Goal: Task Accomplishment & Management: Complete application form

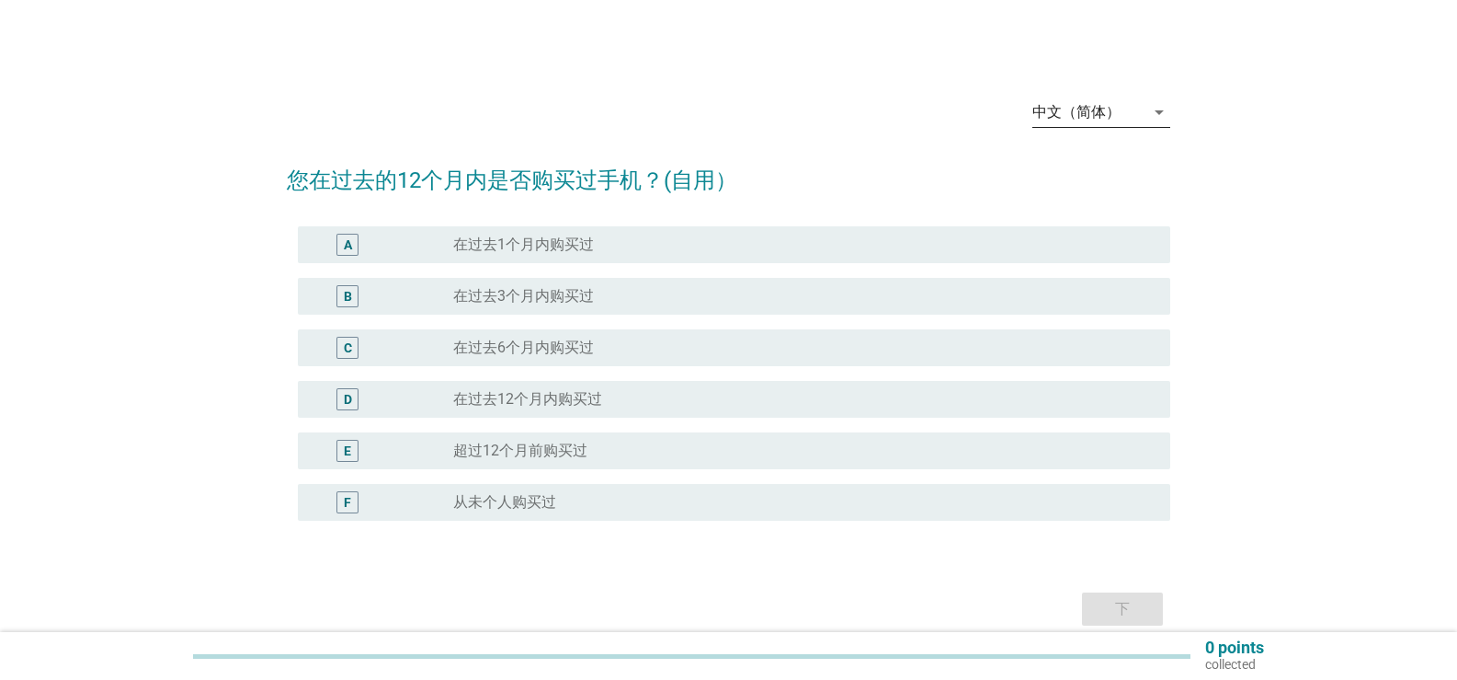
click at [1160, 104] on icon "arrow_drop_down" at bounding box center [1160, 112] width 22 height 22
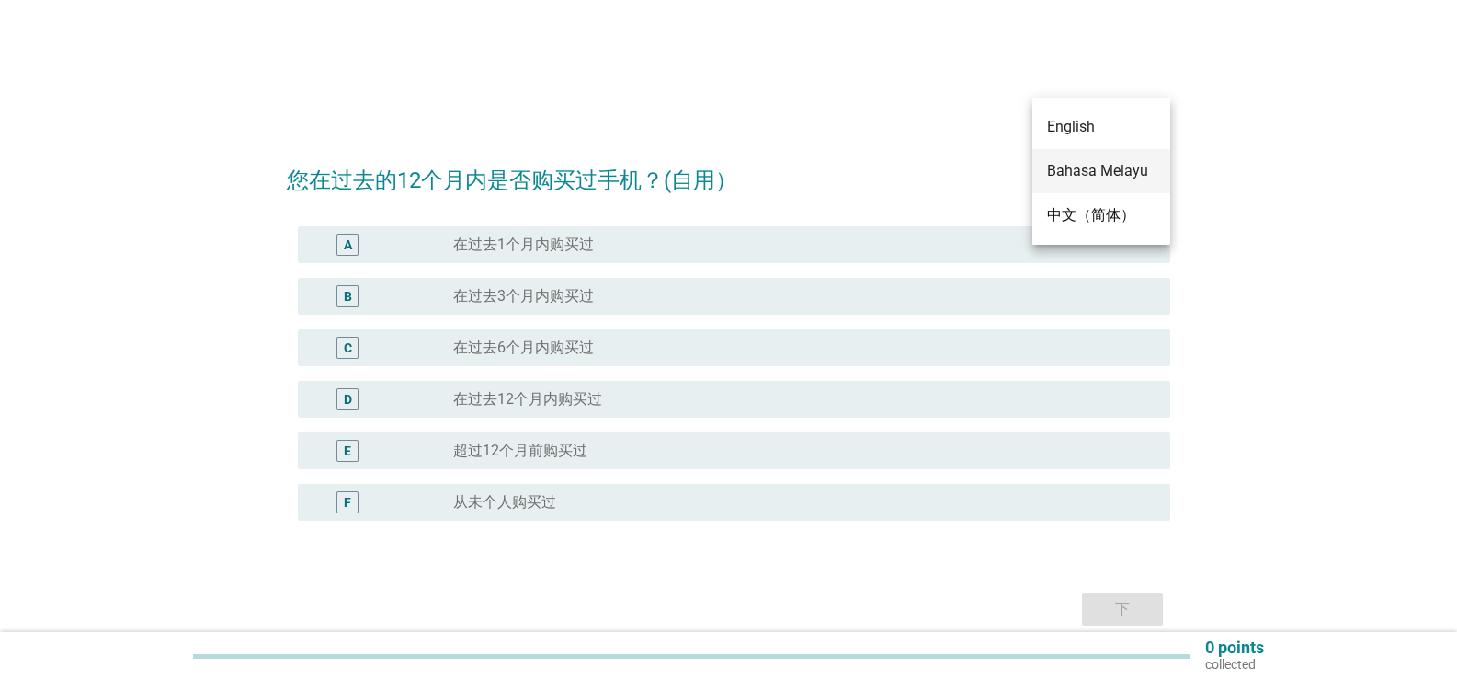
click at [1118, 167] on div "Bahasa Melayu" at bounding box center [1101, 171] width 109 height 22
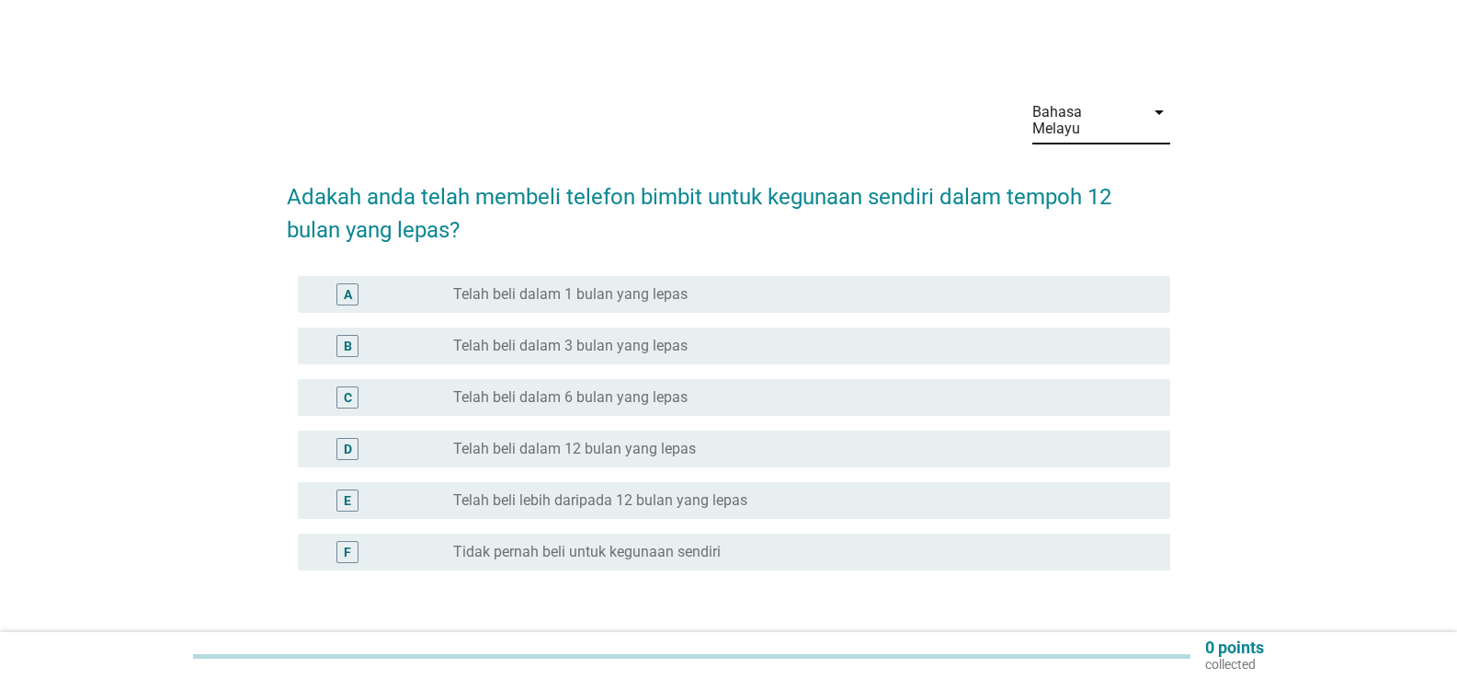
click at [652, 489] on div "radio_button_unchecked Telah beli lebih daripada 12 bulan yang lepas" at bounding box center [804, 500] width 703 height 22
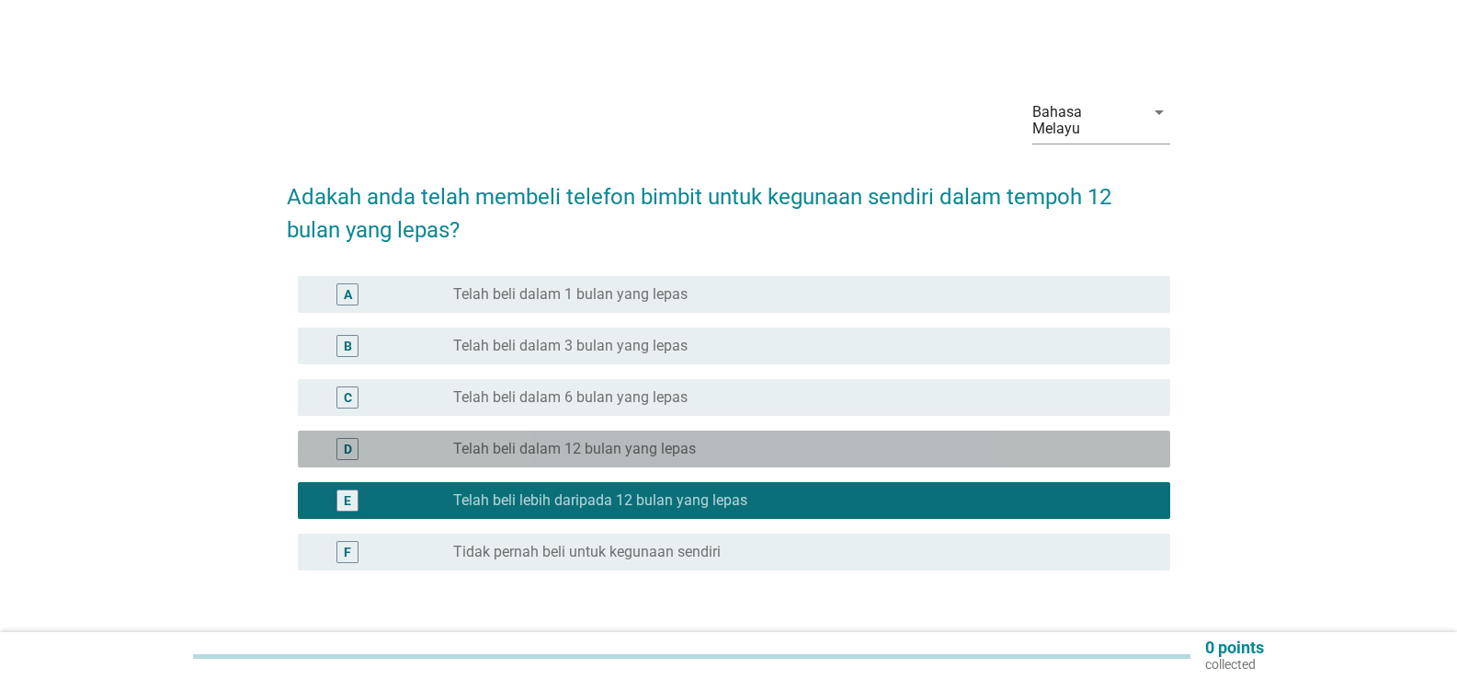
click at [649, 440] on label "Telah beli dalam 12 bulan yang lepas" at bounding box center [574, 449] width 243 height 18
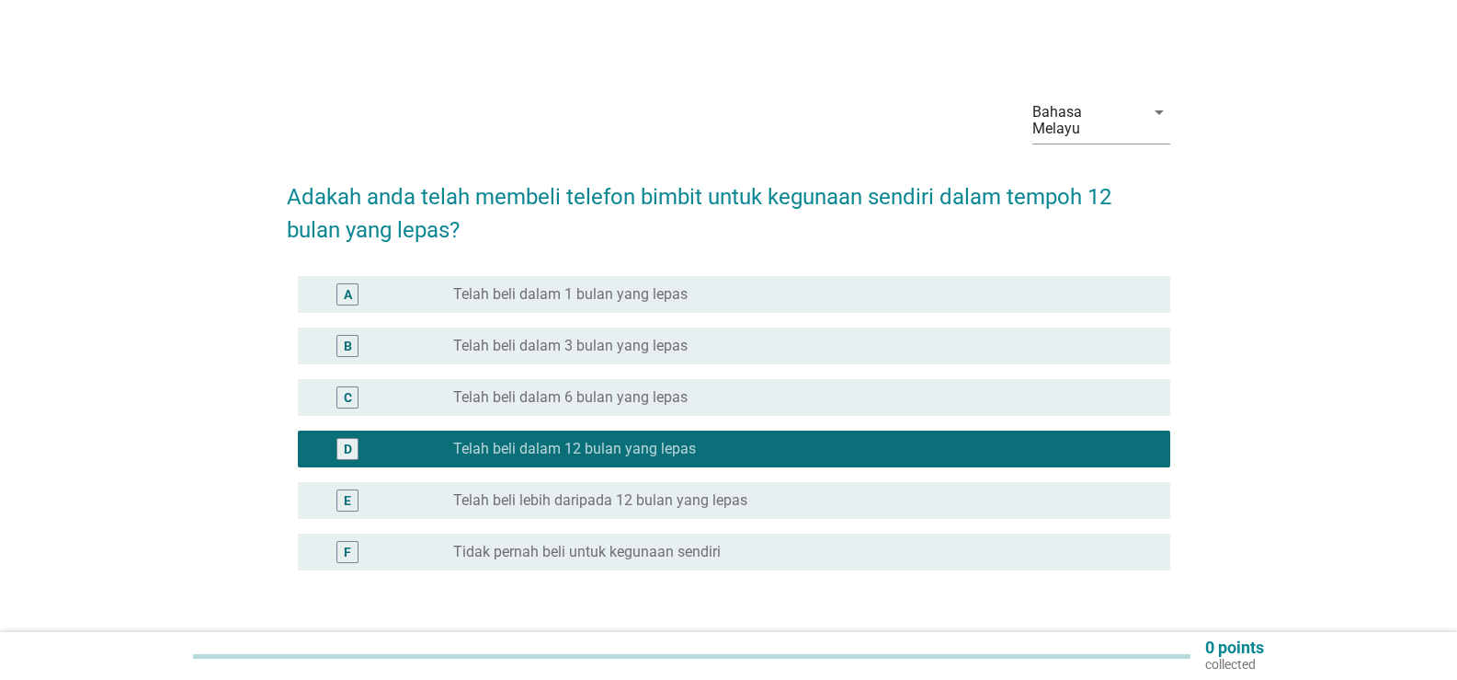
click at [632, 491] on label "Telah beli lebih daripada 12 bulan yang lepas" at bounding box center [600, 500] width 294 height 18
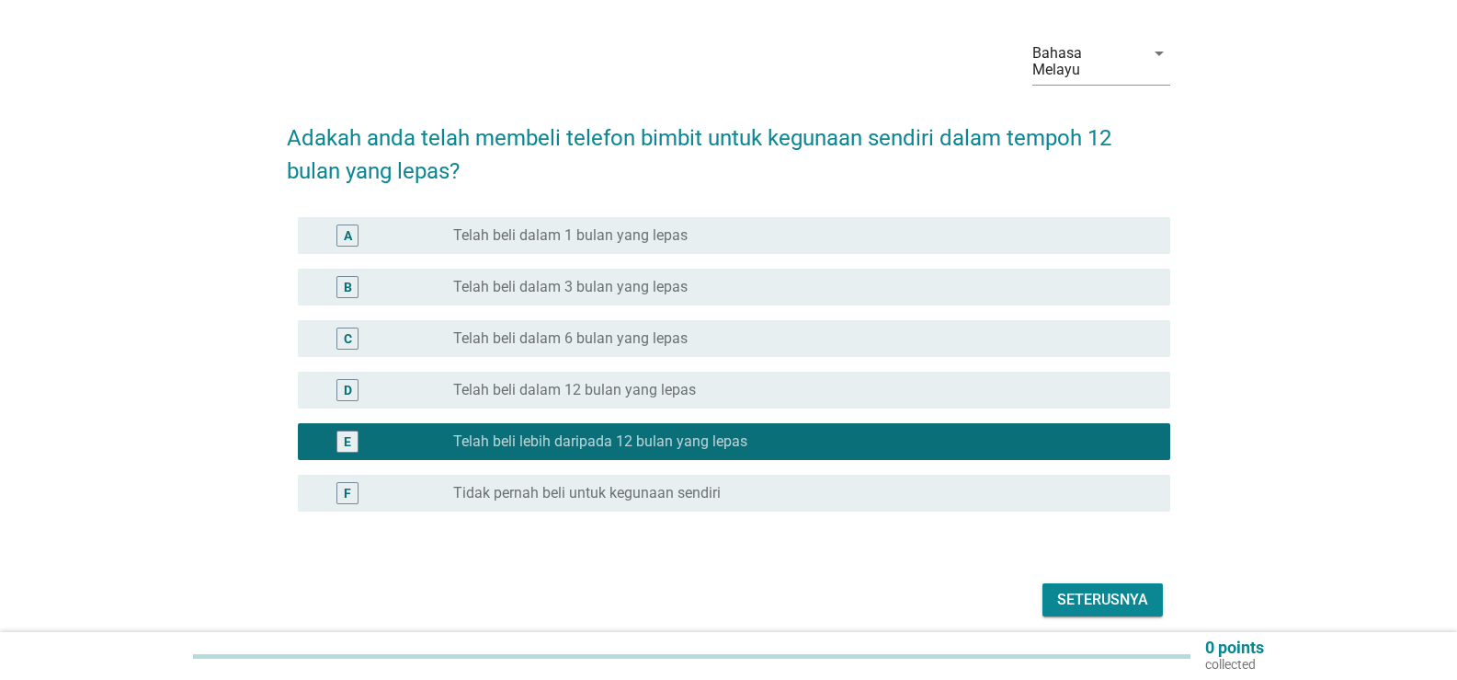
scroll to position [115, 0]
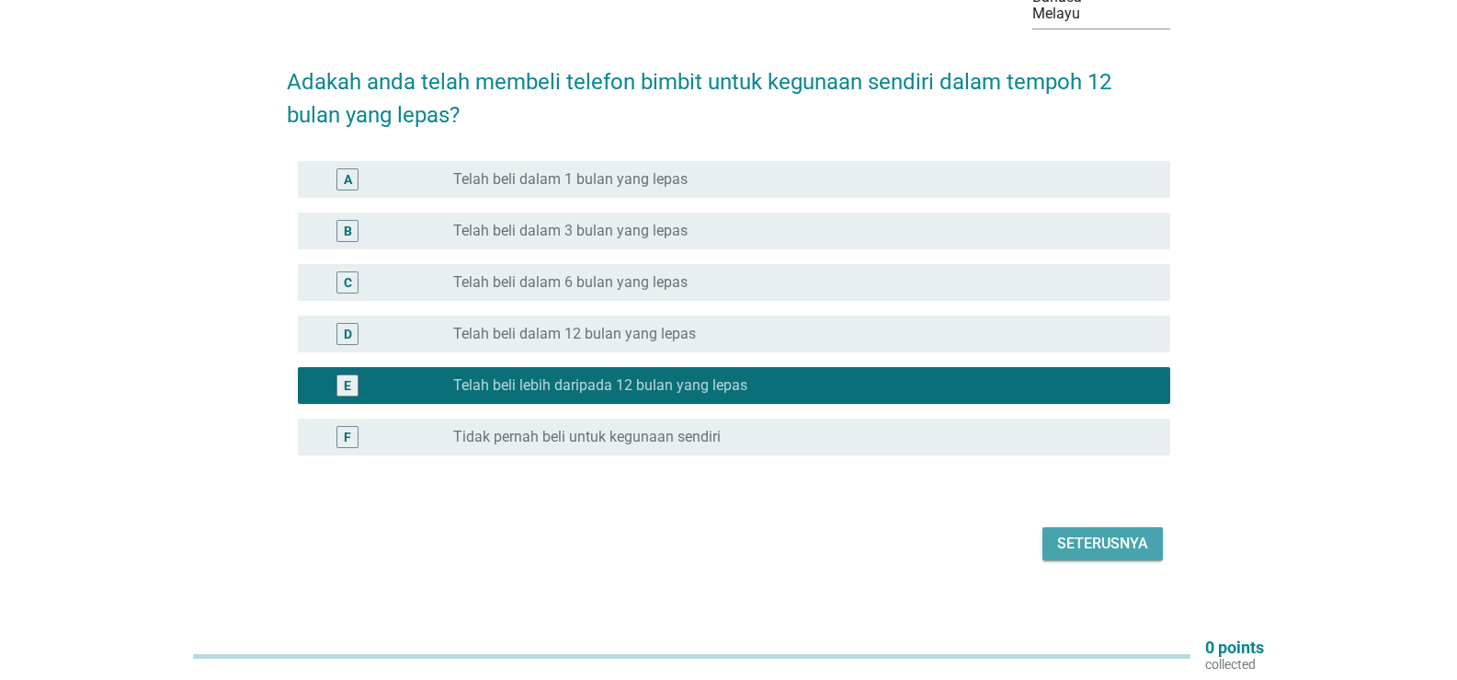
click at [1123, 532] on div "Seterusnya" at bounding box center [1102, 543] width 91 height 22
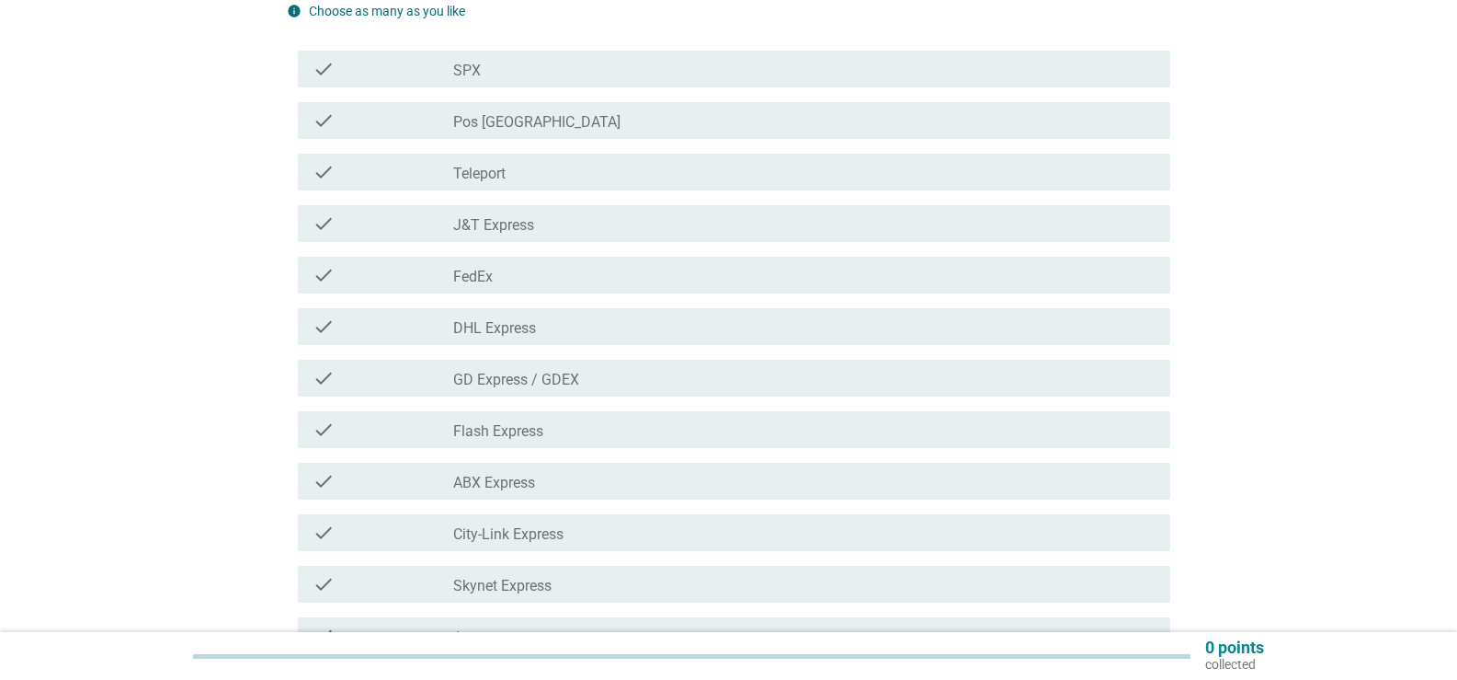
scroll to position [184, 0]
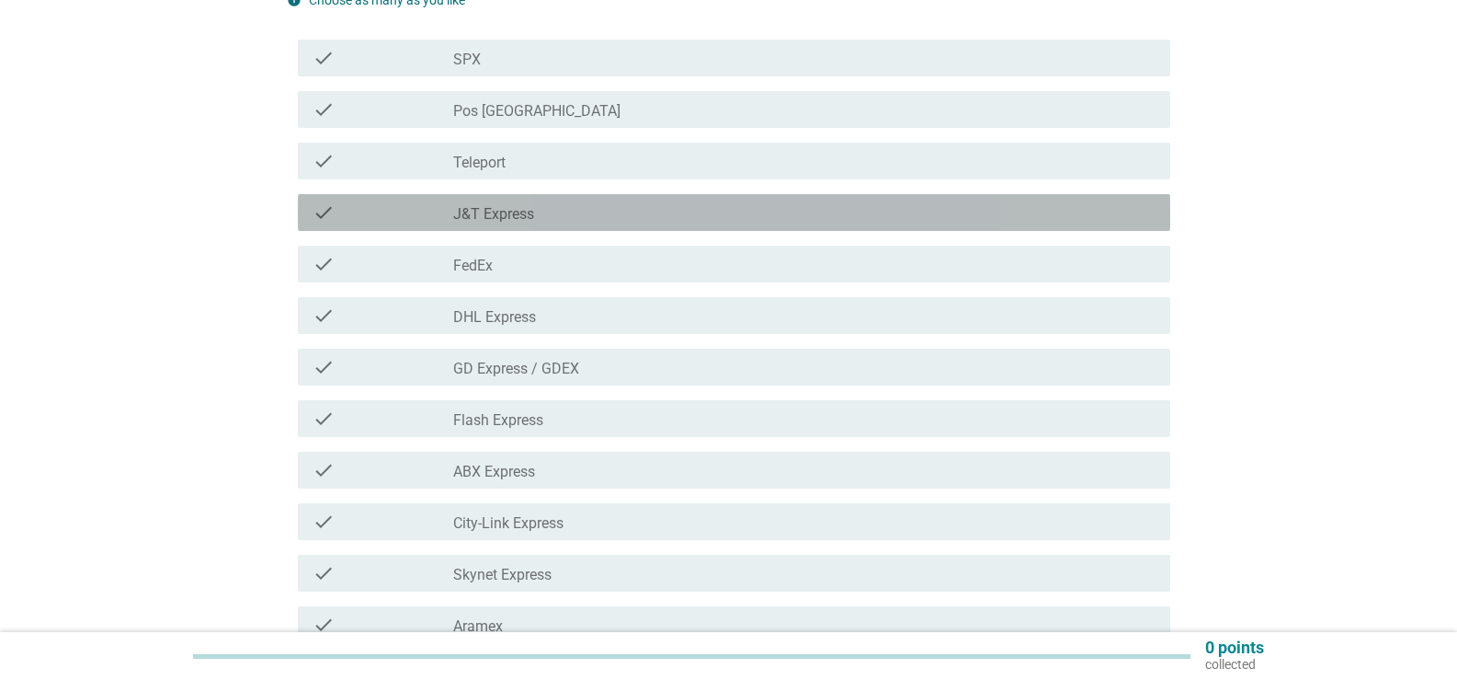
click at [555, 211] on div "check_box_outline_blank J&T Express" at bounding box center [804, 212] width 703 height 22
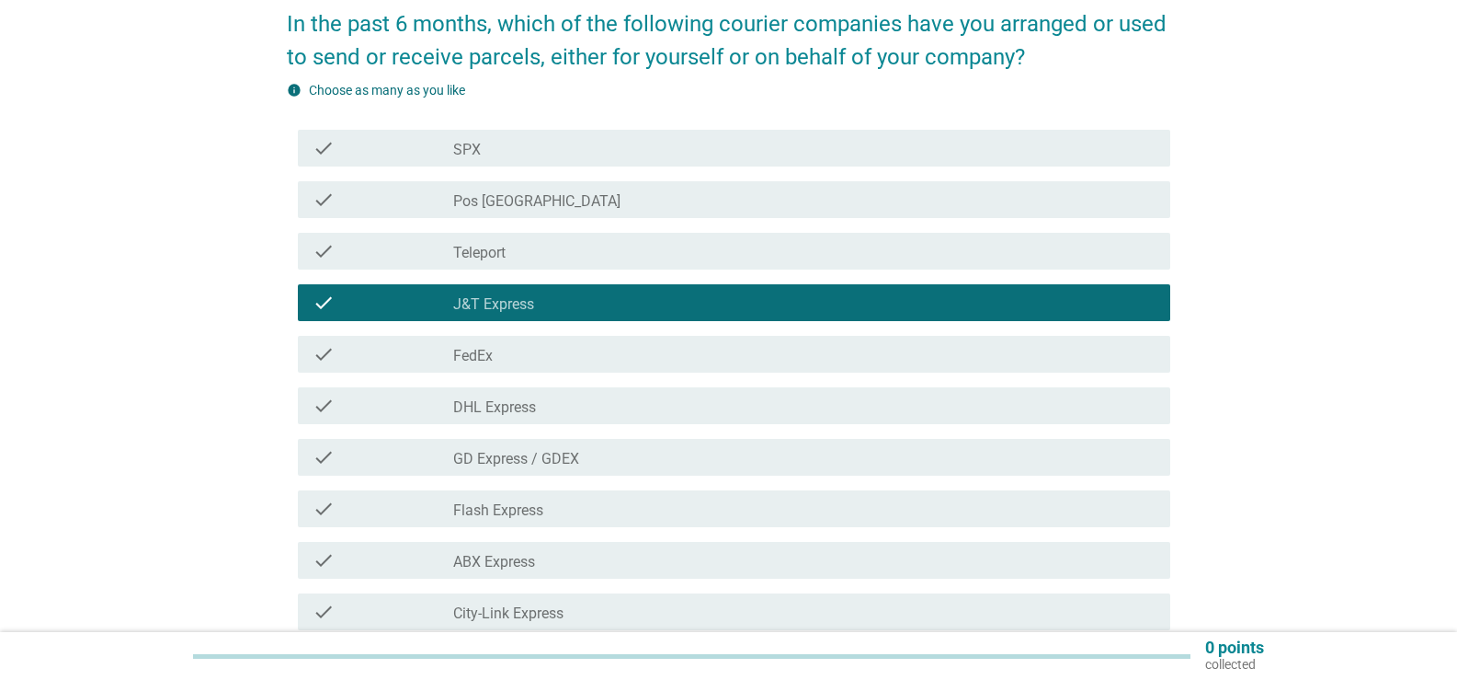
scroll to position [92, 0]
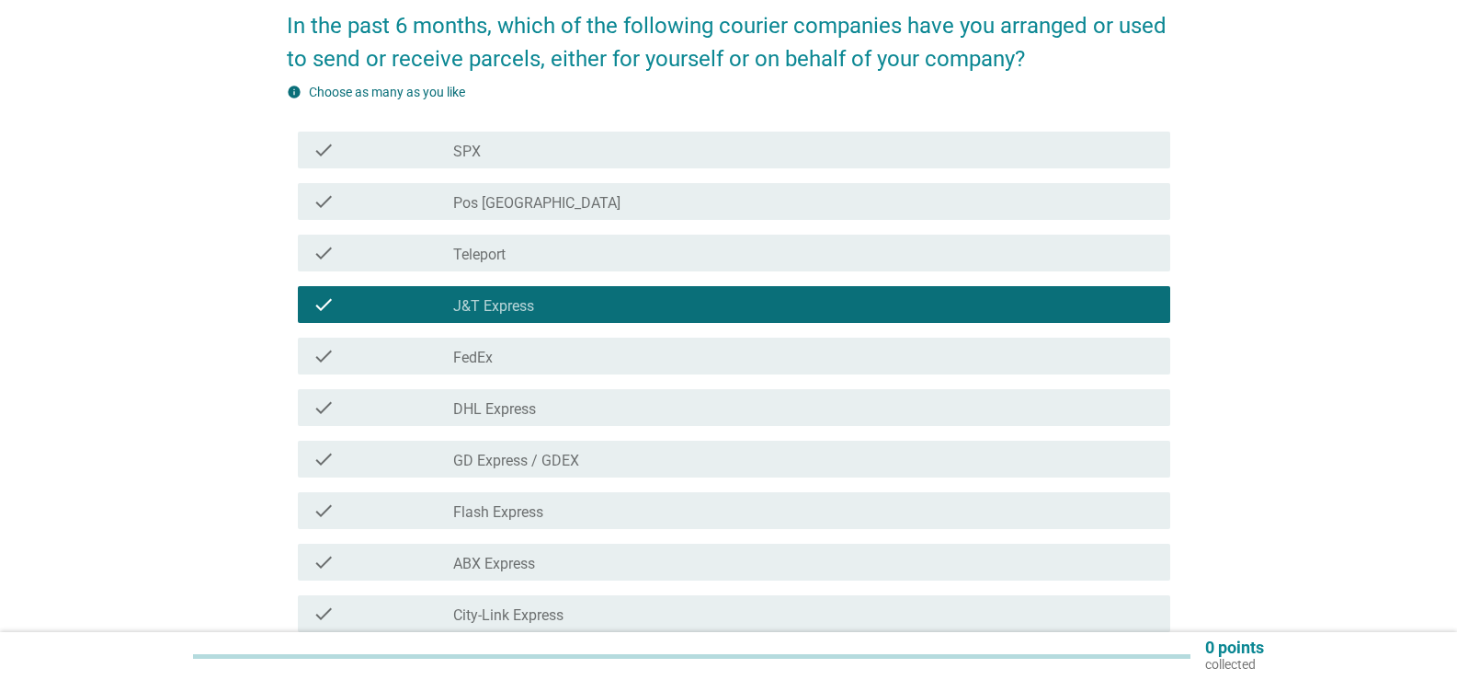
click at [549, 205] on div "check_box_outline_blank Pos Malaysia" at bounding box center [804, 201] width 703 height 22
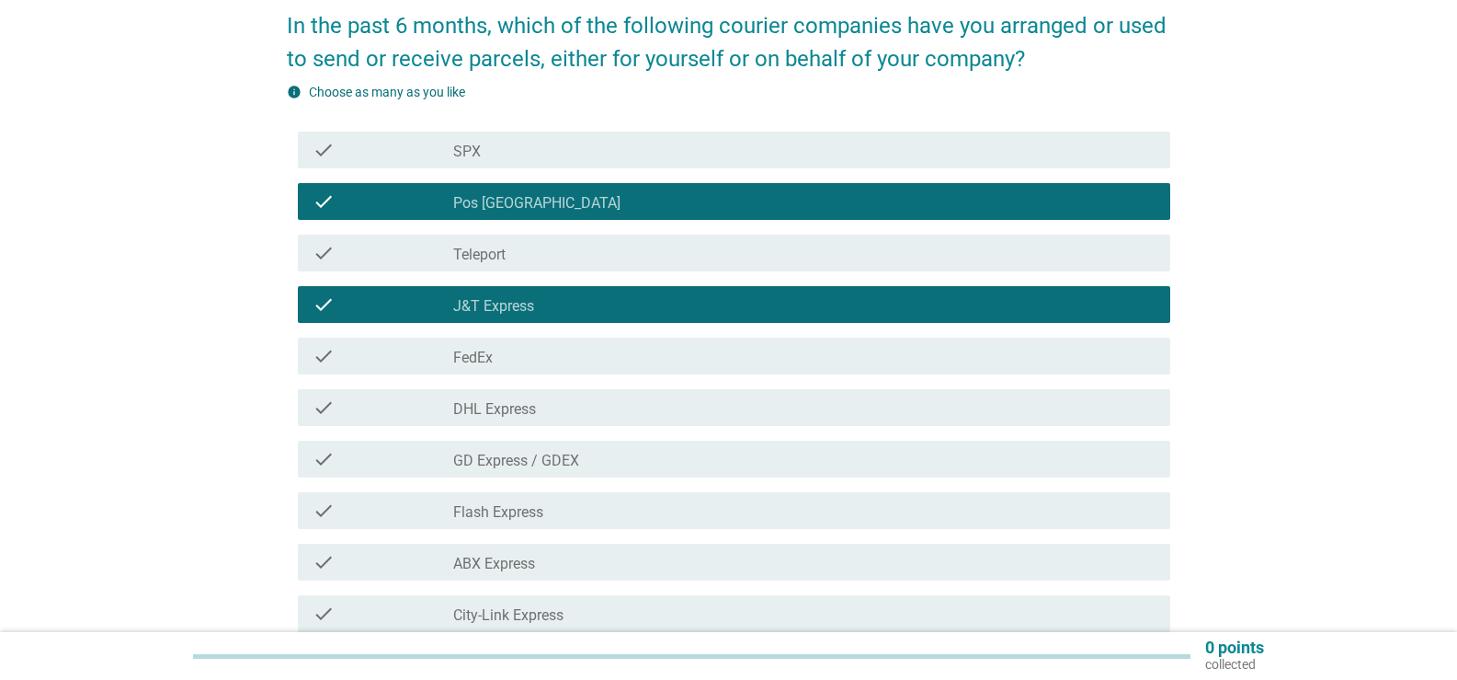
click at [554, 161] on div "check check_box_outline_blank SPX" at bounding box center [734, 149] width 873 height 37
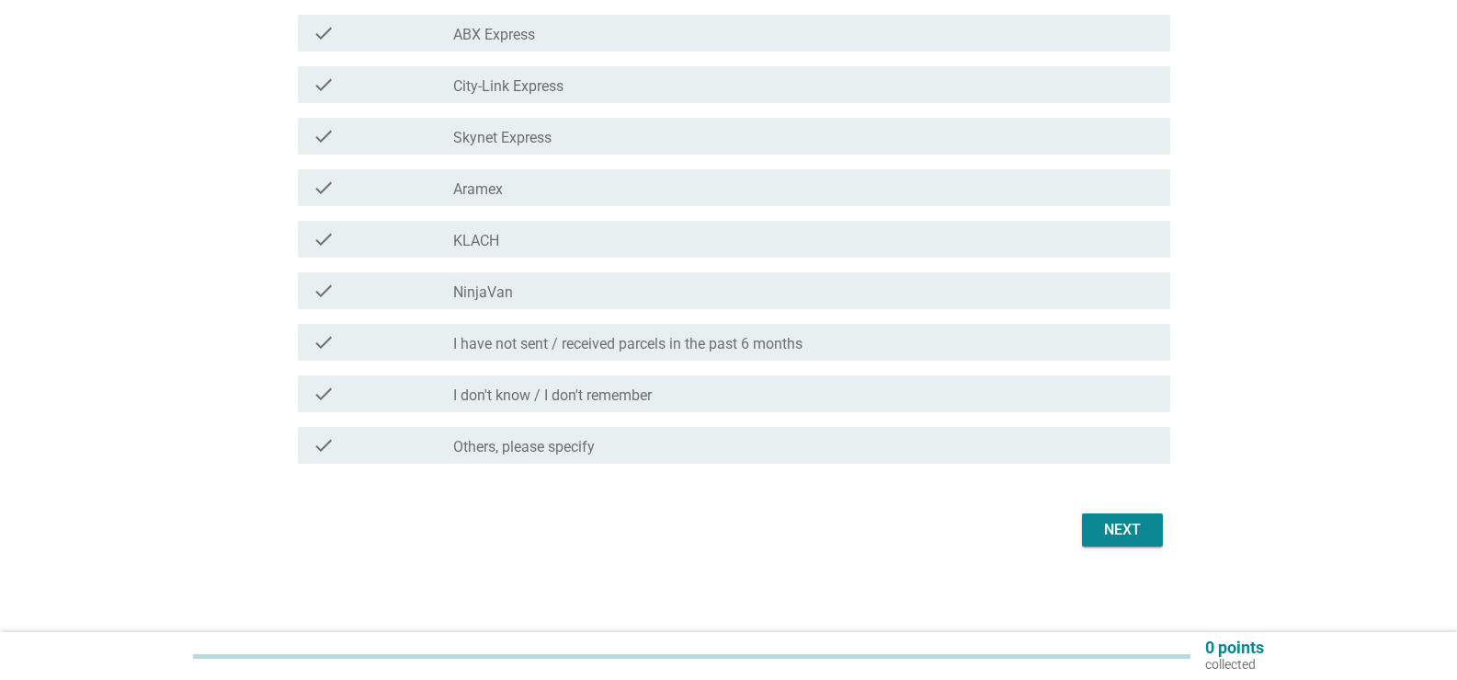
scroll to position [623, 0]
click at [1144, 537] on div "Next" at bounding box center [1122, 527] width 51 height 22
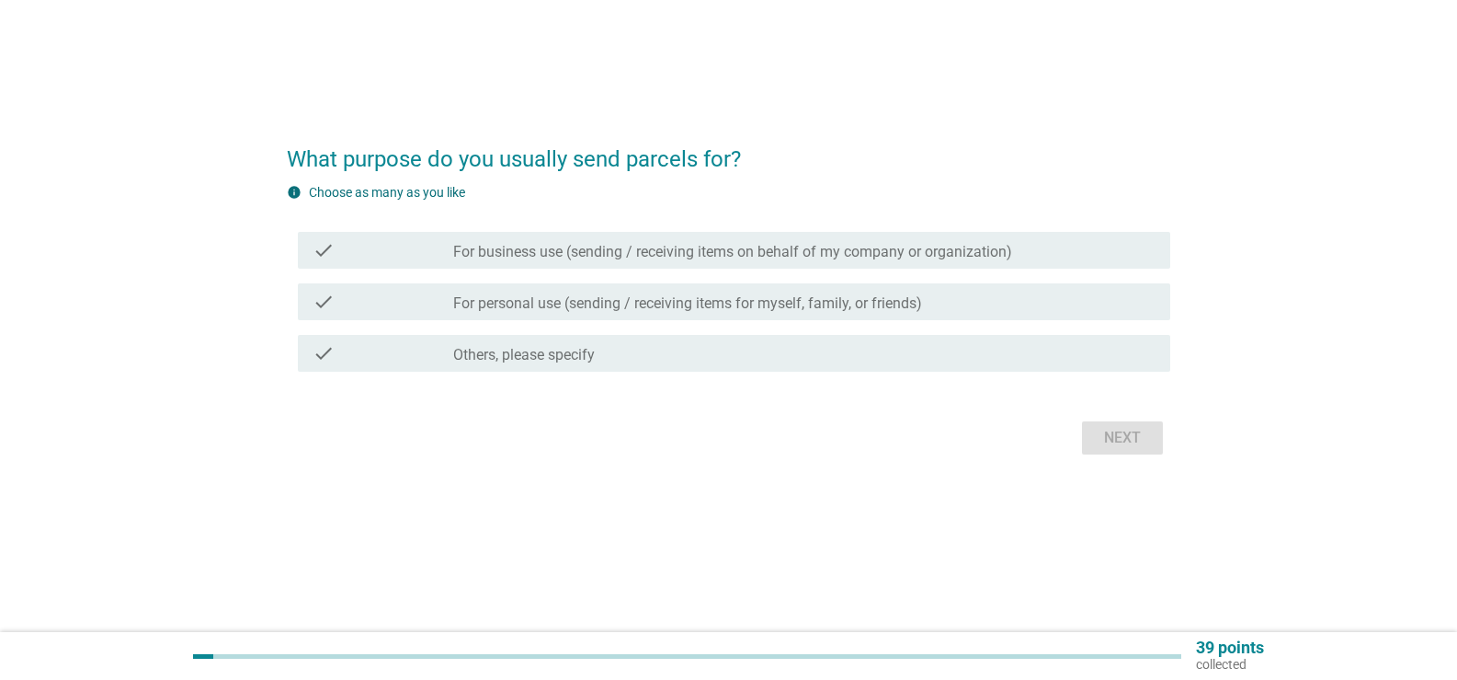
scroll to position [0, 0]
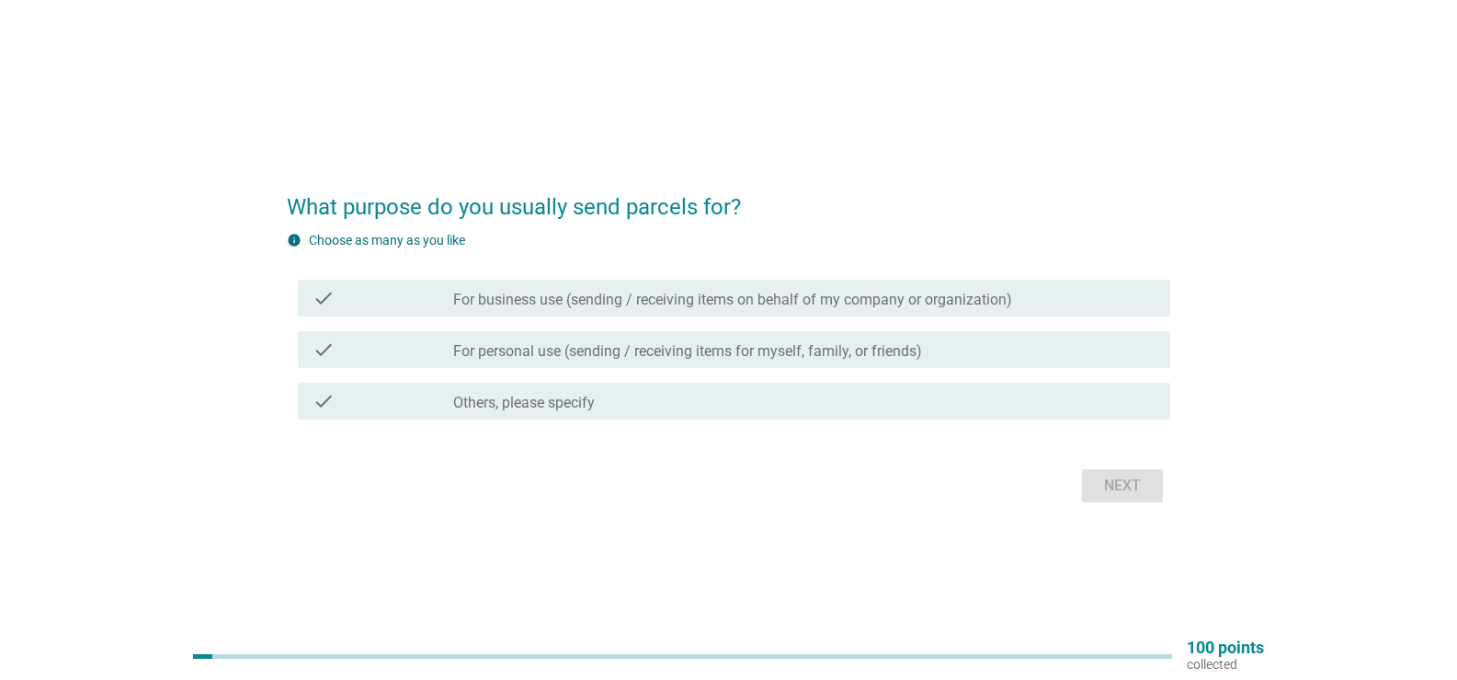
click at [843, 367] on div "check check_box_outline_blank For personal use (sending / receiving items for m…" at bounding box center [734, 349] width 873 height 37
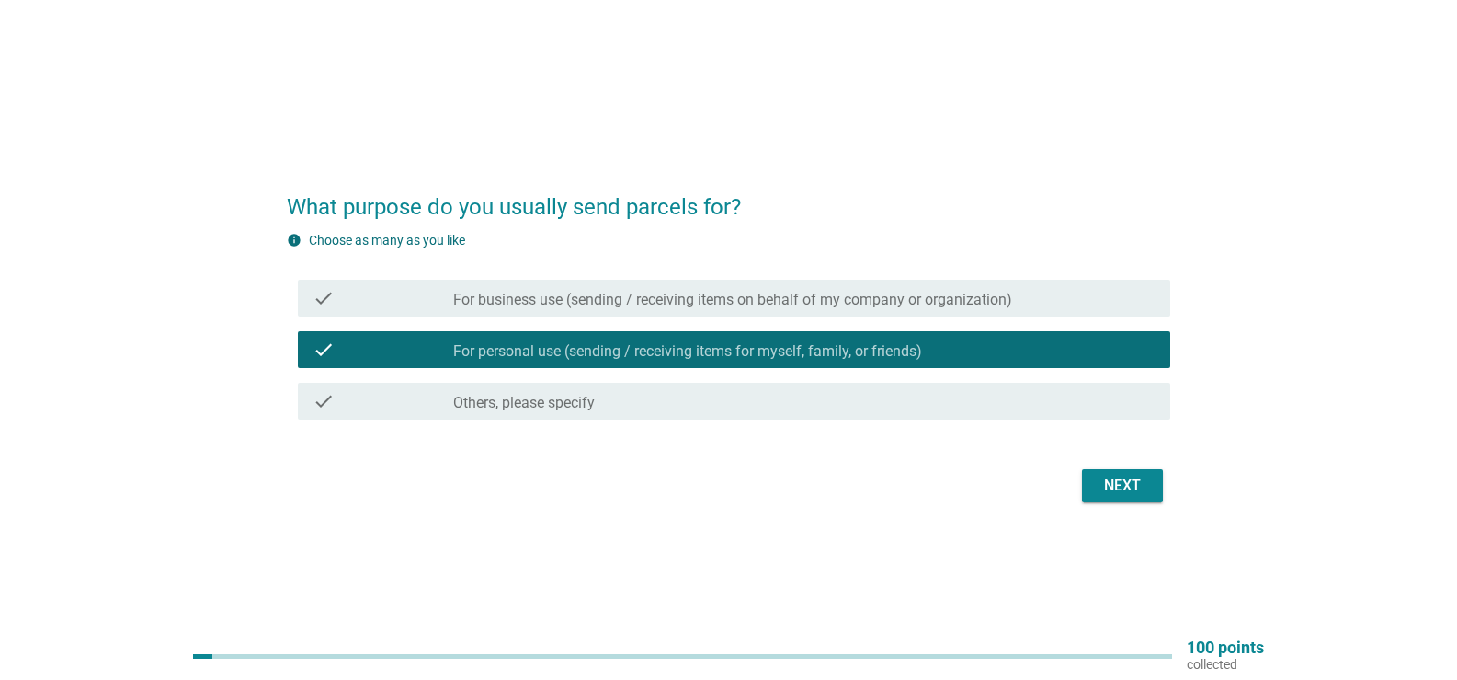
click at [793, 386] on div "check check_box Others, please specify" at bounding box center [734, 401] width 873 height 37
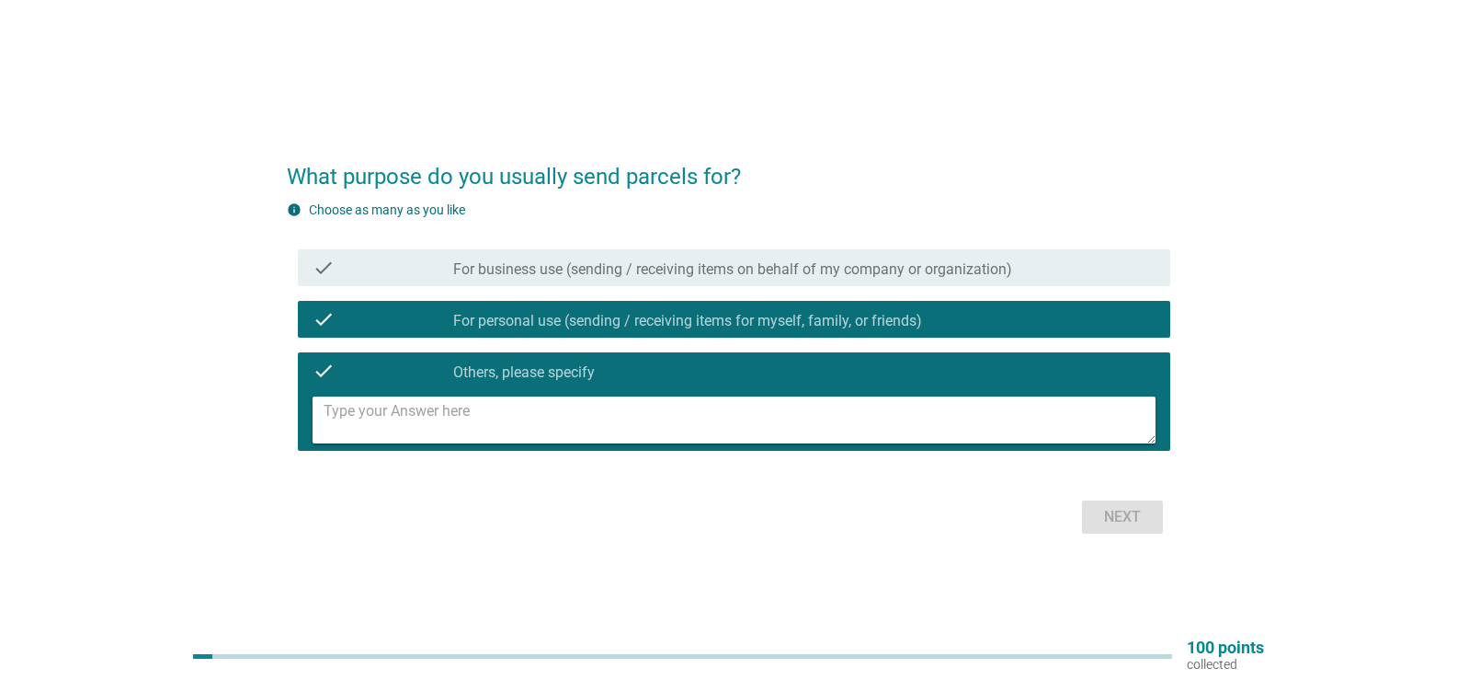
click at [779, 349] on div "check check_box Others, please specify" at bounding box center [729, 401] width 884 height 113
click at [776, 377] on div "check_box Others, please specify" at bounding box center [804, 371] width 703 height 22
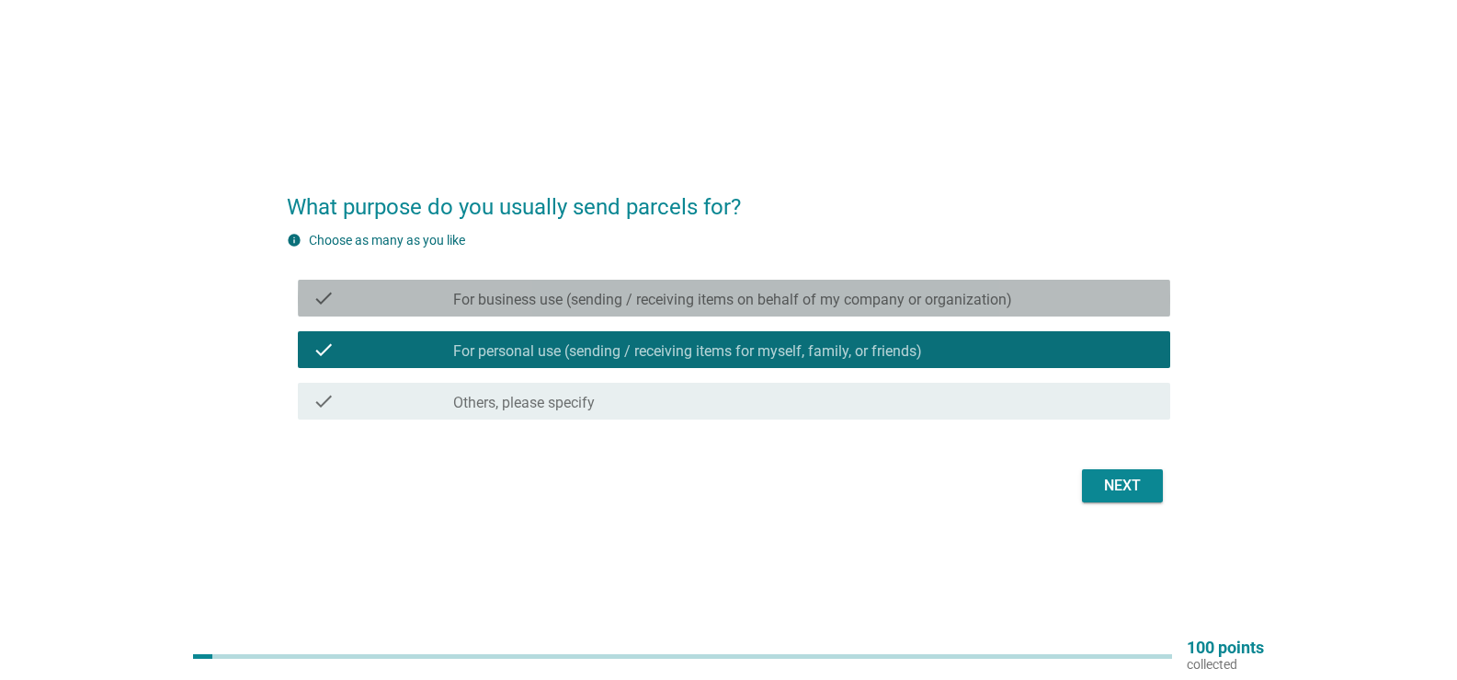
click at [643, 307] on label "For business use (sending / receiving items on behalf of my company or organiza…" at bounding box center [732, 300] width 559 height 18
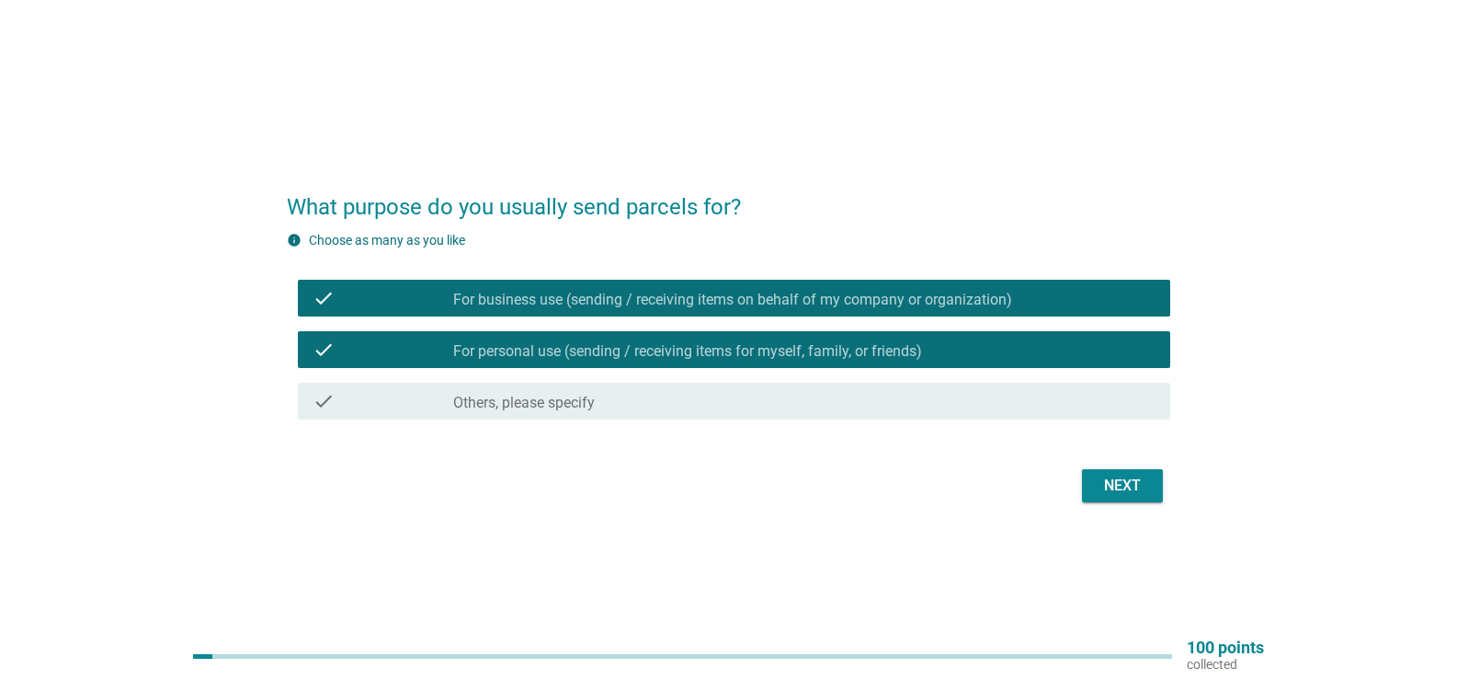
click at [643, 307] on label "For business use (sending / receiving items on behalf of my company or organiza…" at bounding box center [732, 300] width 559 height 18
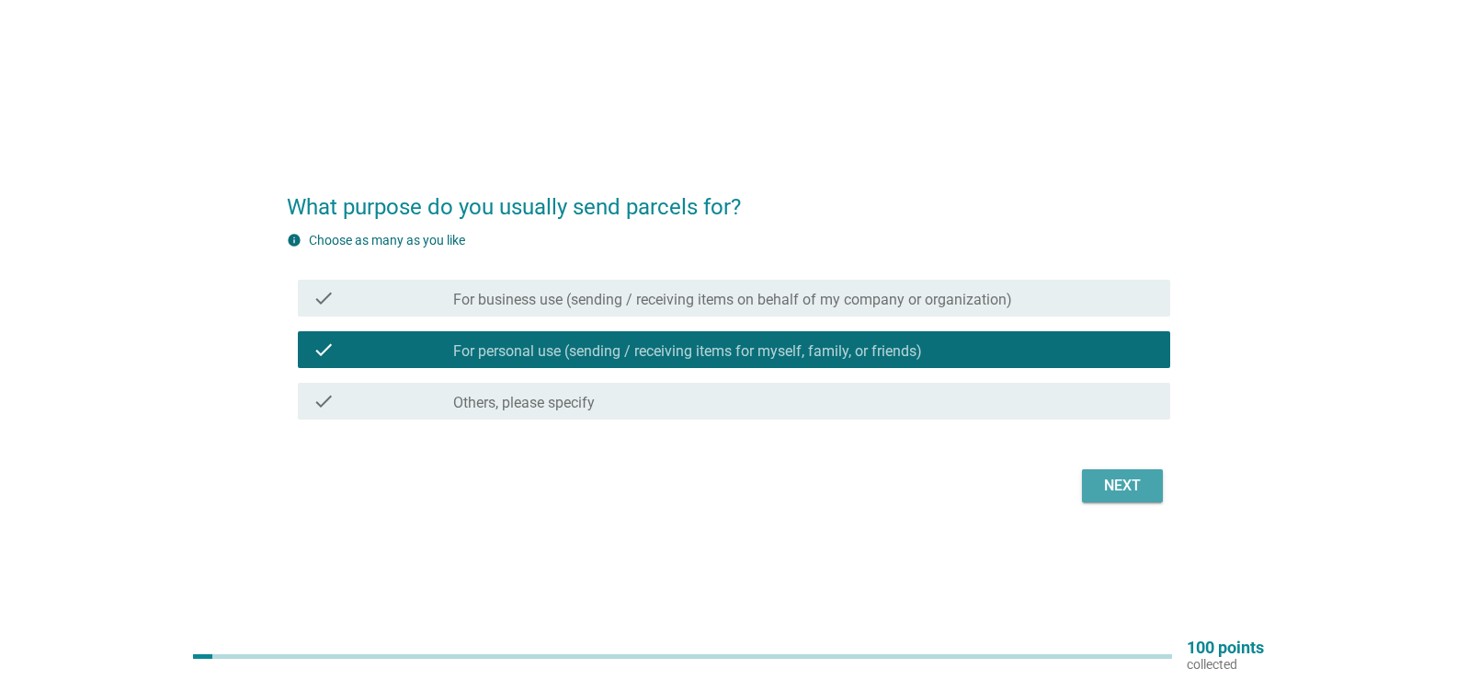
click at [1102, 488] on div "Next" at bounding box center [1122, 485] width 51 height 22
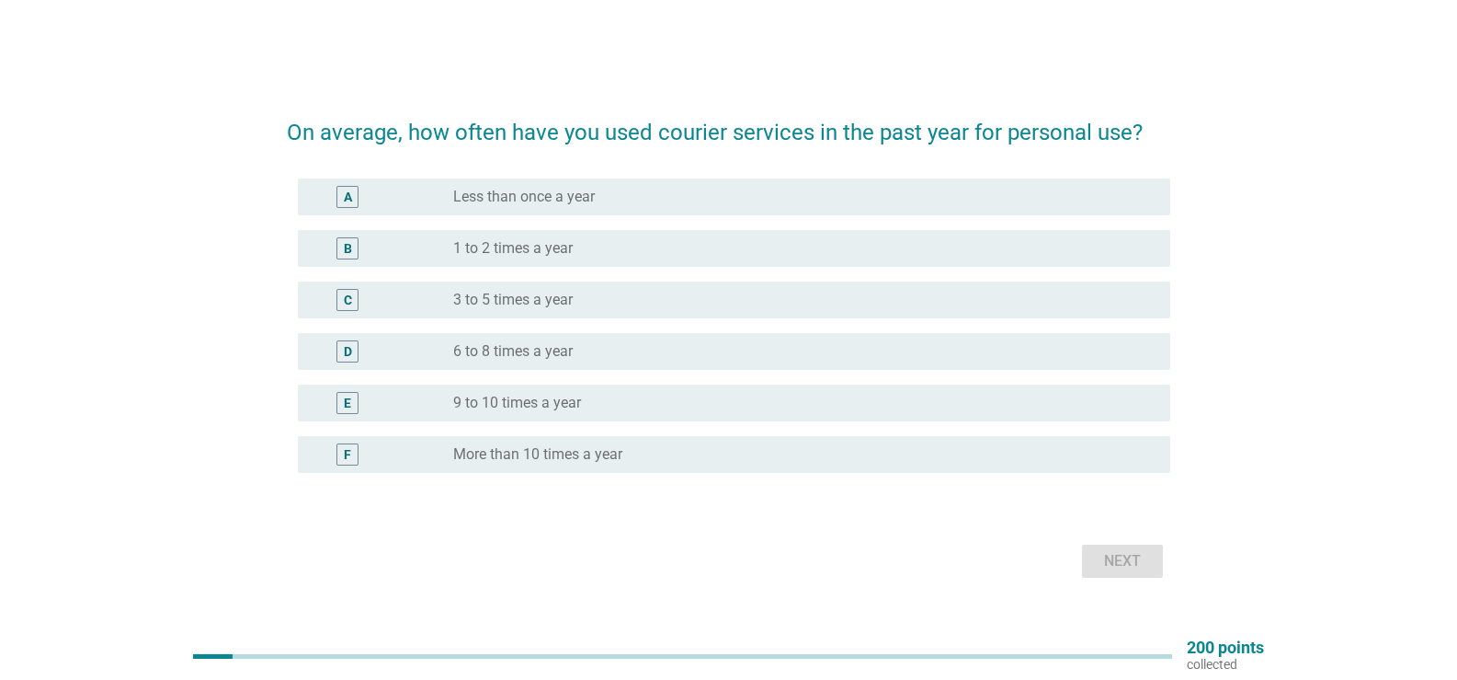
click at [616, 413] on div "radio_button_unchecked 9 to 10 times a year" at bounding box center [804, 403] width 703 height 22
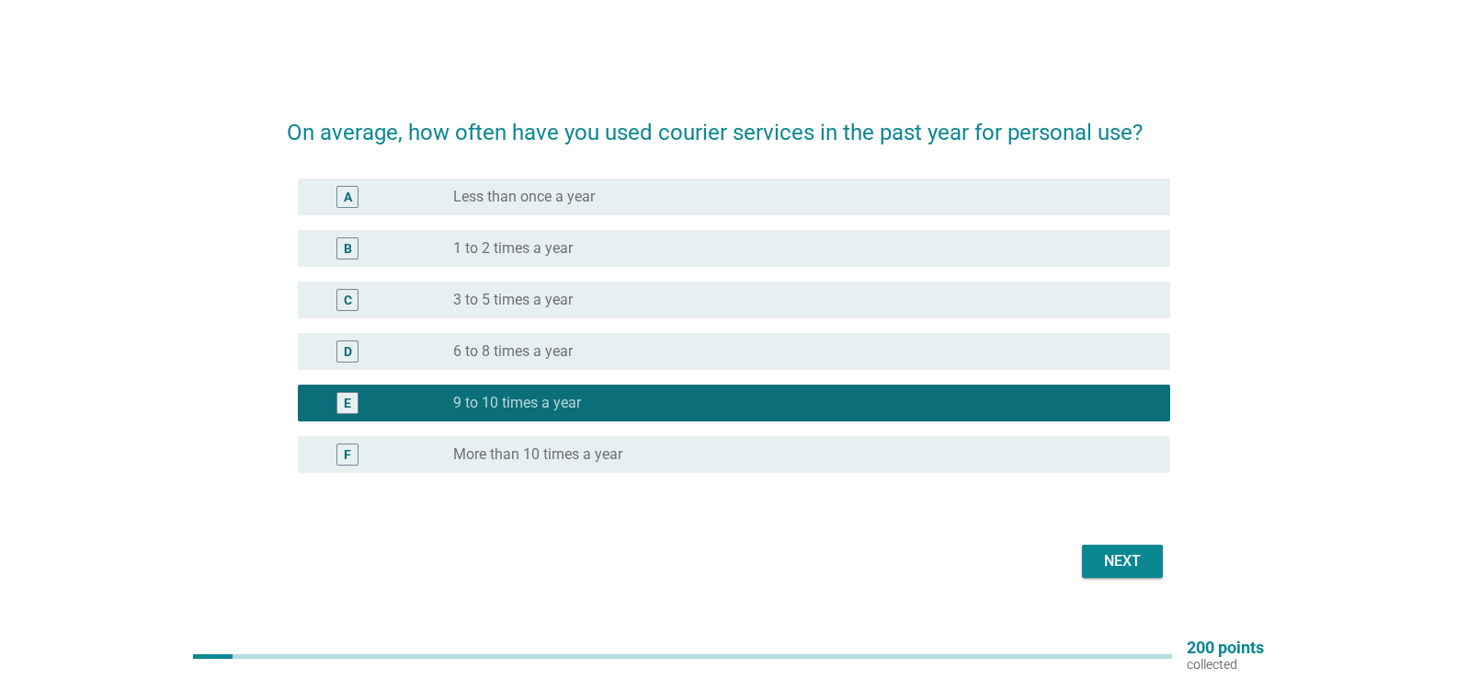
click at [706, 468] on div "F radio_button_unchecked More than 10 times a year" at bounding box center [734, 454] width 873 height 37
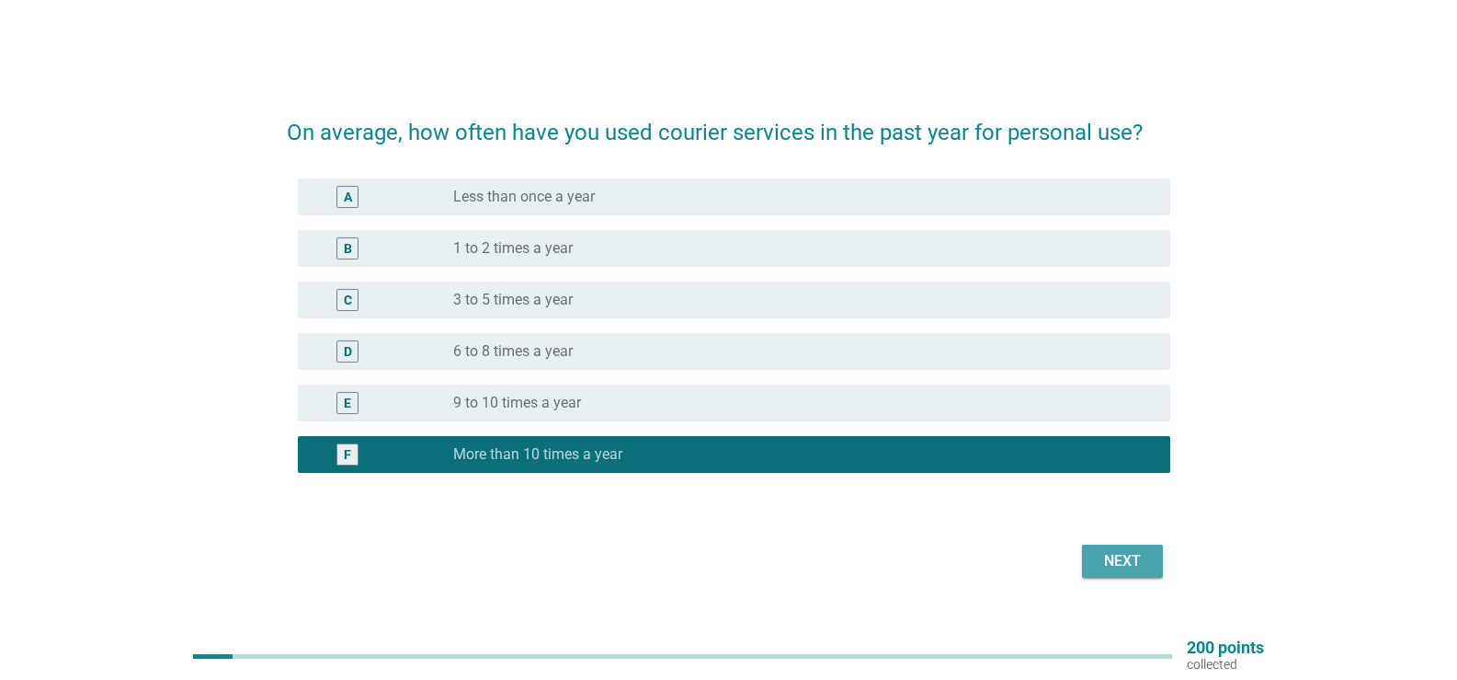
click at [1145, 568] on div "Next" at bounding box center [1122, 561] width 51 height 22
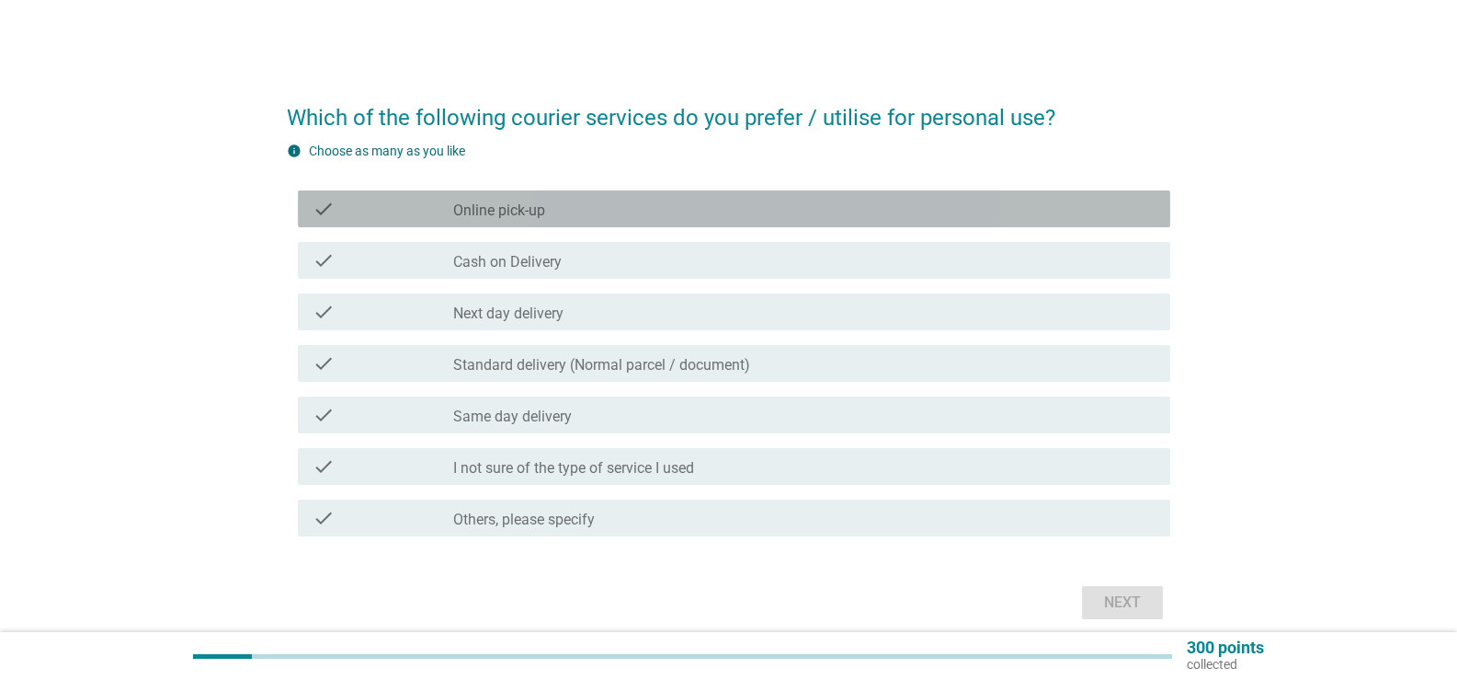
click at [531, 215] on label "Online pick-up" at bounding box center [499, 210] width 92 height 18
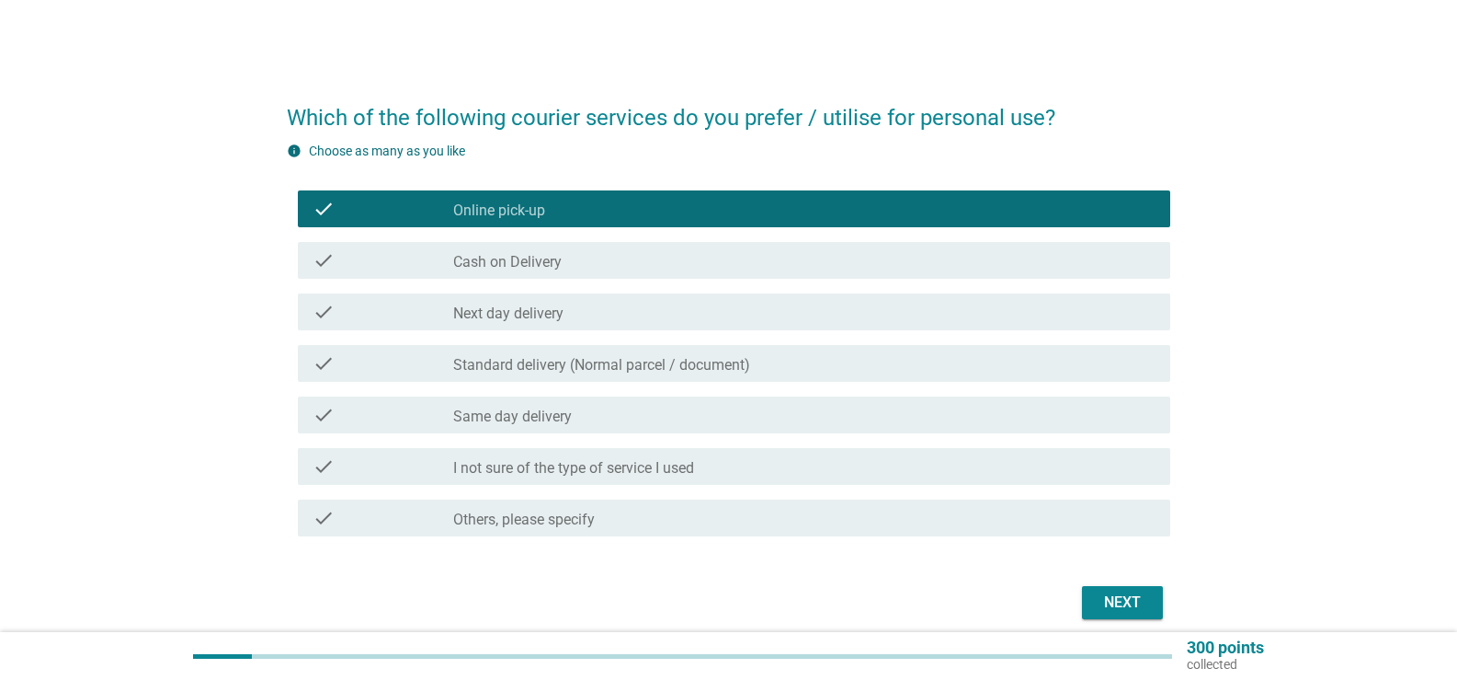
click at [580, 376] on div "check check_box_outline_blank Standard delivery (Normal parcel / document)" at bounding box center [734, 363] width 873 height 37
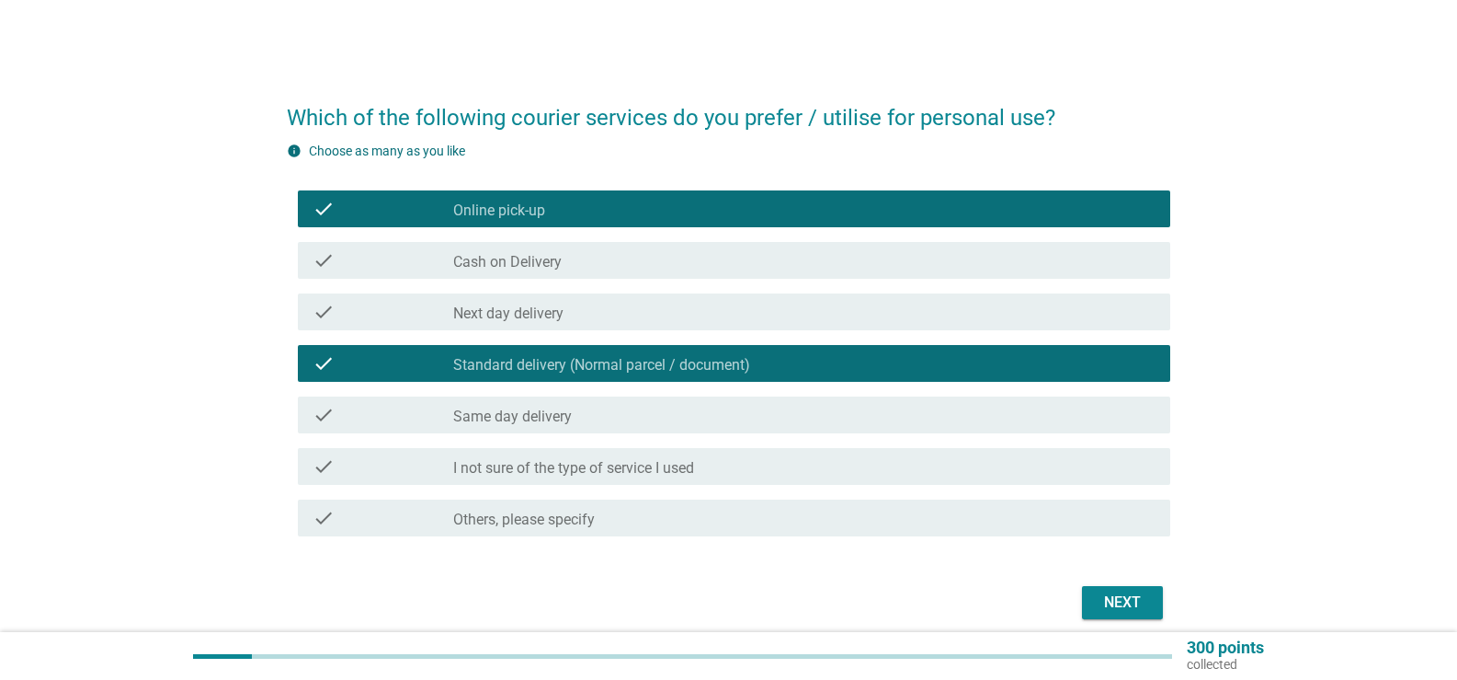
click at [592, 331] on div "check check_box_outline_blank Next day delivery" at bounding box center [729, 311] width 884 height 51
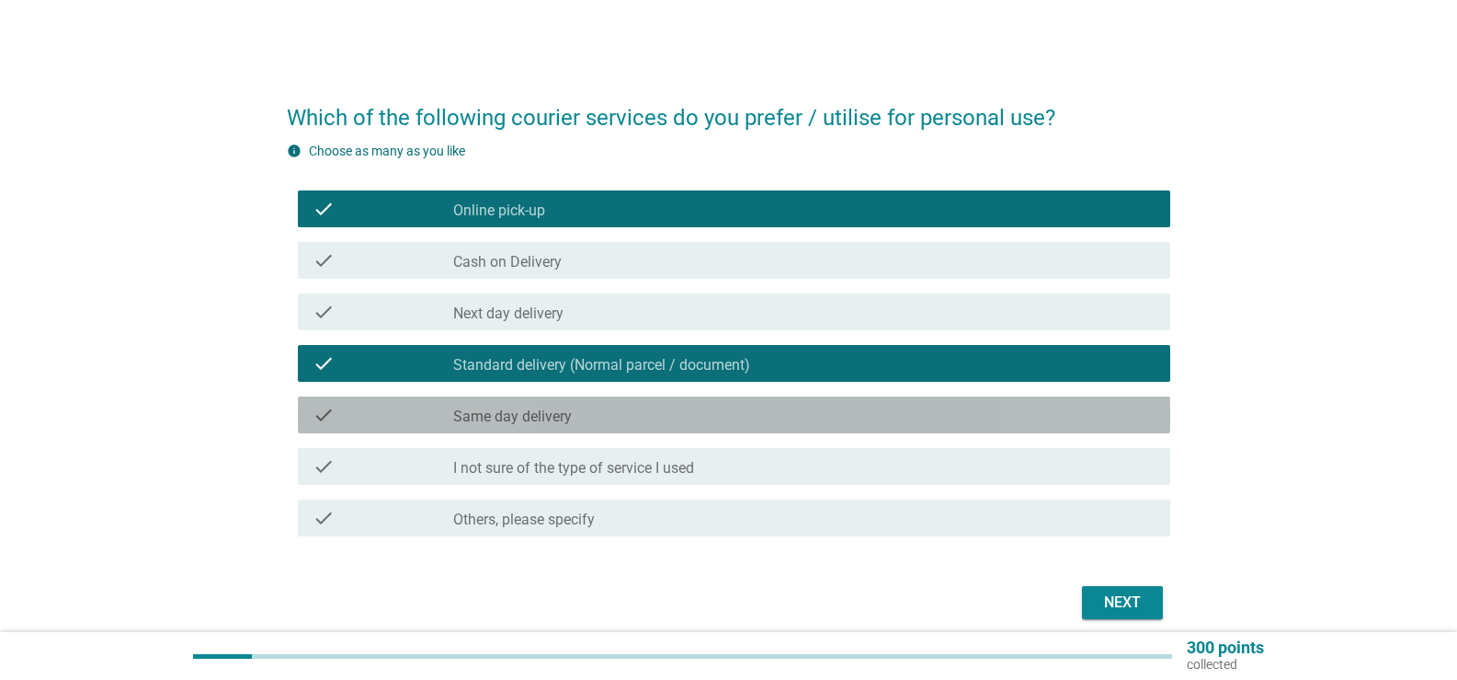
click at [567, 417] on label "Same day delivery" at bounding box center [512, 416] width 119 height 18
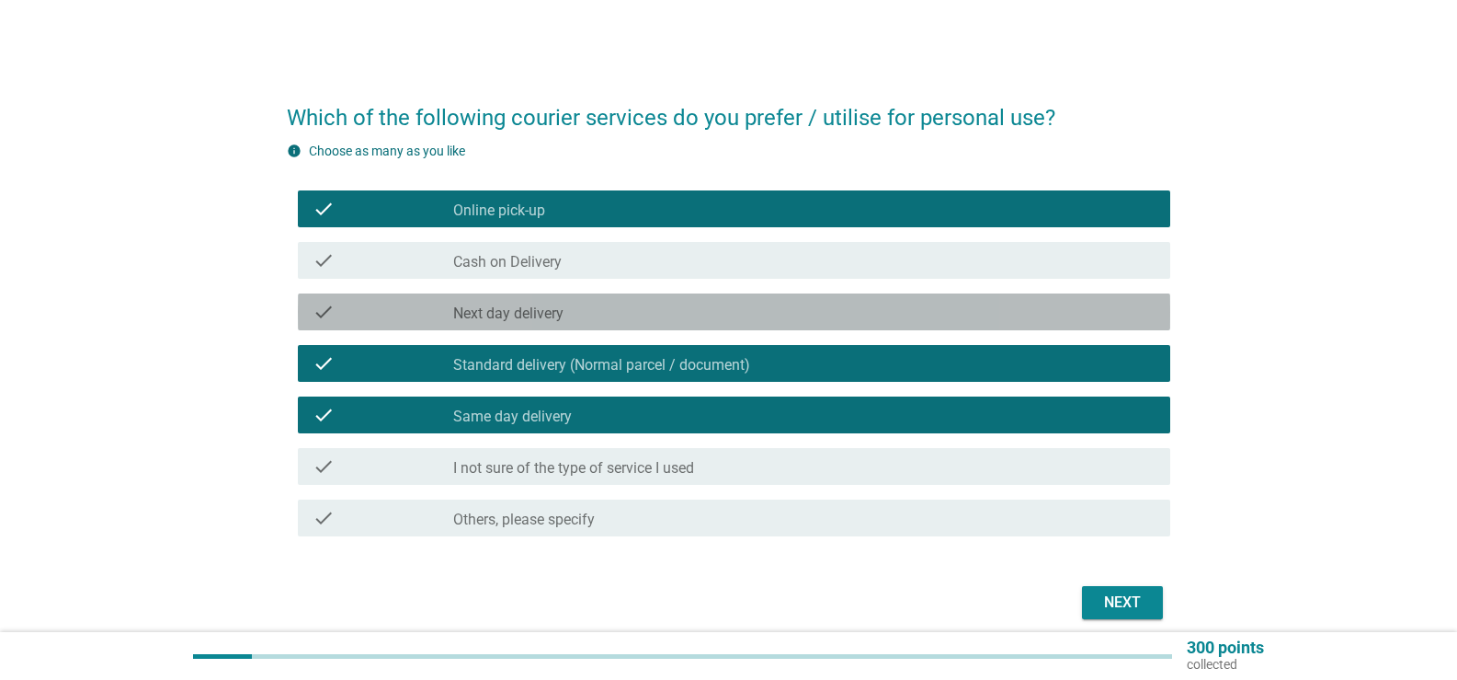
click at [541, 323] on div "check check_box_outline_blank Next day delivery" at bounding box center [734, 311] width 873 height 37
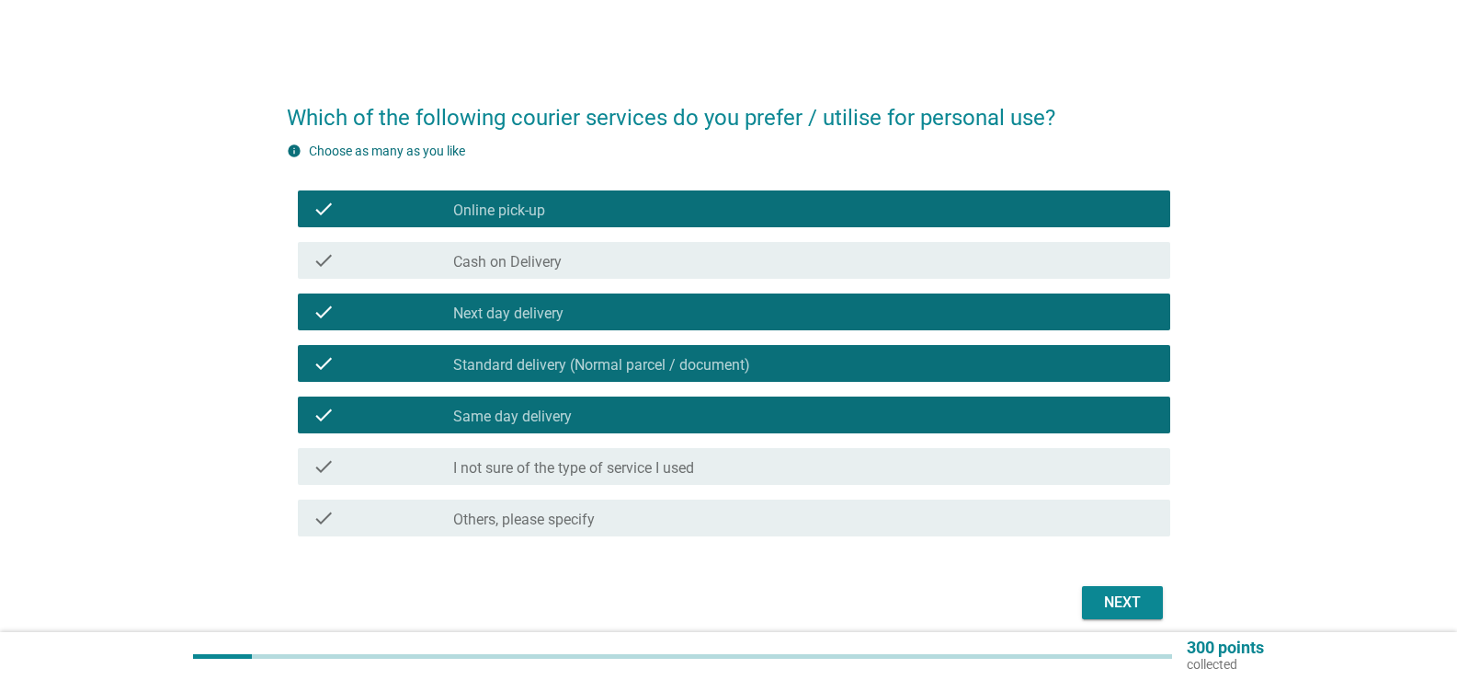
click at [1139, 603] on div "Next" at bounding box center [1122, 602] width 51 height 22
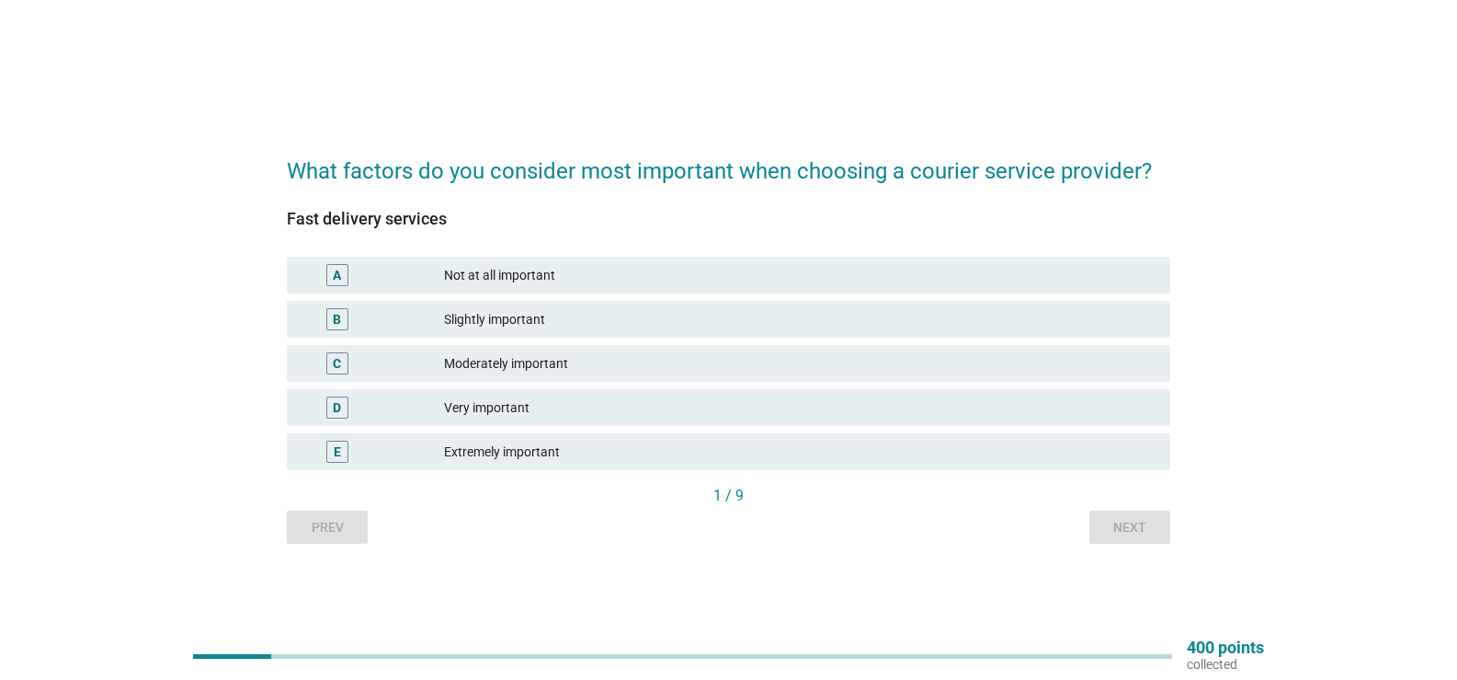
click at [509, 403] on div "Very important" at bounding box center [800, 407] width 712 height 22
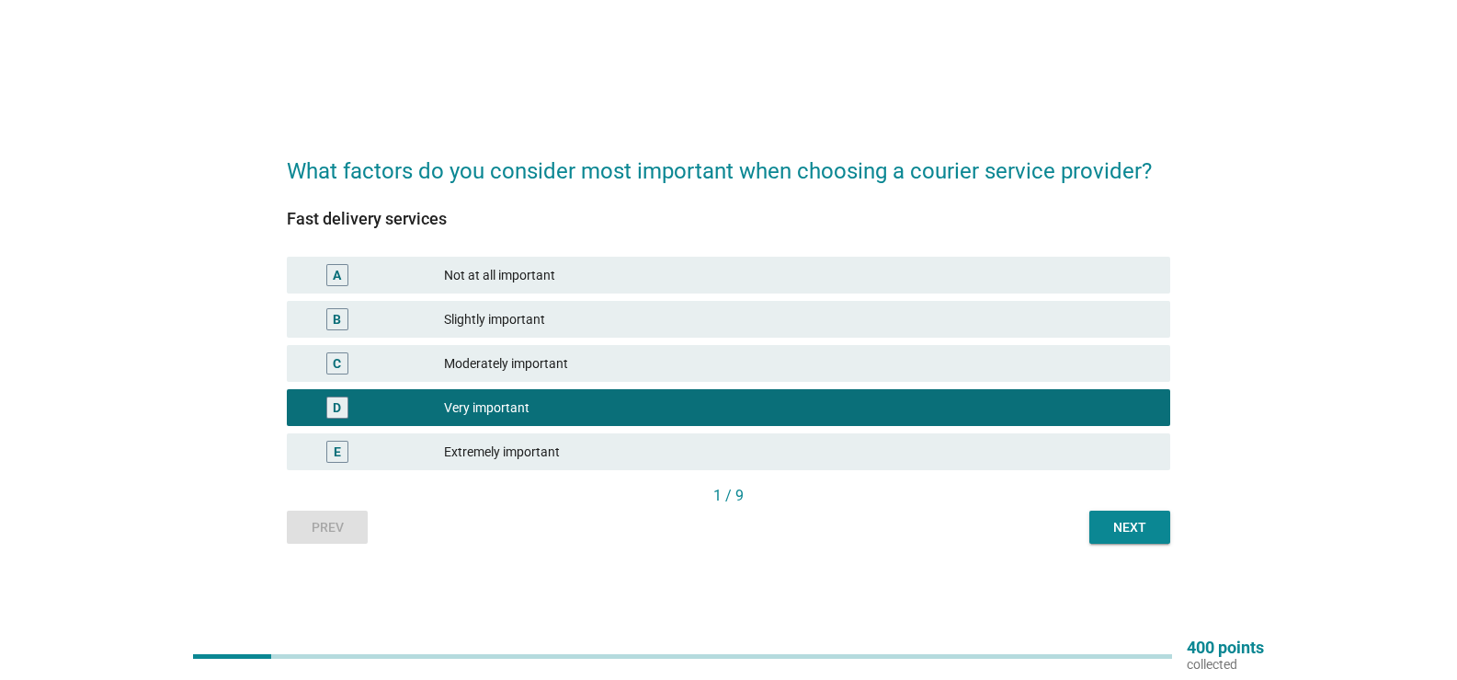
click at [1105, 531] on div "Next" at bounding box center [1129, 527] width 51 height 19
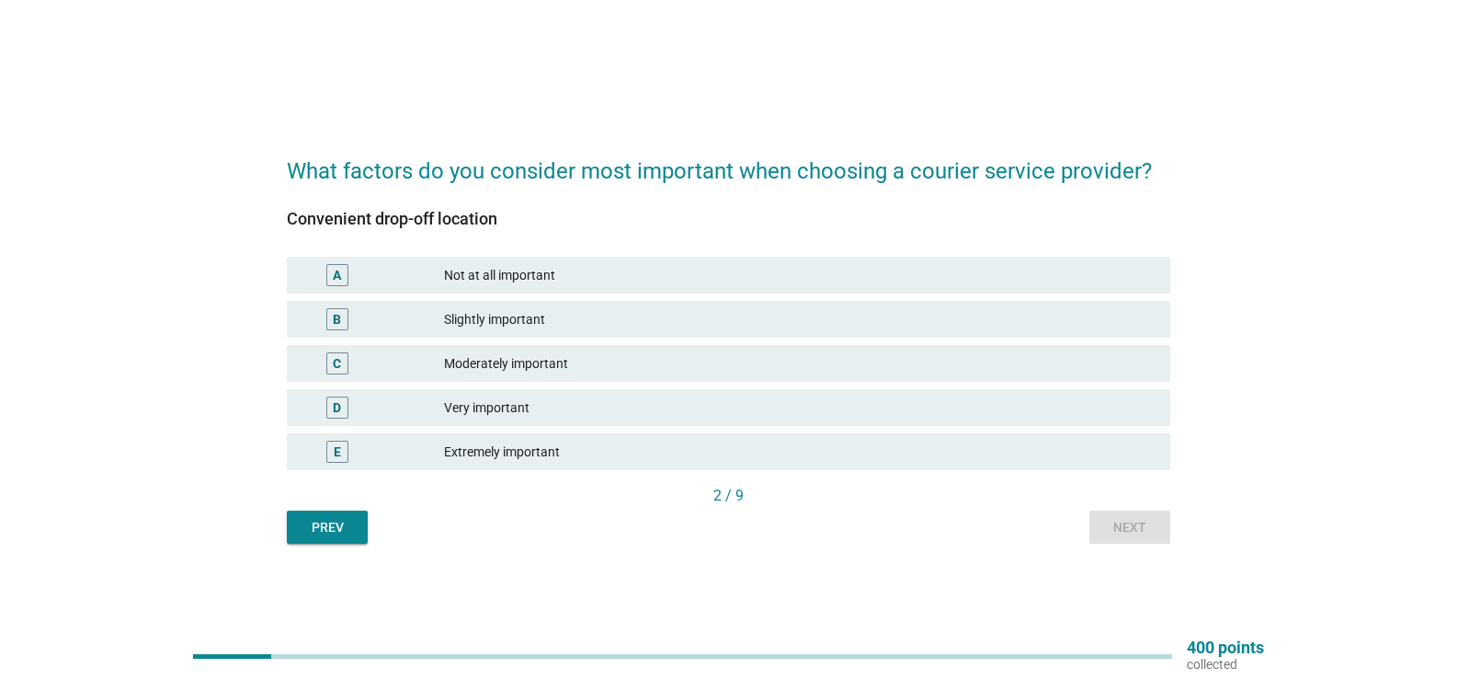
click at [501, 415] on div "Very important" at bounding box center [800, 407] width 712 height 22
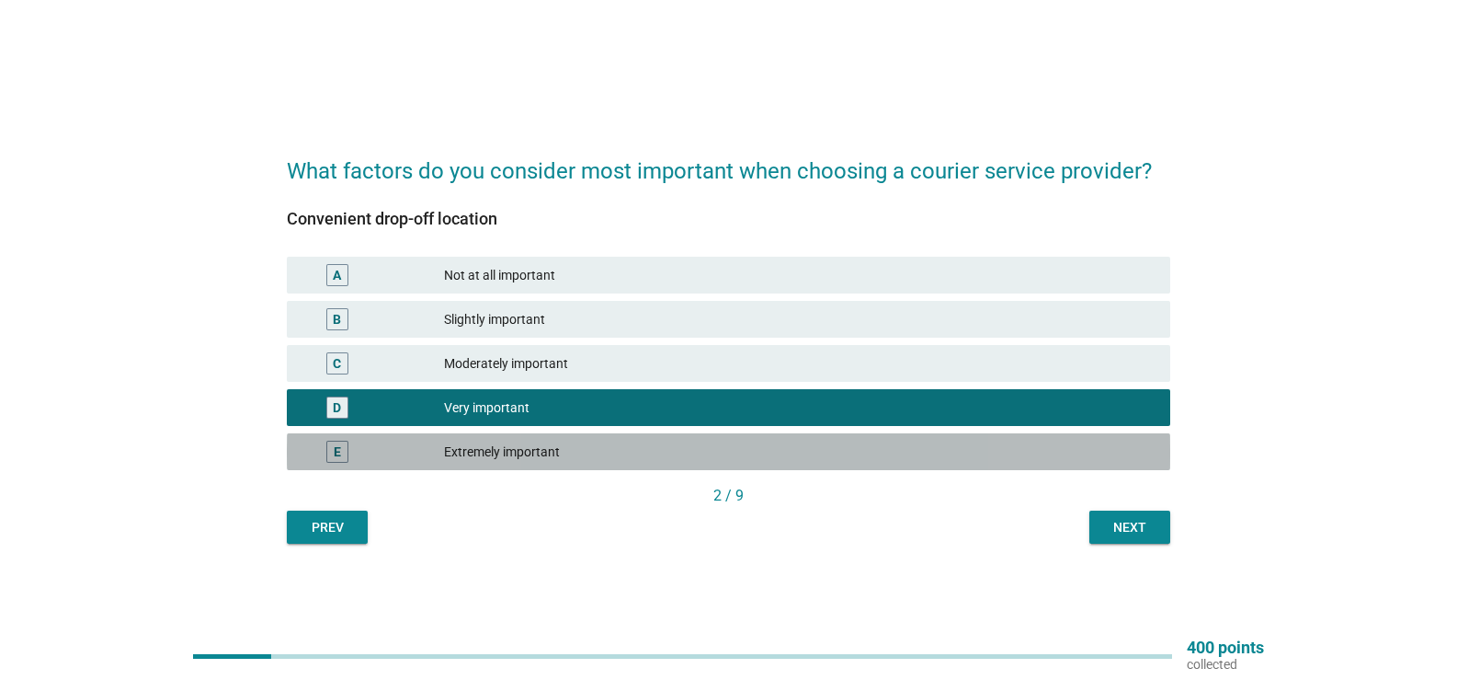
click at [552, 439] on div "E Extremely important" at bounding box center [729, 451] width 884 height 37
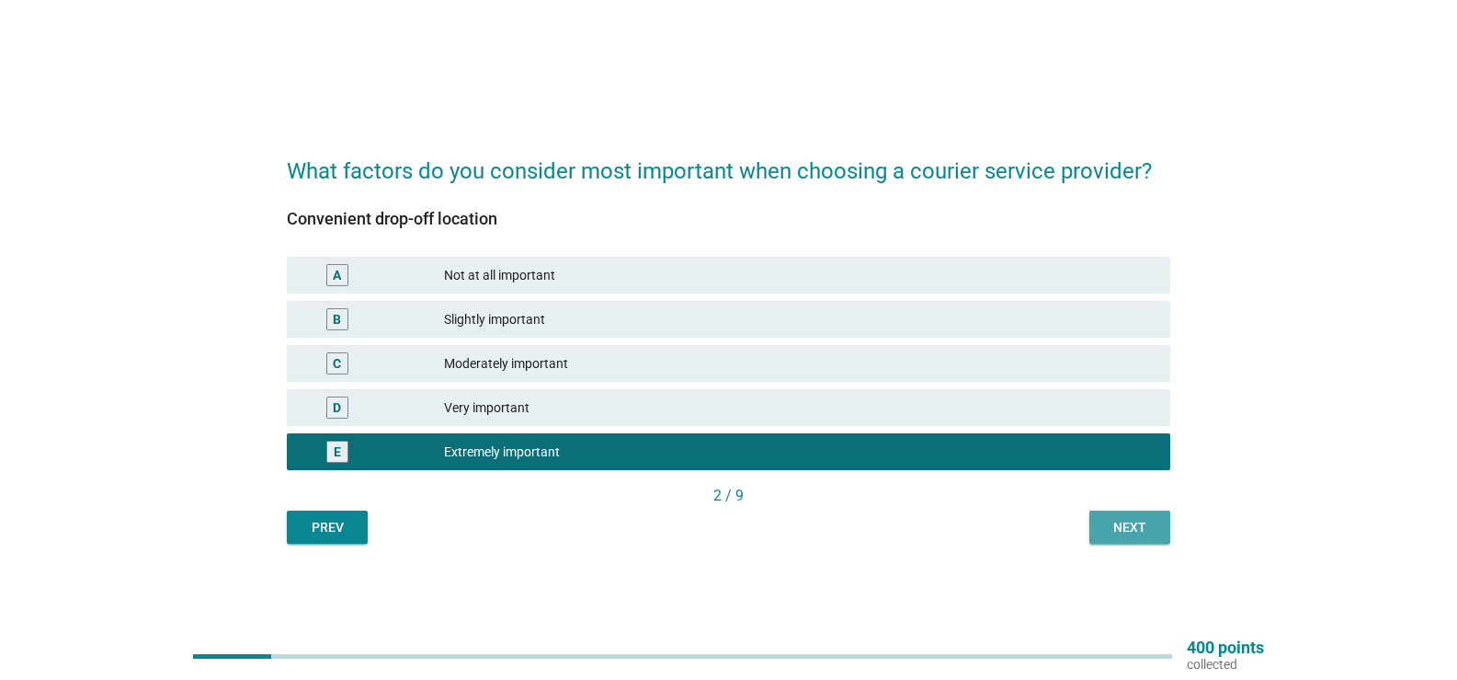
click at [1142, 541] on button "Next" at bounding box center [1130, 526] width 81 height 33
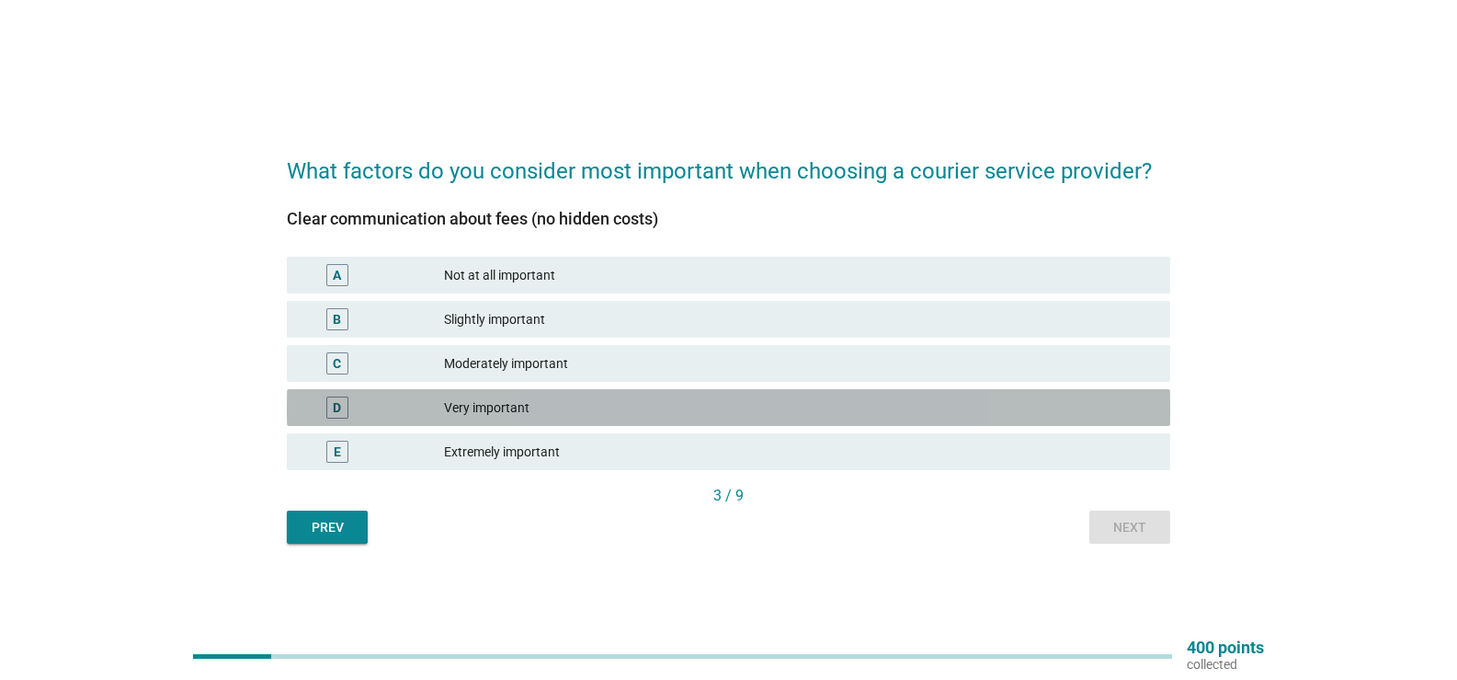
click at [514, 421] on div "D Very important" at bounding box center [729, 407] width 884 height 37
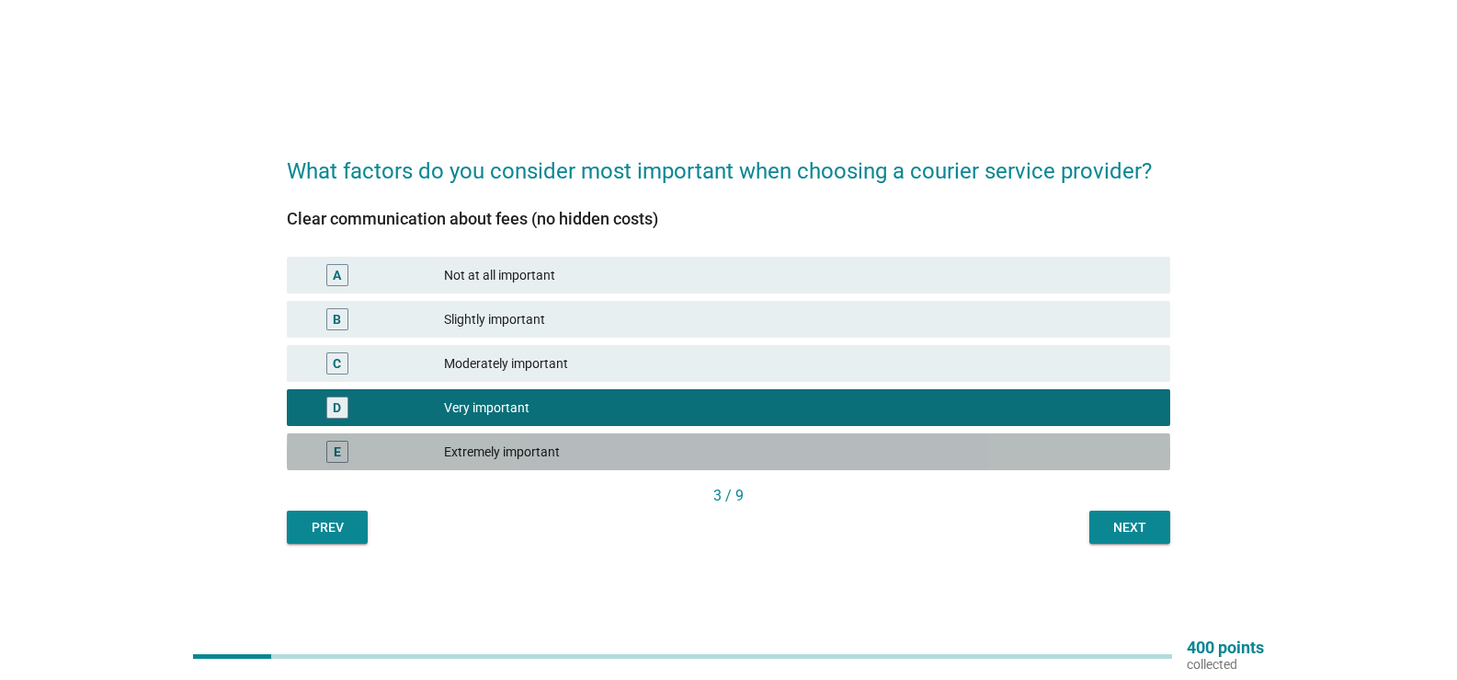
click at [504, 451] on div "Extremely important" at bounding box center [800, 451] width 712 height 22
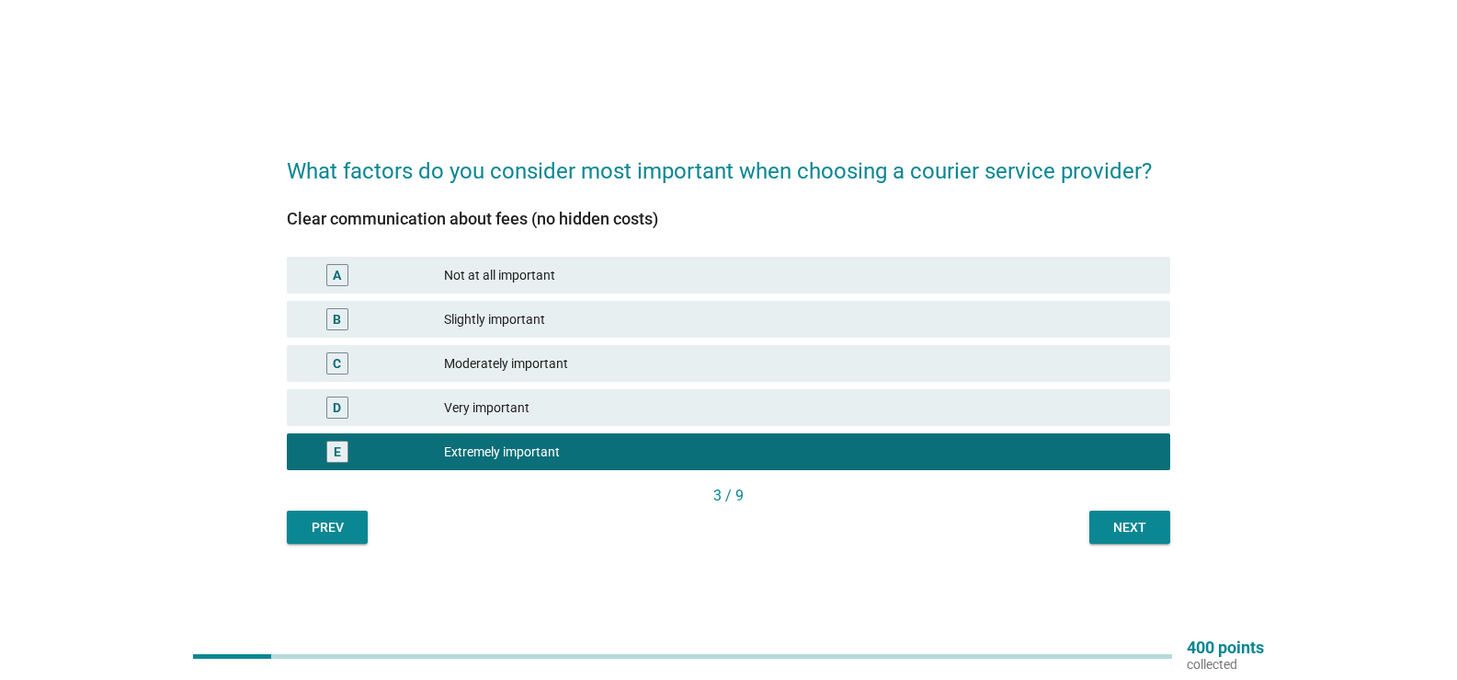
click at [1159, 547] on div "What factors do you consider most important when choosing a courier service pro…" at bounding box center [728, 339] width 913 height 437
click at [1152, 537] on button "Next" at bounding box center [1130, 526] width 81 height 33
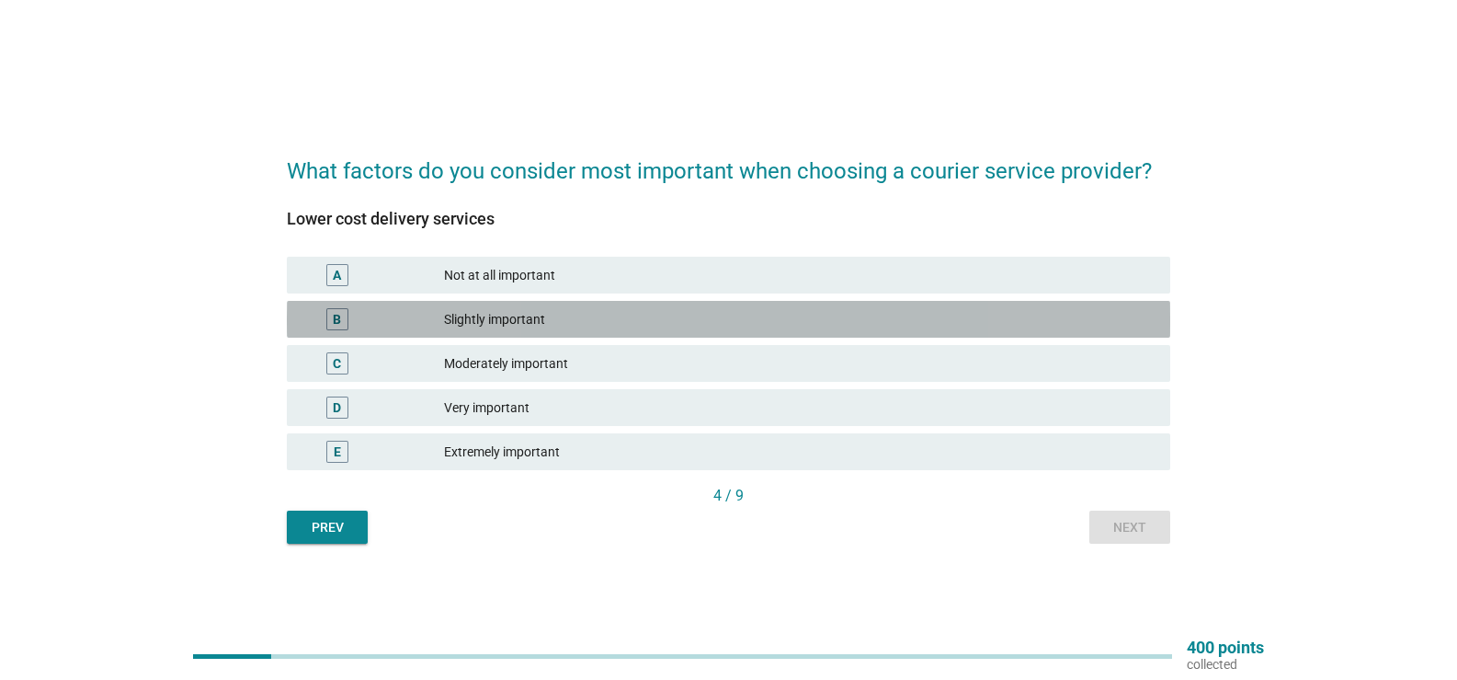
click at [568, 312] on div "Slightly important" at bounding box center [800, 319] width 712 height 22
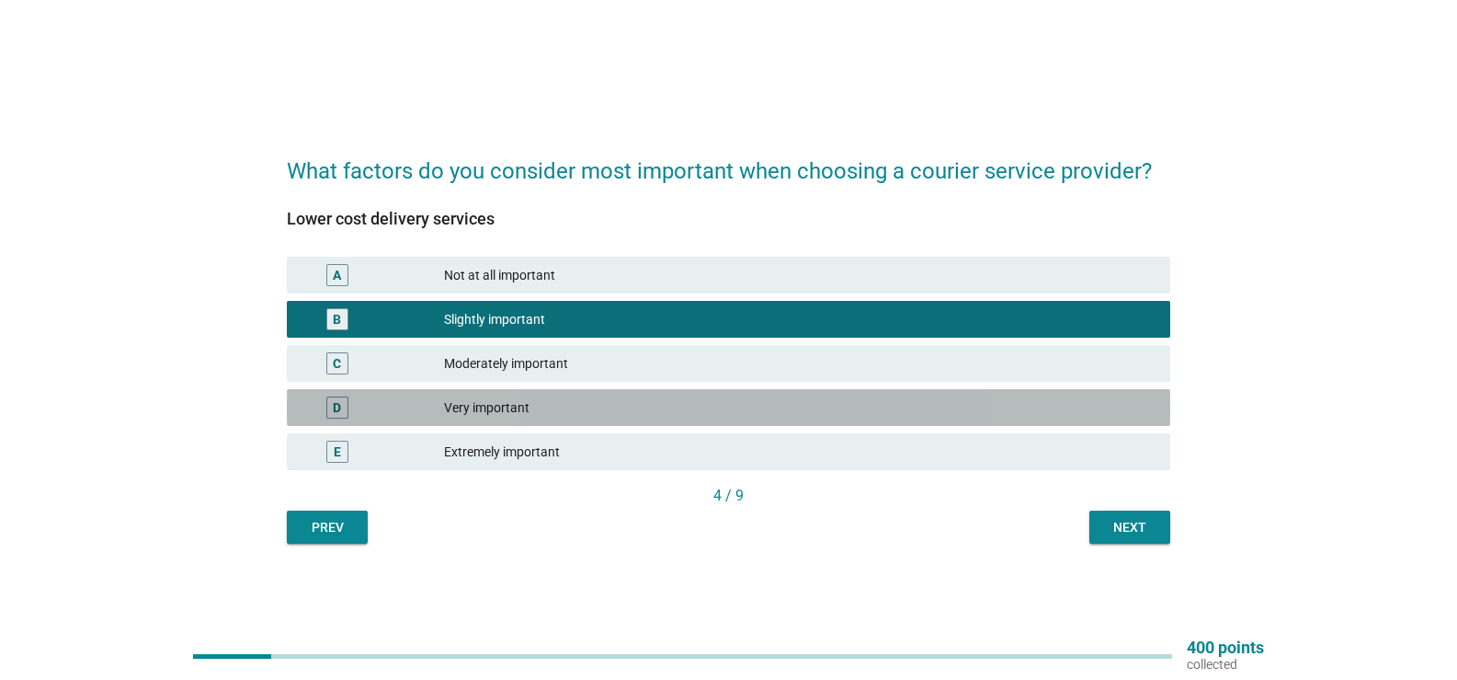
click at [548, 401] on div "Very important" at bounding box center [800, 407] width 712 height 22
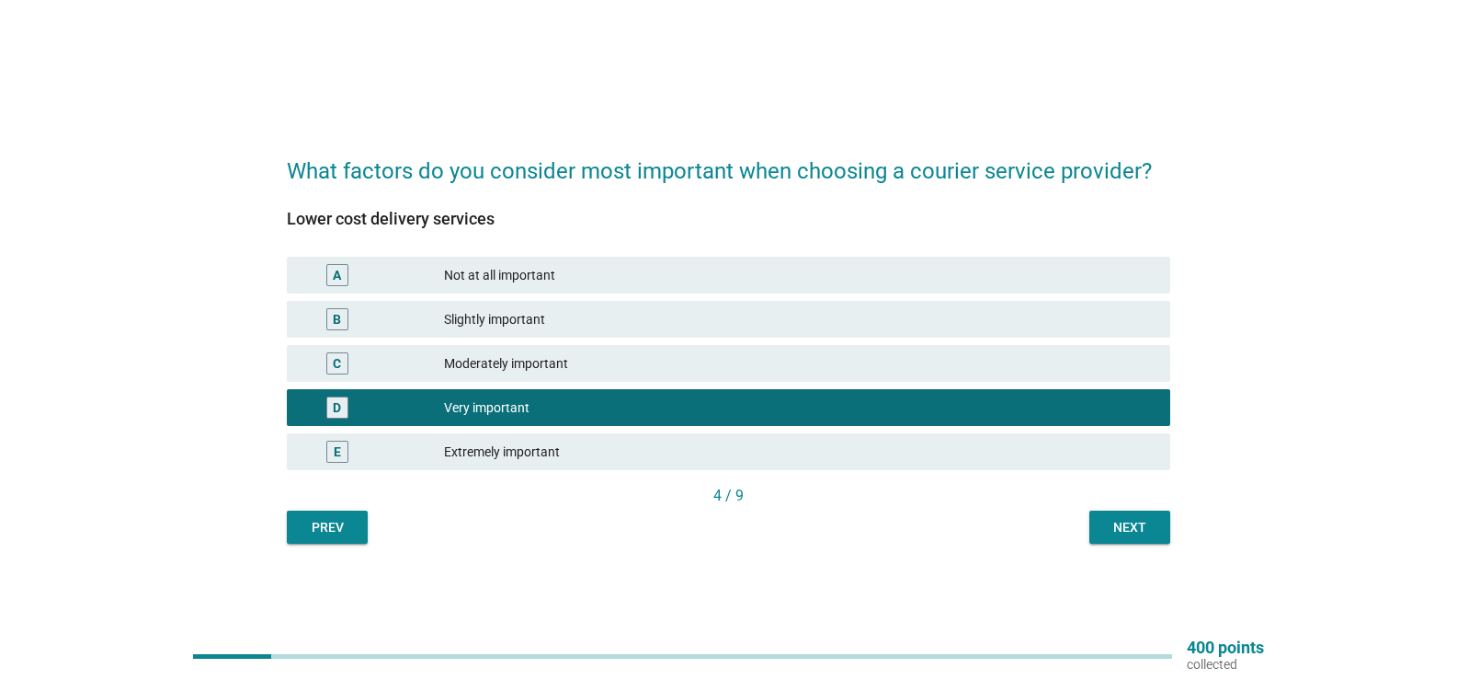
click at [1123, 511] on button "Next" at bounding box center [1130, 526] width 81 height 33
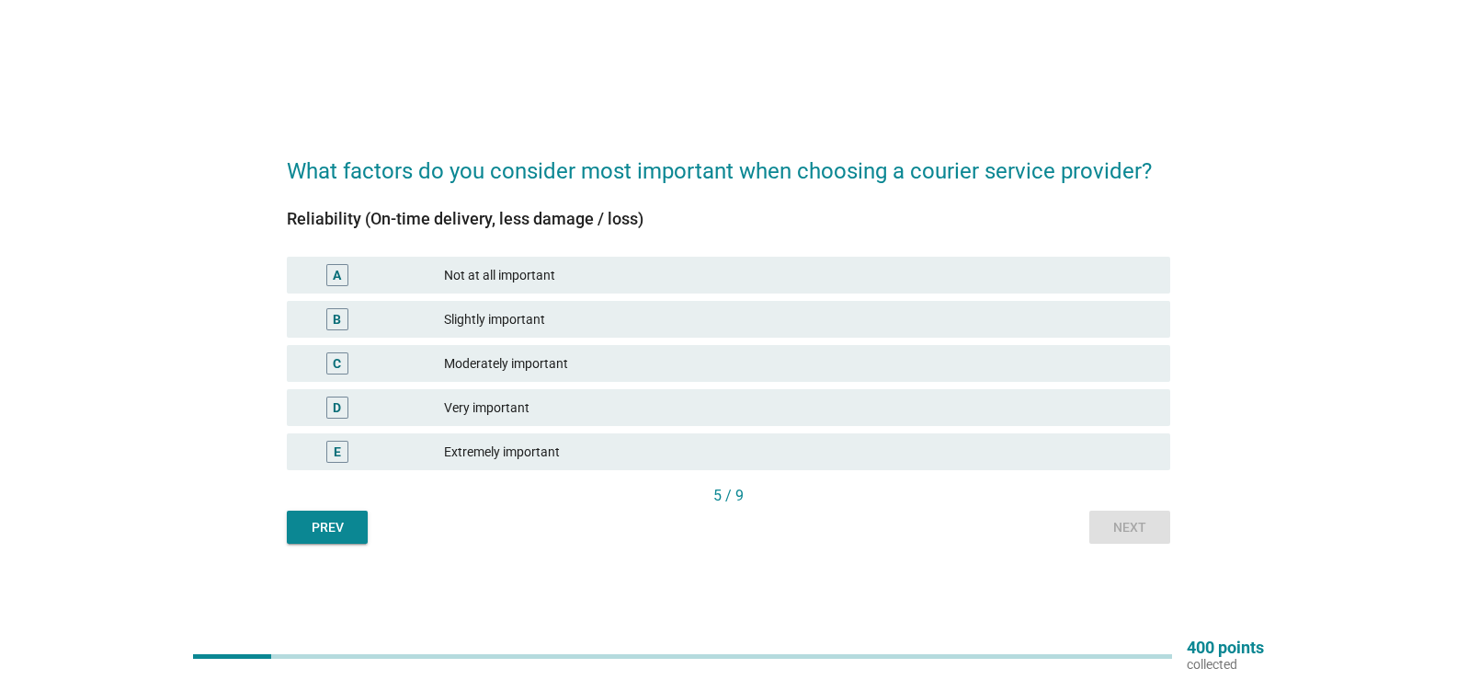
click at [528, 453] on div "Extremely important" at bounding box center [800, 451] width 712 height 22
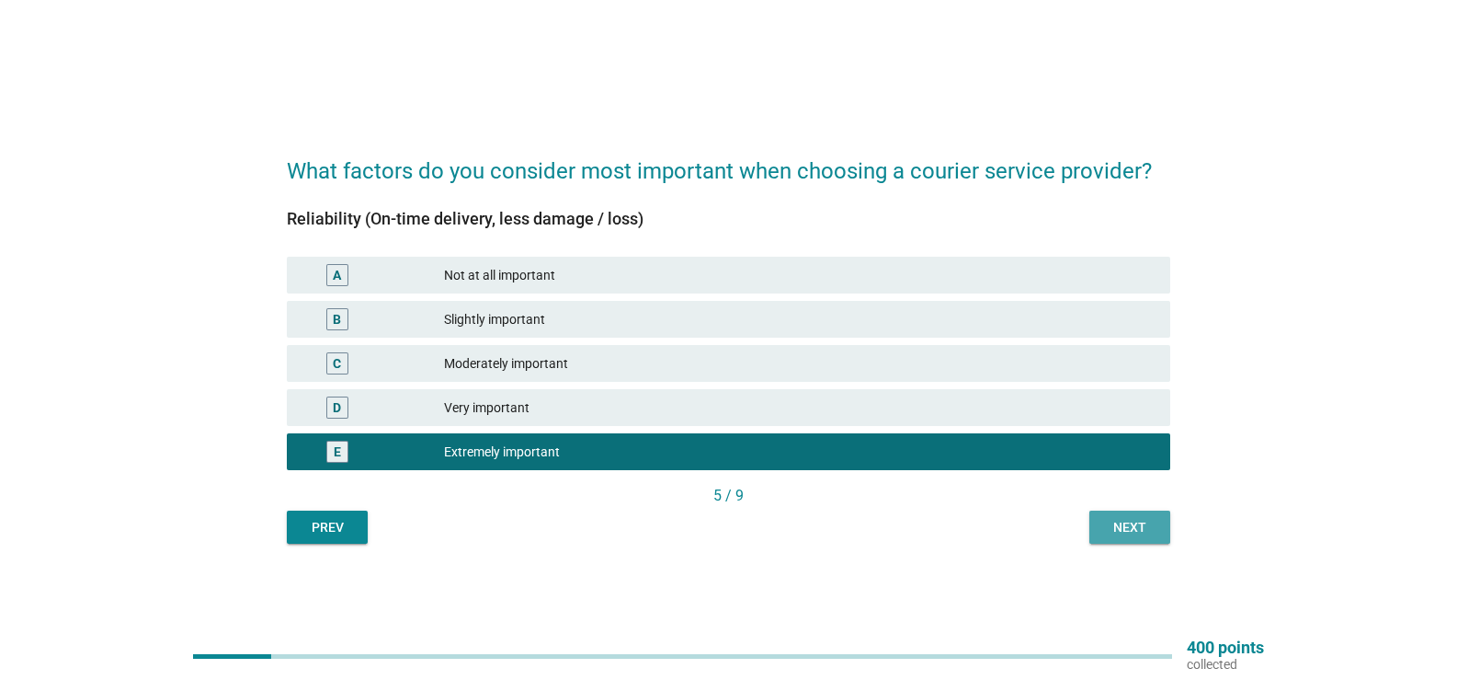
click at [1104, 531] on div "Next" at bounding box center [1129, 527] width 51 height 19
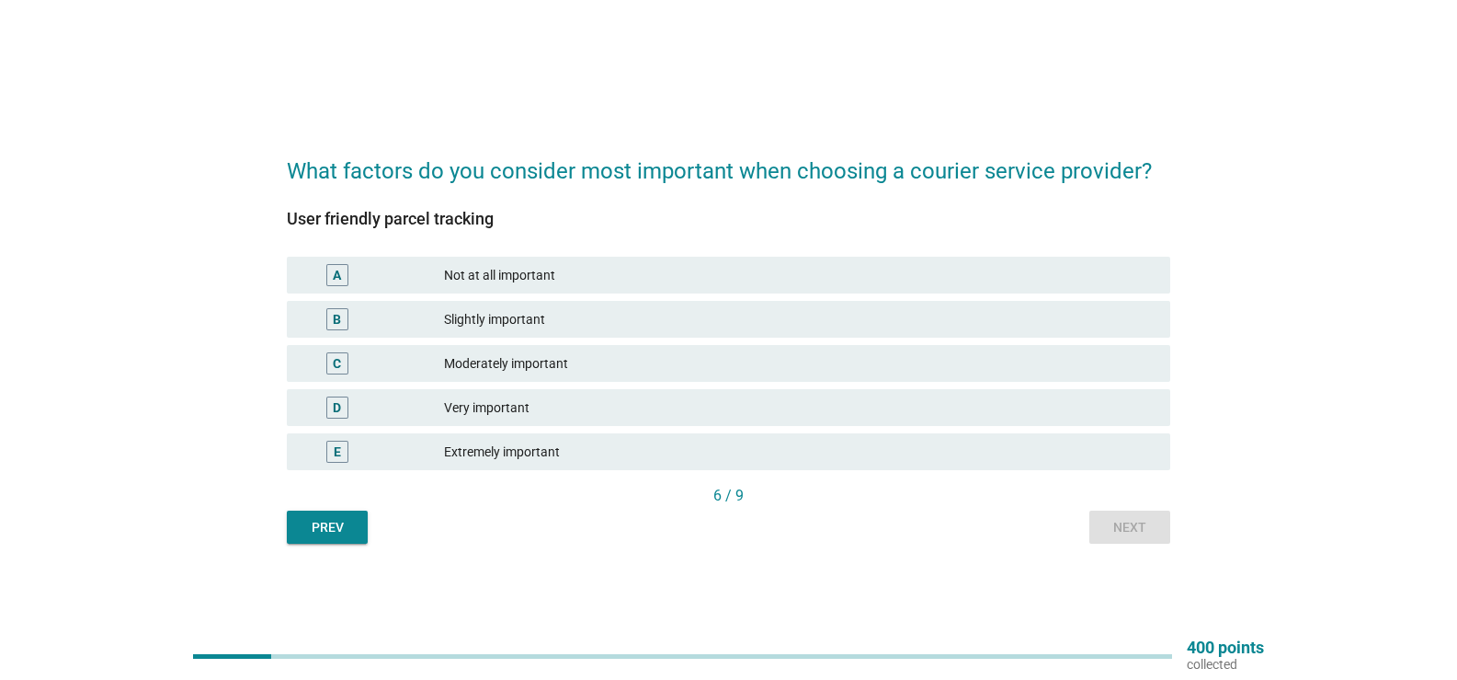
click at [589, 414] on div "Very important" at bounding box center [800, 407] width 712 height 22
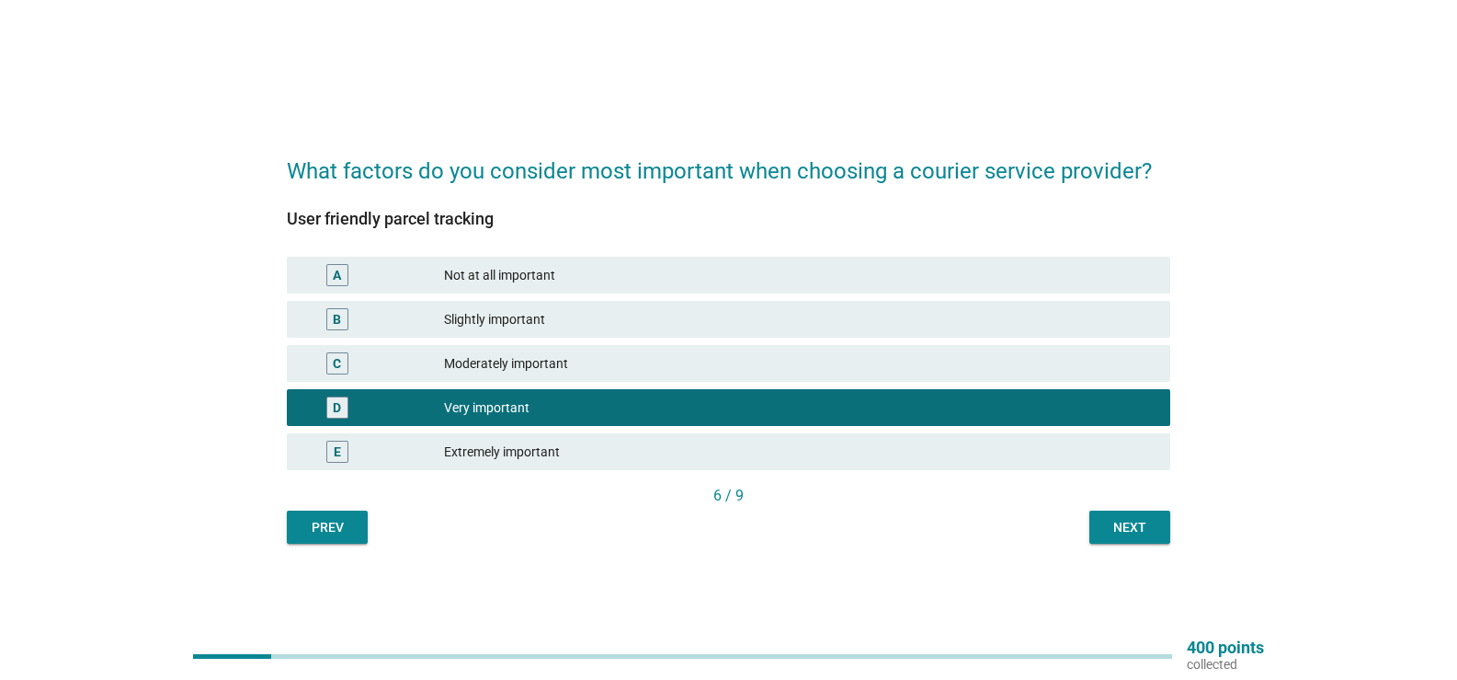
click at [1093, 535] on button "Next" at bounding box center [1130, 526] width 81 height 33
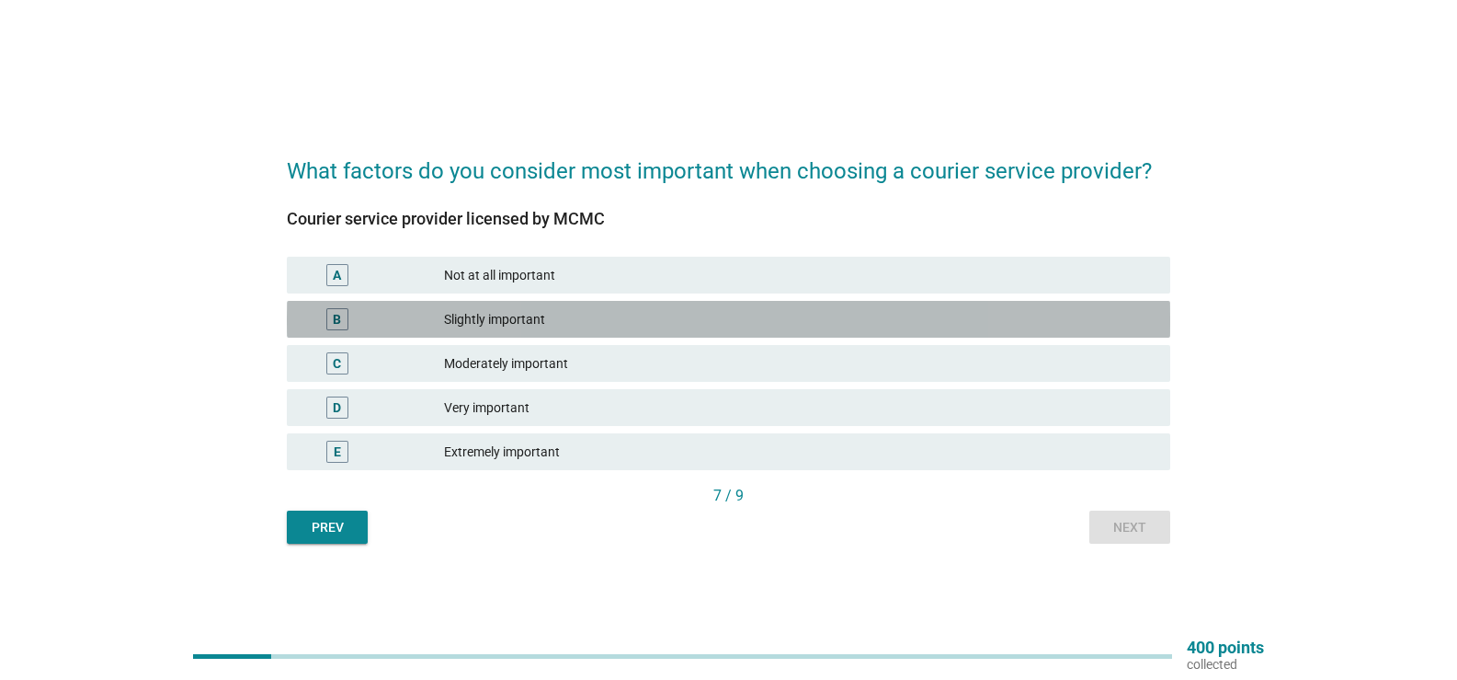
click at [584, 330] on div "B Slightly important" at bounding box center [729, 319] width 884 height 37
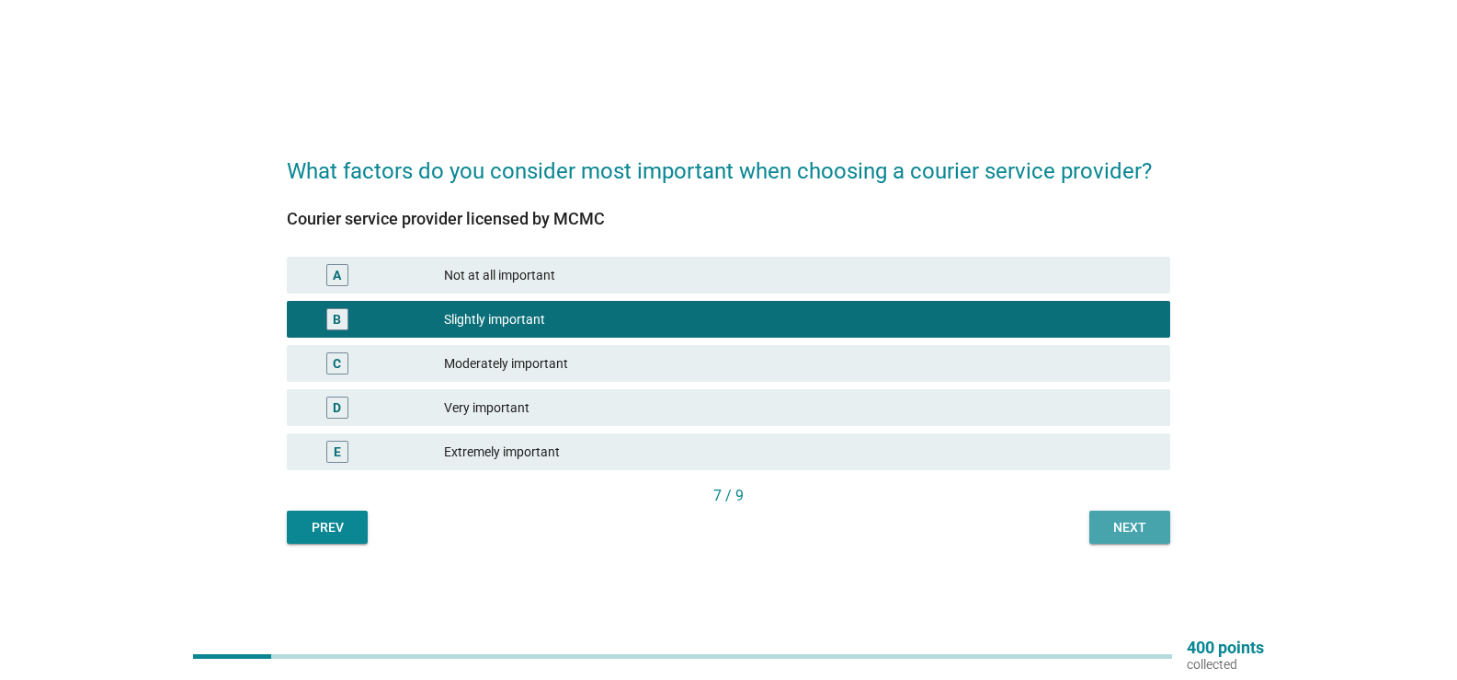
click at [1119, 528] on div "Next" at bounding box center [1129, 527] width 51 height 19
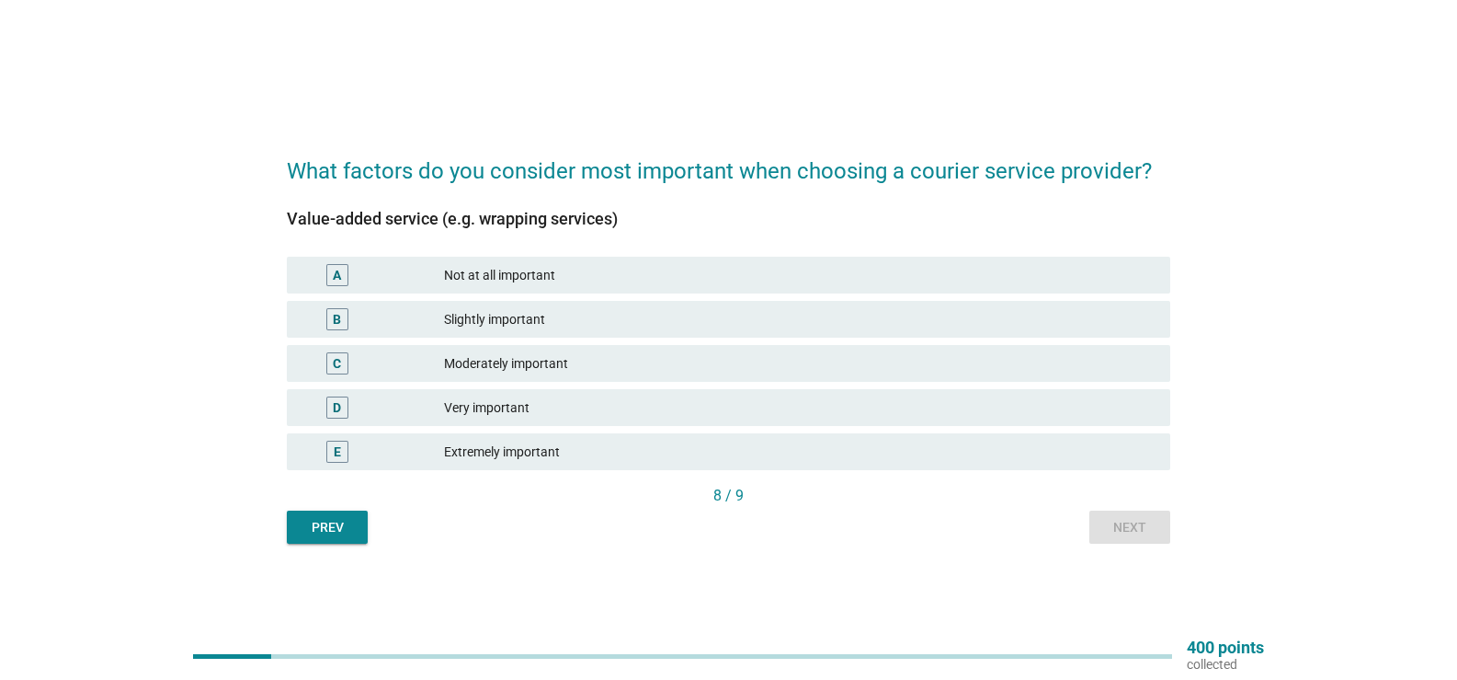
click at [533, 323] on div "Slightly important" at bounding box center [800, 319] width 712 height 22
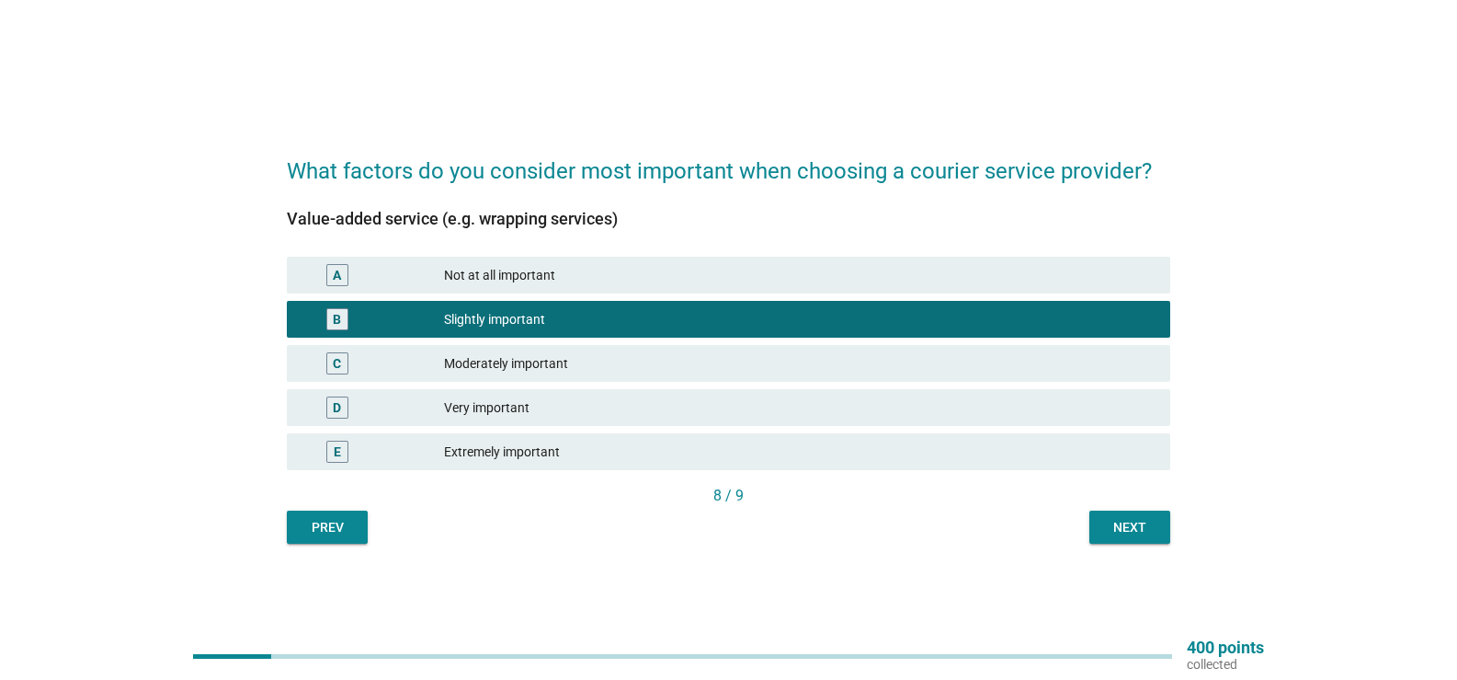
click at [1137, 523] on div "Next" at bounding box center [1129, 527] width 51 height 19
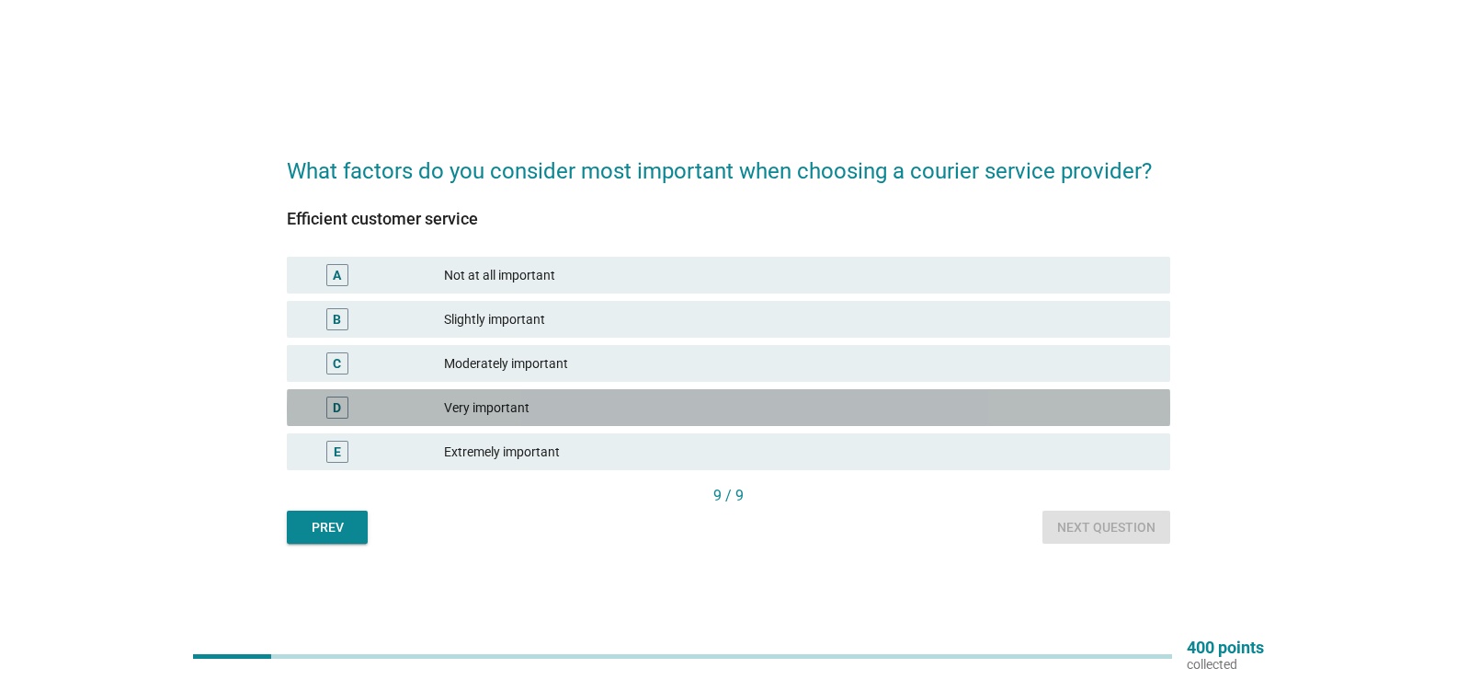
click at [459, 417] on div "Very important" at bounding box center [800, 407] width 712 height 22
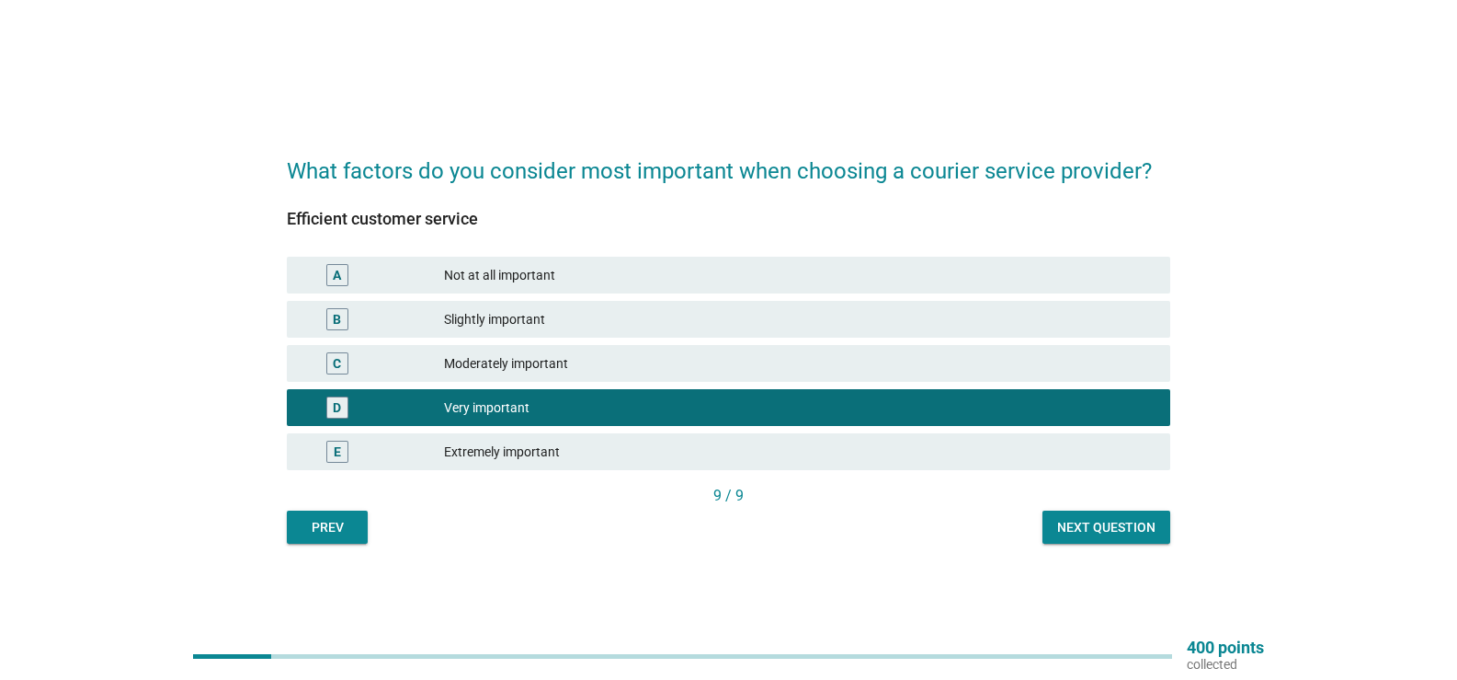
click at [1119, 525] on div "Next question" at bounding box center [1106, 527] width 98 height 19
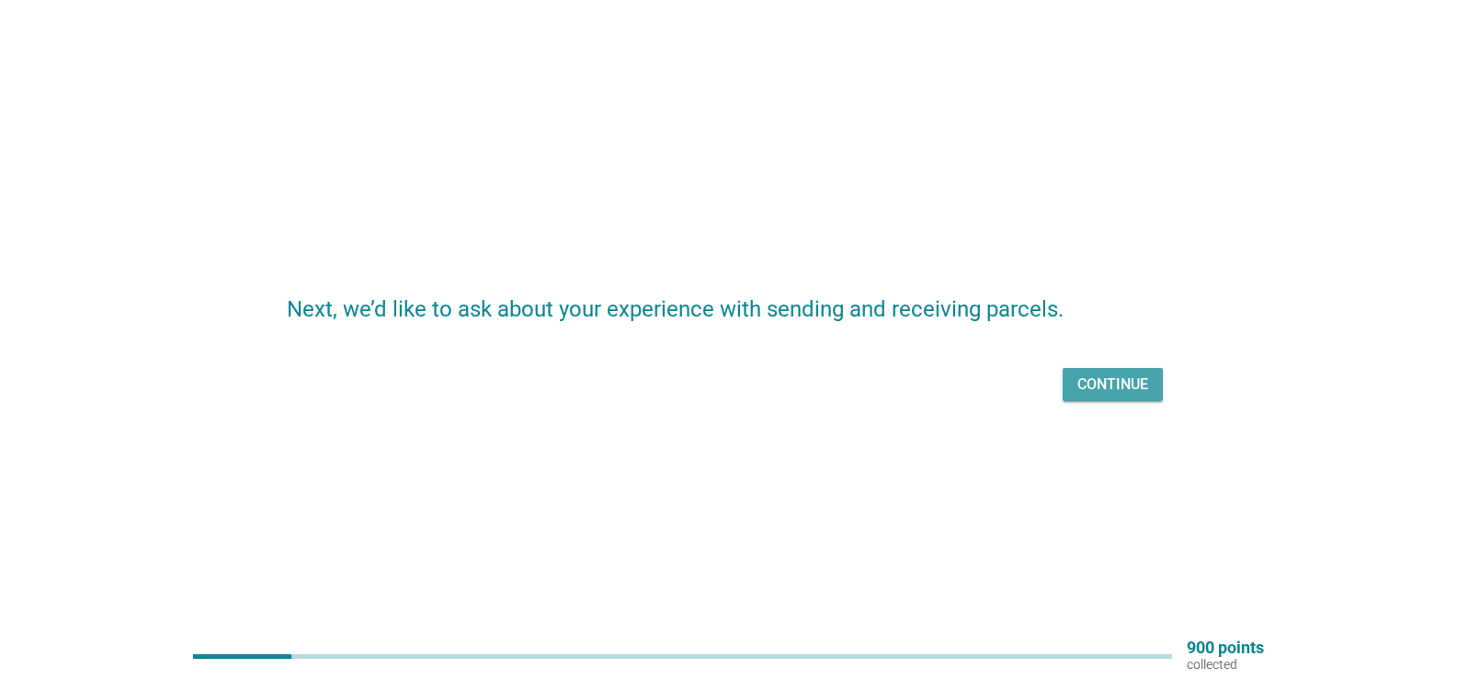
click at [1133, 388] on div "Continue" at bounding box center [1113, 384] width 71 height 22
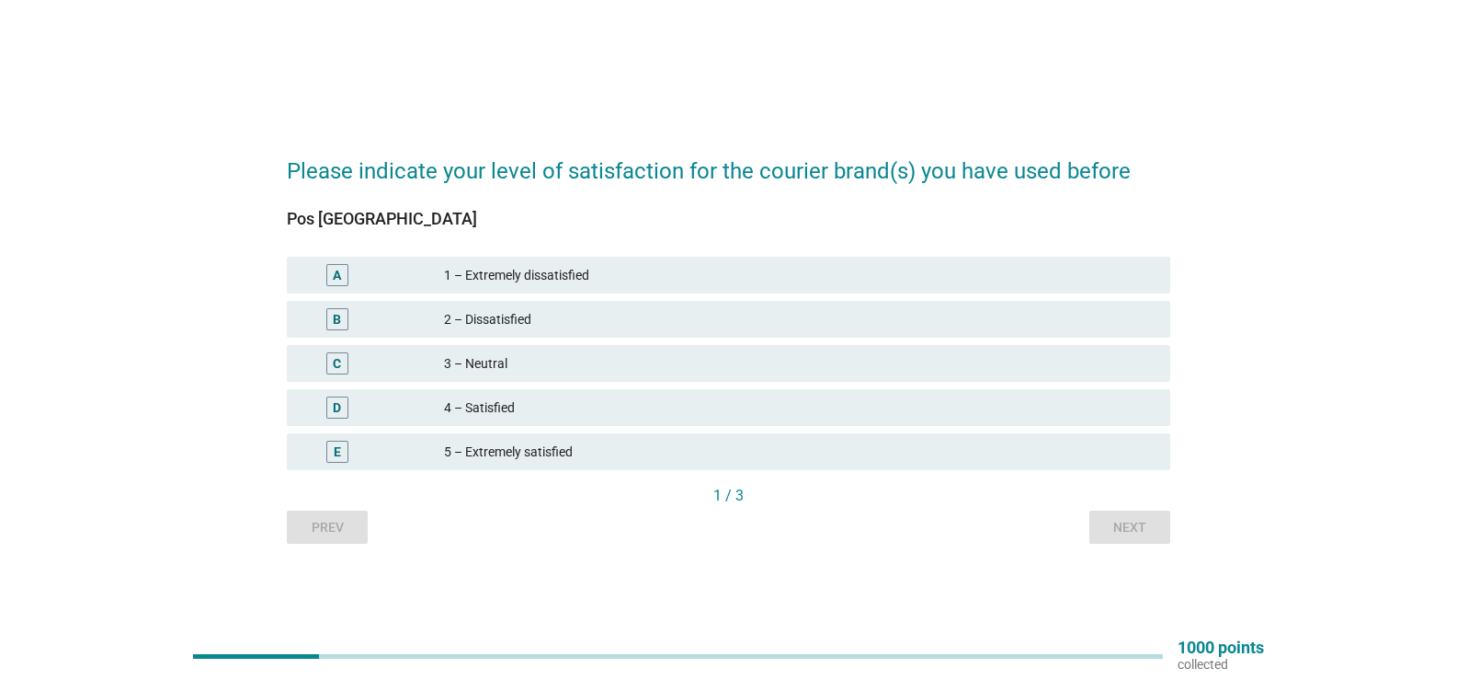
click at [582, 410] on div "4 – Satisfied" at bounding box center [800, 407] width 712 height 22
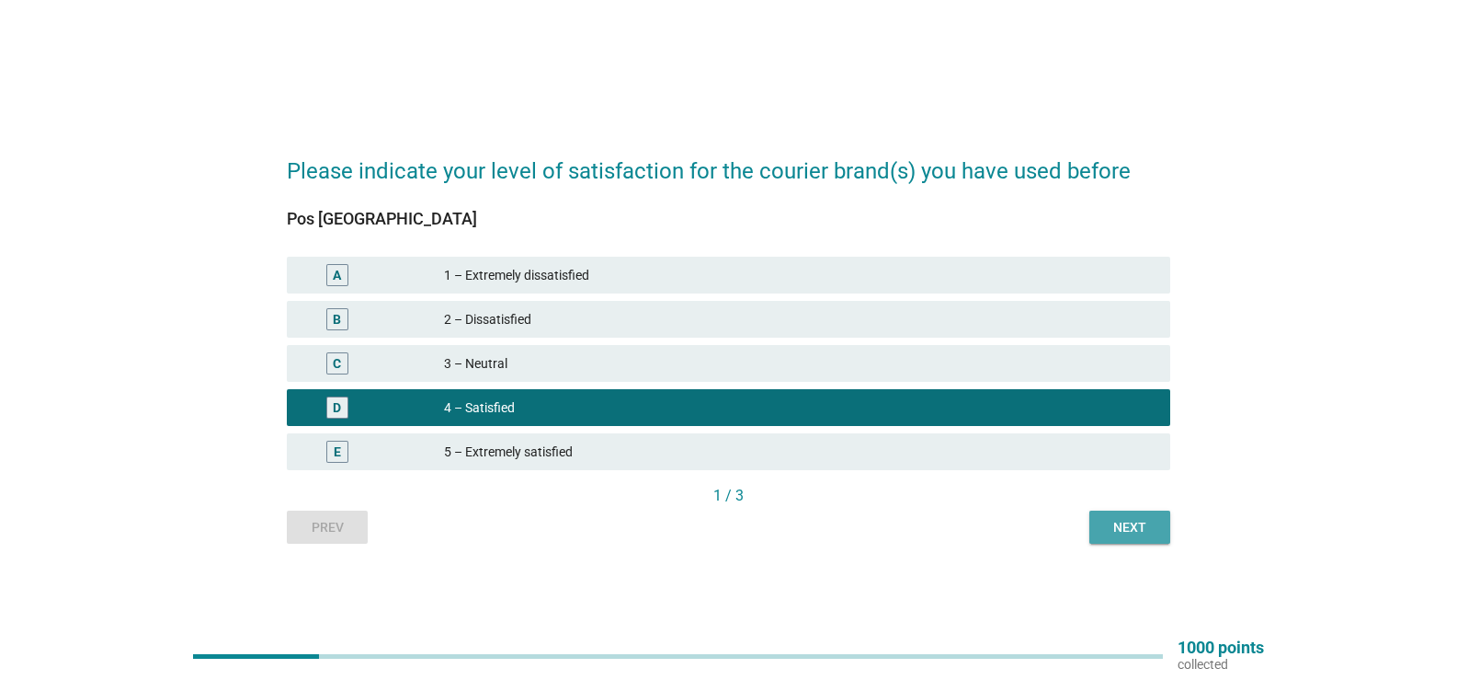
click at [1157, 533] on button "Next" at bounding box center [1130, 526] width 81 height 33
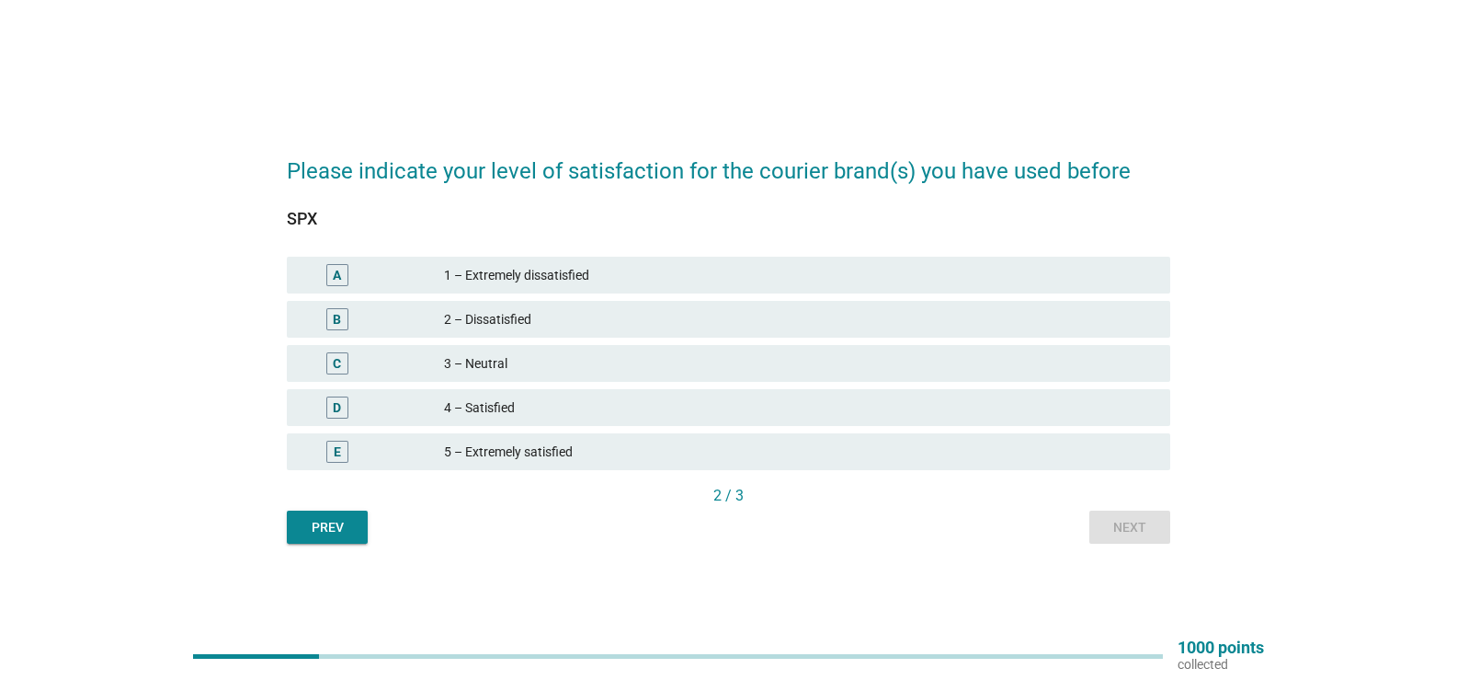
drag, startPoint x: 703, startPoint y: 430, endPoint x: 699, endPoint y: 411, distance: 19.7
click at [702, 429] on div "E 5 – Extremely satisfied" at bounding box center [728, 451] width 891 height 44
click at [699, 404] on div "4 – Satisfied" at bounding box center [800, 407] width 712 height 22
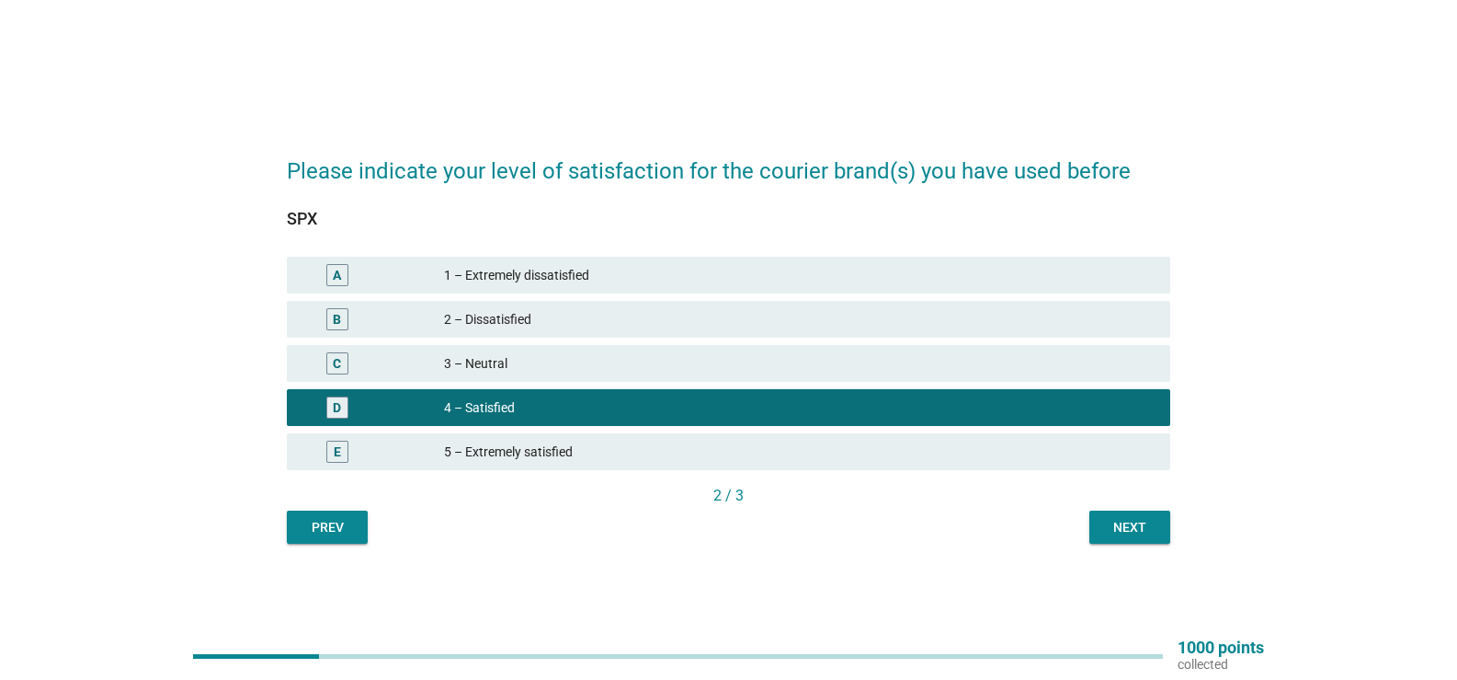
click at [1146, 523] on div "Next" at bounding box center [1129, 527] width 51 height 19
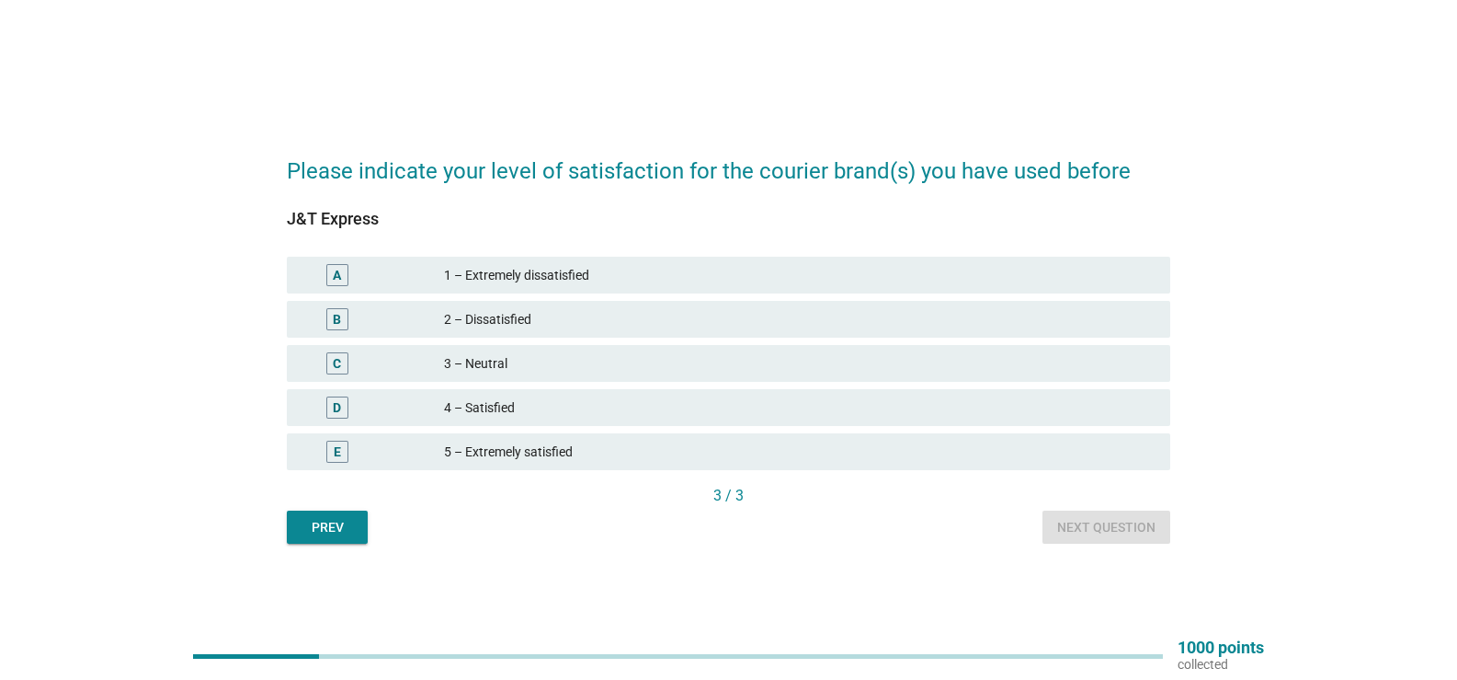
click at [531, 420] on div "D 4 – Satisfied" at bounding box center [729, 407] width 884 height 37
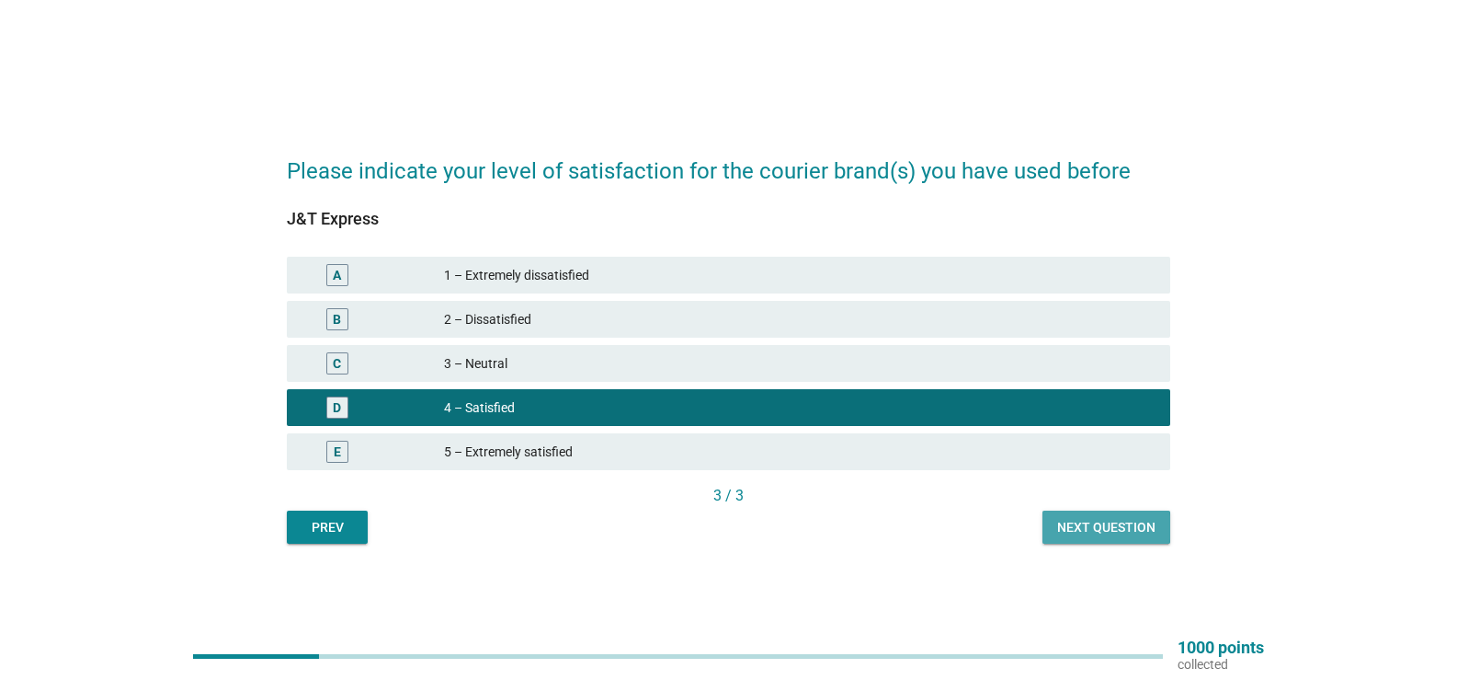
click at [1111, 518] on div "Next question" at bounding box center [1106, 527] width 98 height 19
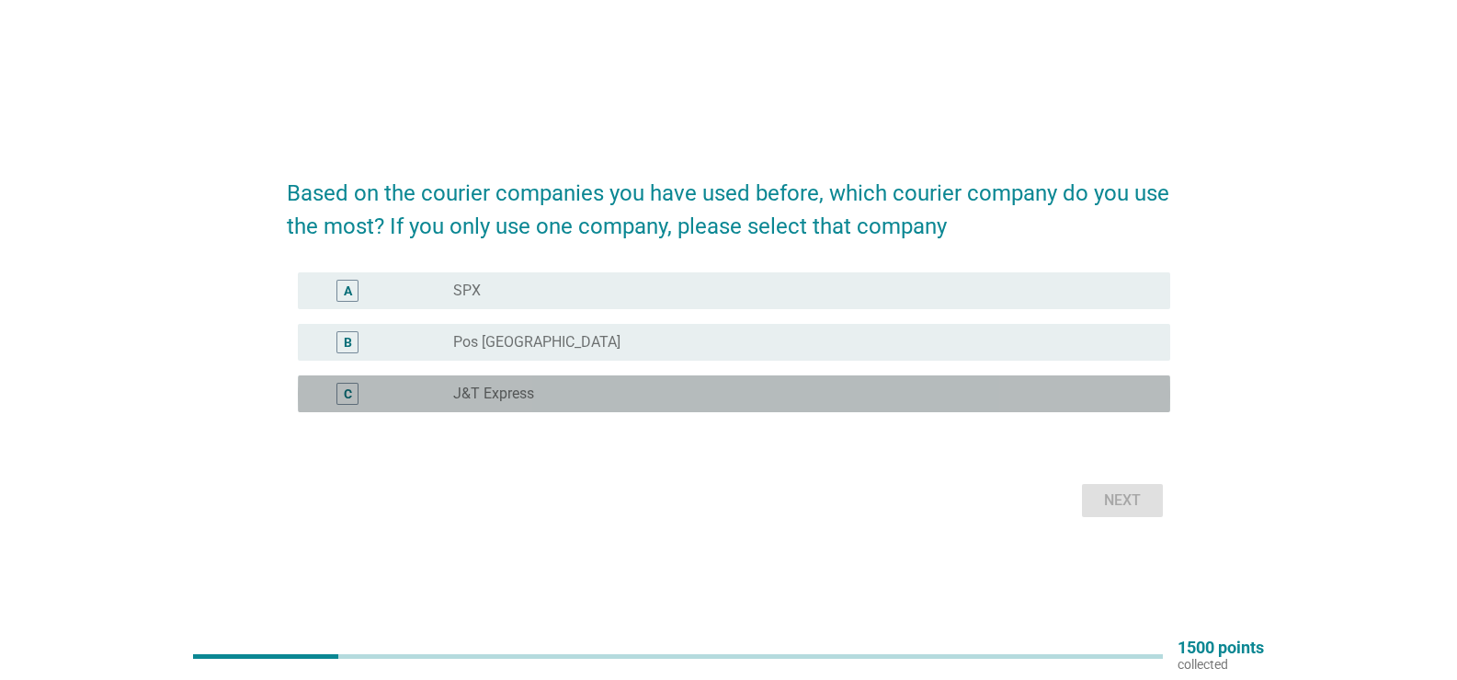
click at [519, 399] on label "J&T Express" at bounding box center [493, 393] width 81 height 18
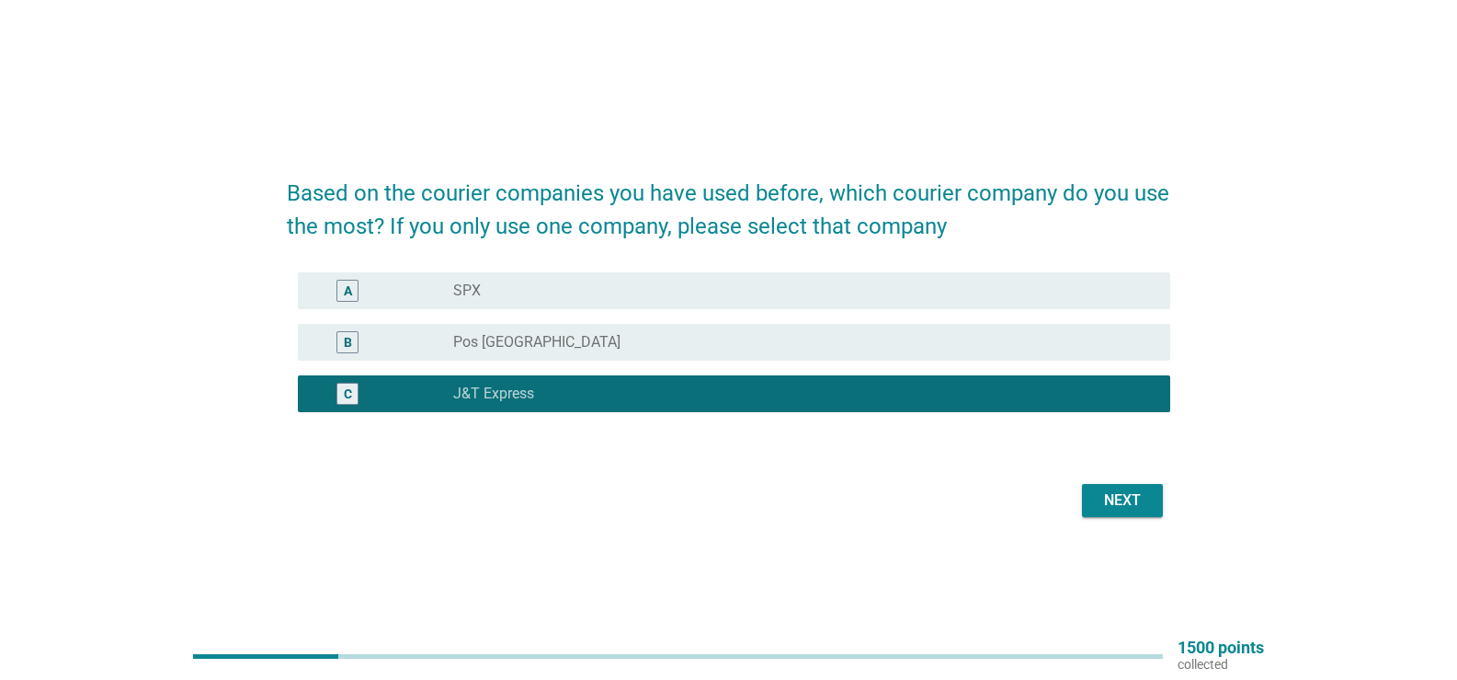
click at [524, 380] on div "C radio_button_checked J&T Express" at bounding box center [734, 393] width 873 height 37
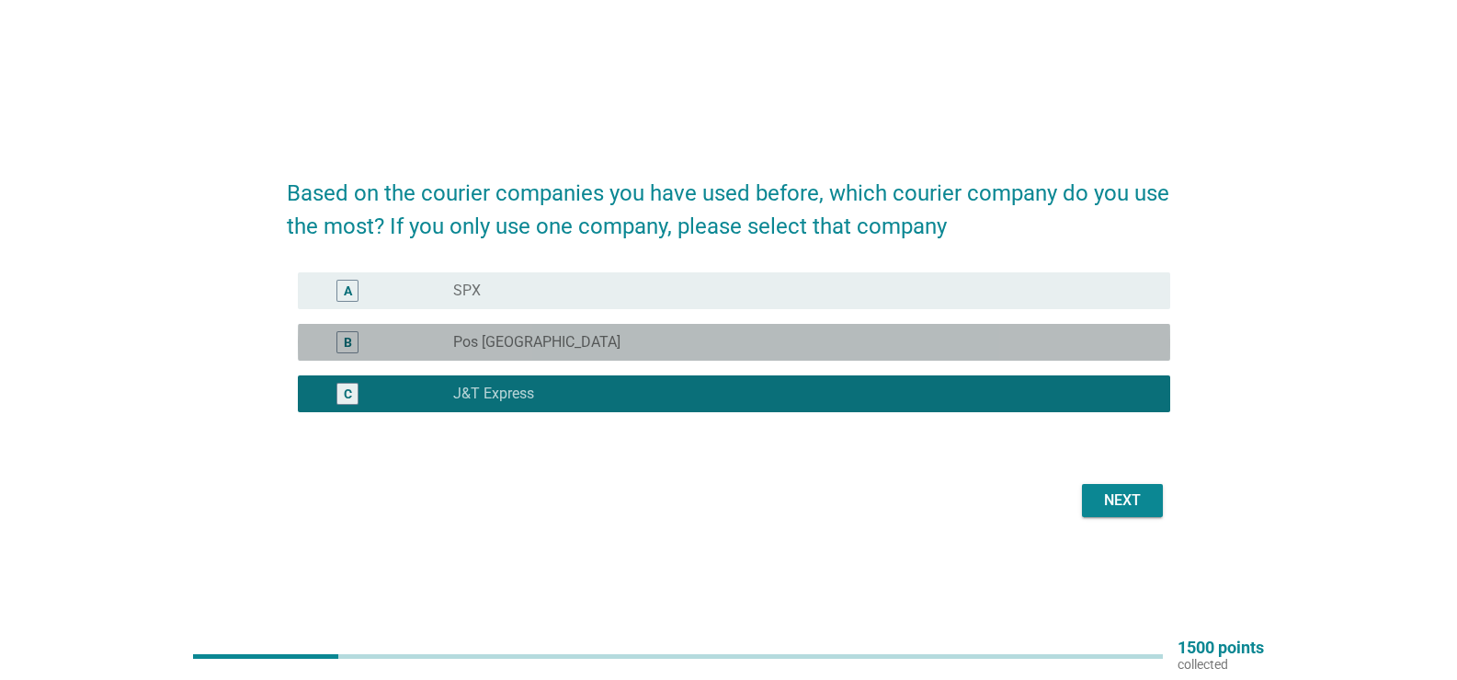
click at [529, 358] on div "B radio_button_unchecked Pos Malaysia" at bounding box center [734, 342] width 873 height 37
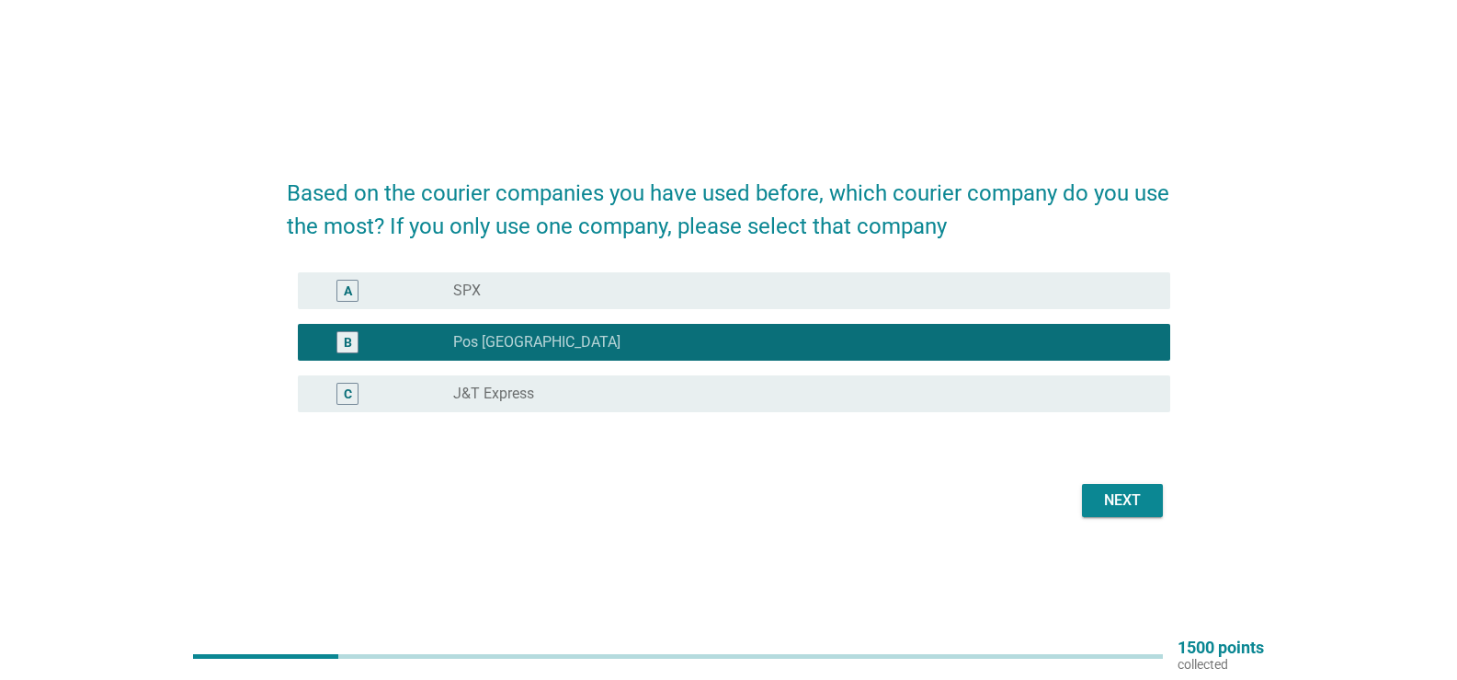
click at [532, 388] on label "J&T Express" at bounding box center [493, 393] width 81 height 18
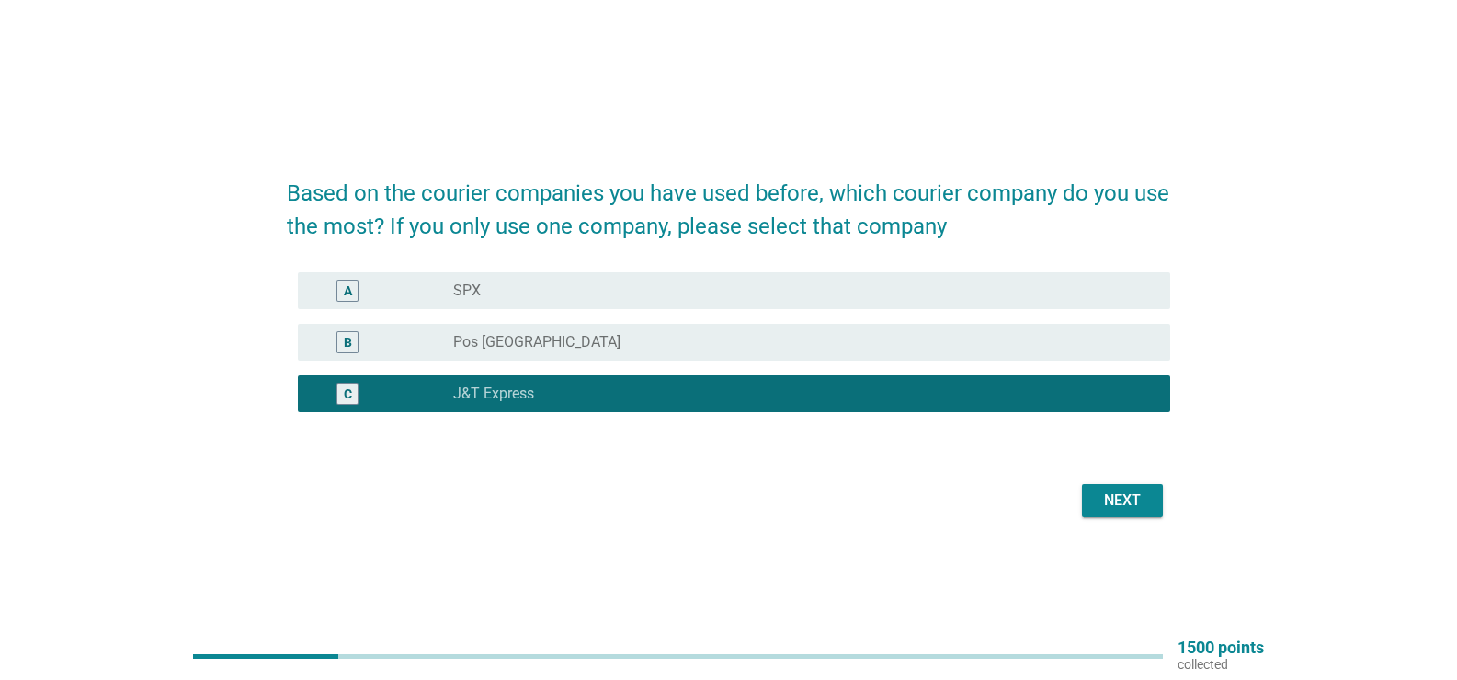
click at [1131, 499] on div "Next" at bounding box center [1122, 500] width 51 height 22
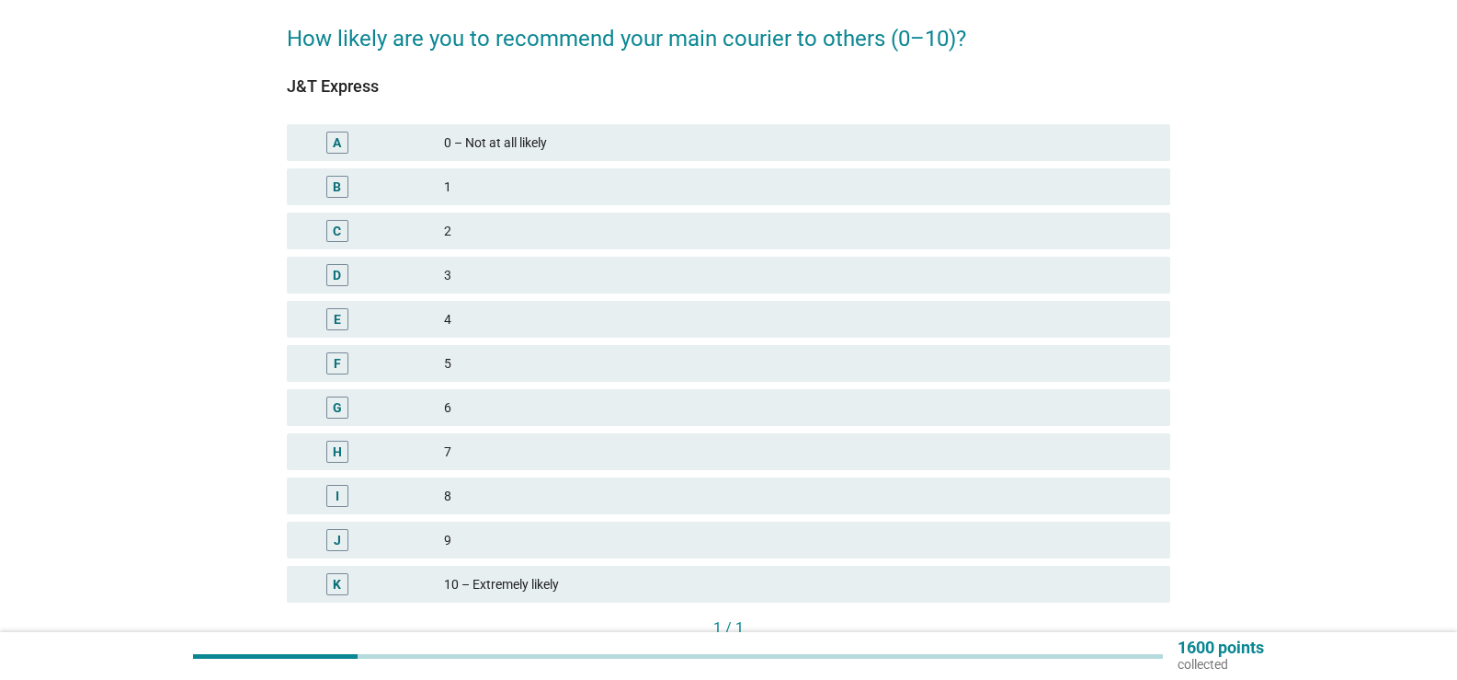
scroll to position [206, 0]
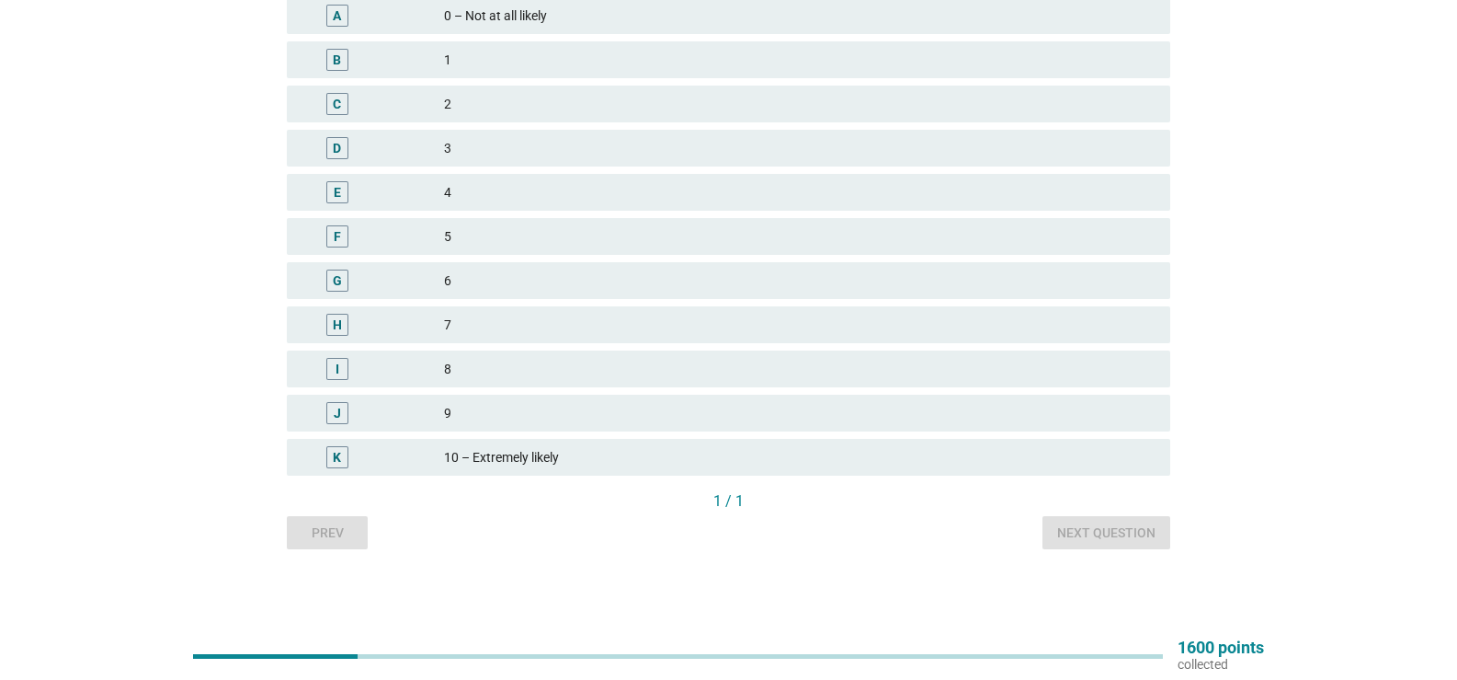
click at [509, 390] on div "A 0 – Not at all likely B 1 C 2 D 3 E 4 F 5 G 6 H 7 I 8 J 9 K 10 – Extremely li…" at bounding box center [728, 237] width 891 height 486
click at [503, 376] on div "8" at bounding box center [800, 369] width 712 height 22
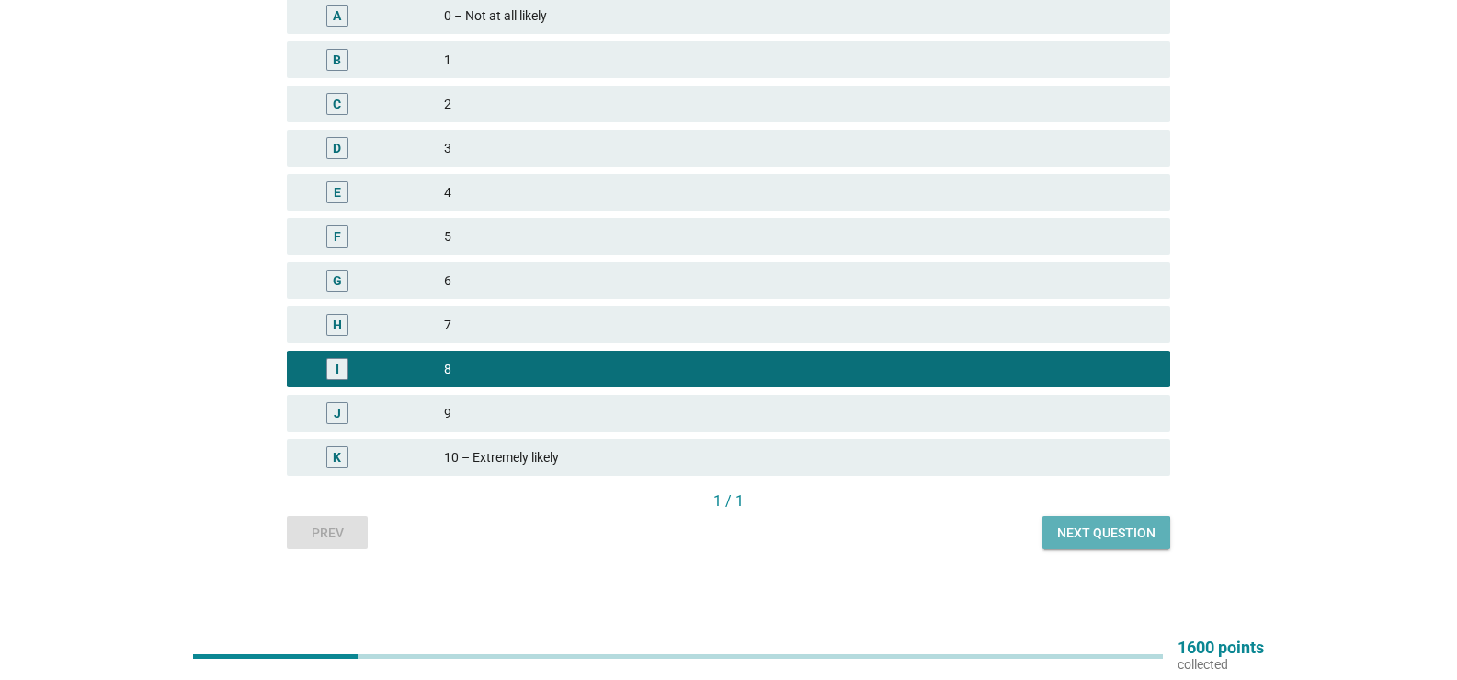
click at [1147, 534] on div "Next question" at bounding box center [1106, 532] width 98 height 19
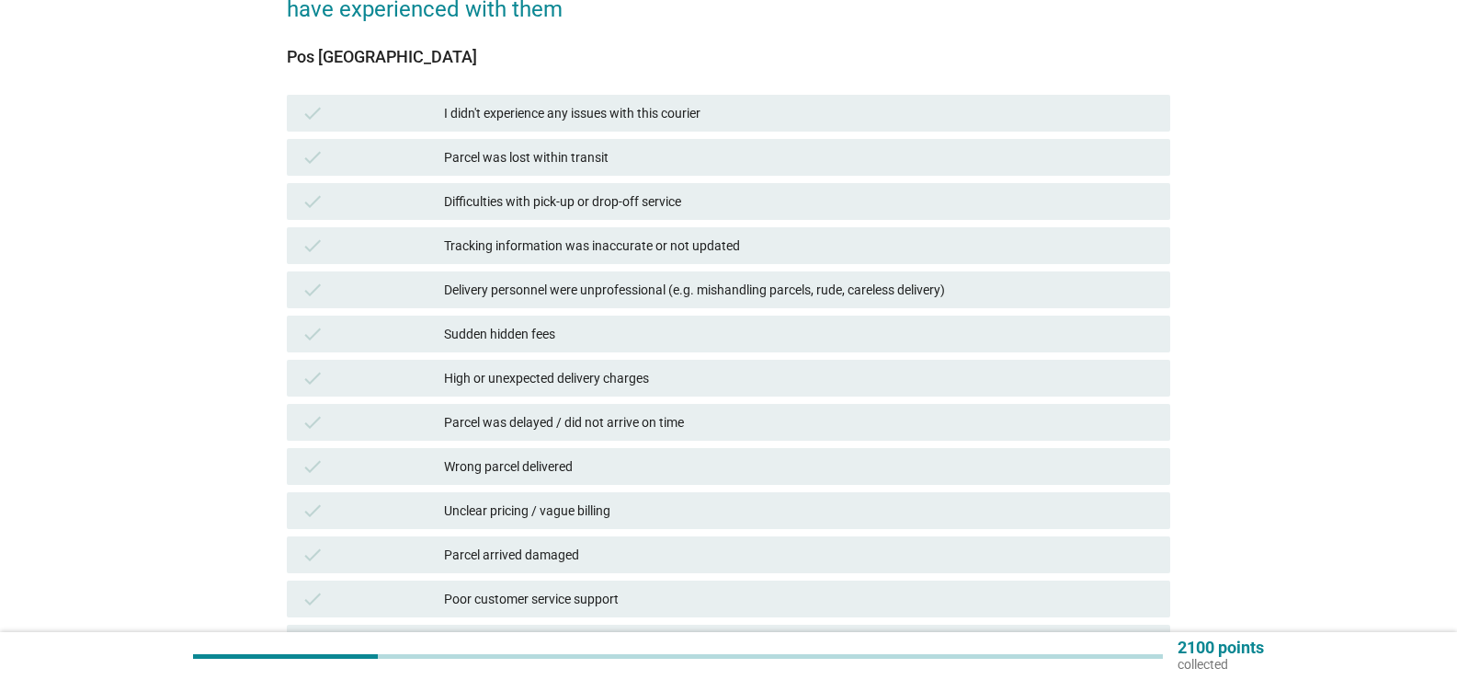
scroll to position [184, 0]
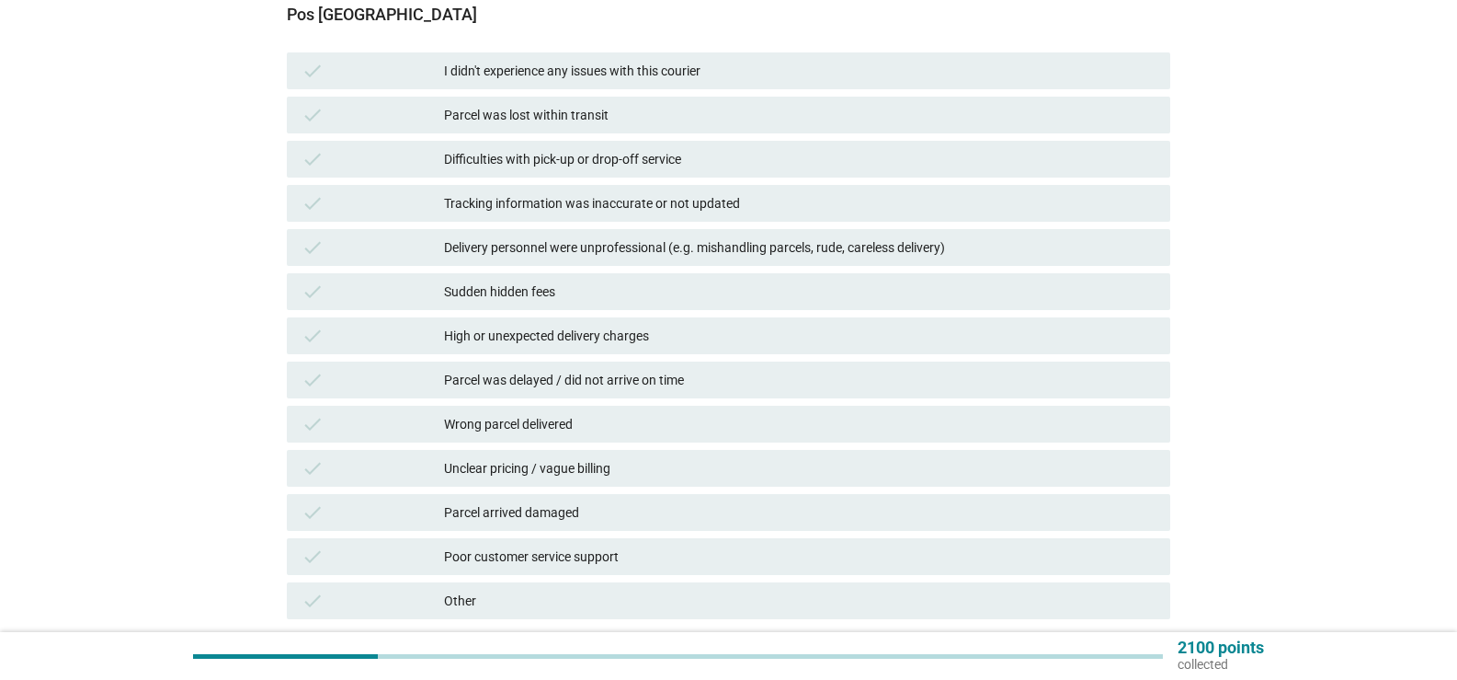
click at [634, 346] on div "High or unexpected delivery charges" at bounding box center [800, 336] width 712 height 22
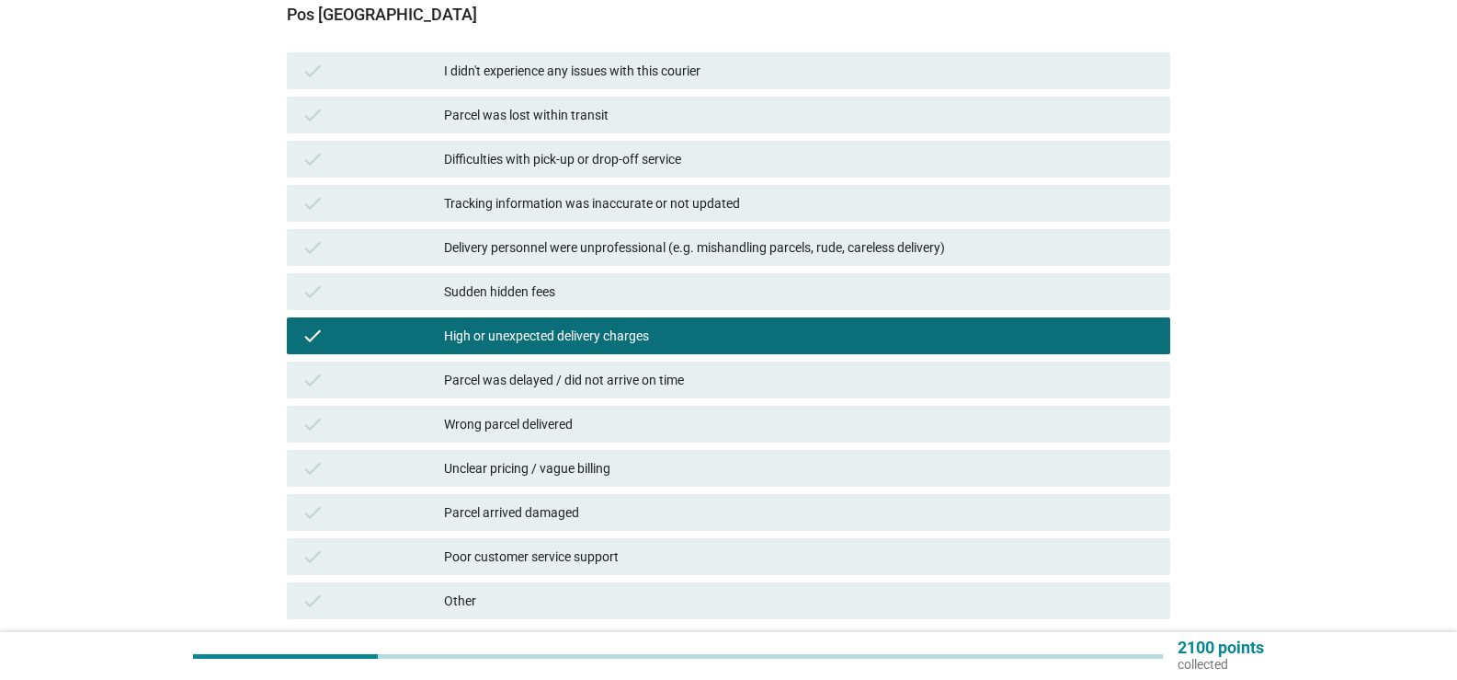
click at [529, 381] on div "Parcel was delayed / did not arrive on time" at bounding box center [800, 380] width 712 height 22
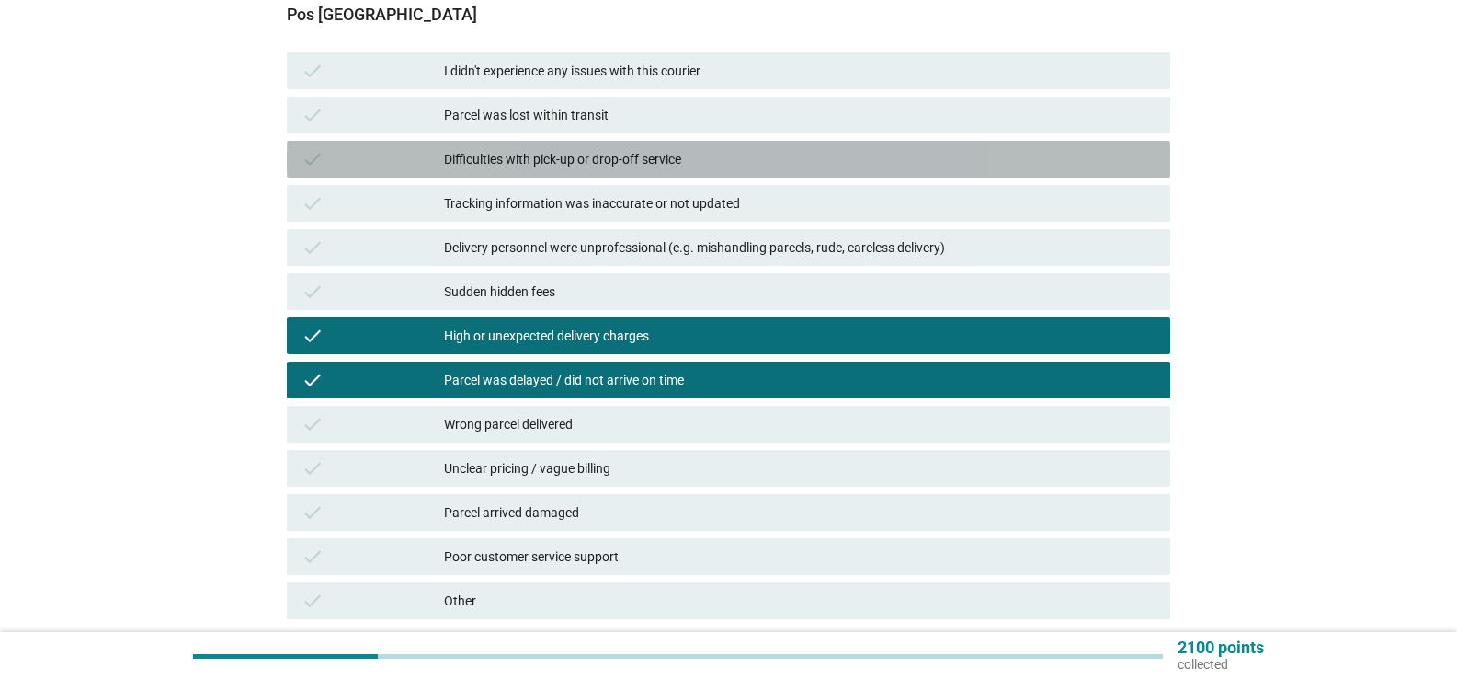
click at [510, 167] on div "Difficulties with pick-up or drop-off service" at bounding box center [800, 159] width 712 height 22
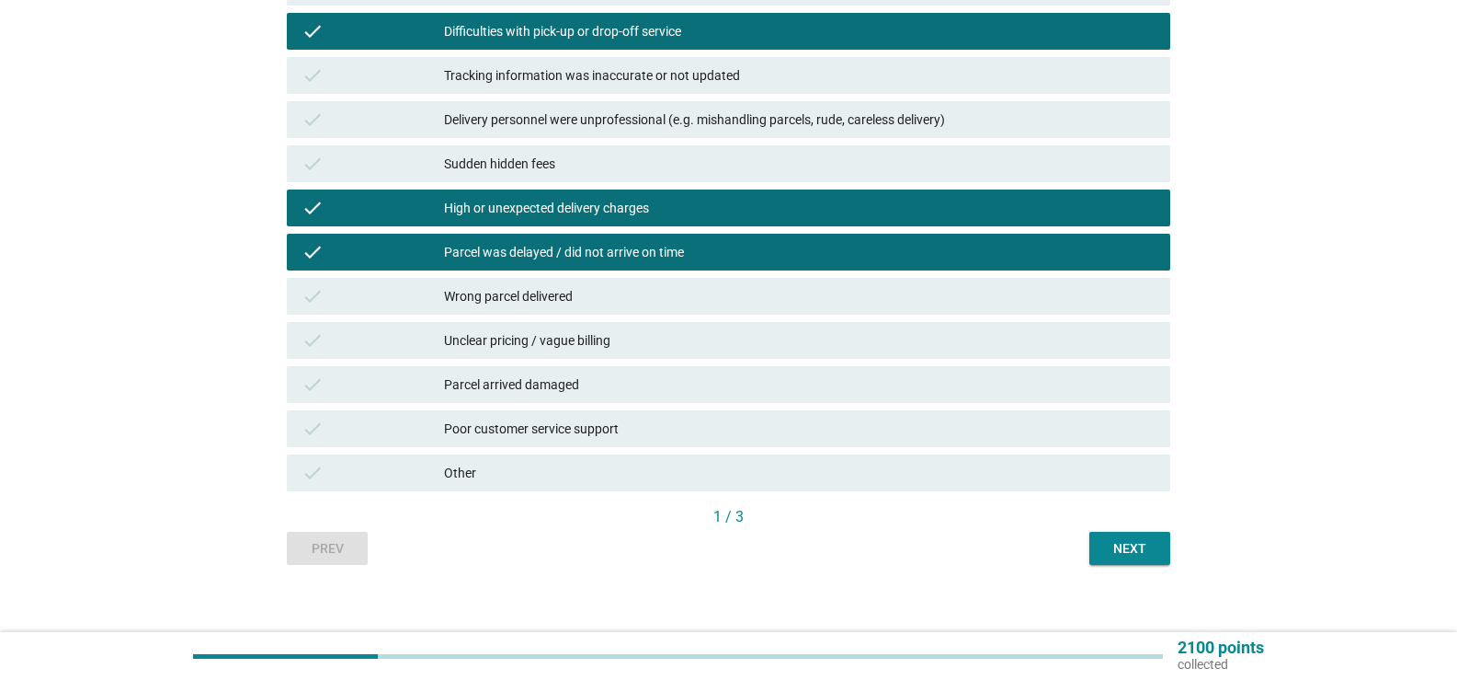
scroll to position [327, 0]
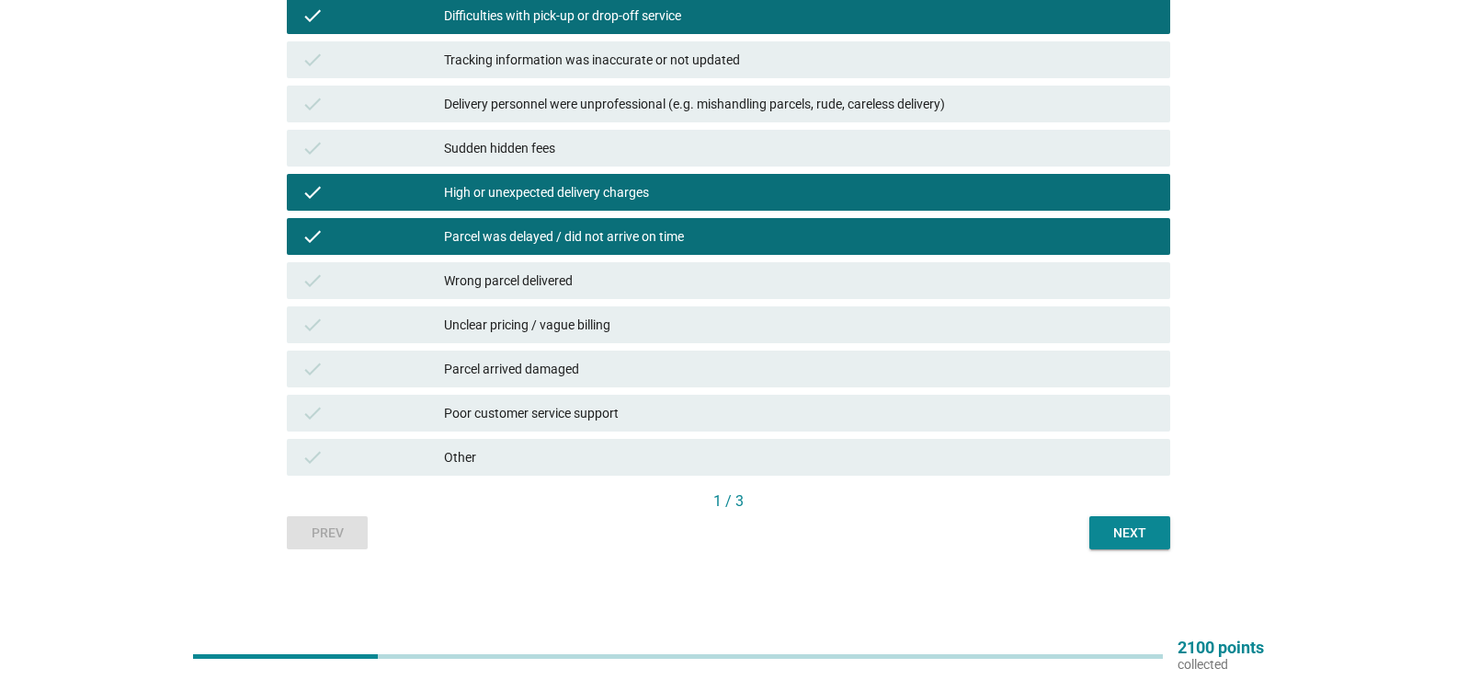
click at [1149, 534] on div "Next" at bounding box center [1129, 532] width 51 height 19
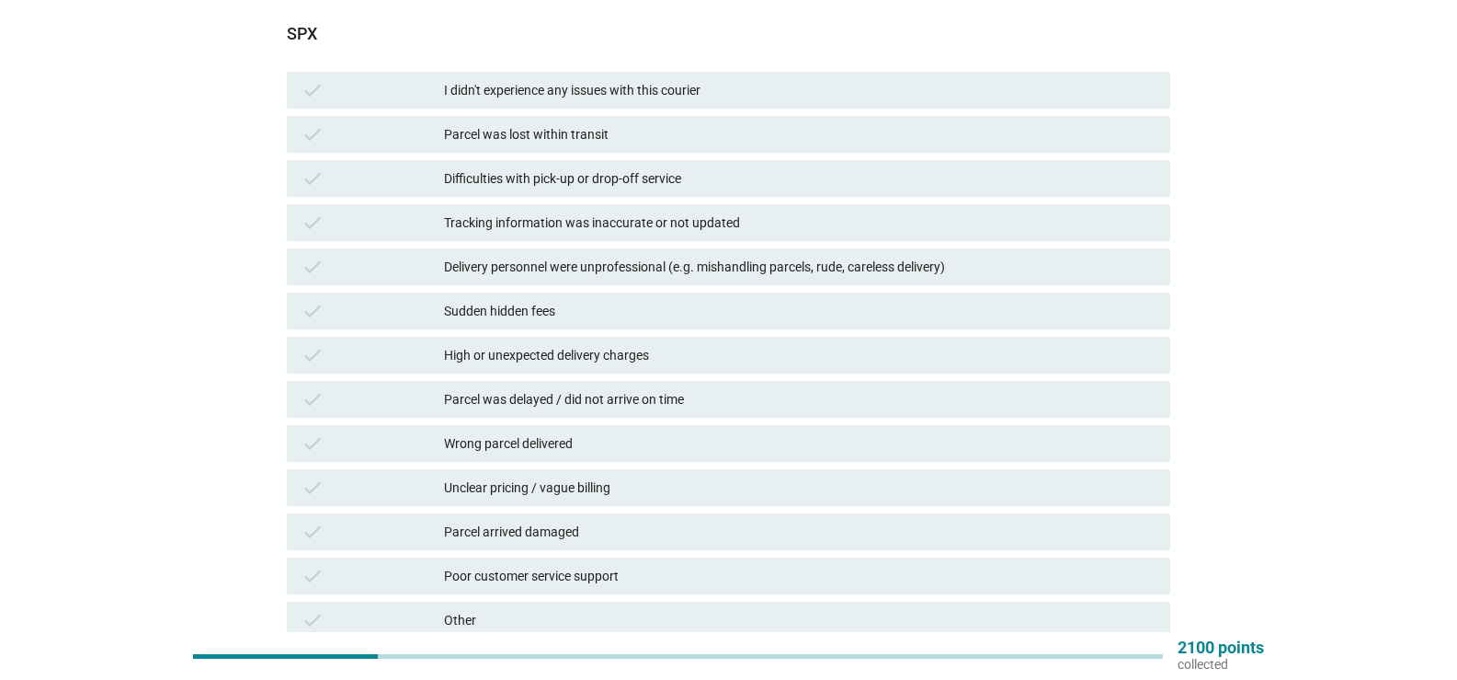
scroll to position [143, 0]
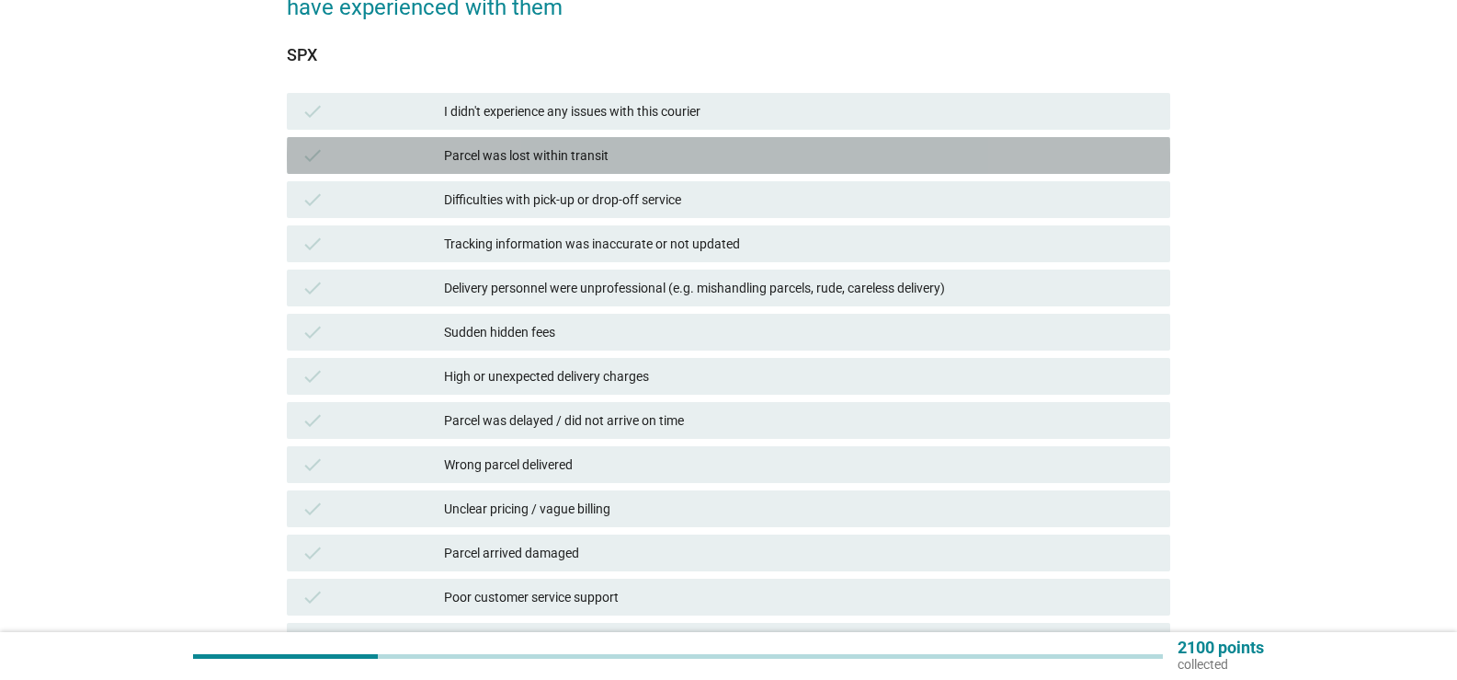
click at [463, 155] on div "Parcel was lost within transit" at bounding box center [800, 155] width 712 height 22
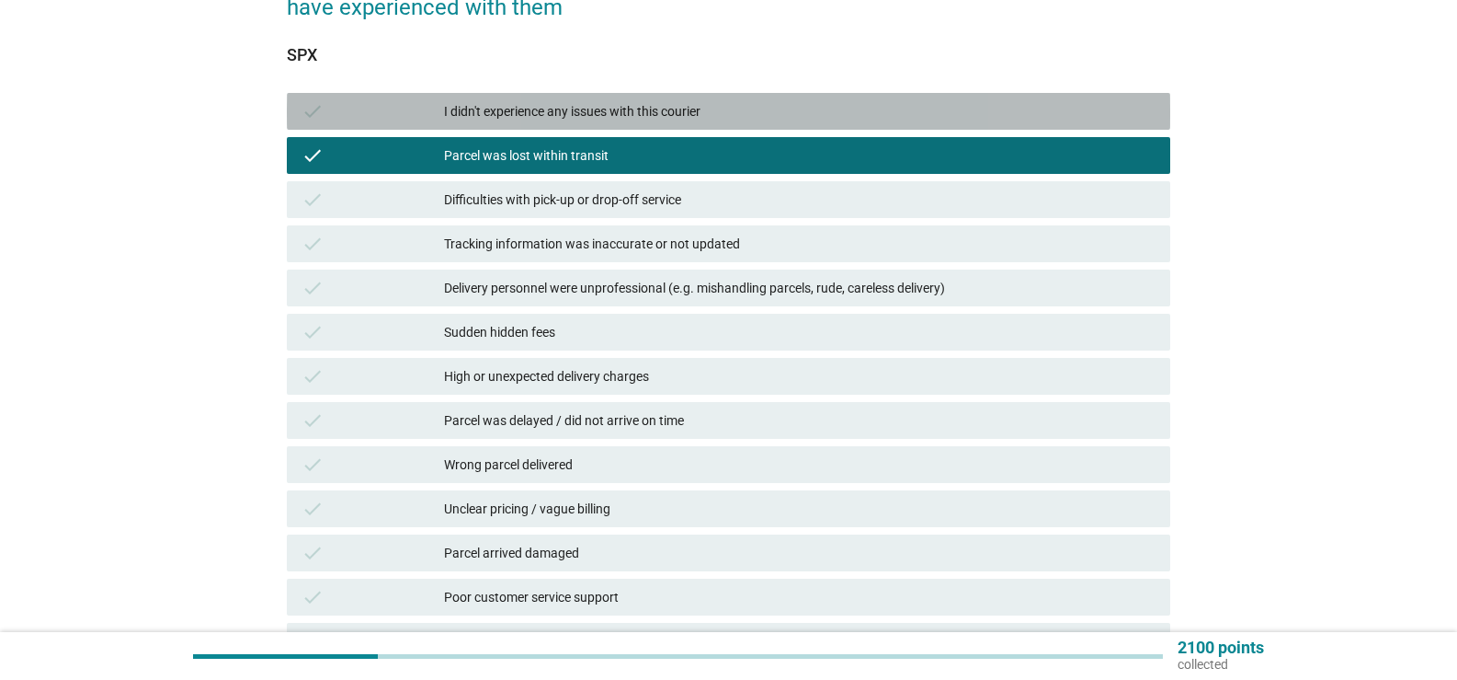
click at [480, 117] on div "I didn't experience any issues with this courier" at bounding box center [800, 111] width 712 height 22
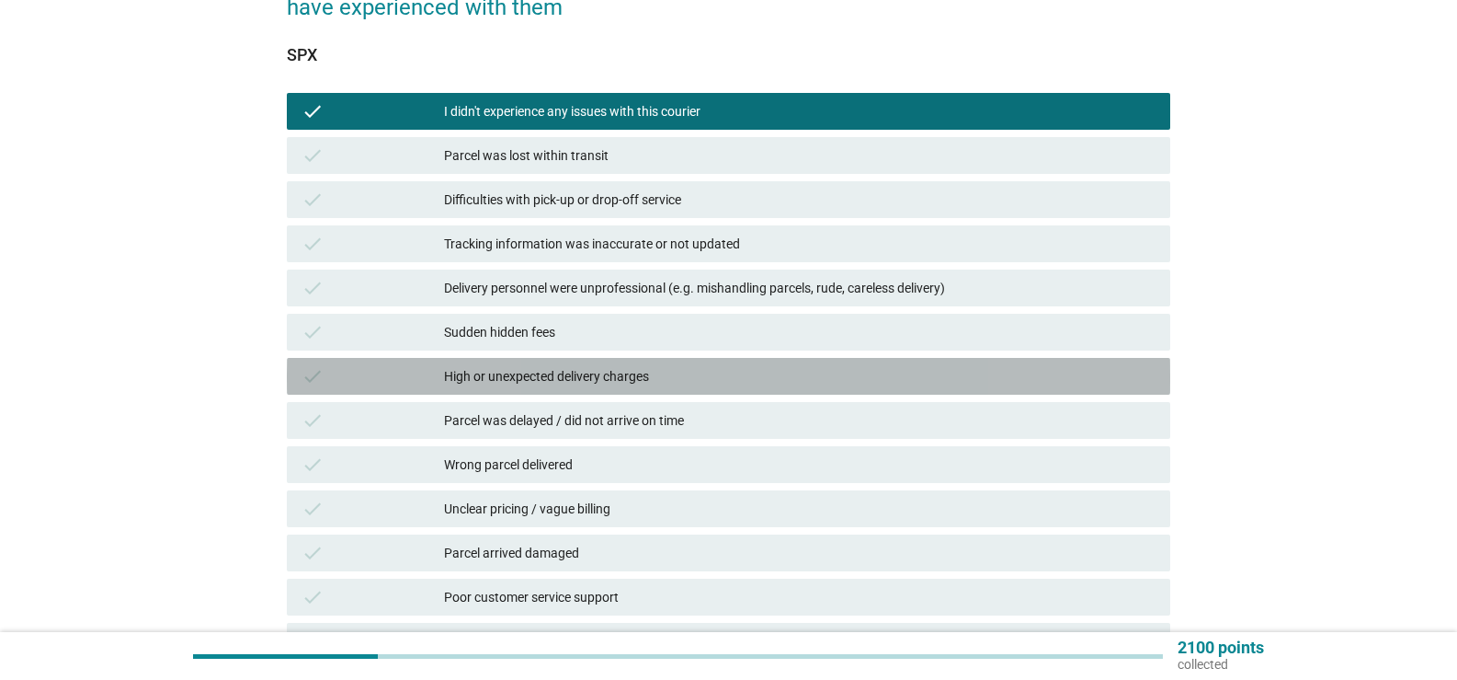
click at [538, 373] on div "High or unexpected delivery charges" at bounding box center [800, 376] width 712 height 22
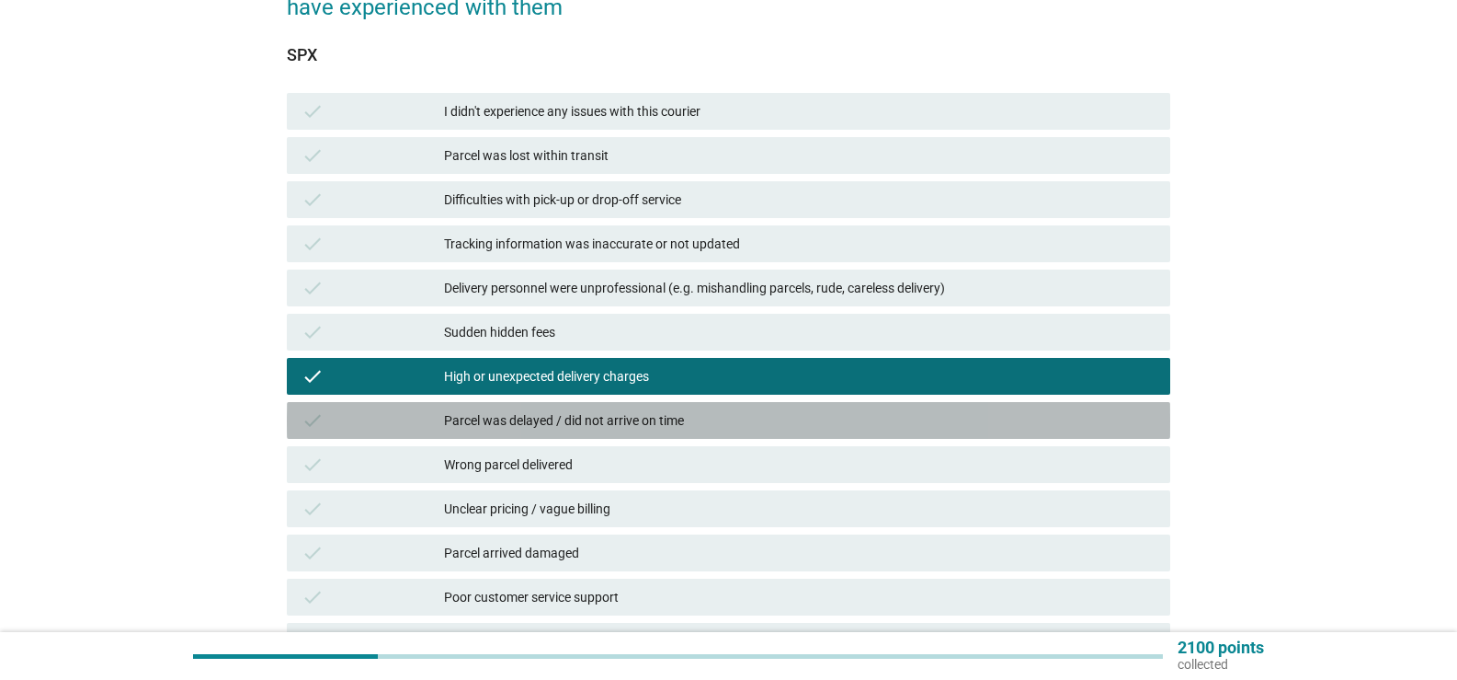
click at [540, 408] on div "check Parcel was delayed / did not arrive on time" at bounding box center [729, 420] width 884 height 37
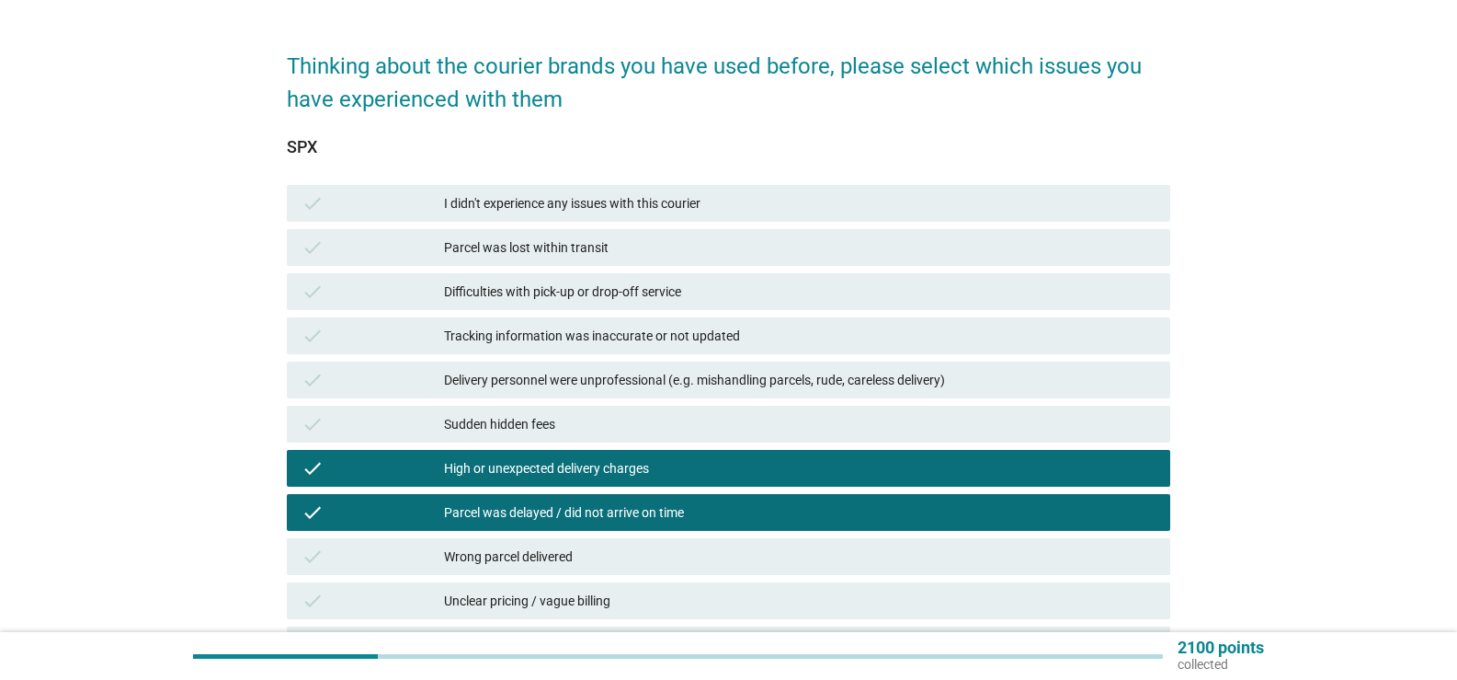
scroll to position [327, 0]
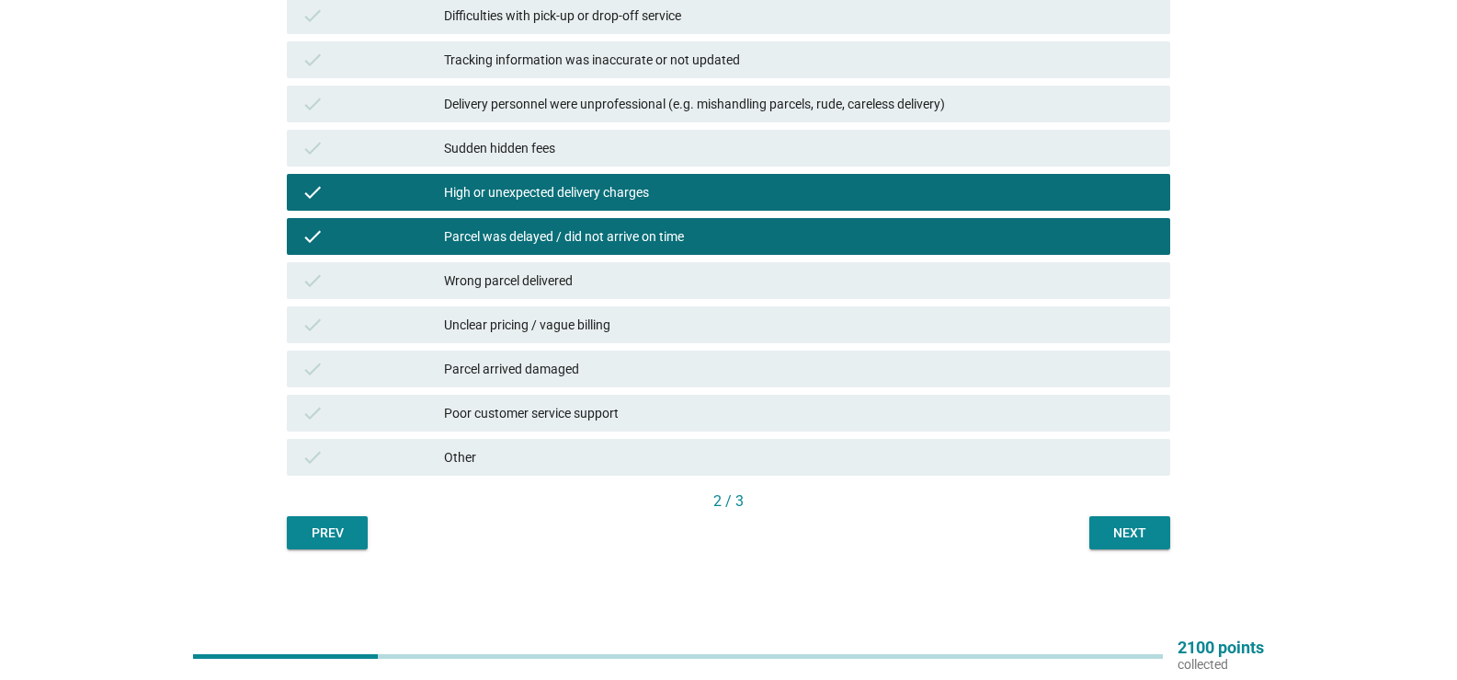
click at [1127, 545] on button "Next" at bounding box center [1130, 532] width 81 height 33
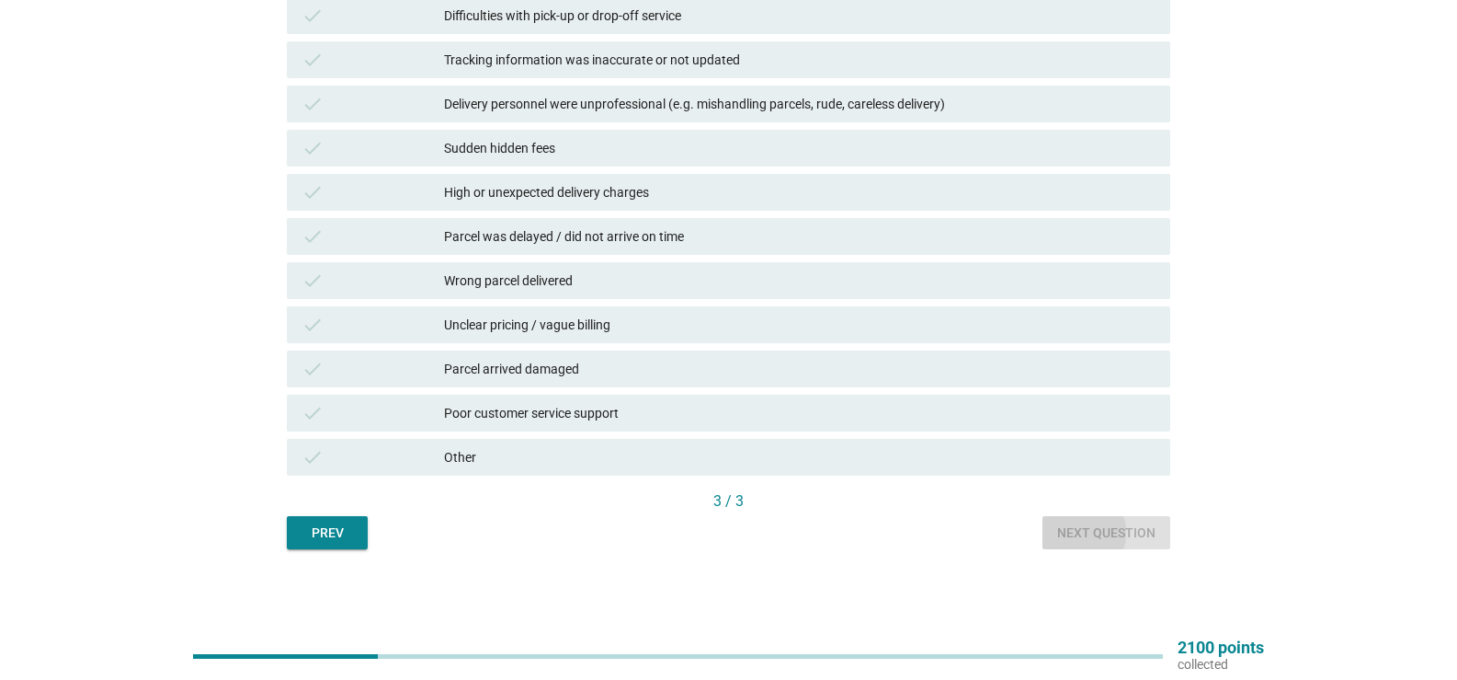
scroll to position [0, 0]
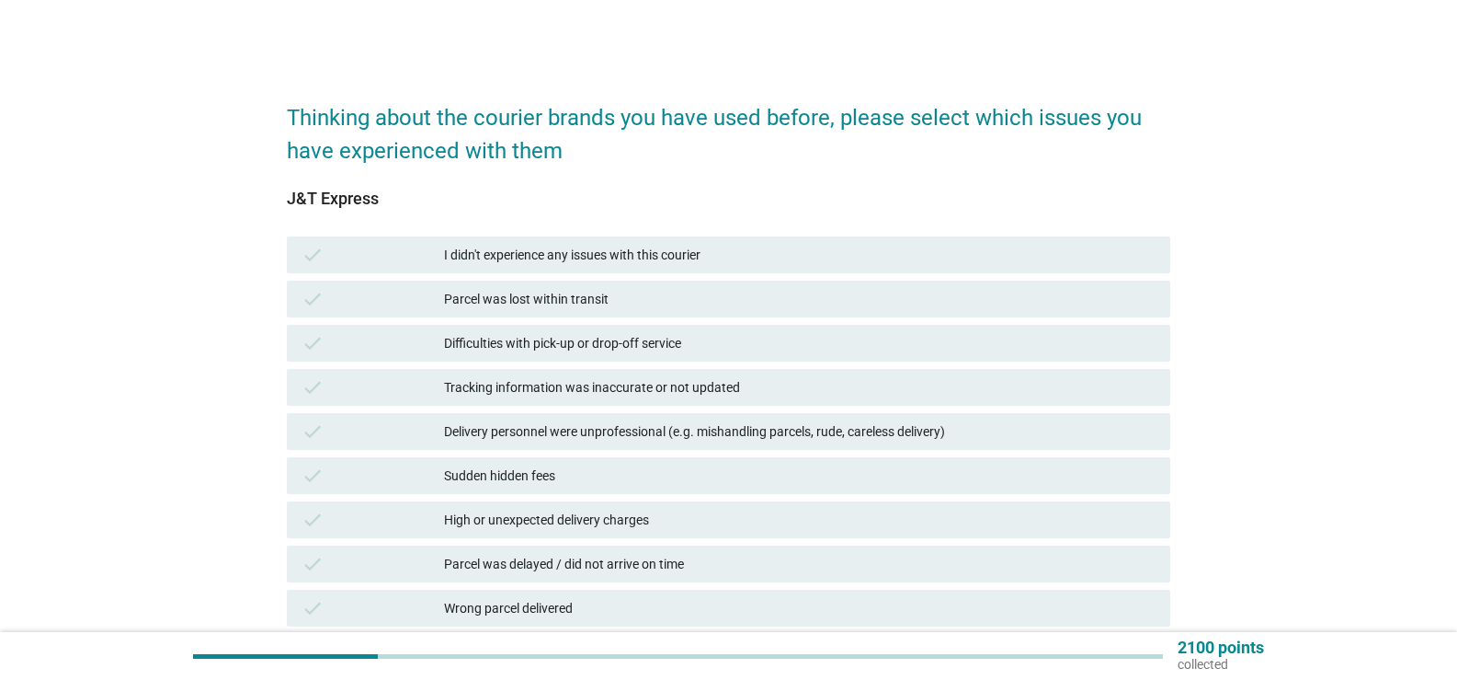
click at [669, 290] on div "Parcel was lost within transit" at bounding box center [800, 299] width 712 height 22
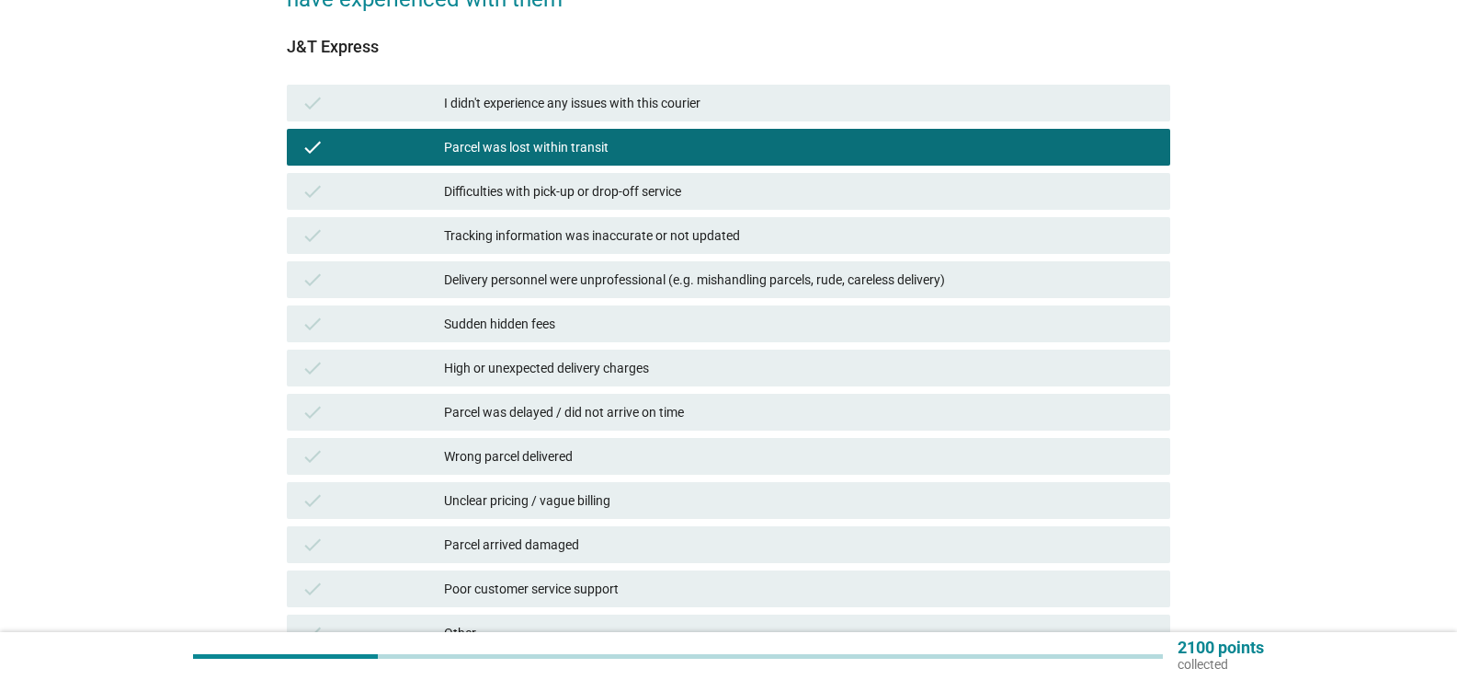
scroll to position [184, 0]
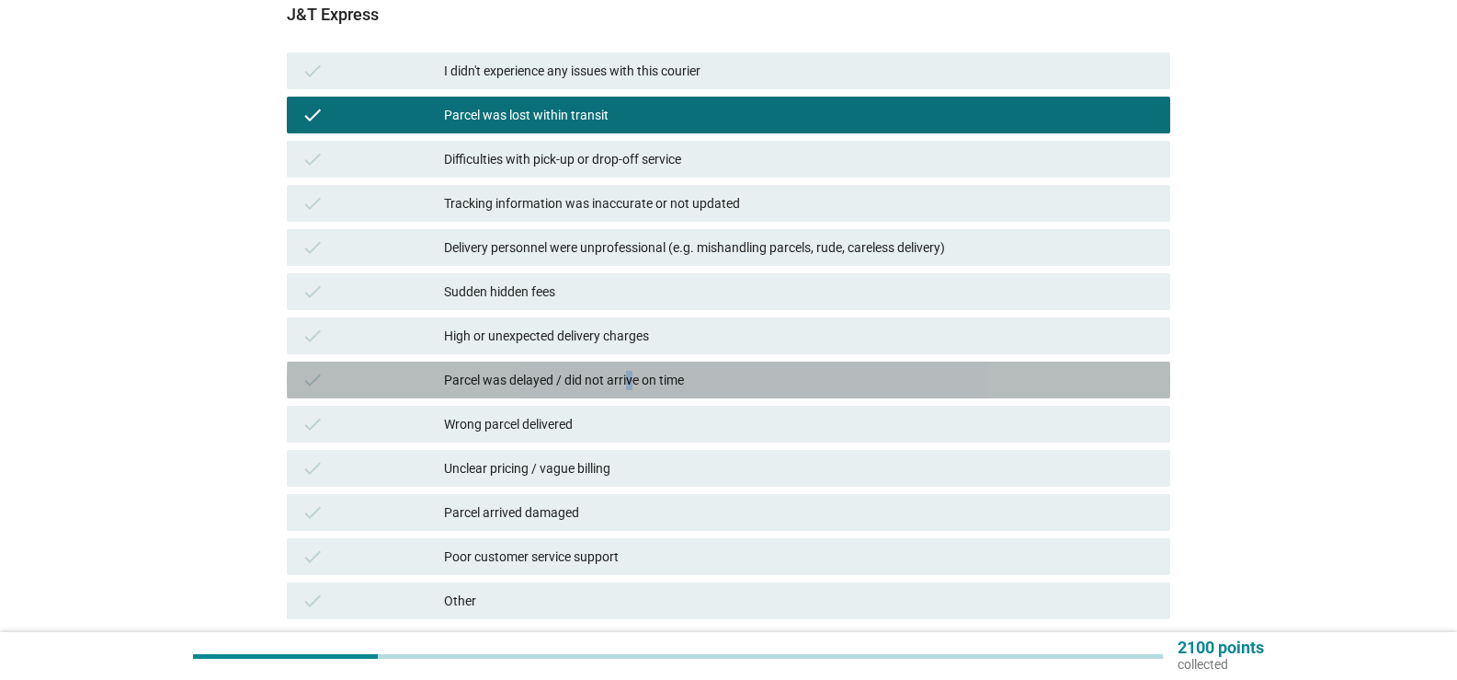
click at [633, 395] on div "check Parcel was delayed / did not arrive on time" at bounding box center [729, 379] width 884 height 37
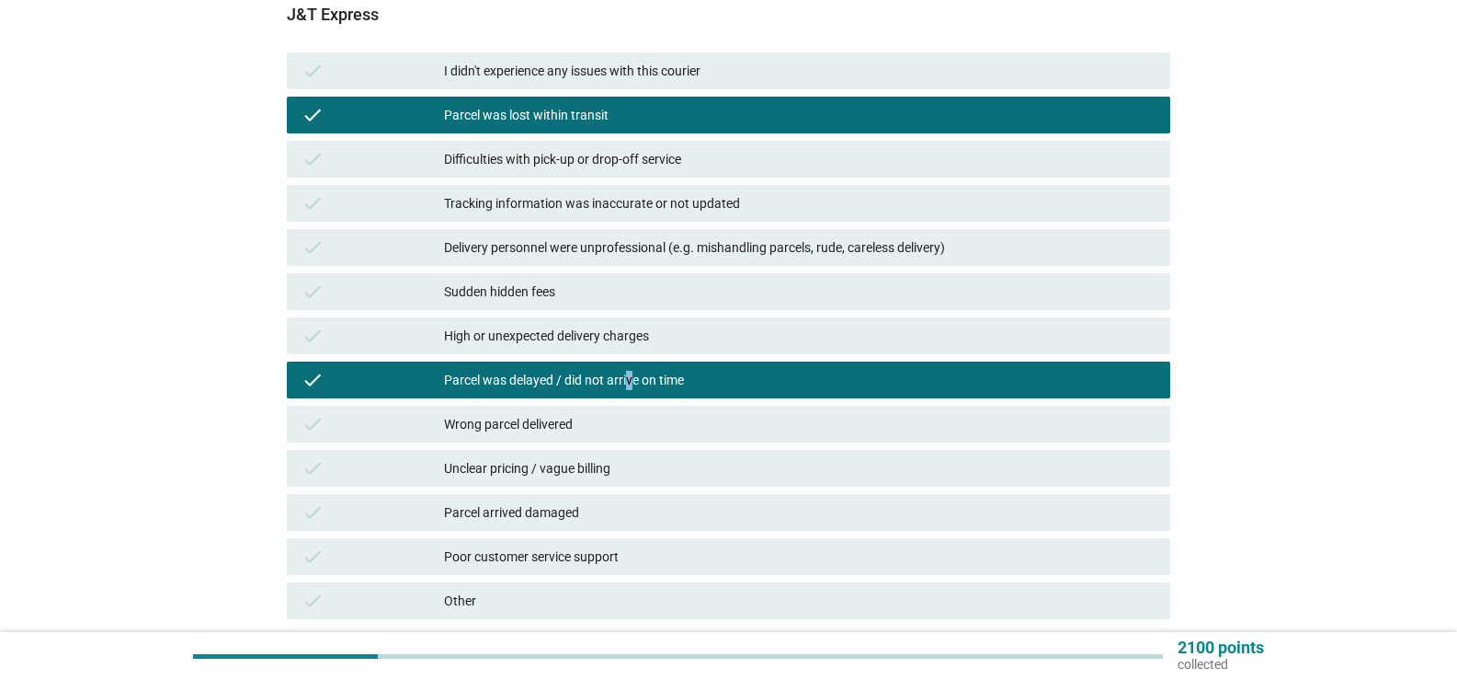
scroll to position [276, 0]
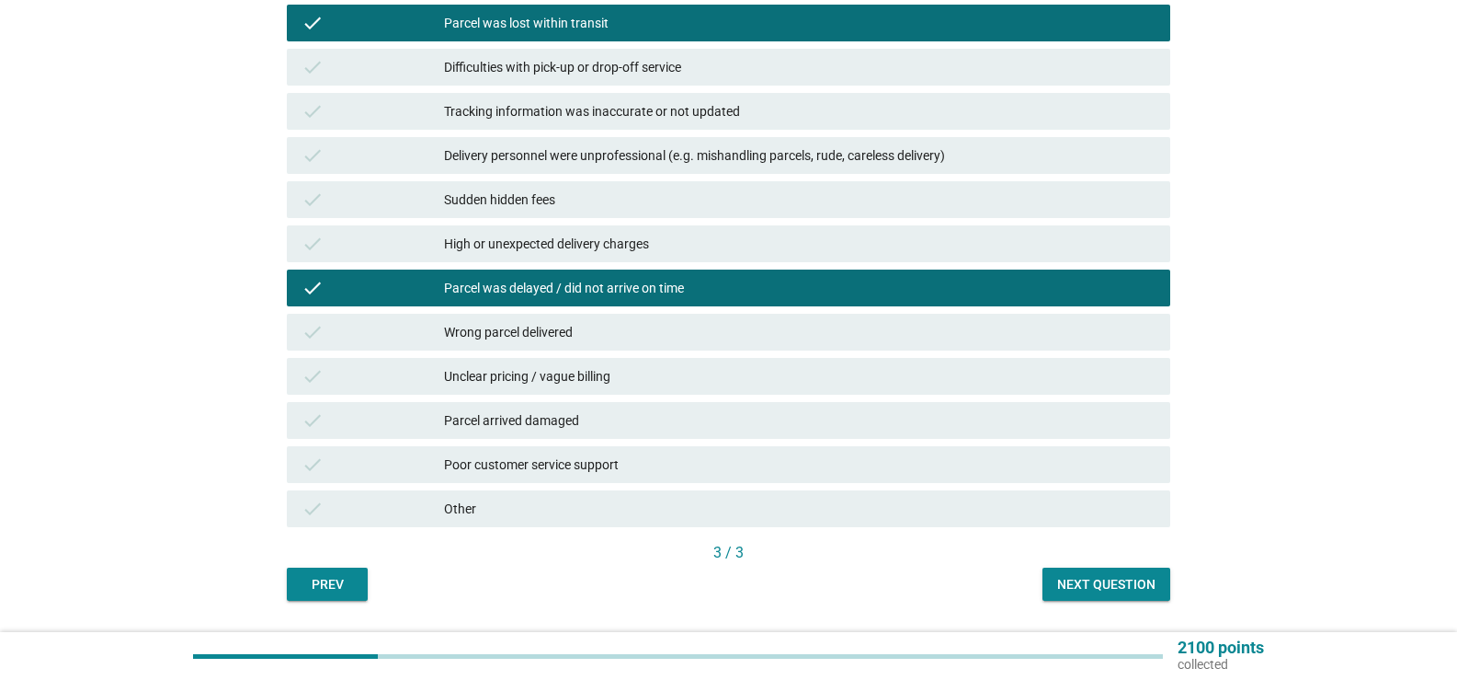
click at [625, 342] on div "Wrong parcel delivered" at bounding box center [800, 332] width 712 height 22
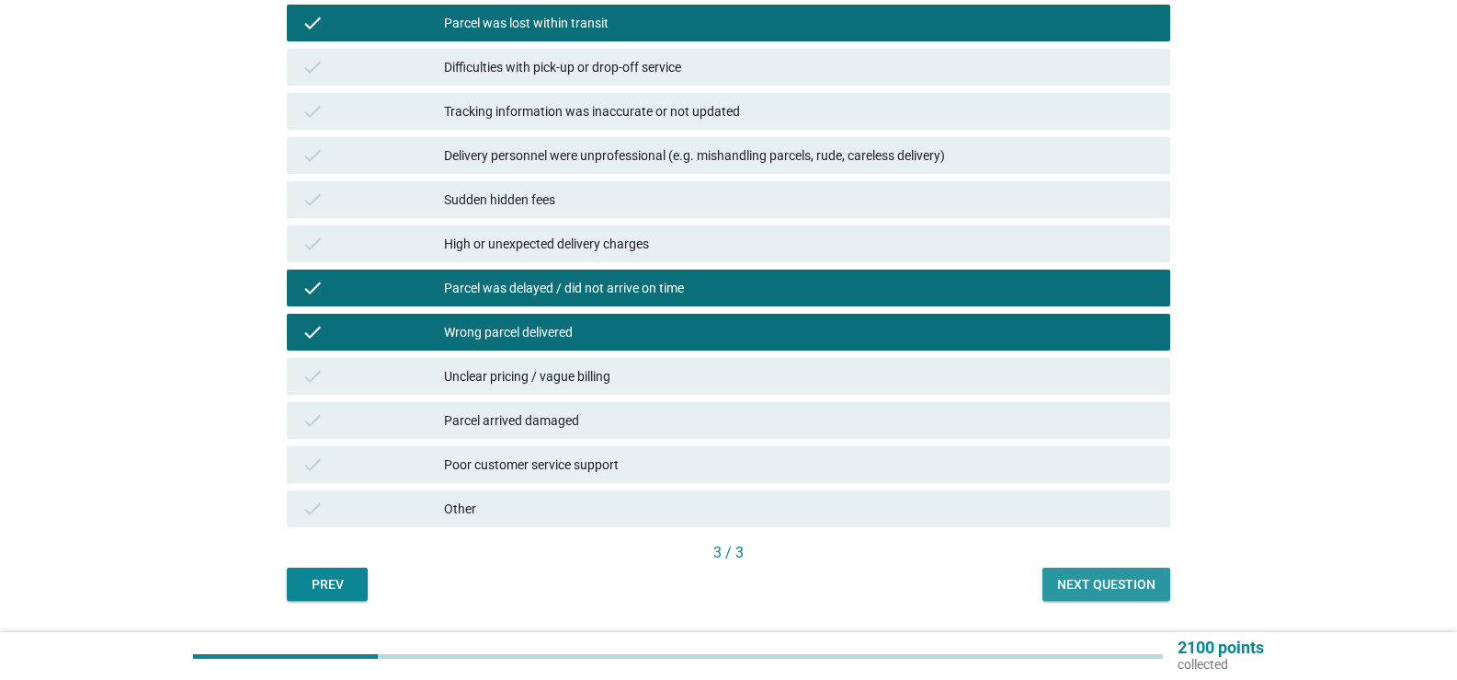
click at [1102, 594] on button "Next question" at bounding box center [1107, 583] width 128 height 33
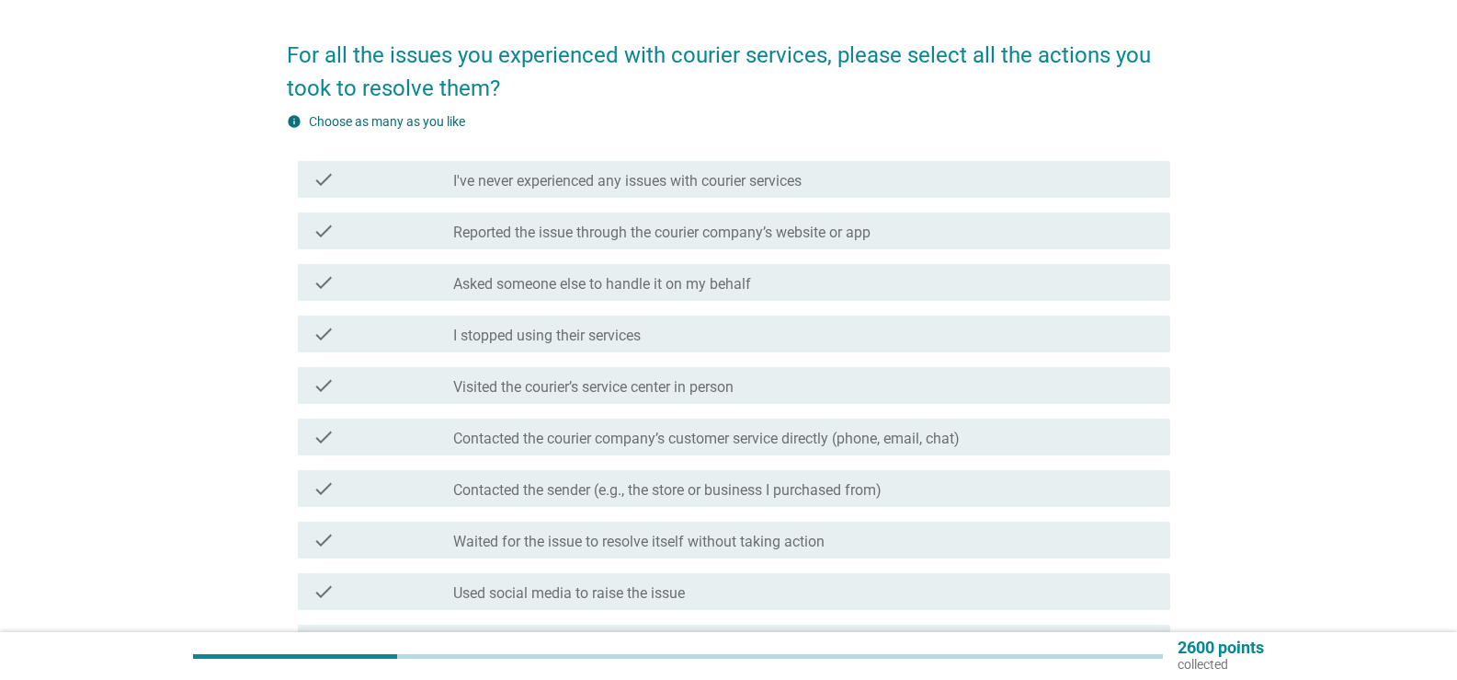
scroll to position [184, 0]
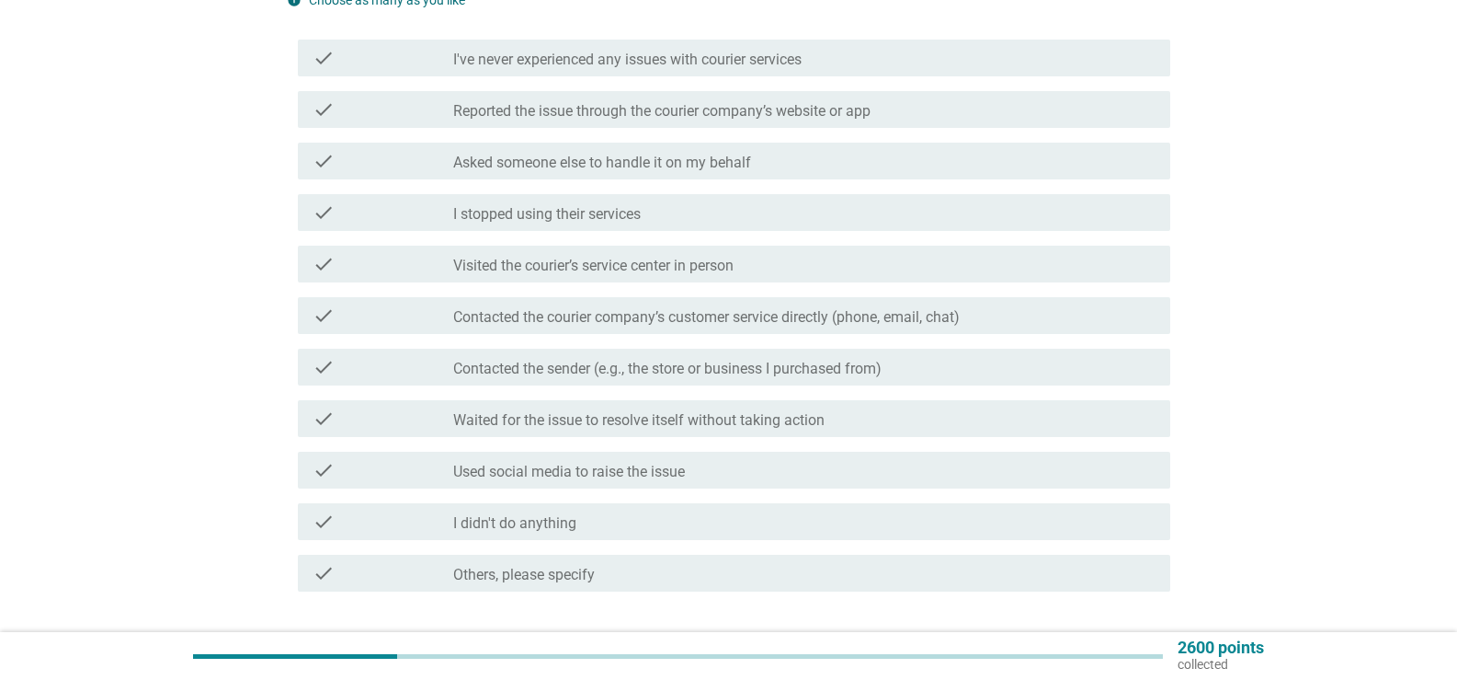
click at [767, 115] on label "Reported the issue through the courier company’s website or app" at bounding box center [661, 111] width 417 height 18
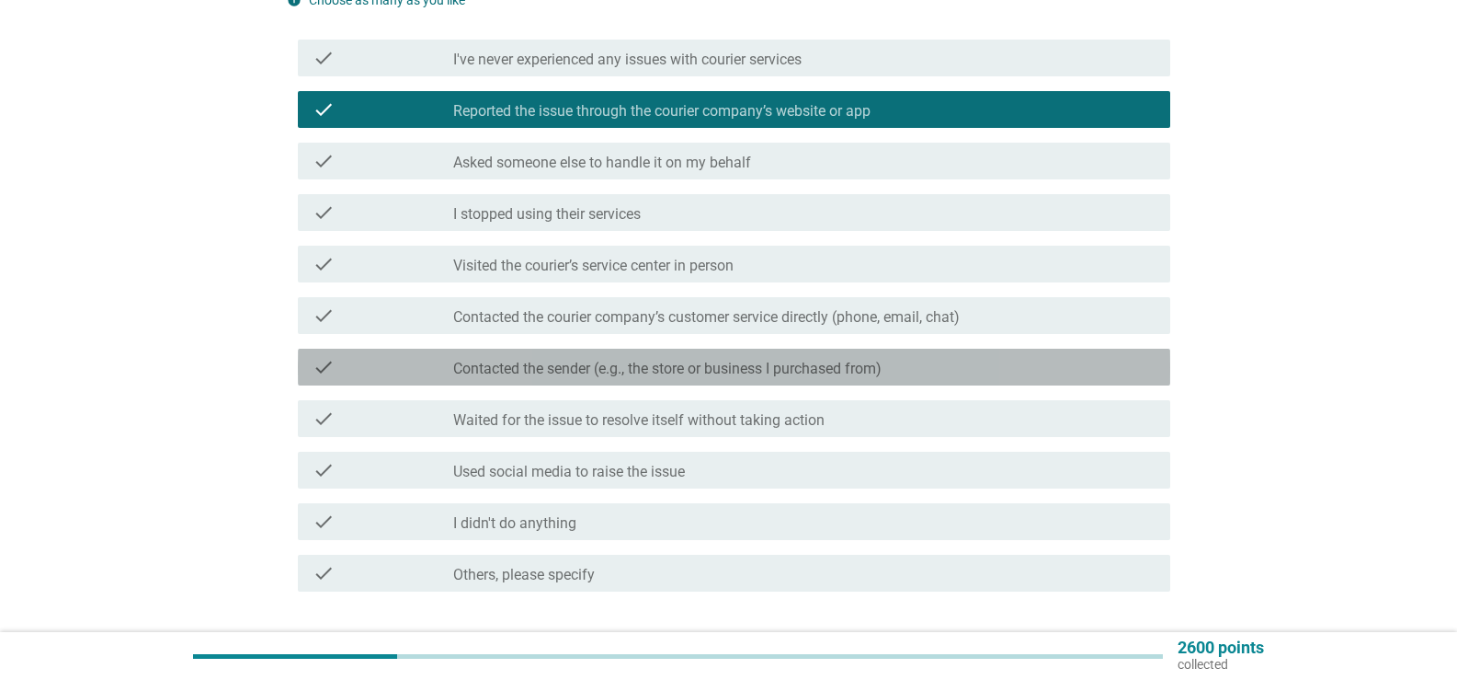
click at [725, 384] on div "check check_box_outline_blank Contacted the sender (e.g., the store or business…" at bounding box center [734, 367] width 873 height 37
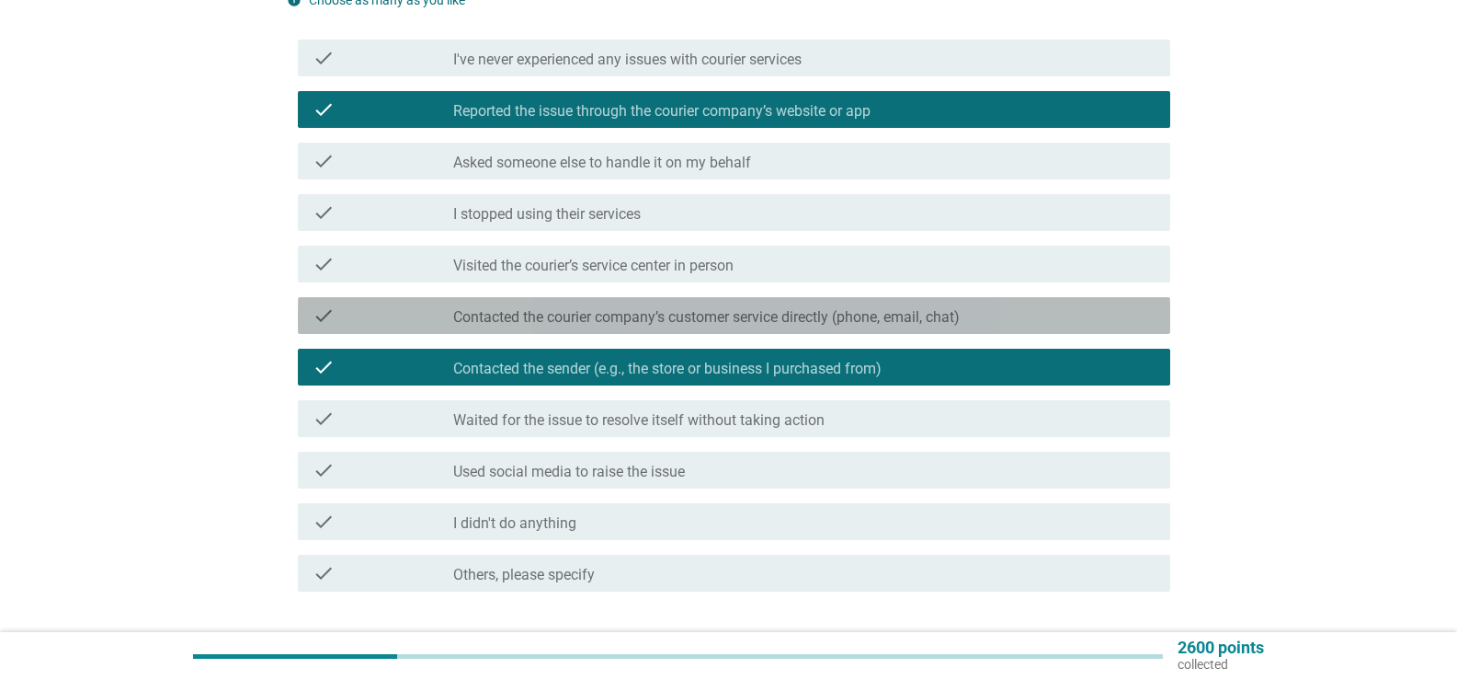
click at [630, 322] on label "Contacted the courier company’s customer service directly (phone, email, chat)" at bounding box center [706, 317] width 507 height 18
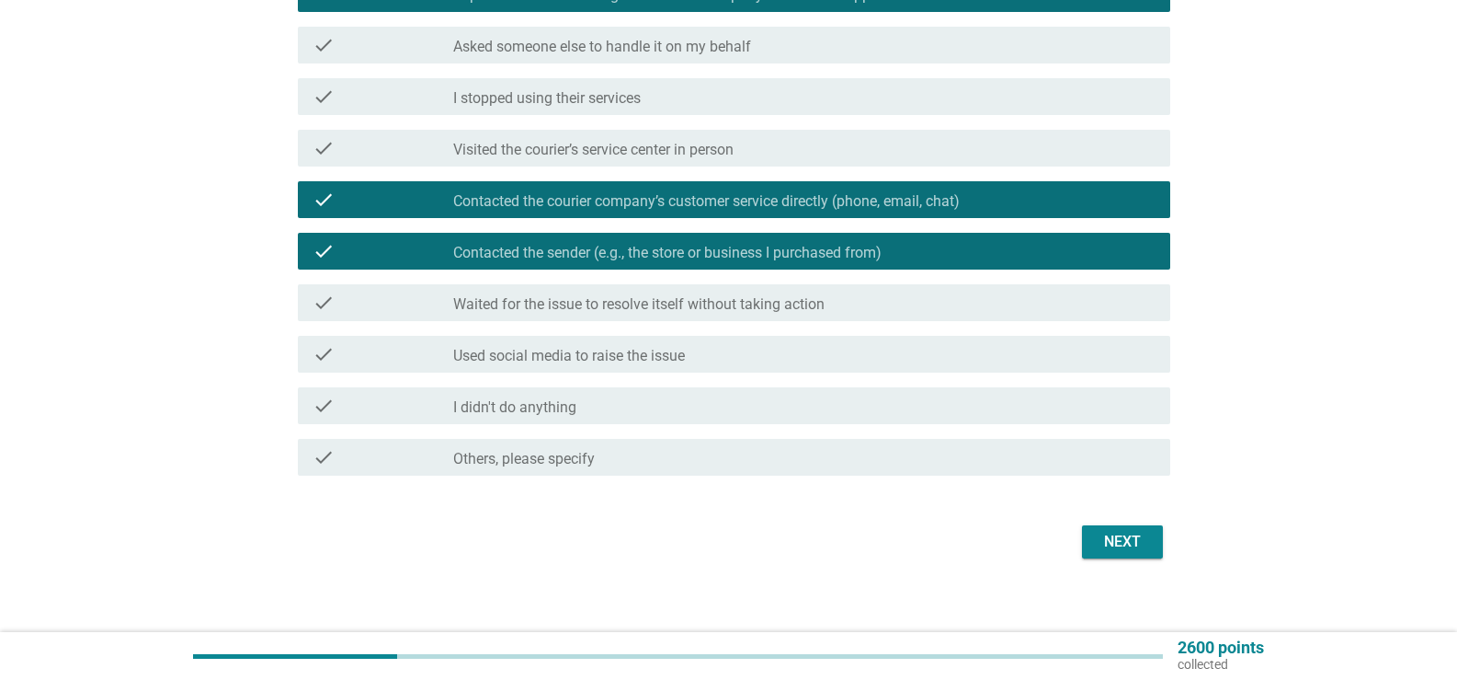
scroll to position [314, 0]
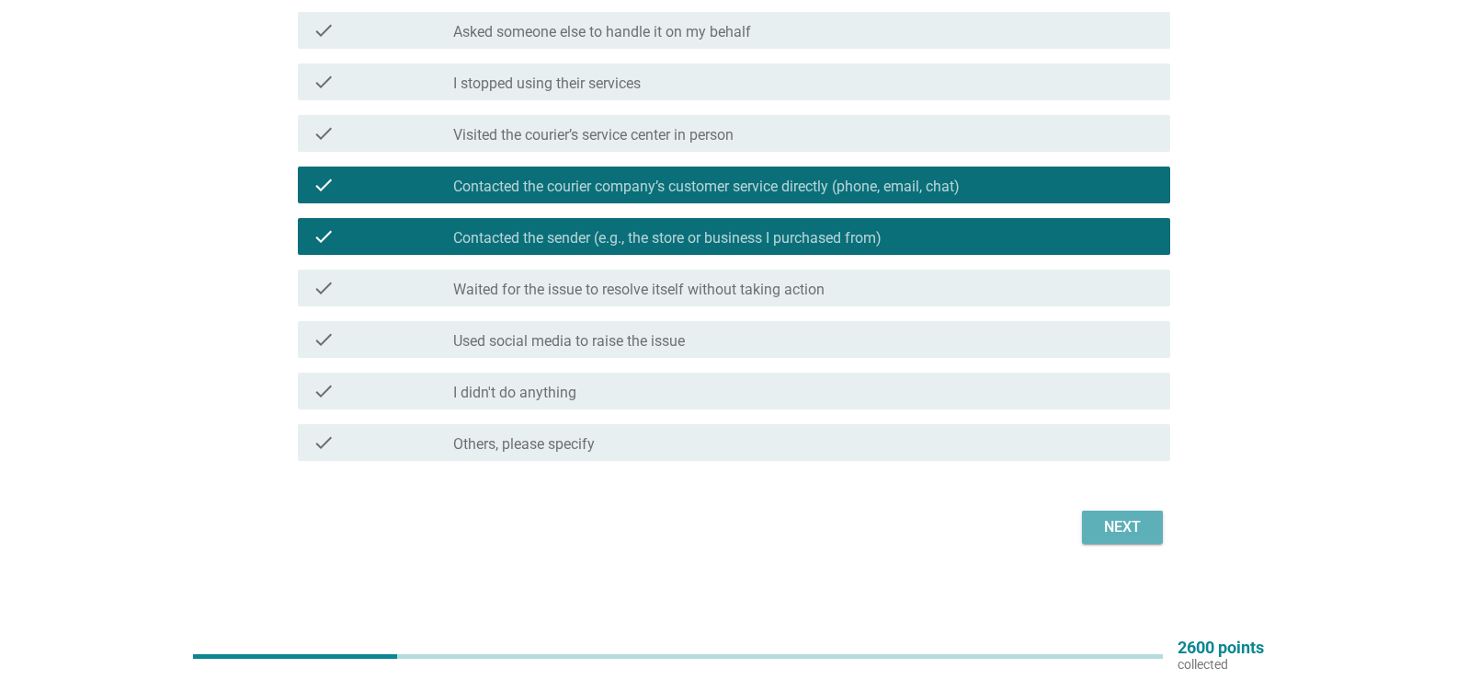
click at [1097, 531] on div "Next" at bounding box center [1122, 527] width 51 height 22
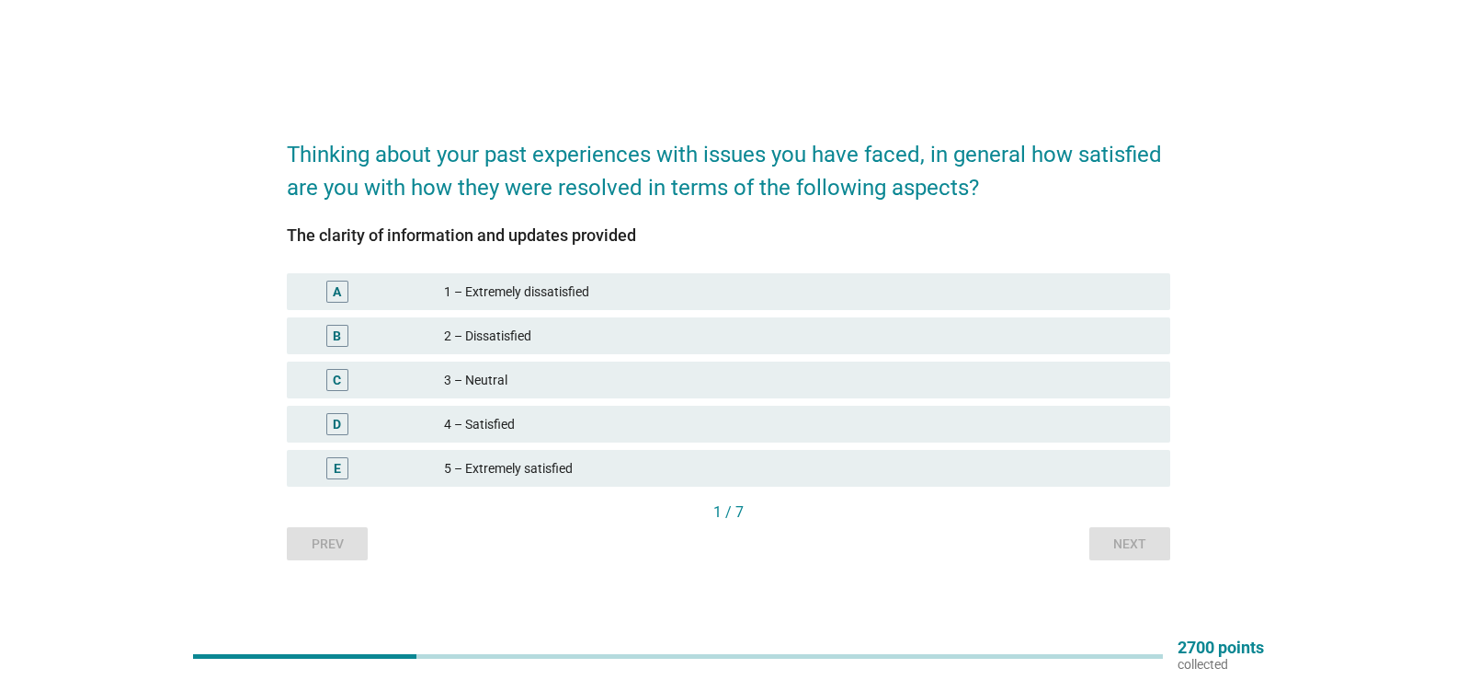
click at [554, 381] on div "3 – Neutral" at bounding box center [800, 380] width 712 height 22
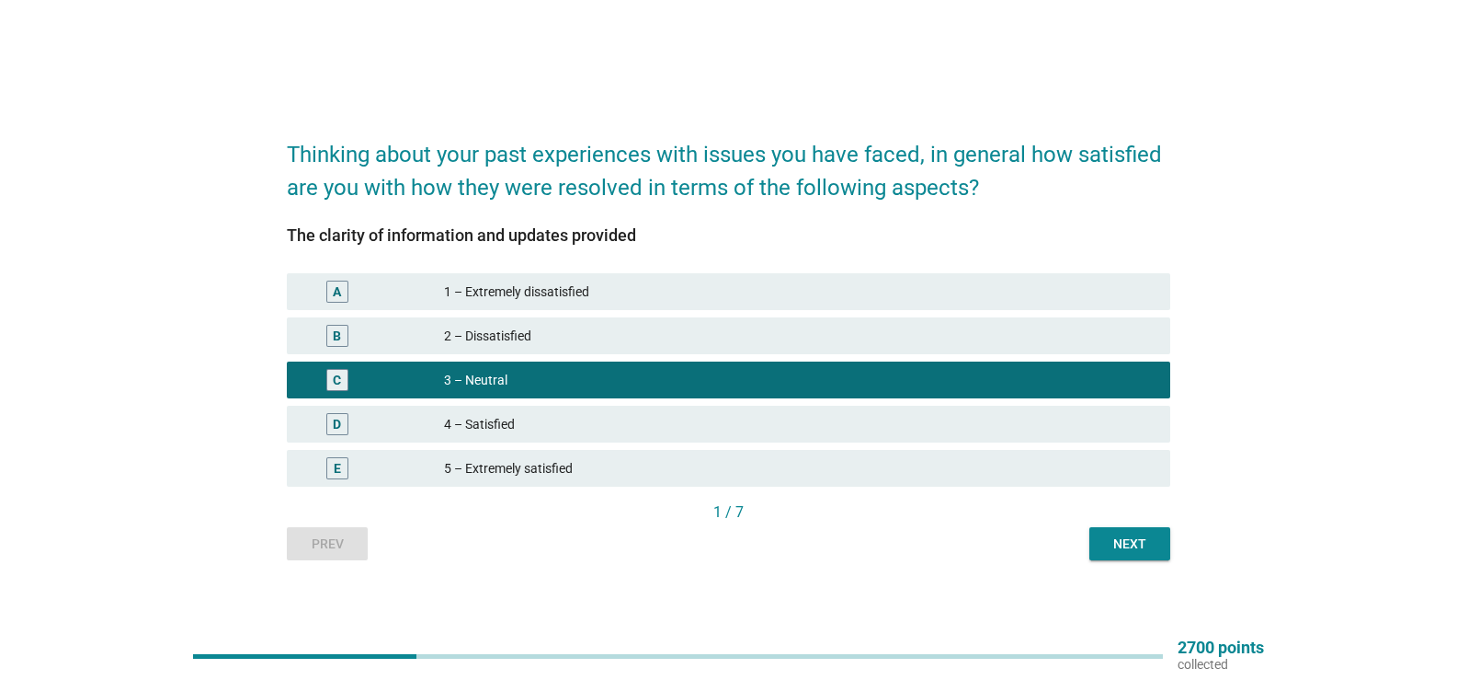
click at [1111, 554] on button "Next" at bounding box center [1130, 543] width 81 height 33
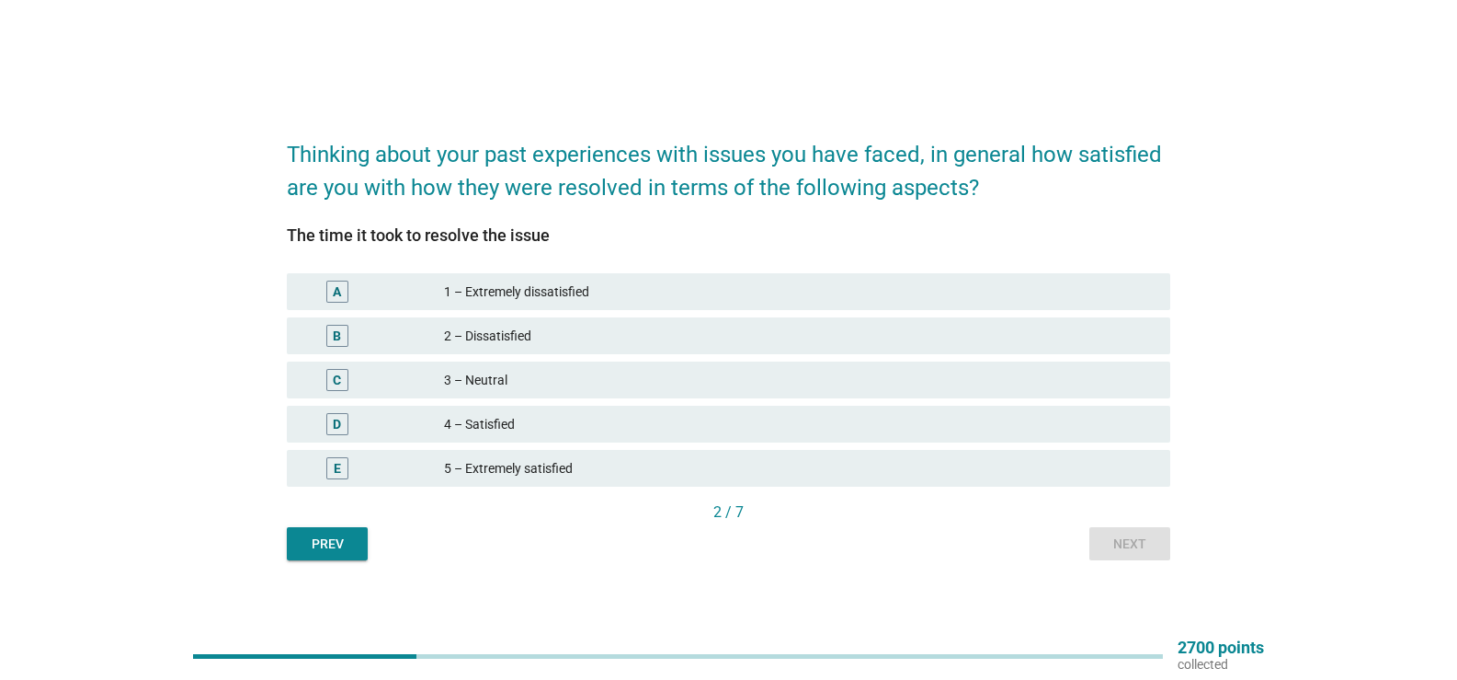
click at [549, 373] on div "3 – Neutral" at bounding box center [800, 380] width 712 height 22
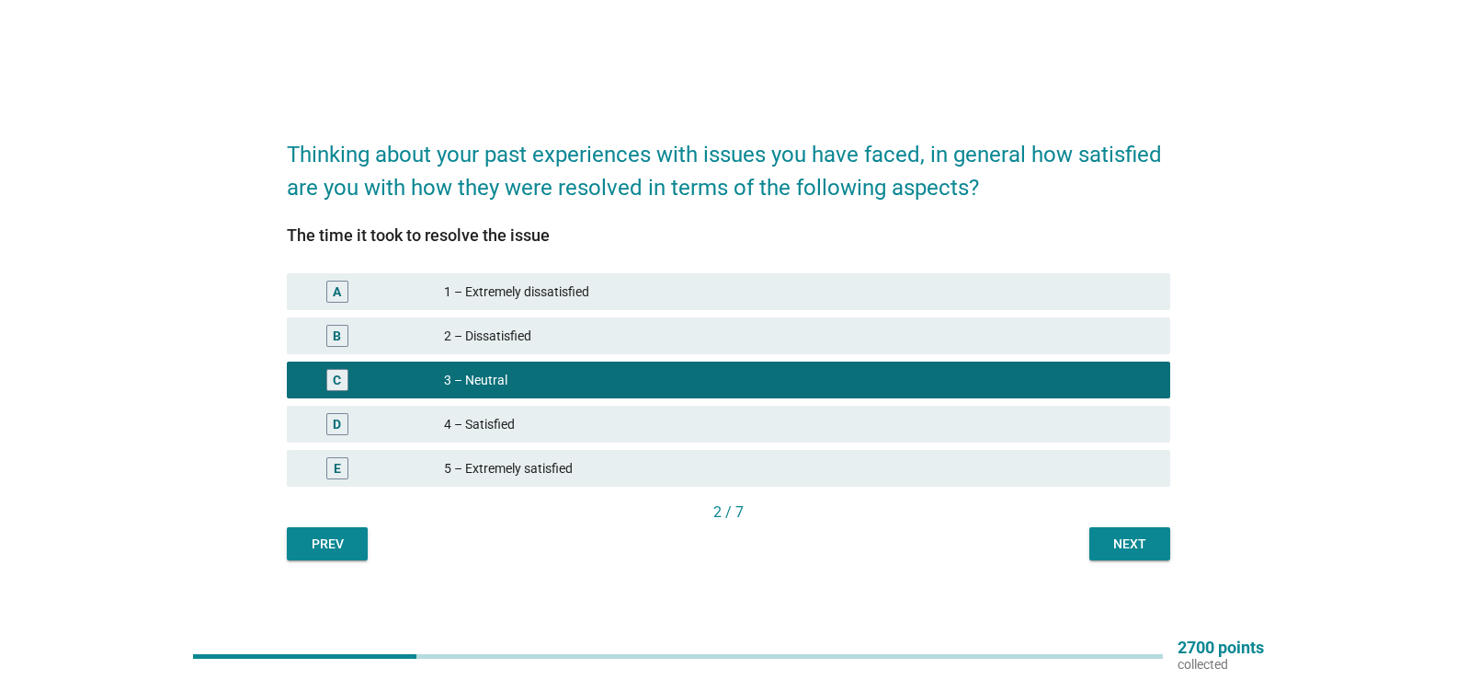
click at [1105, 540] on div "Next" at bounding box center [1129, 543] width 51 height 19
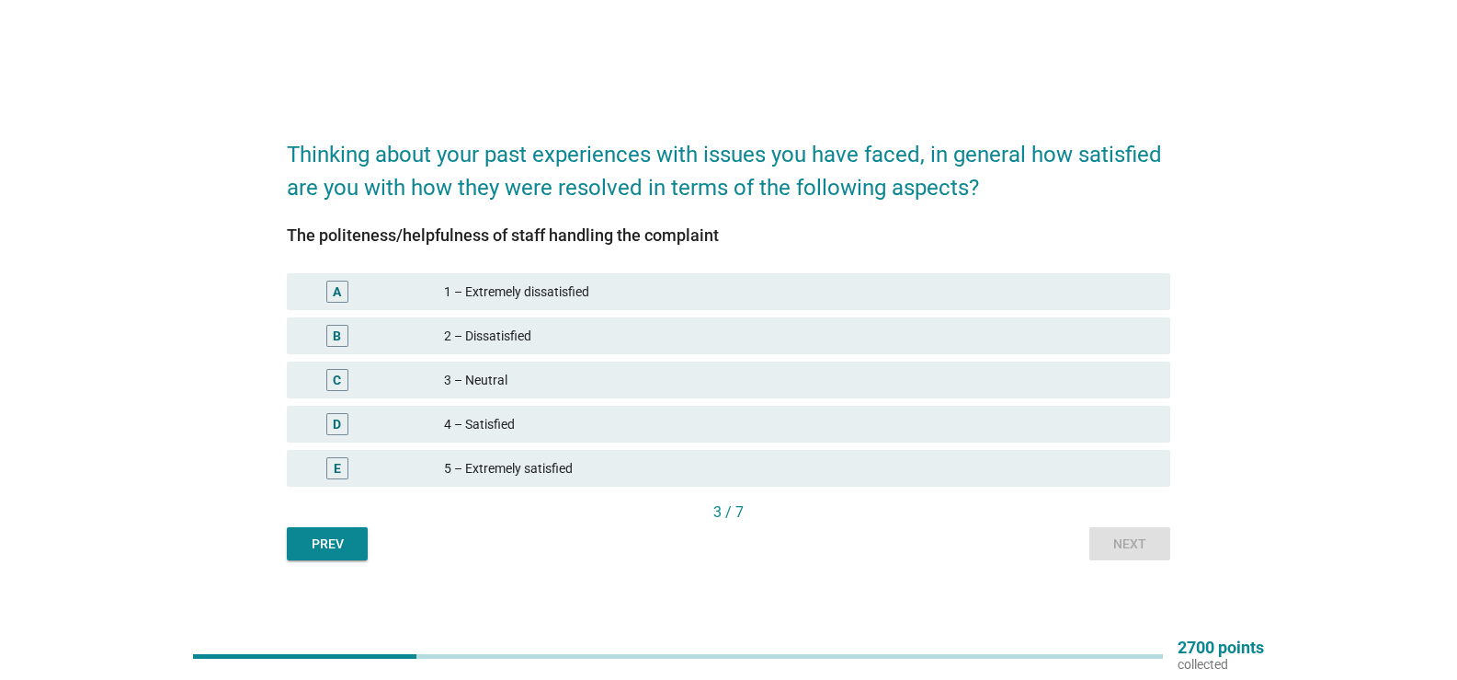
click at [526, 374] on div "3 – Neutral" at bounding box center [800, 380] width 712 height 22
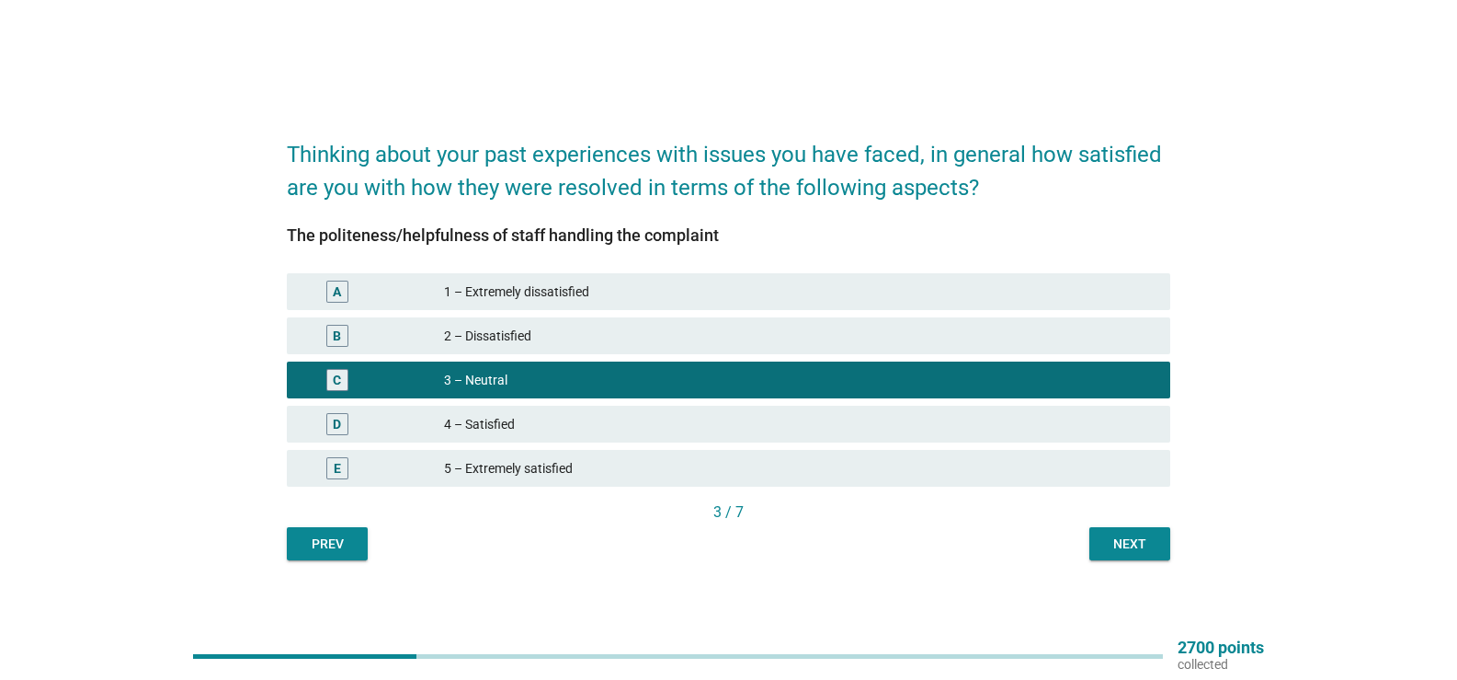
click at [1134, 539] on div "Next" at bounding box center [1129, 543] width 51 height 19
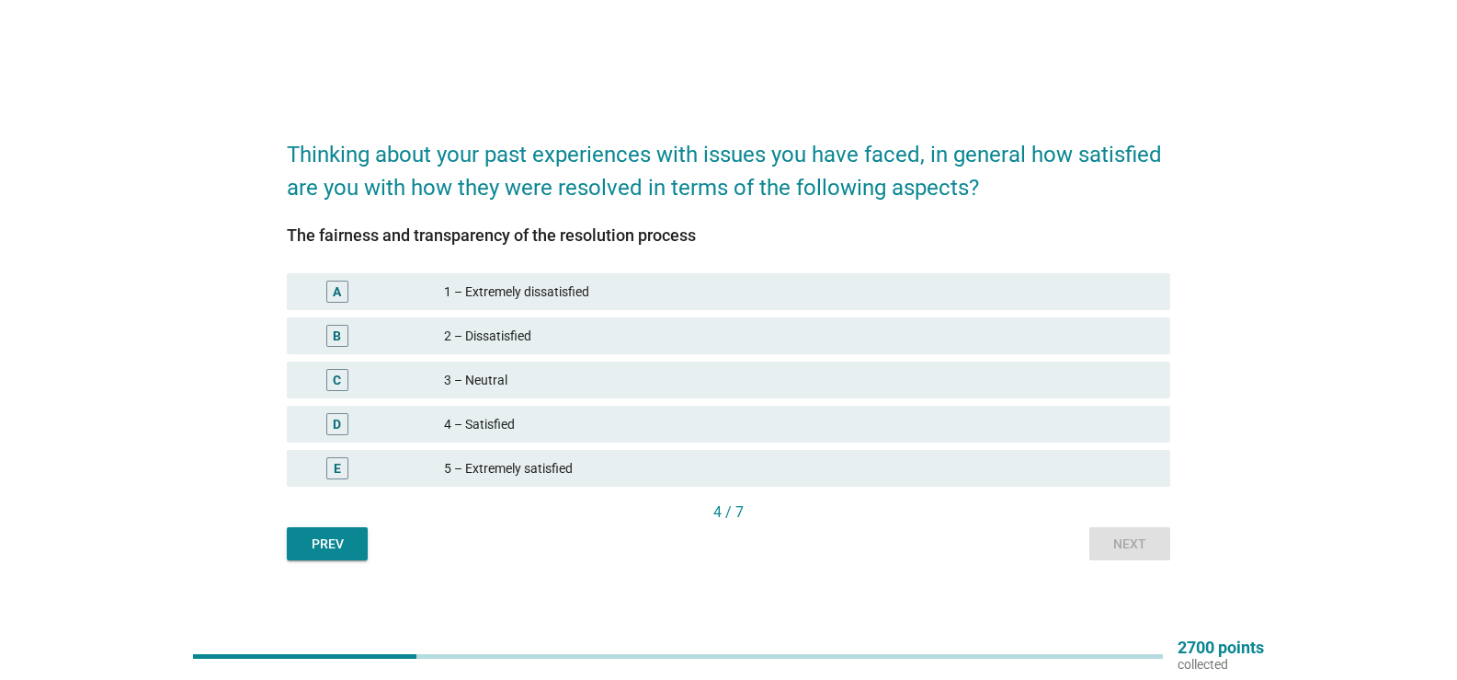
click at [510, 385] on div "3 – Neutral" at bounding box center [800, 380] width 712 height 22
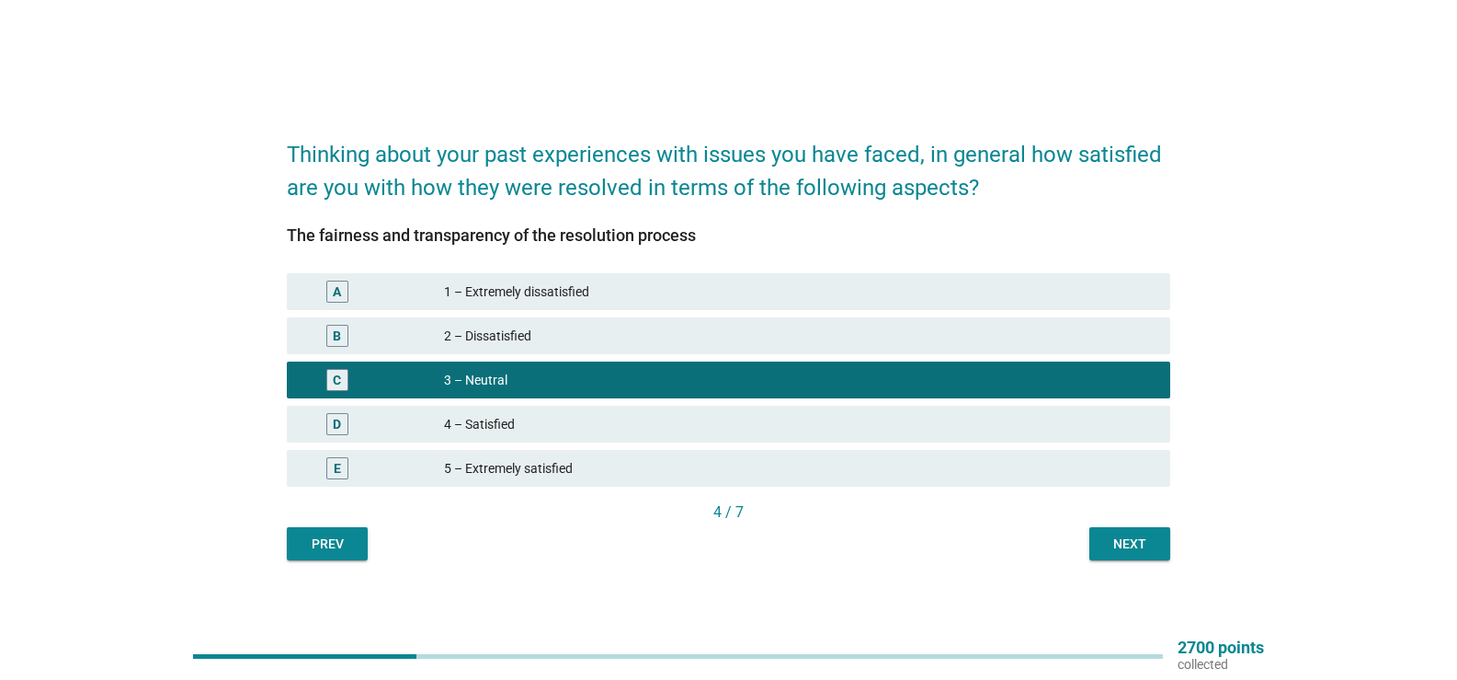
click at [1112, 547] on div "Next" at bounding box center [1129, 543] width 51 height 19
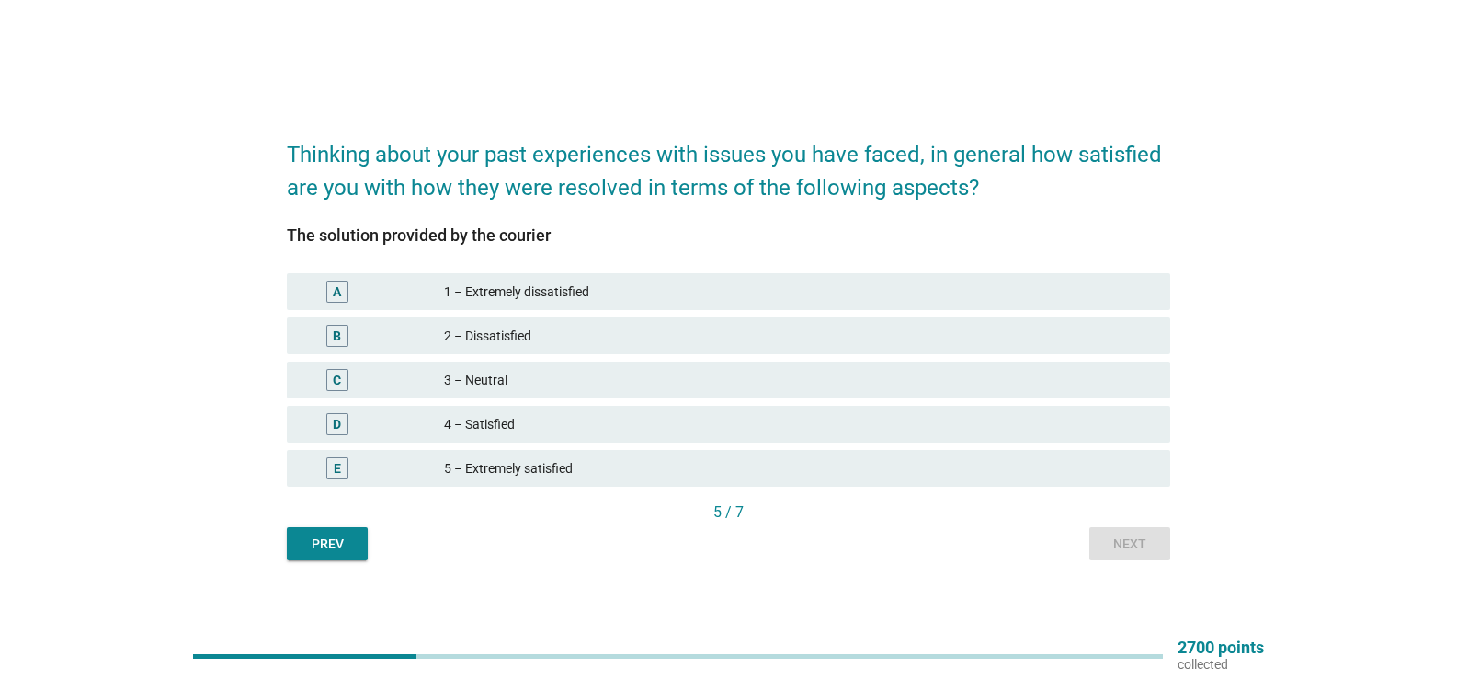
click at [512, 383] on div "3 – Neutral" at bounding box center [800, 380] width 712 height 22
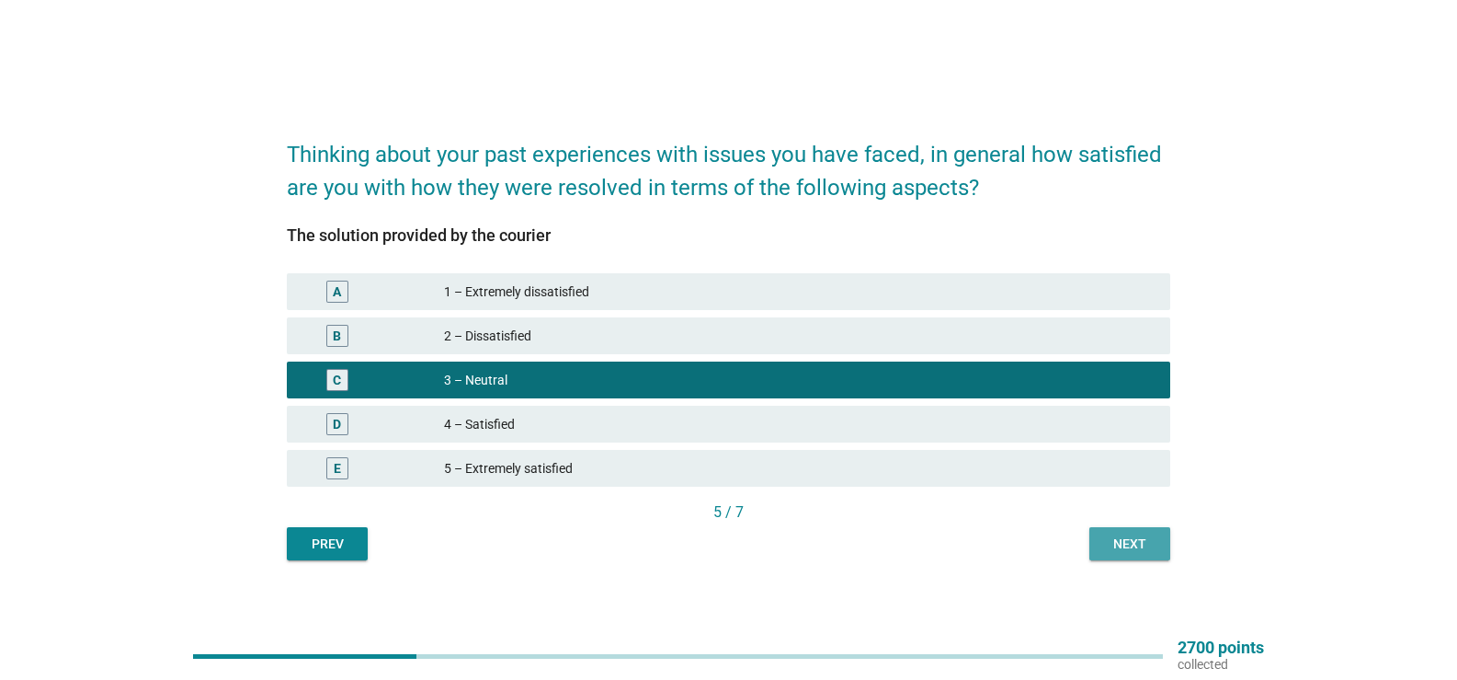
click at [1146, 550] on div "Next" at bounding box center [1129, 543] width 51 height 19
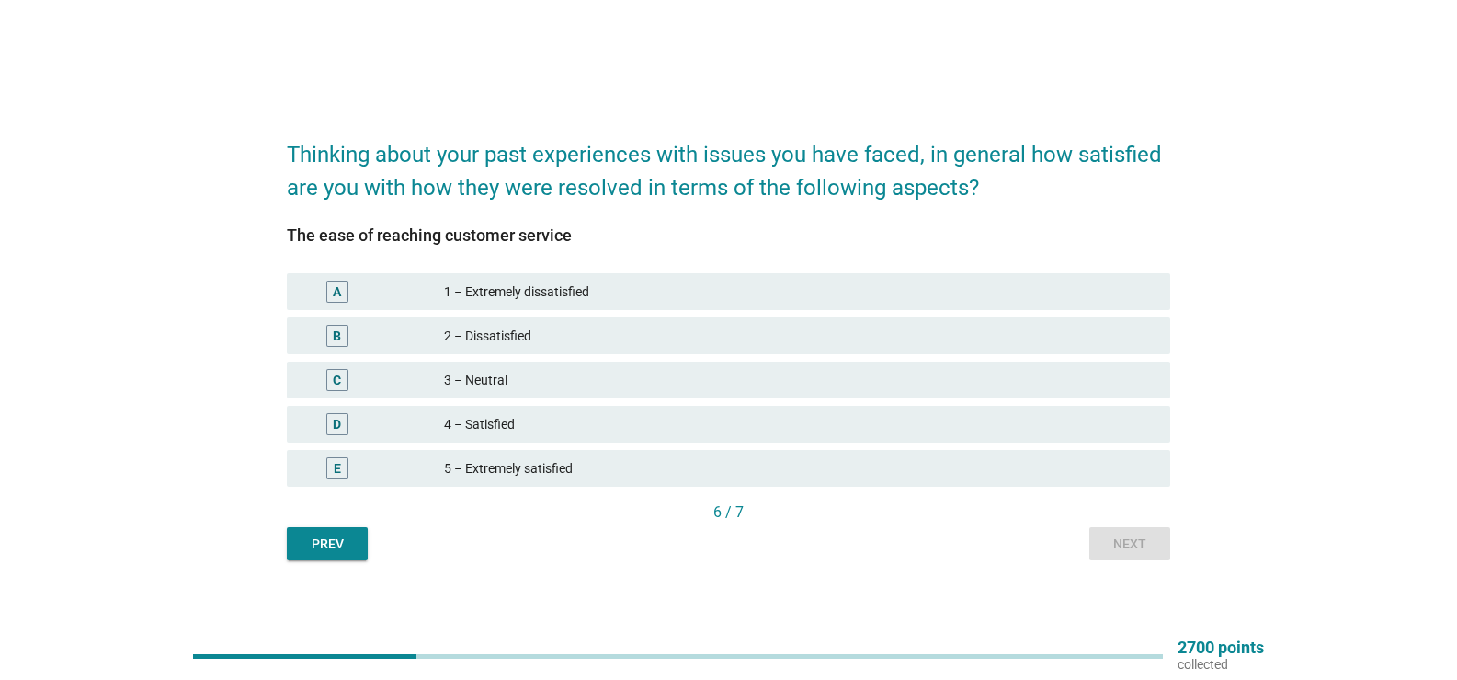
click at [503, 394] on div "C 3 – Neutral" at bounding box center [729, 379] width 884 height 37
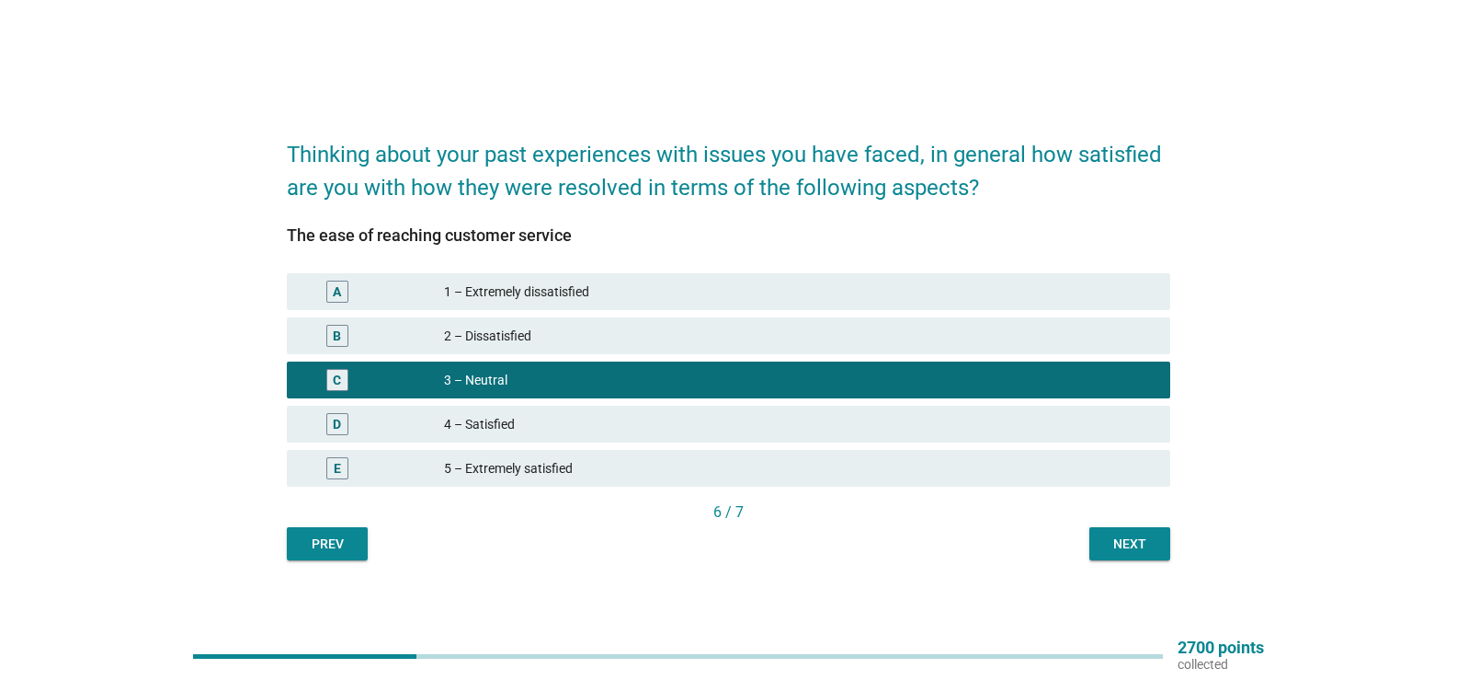
click at [1147, 545] on div "Next" at bounding box center [1129, 543] width 51 height 19
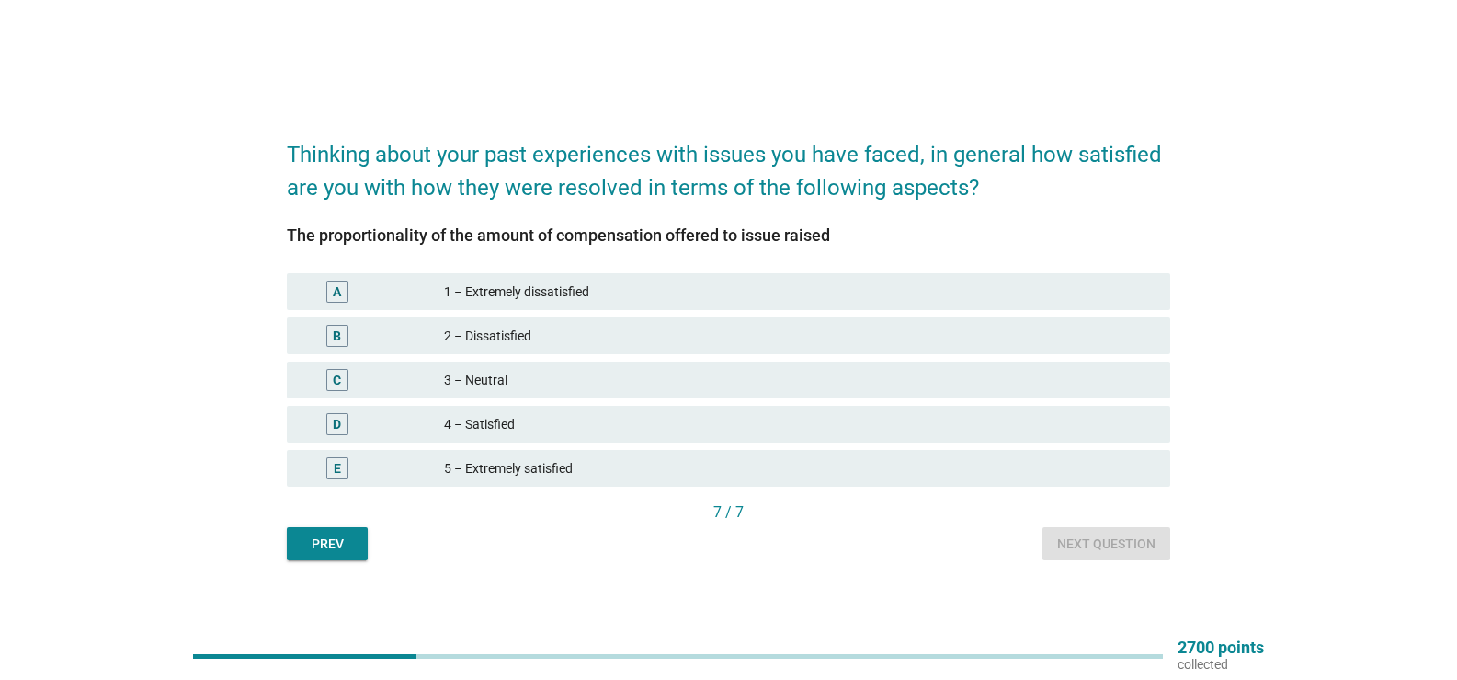
click at [563, 393] on div "C 3 – Neutral" at bounding box center [729, 379] width 884 height 37
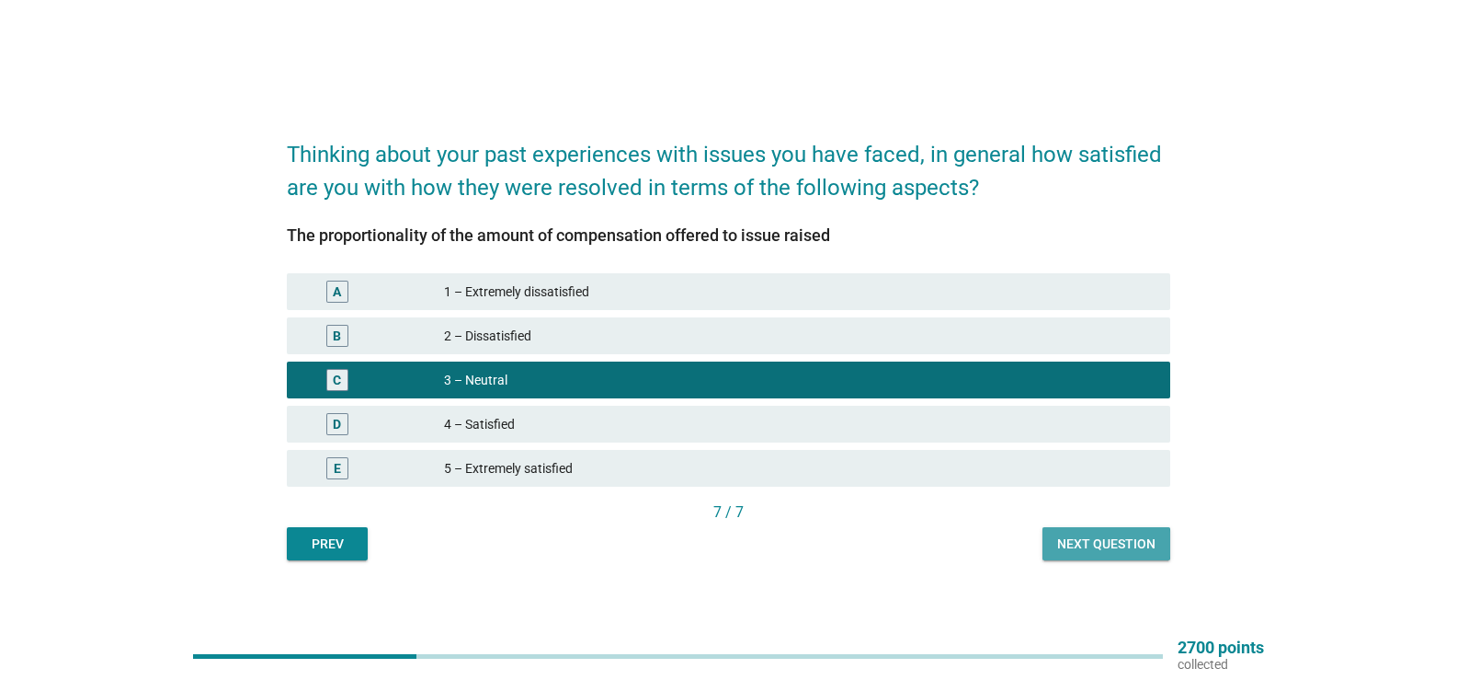
click at [1134, 554] on button "Next question" at bounding box center [1107, 543] width 128 height 33
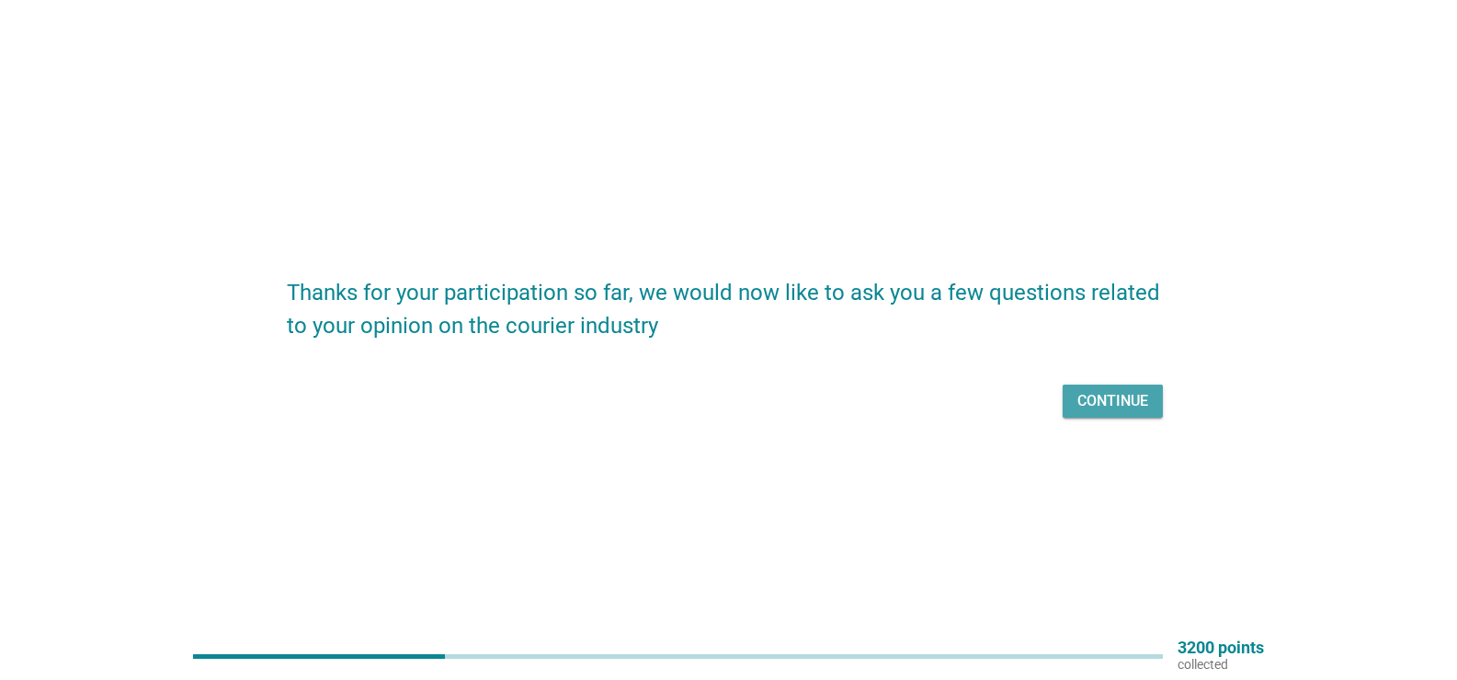
click at [1114, 405] on div "Continue" at bounding box center [1113, 401] width 71 height 22
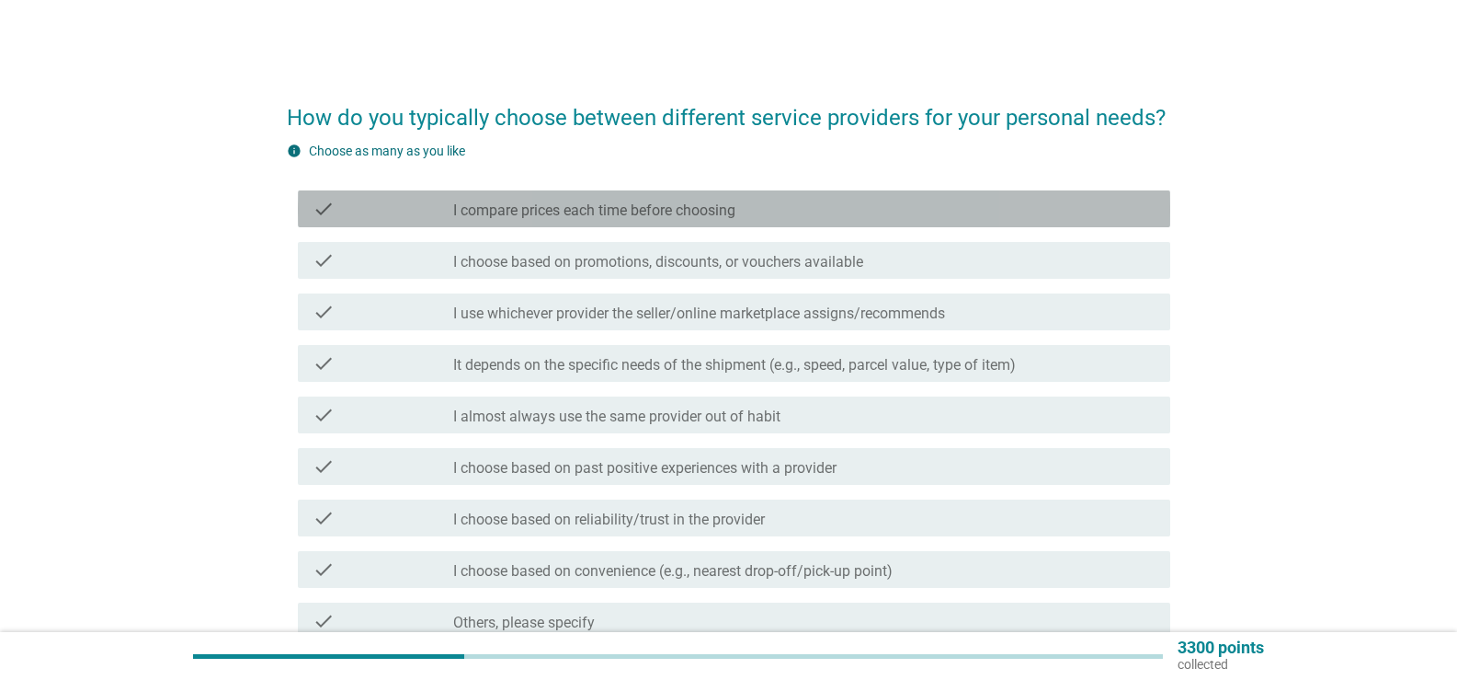
click at [820, 217] on div "check_box_outline_blank I compare prices each time before choosing" at bounding box center [804, 209] width 703 height 22
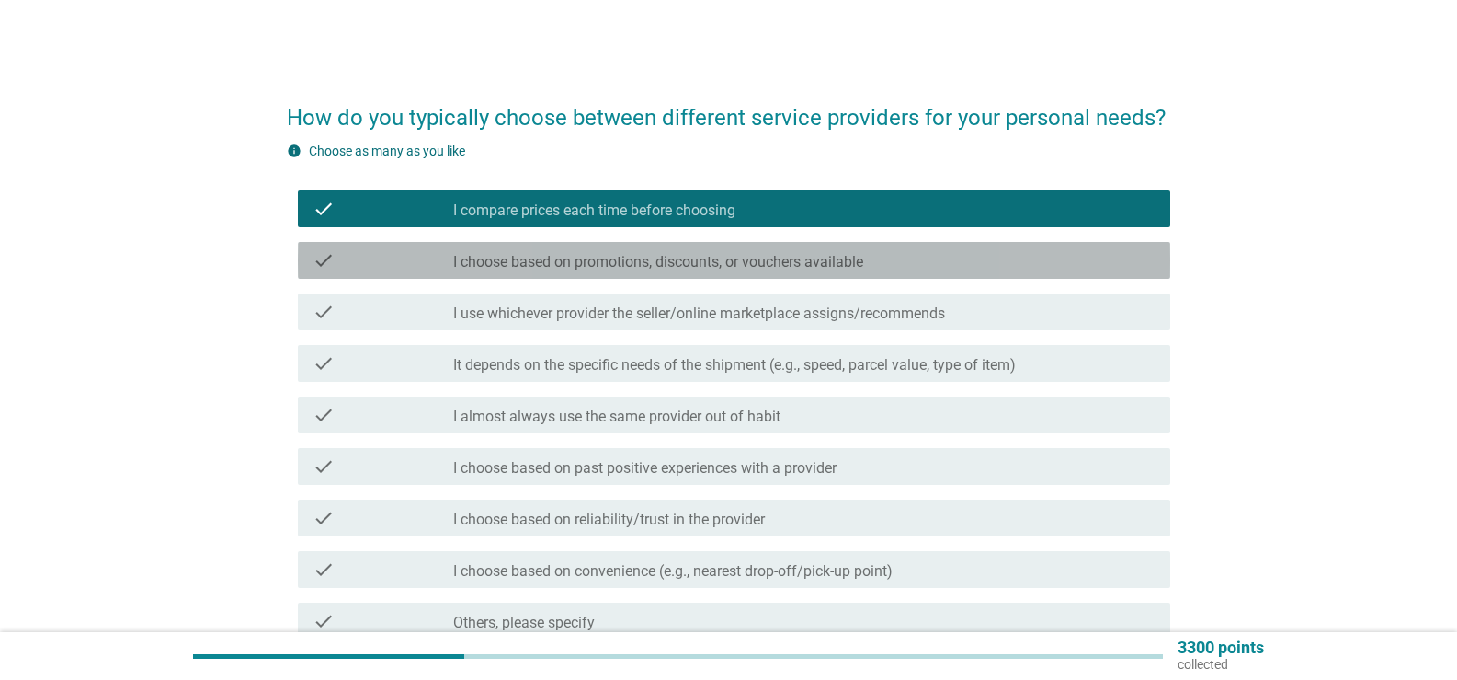
click at [788, 273] on div "check check_box_outline_blank I choose based on promotions, discounts, or vouch…" at bounding box center [734, 260] width 873 height 37
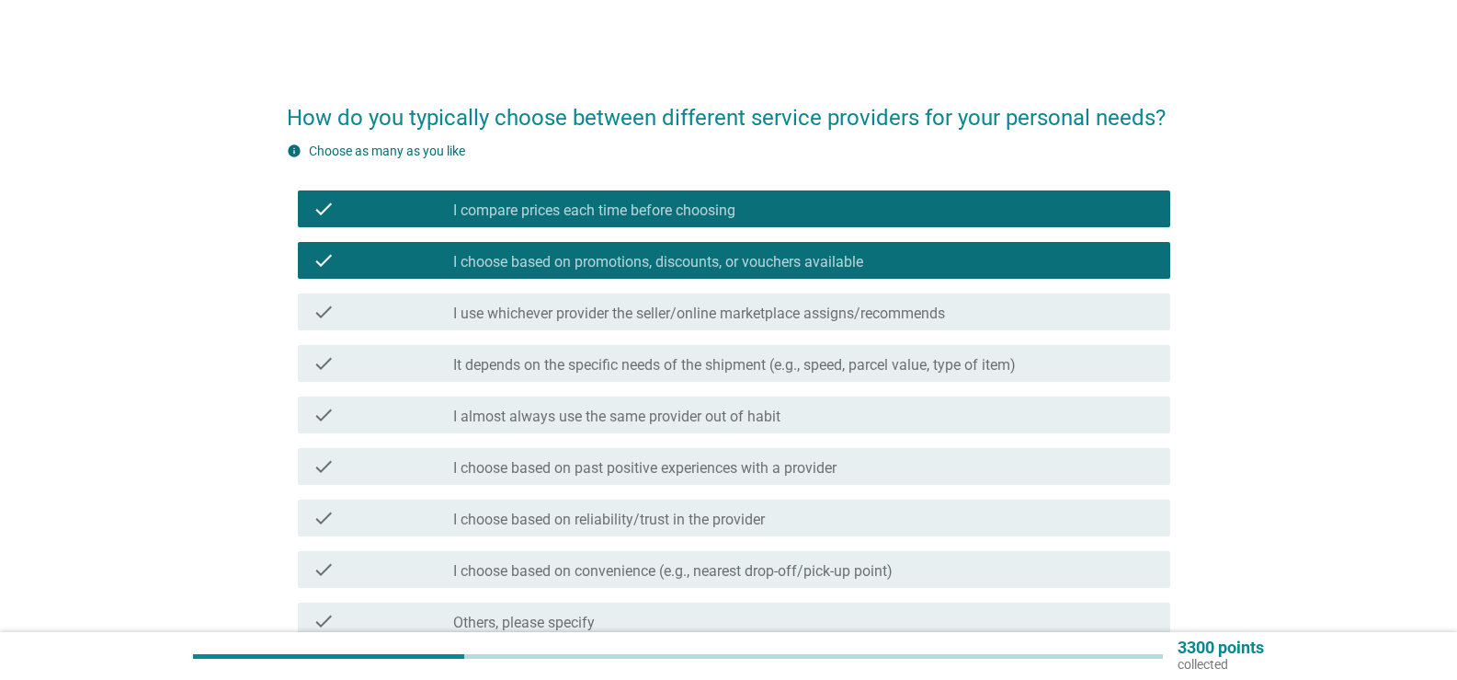
click at [635, 373] on label "It depends on the specific needs of the shipment (e.g., speed, parcel value, ty…" at bounding box center [734, 365] width 563 height 18
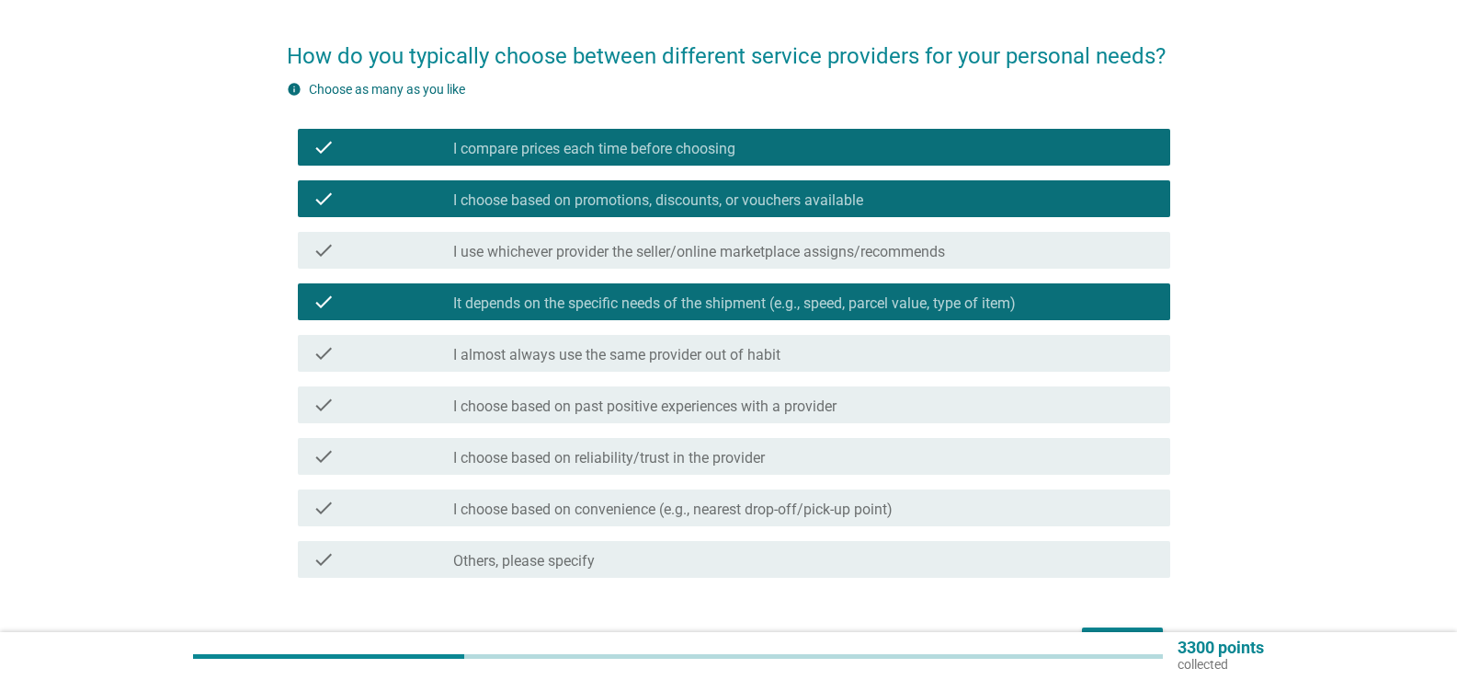
scroll to position [92, 0]
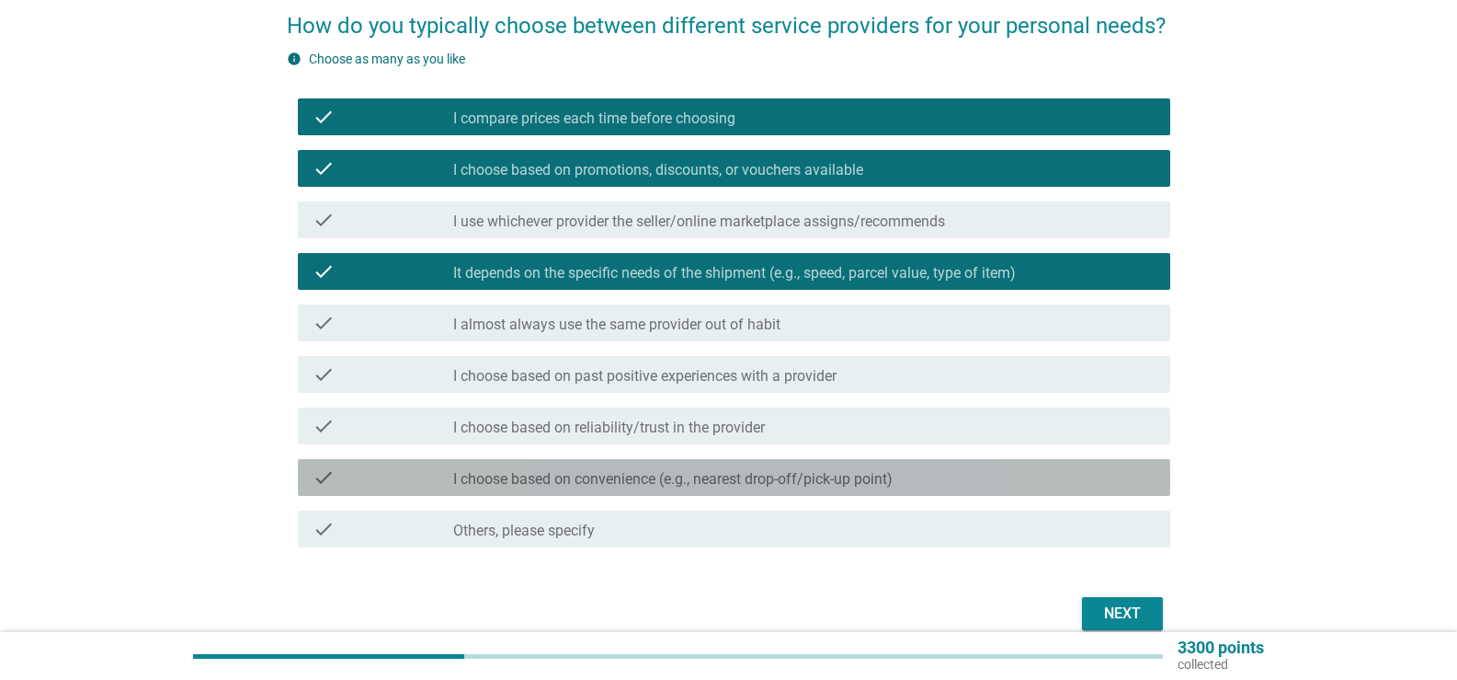
click at [757, 475] on label "I choose based on convenience (e.g., nearest drop-off/pick-up point)" at bounding box center [673, 479] width 440 height 18
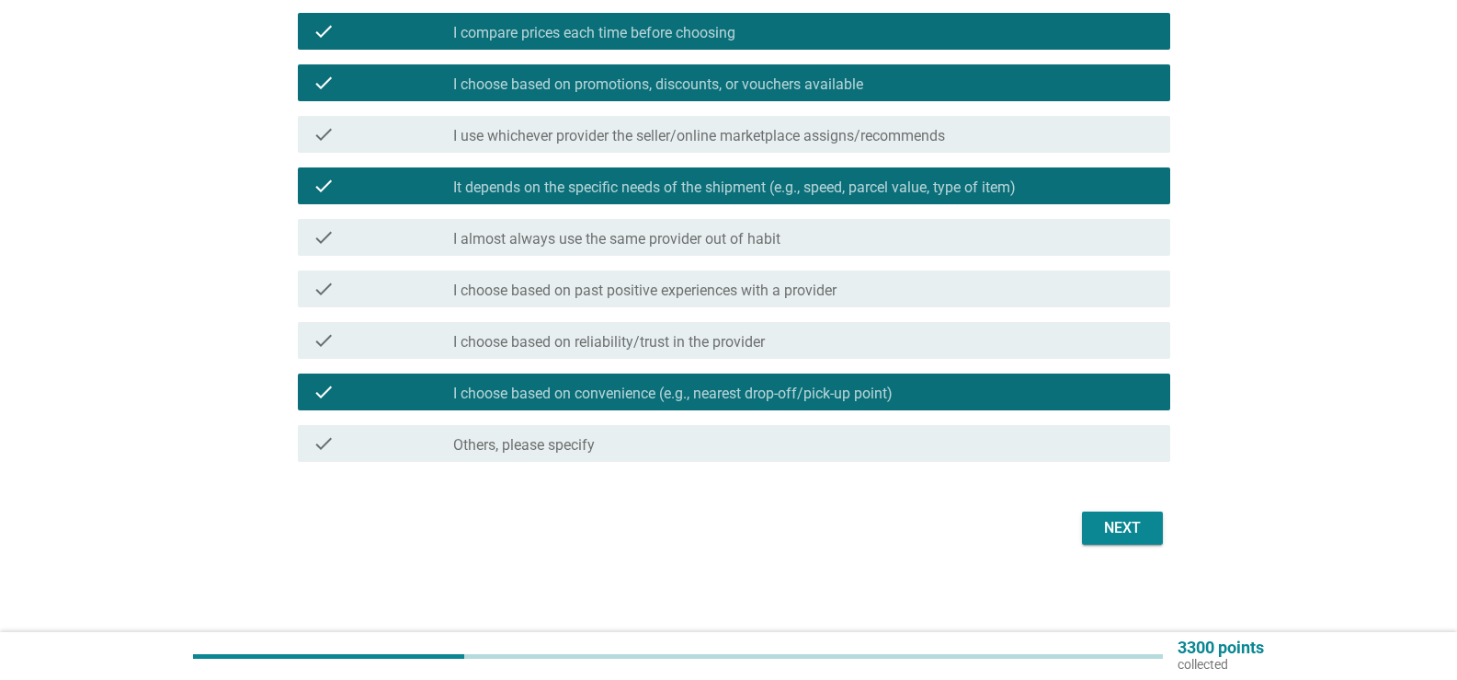
scroll to position [178, 0]
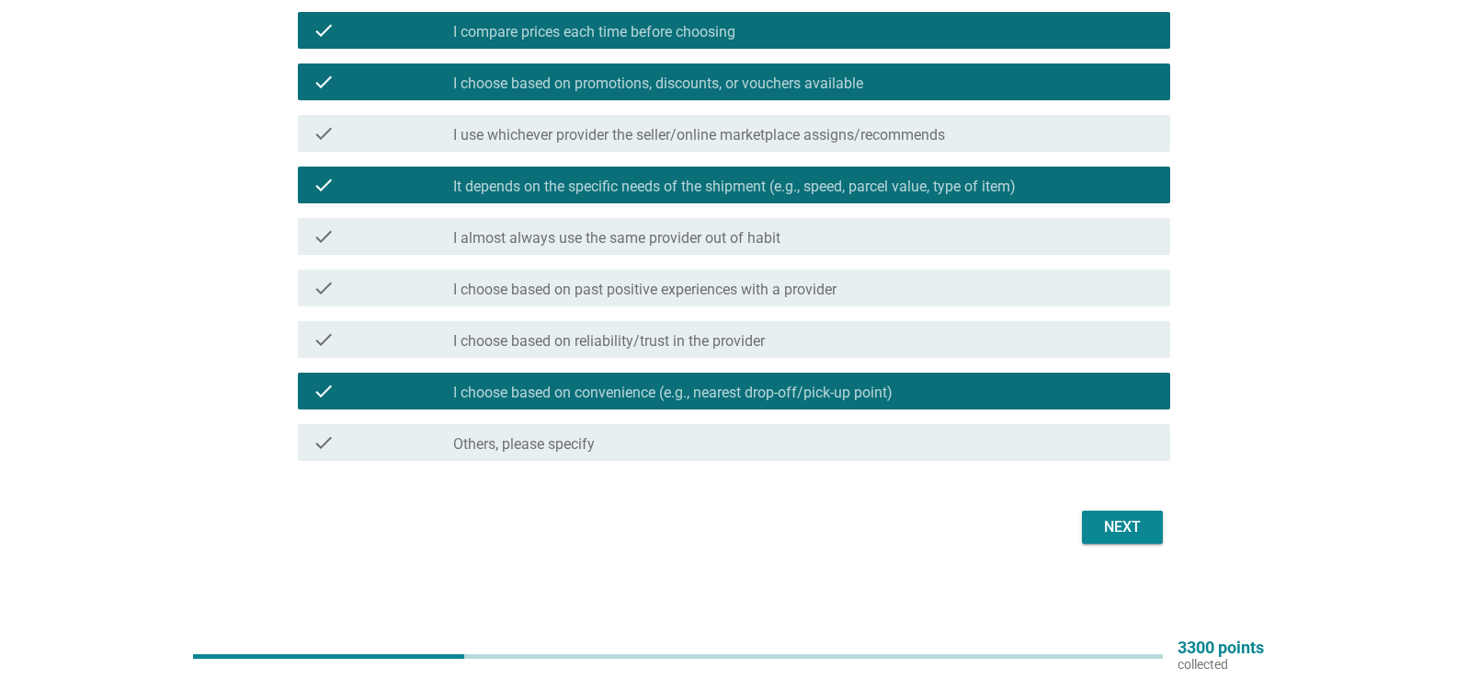
click at [1122, 532] on div "Next" at bounding box center [1122, 527] width 51 height 22
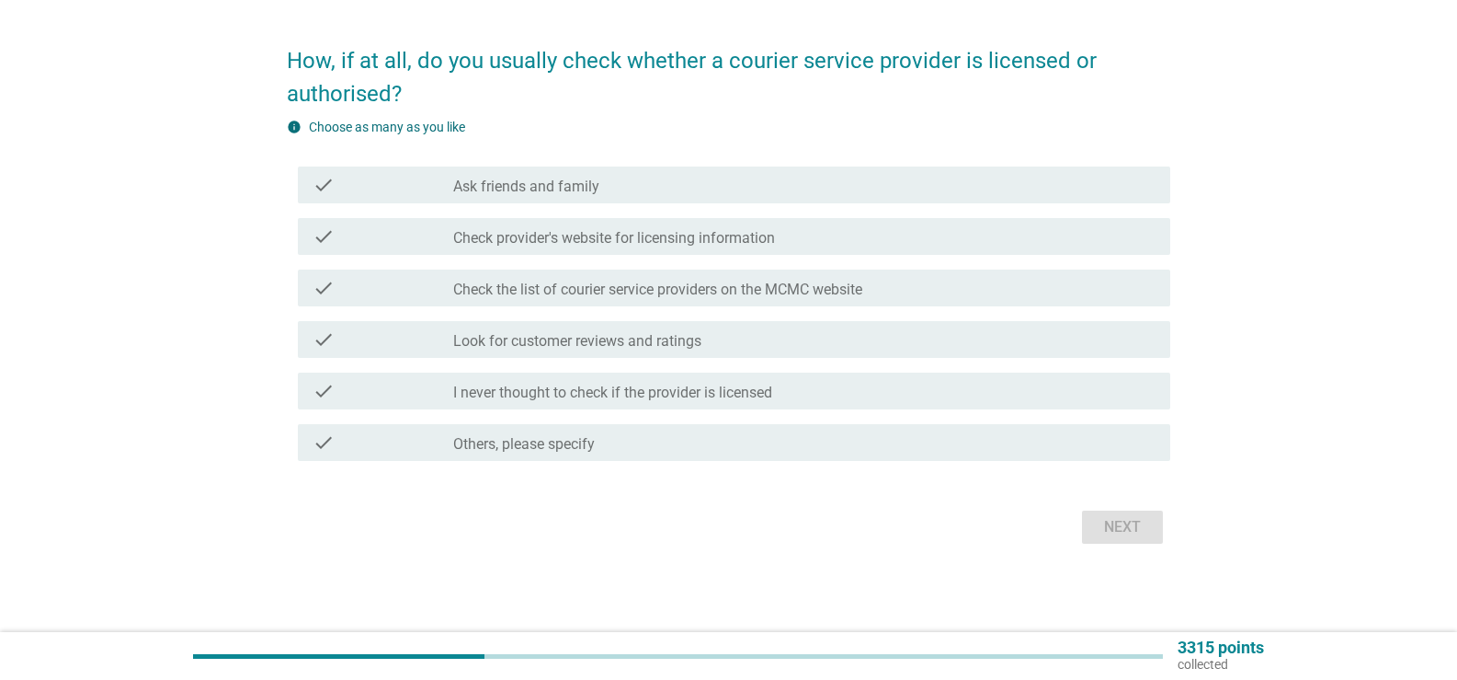
scroll to position [0, 0]
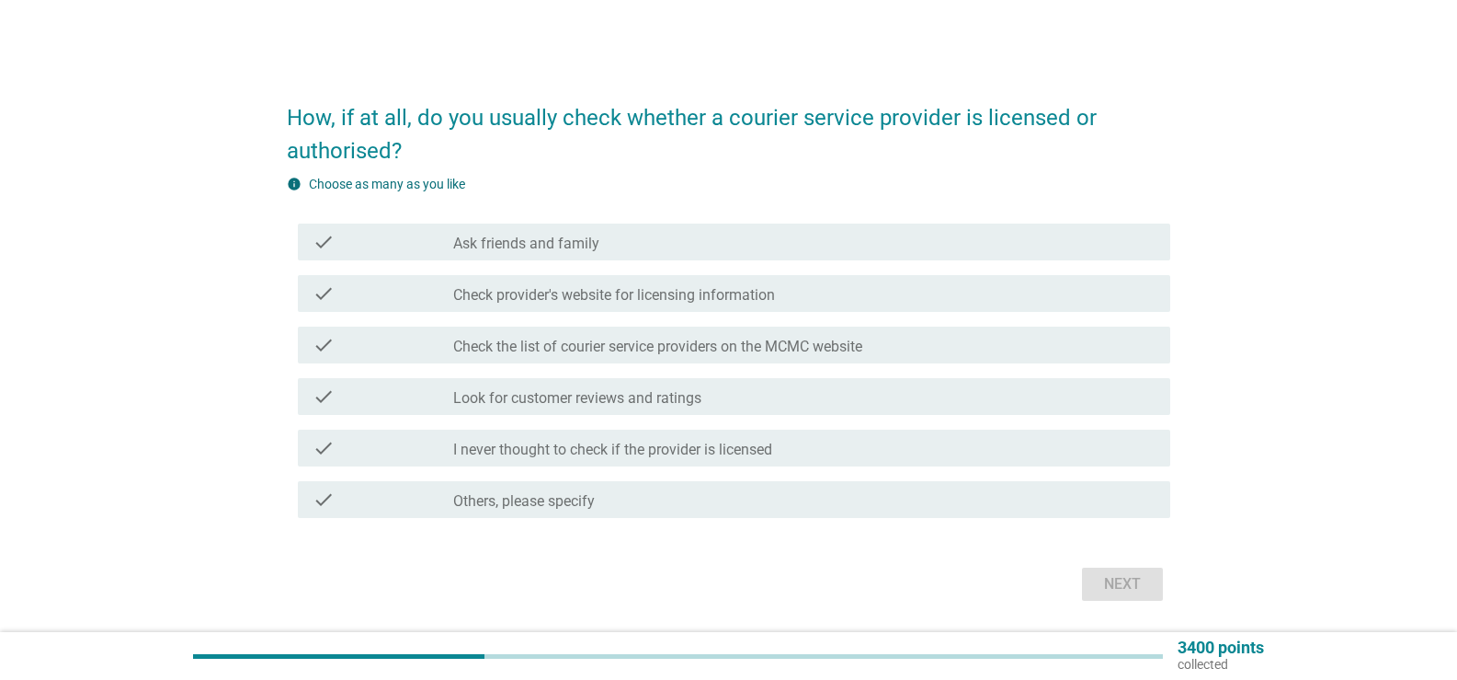
click at [678, 449] on label "I never thought to check if the provider is licensed" at bounding box center [612, 449] width 319 height 18
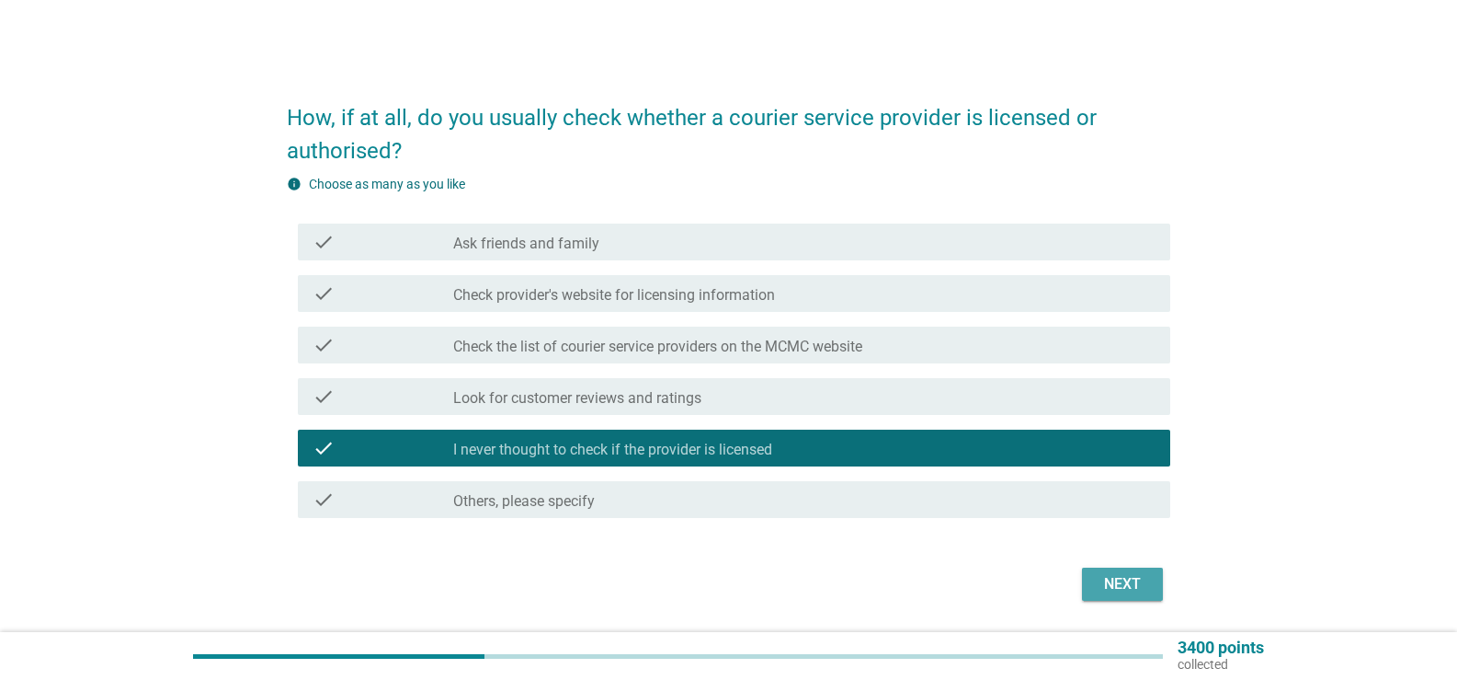
click at [1114, 584] on div "Next" at bounding box center [1122, 584] width 51 height 22
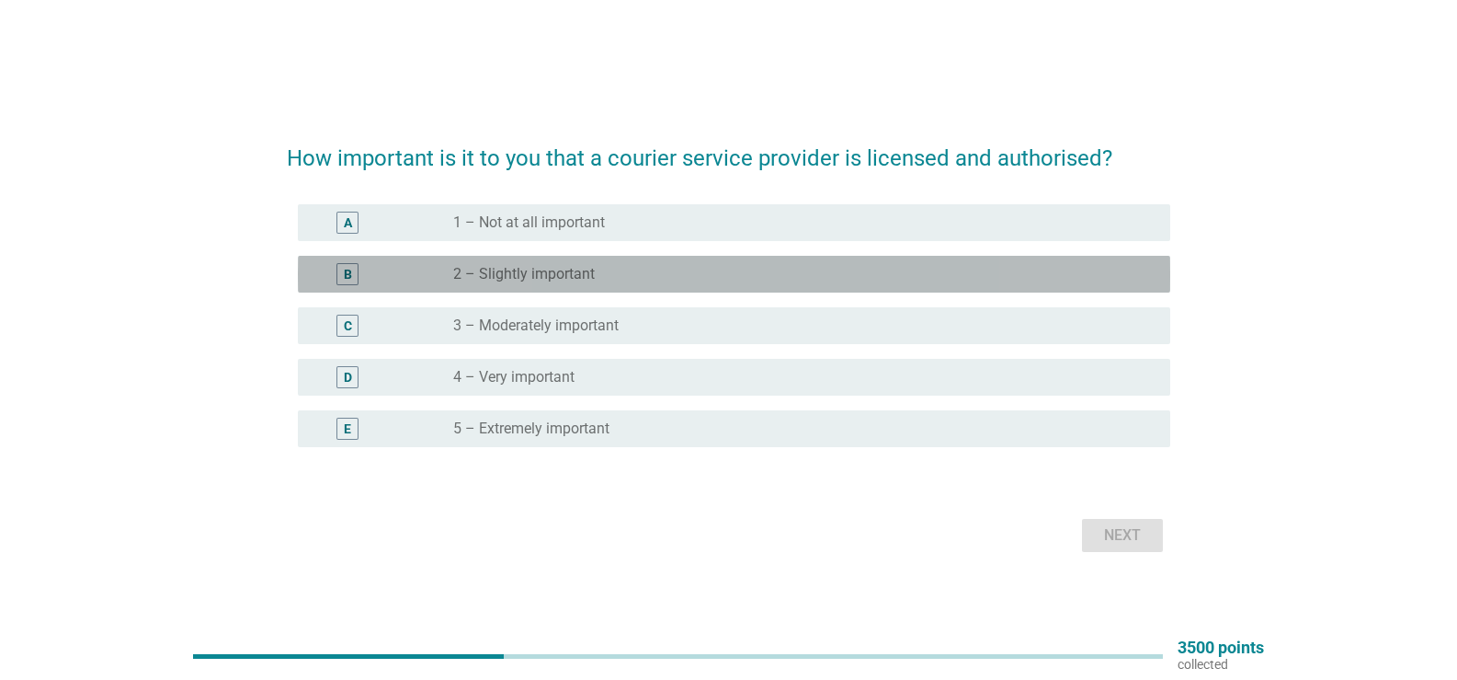
click at [598, 267] on div "radio_button_unchecked 2 – Slightly important" at bounding box center [797, 274] width 688 height 18
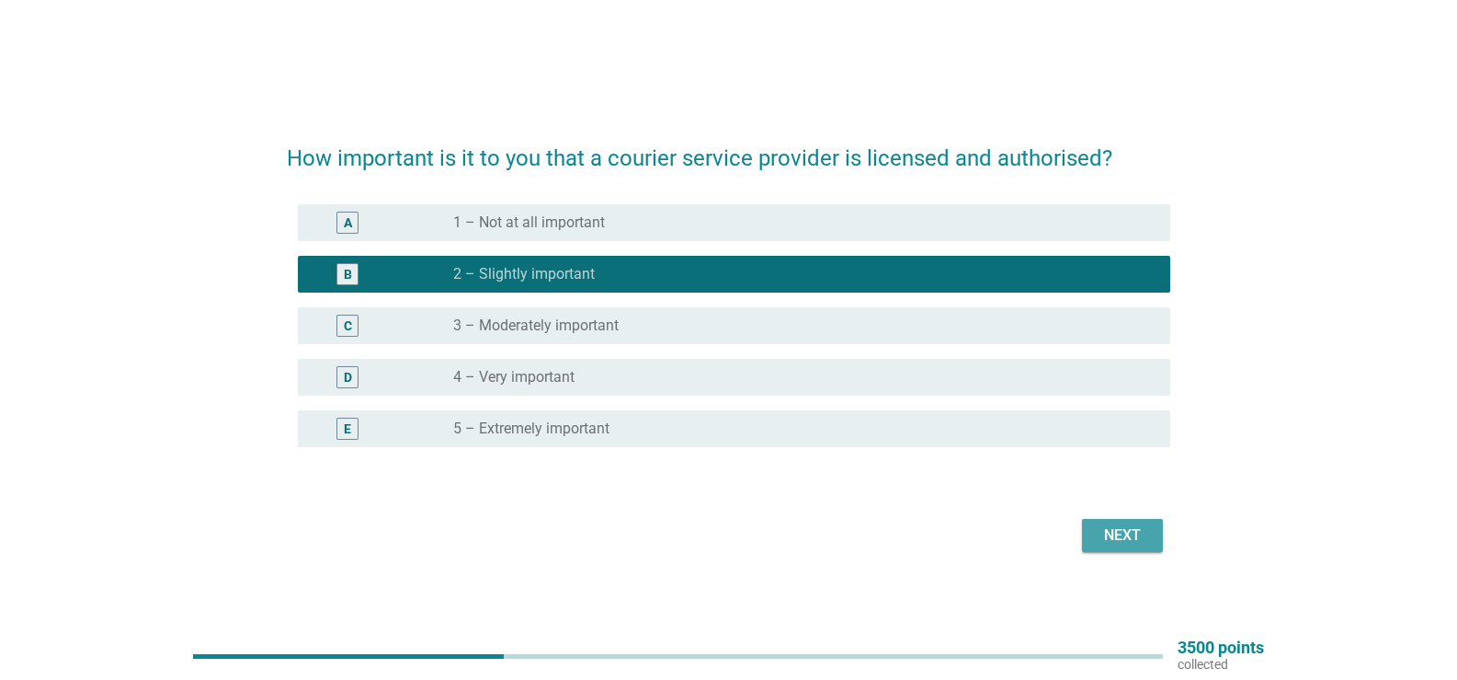
click at [1144, 525] on div "Next" at bounding box center [1122, 535] width 51 height 22
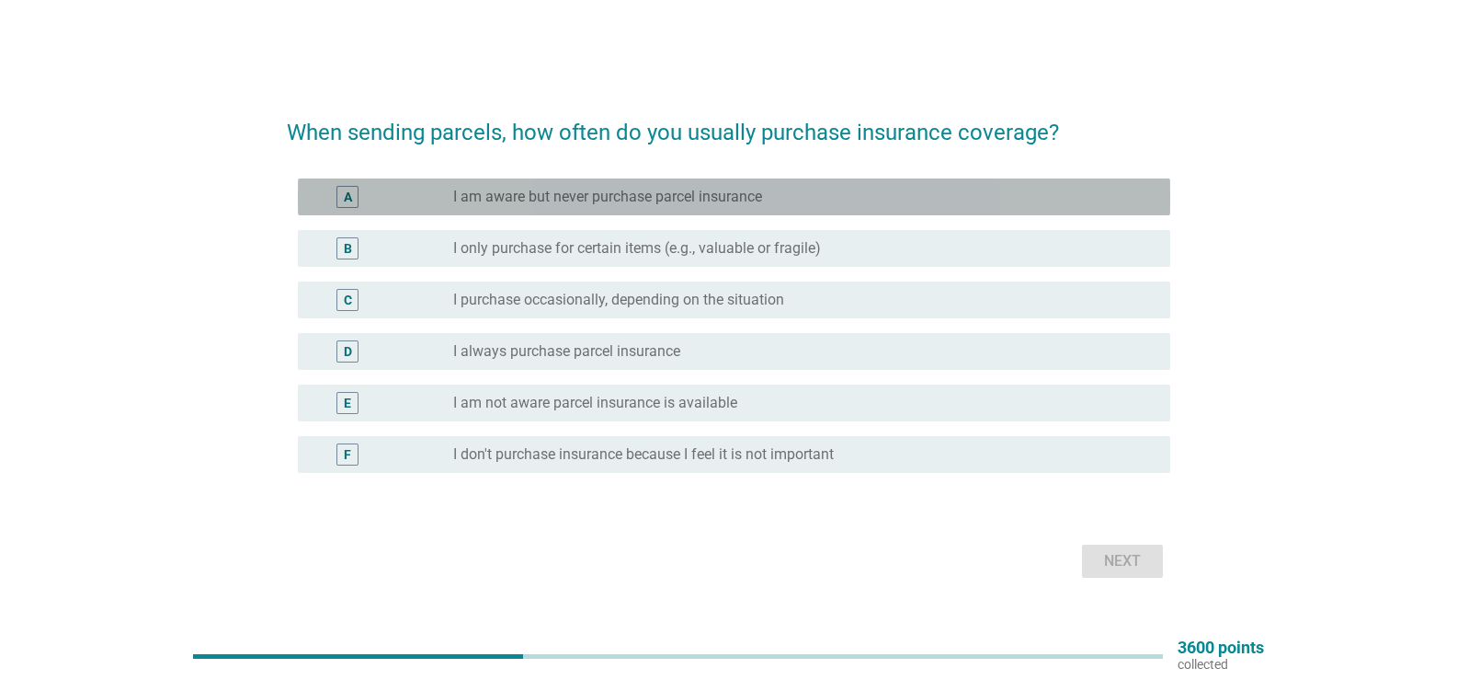
click at [863, 184] on div "A radio_button_unchecked I am aware but never purchase parcel insurance" at bounding box center [734, 196] width 873 height 37
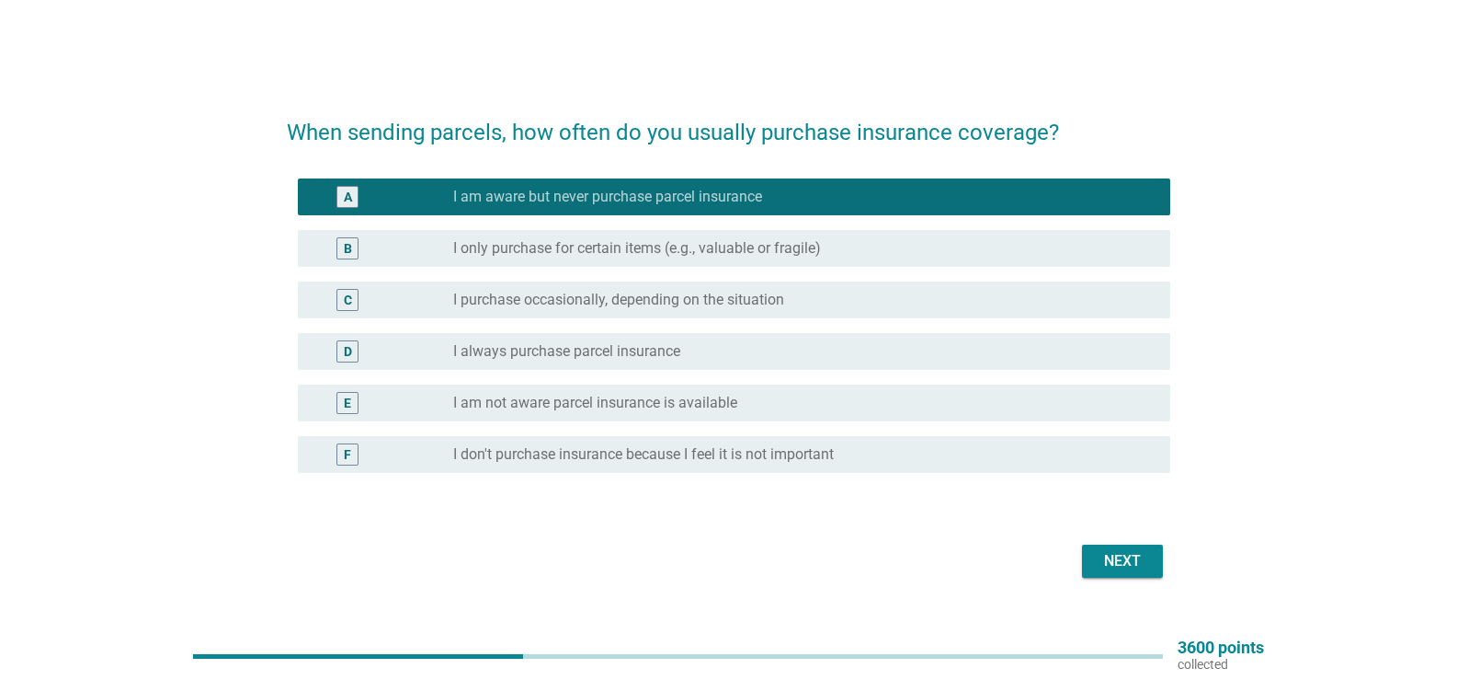
click at [1126, 555] on div "Next" at bounding box center [1122, 561] width 51 height 22
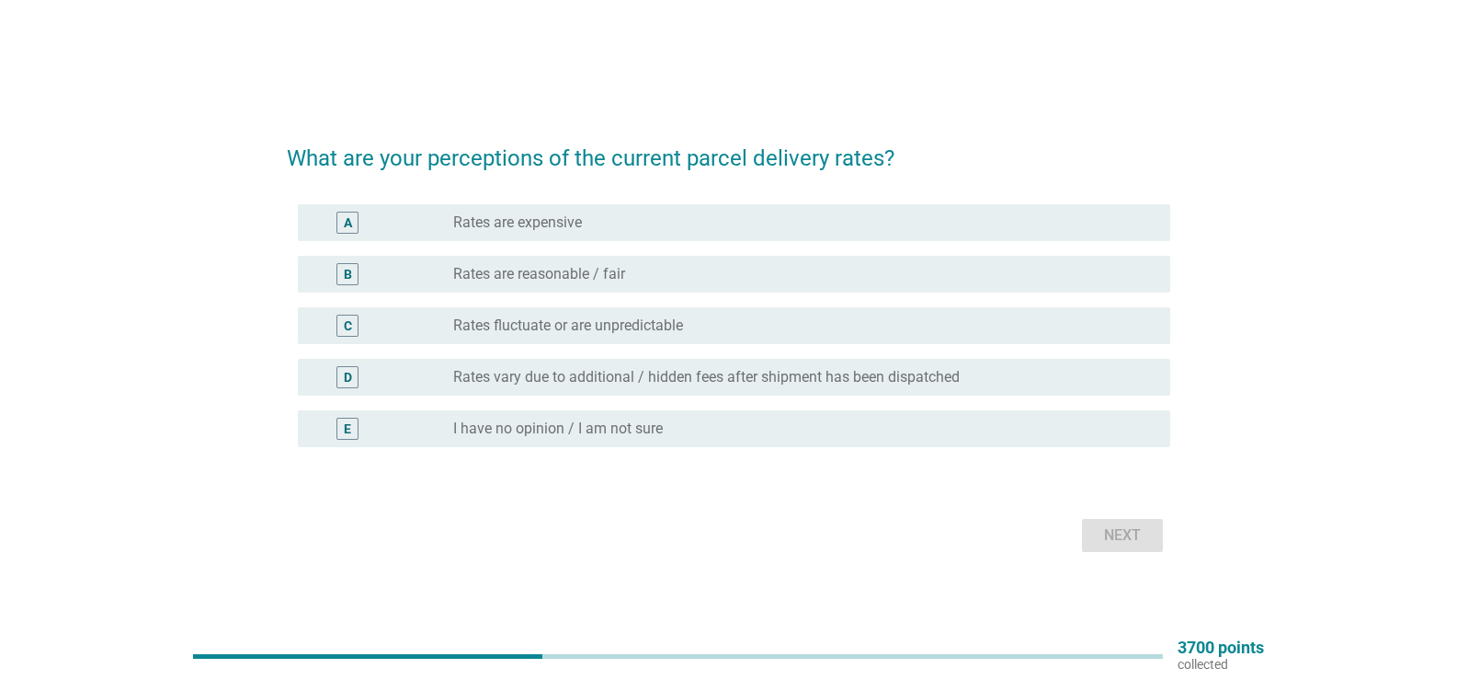
click at [656, 318] on label "Rates fluctuate or are unpredictable" at bounding box center [568, 325] width 230 height 18
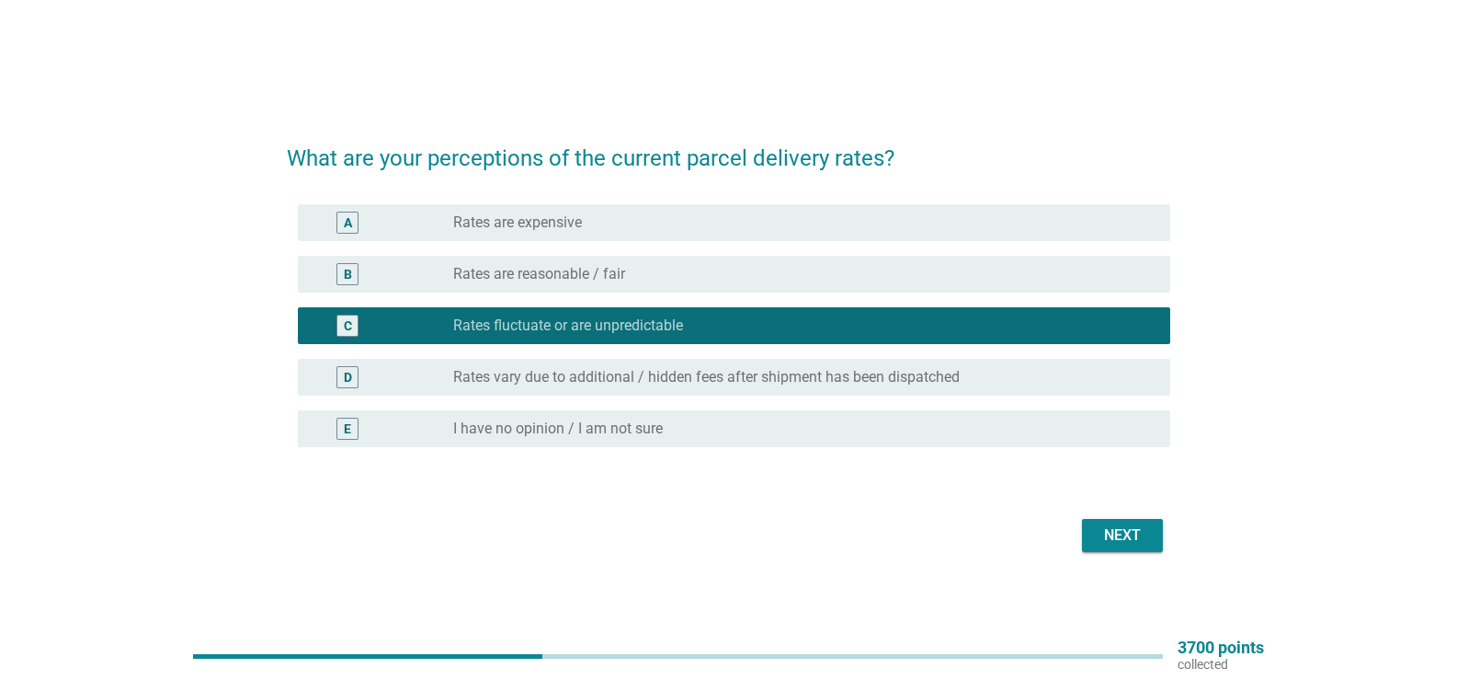
click at [1149, 543] on button "Next" at bounding box center [1122, 535] width 81 height 33
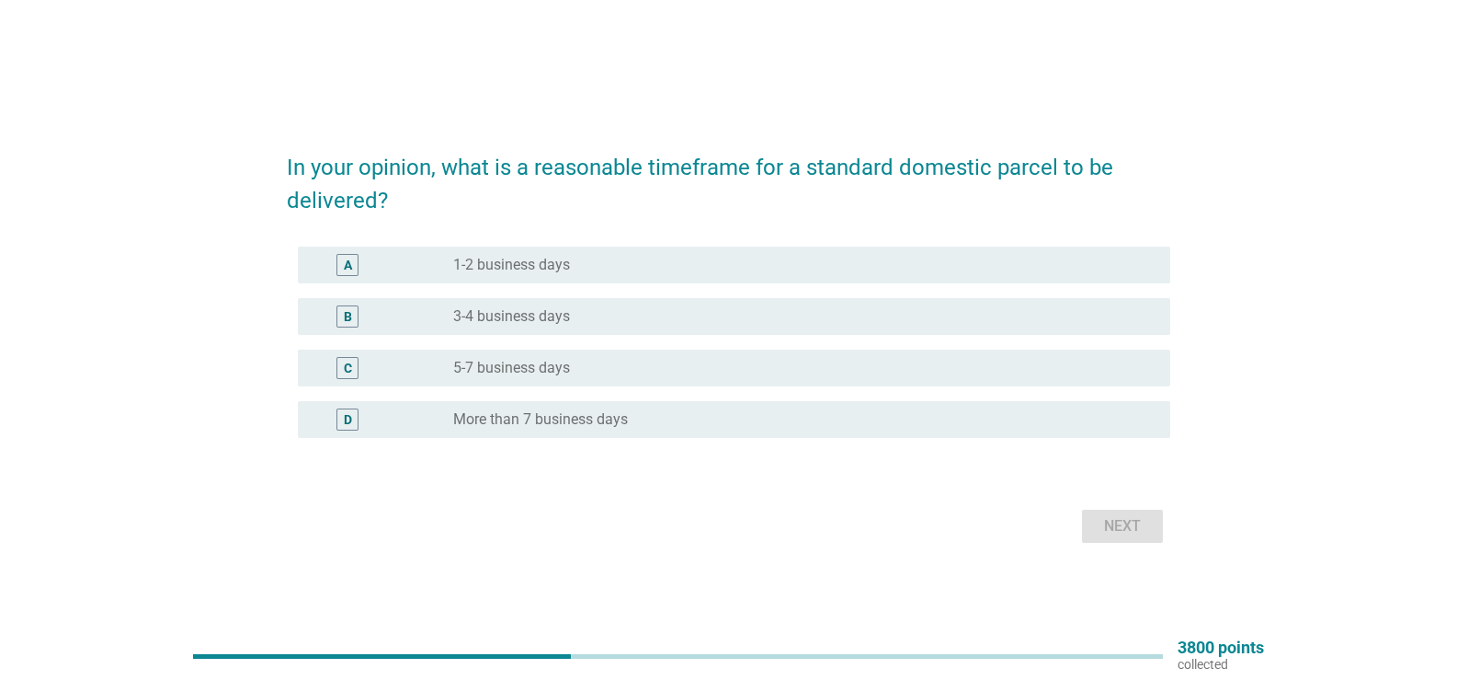
click at [621, 312] on div "radio_button_unchecked 3-4 business days" at bounding box center [797, 316] width 688 height 18
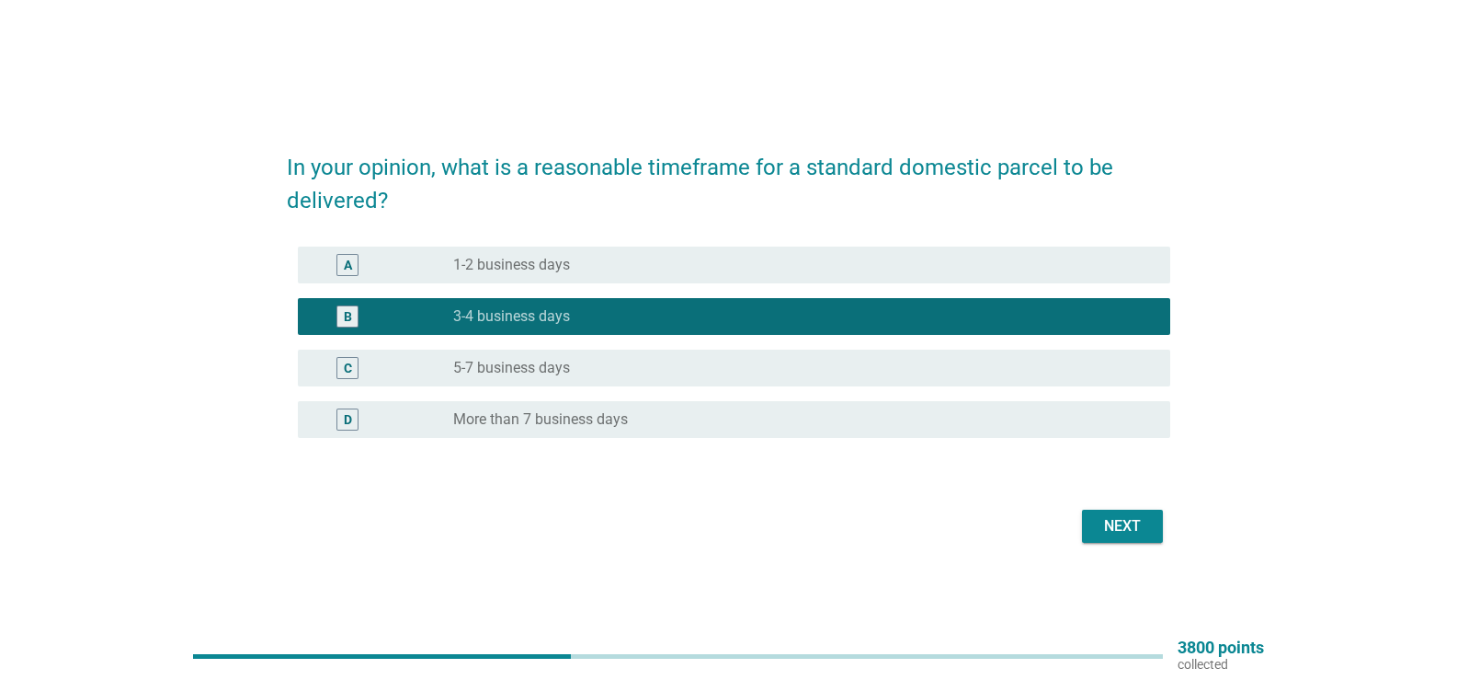
click at [1128, 515] on div "Next" at bounding box center [1122, 526] width 51 height 22
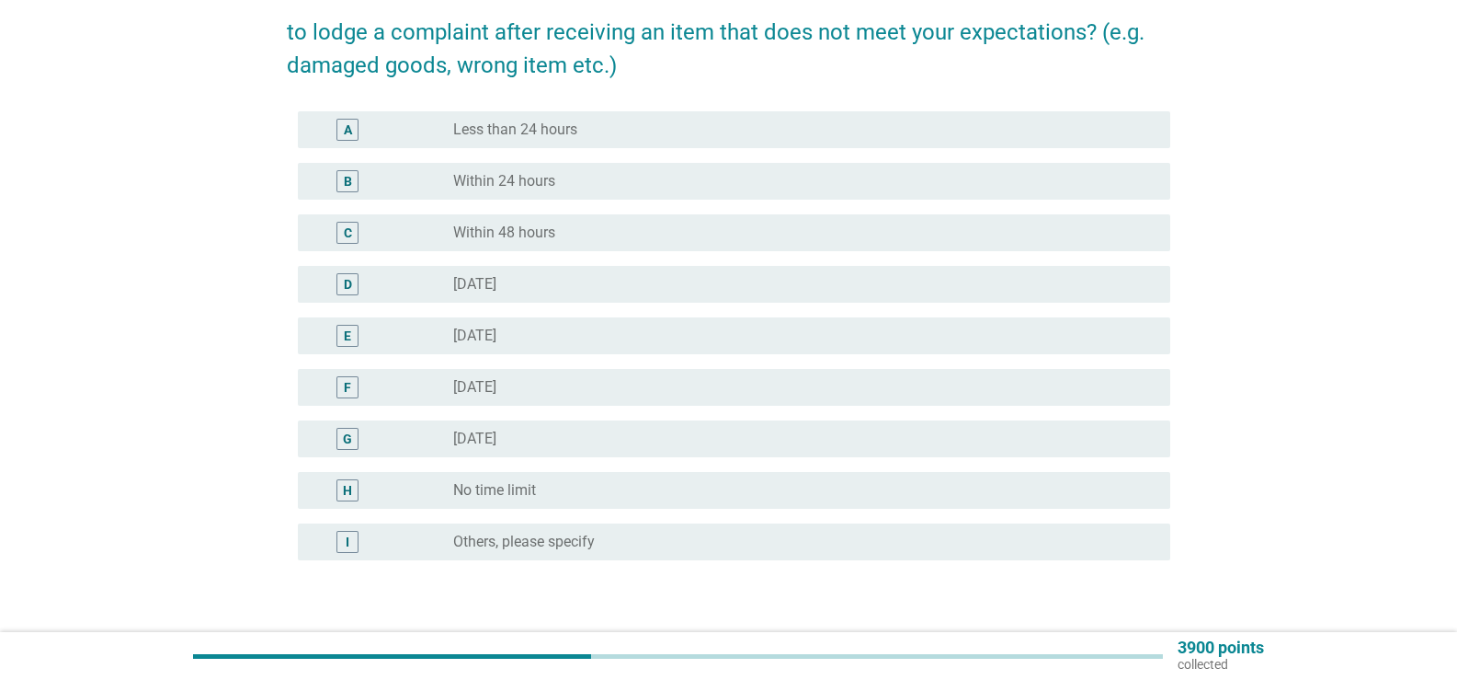
scroll to position [184, 0]
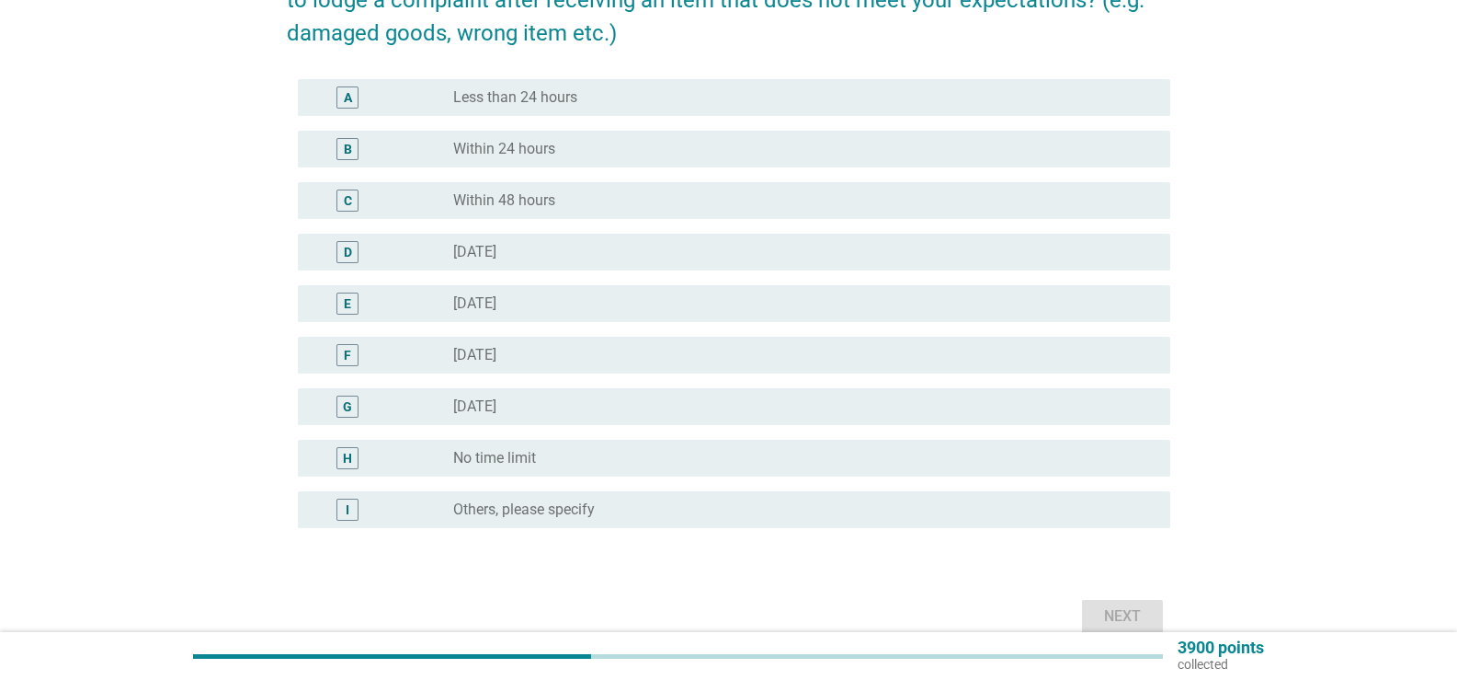
click at [631, 139] on div "radio_button_unchecked Within 24 hours" at bounding box center [804, 149] width 703 height 22
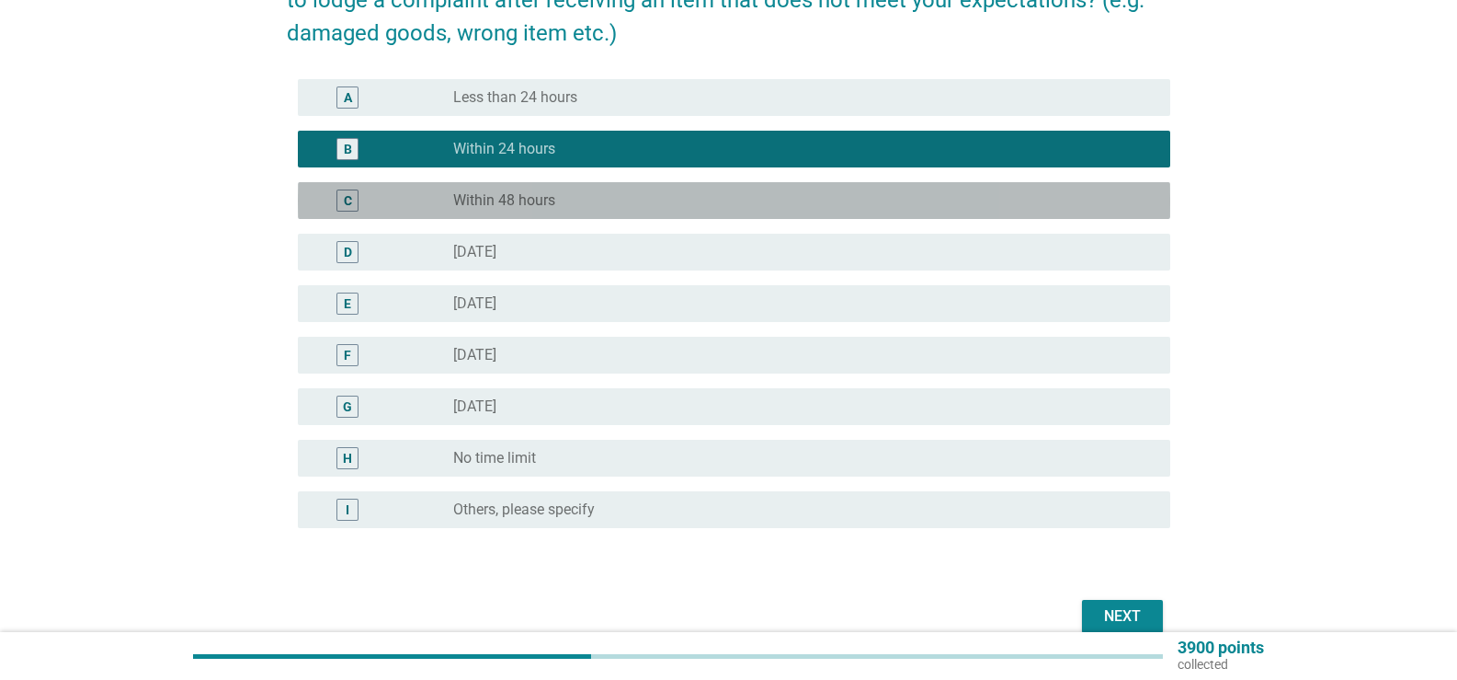
click at [625, 182] on div "C radio_button_unchecked Within 48 hours" at bounding box center [734, 200] width 873 height 37
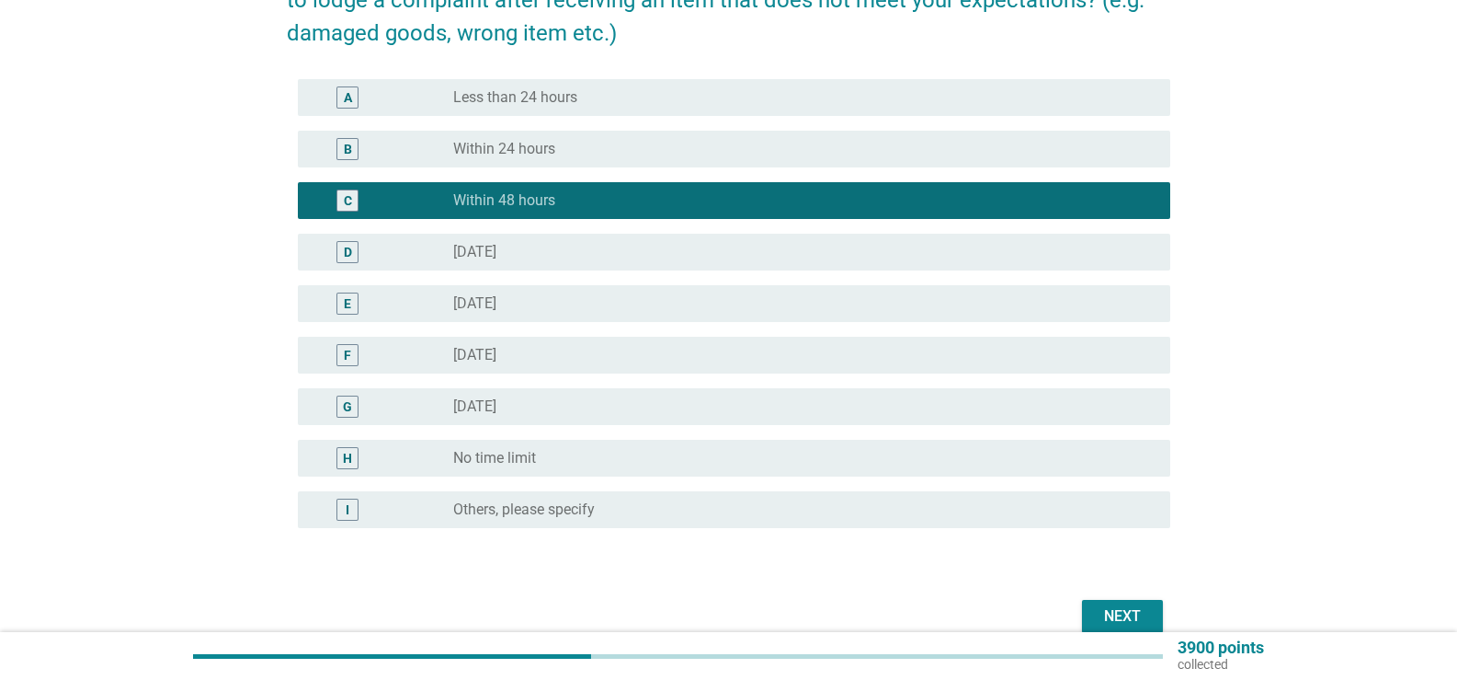
click at [1120, 617] on div "Next" at bounding box center [1122, 616] width 51 height 22
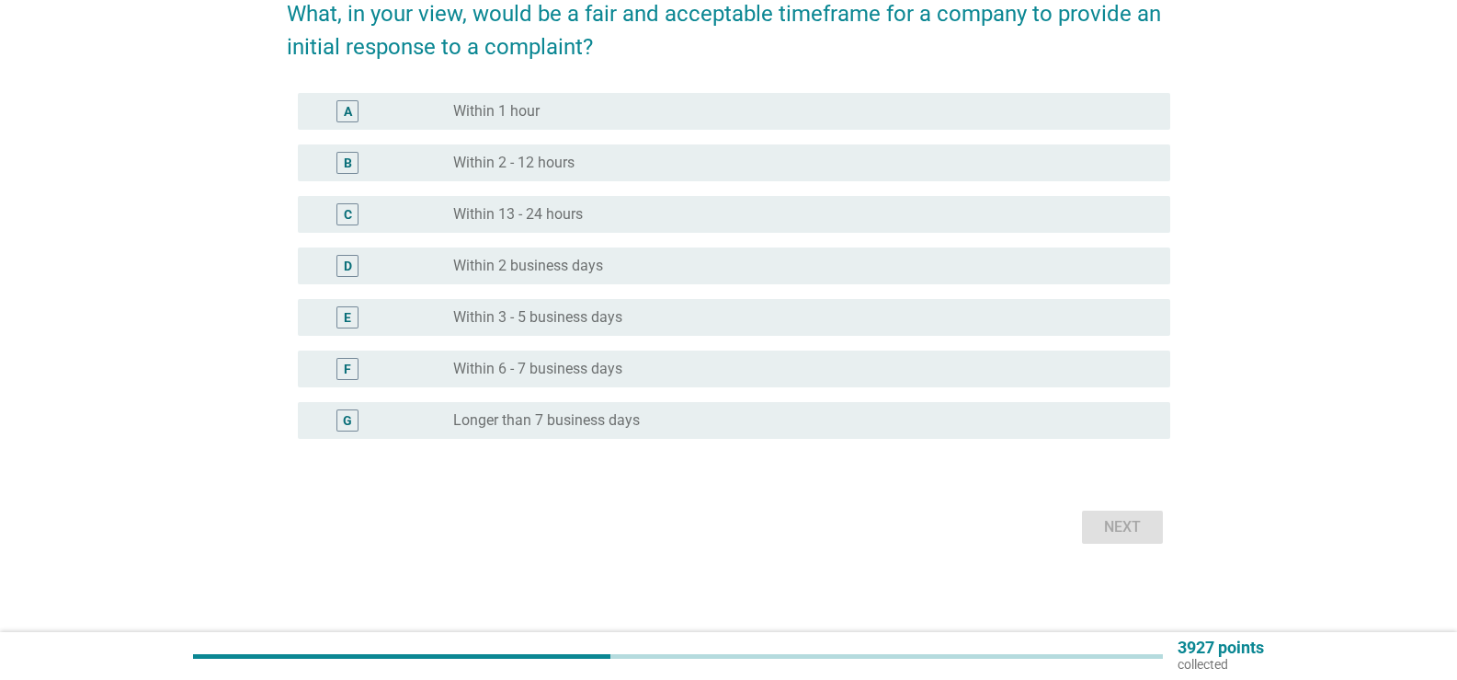
scroll to position [0, 0]
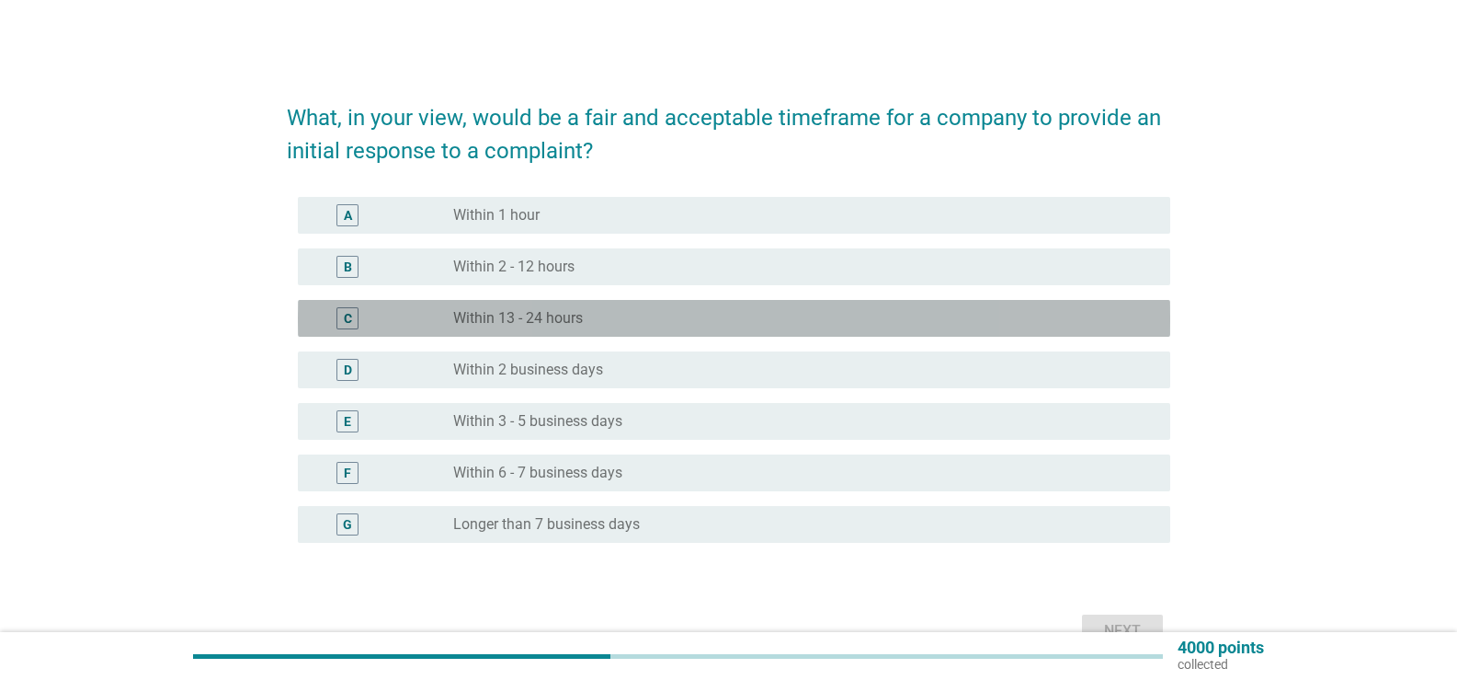
click at [610, 322] on div "radio_button_unchecked Within 13 - 24 hours" at bounding box center [797, 318] width 688 height 18
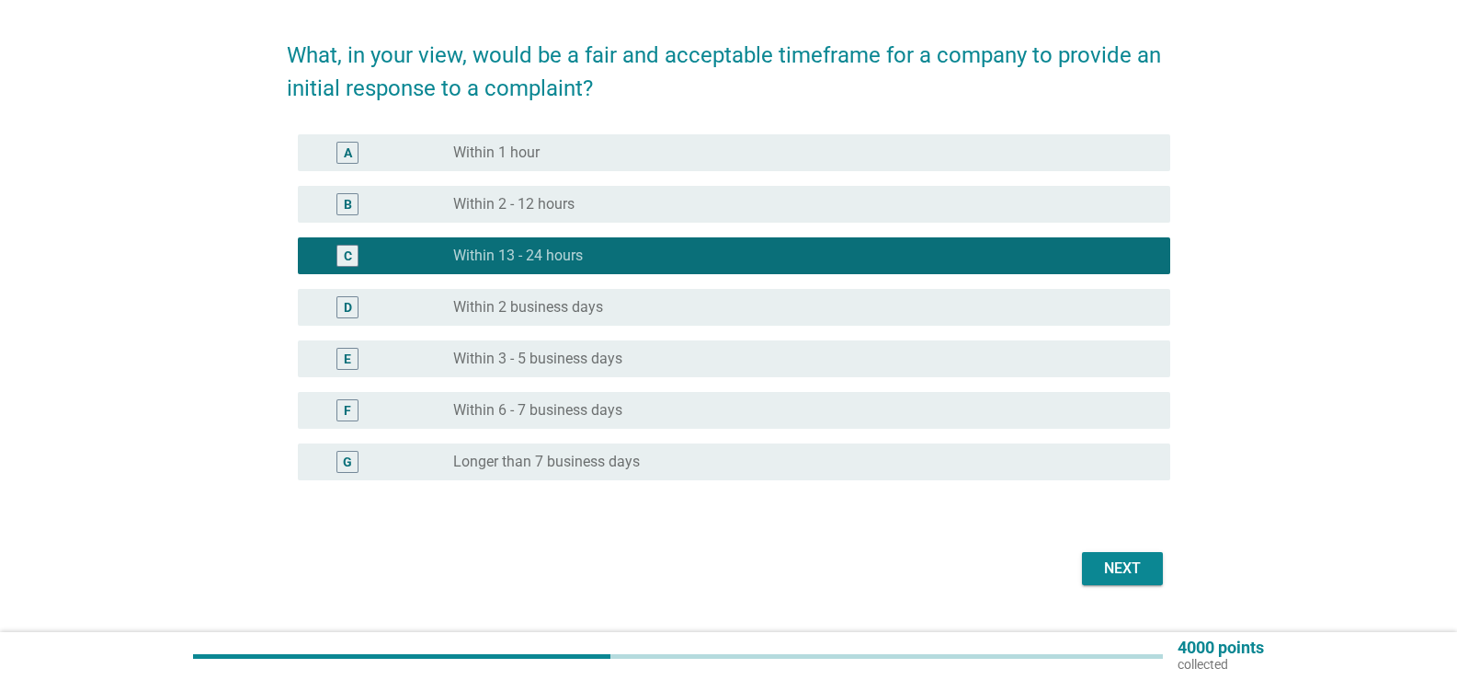
scroll to position [92, 0]
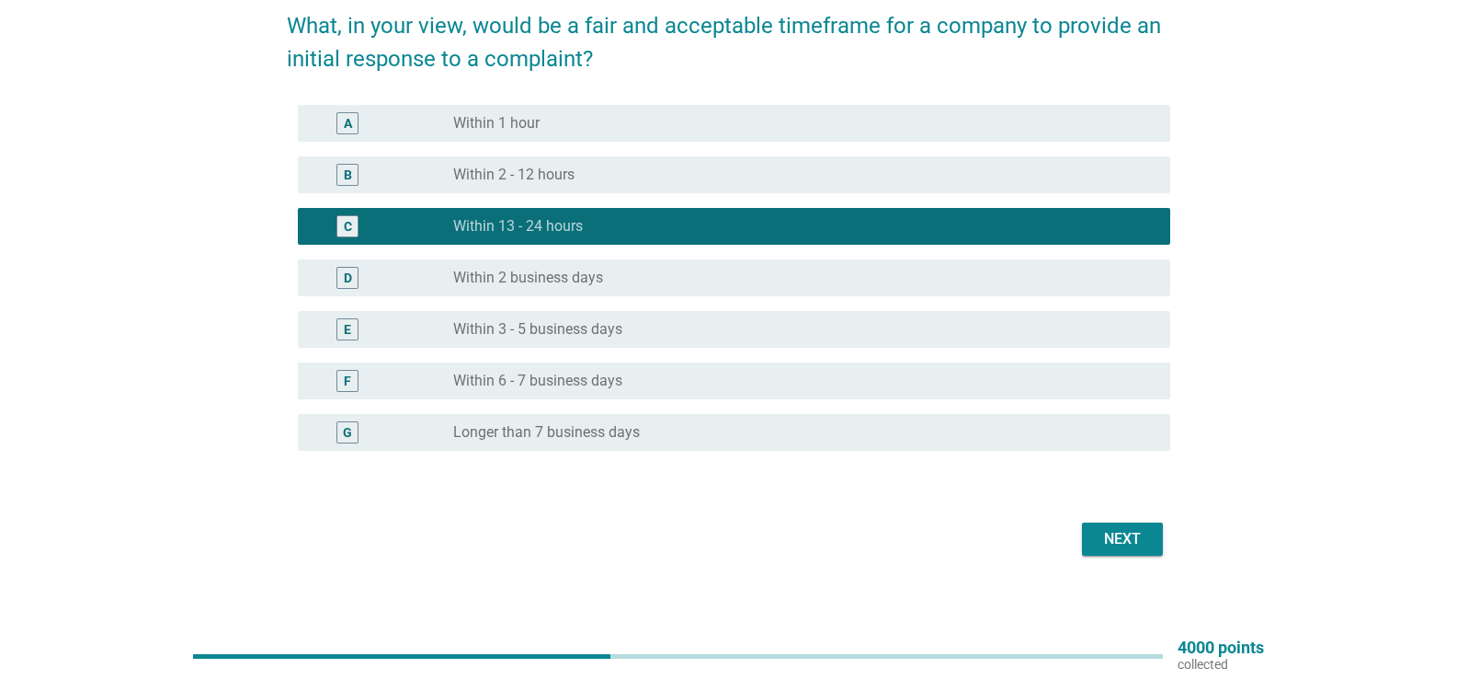
click at [610, 254] on div "D radio_button_unchecked Within 2 business days" at bounding box center [729, 277] width 884 height 51
click at [614, 274] on div "radio_button_unchecked Within 2 business days" at bounding box center [797, 278] width 688 height 18
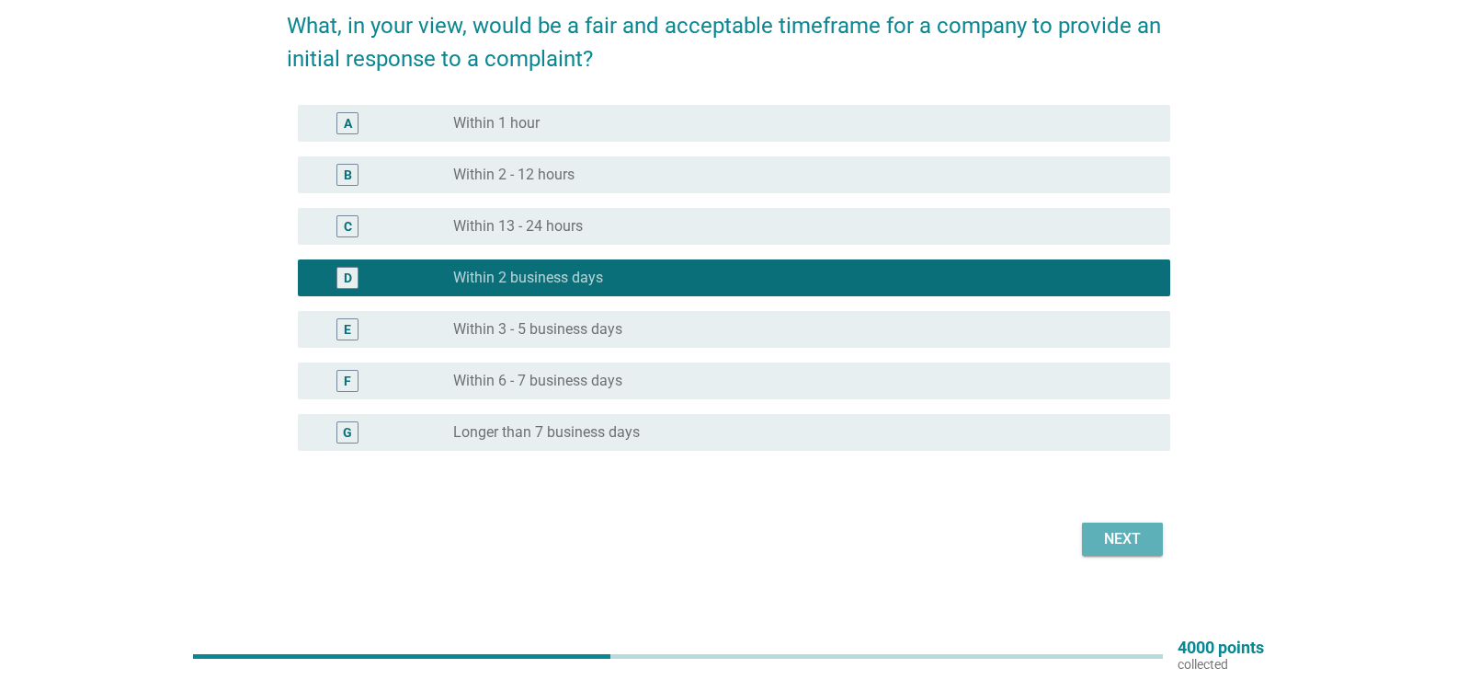
click at [1152, 526] on button "Next" at bounding box center [1122, 538] width 81 height 33
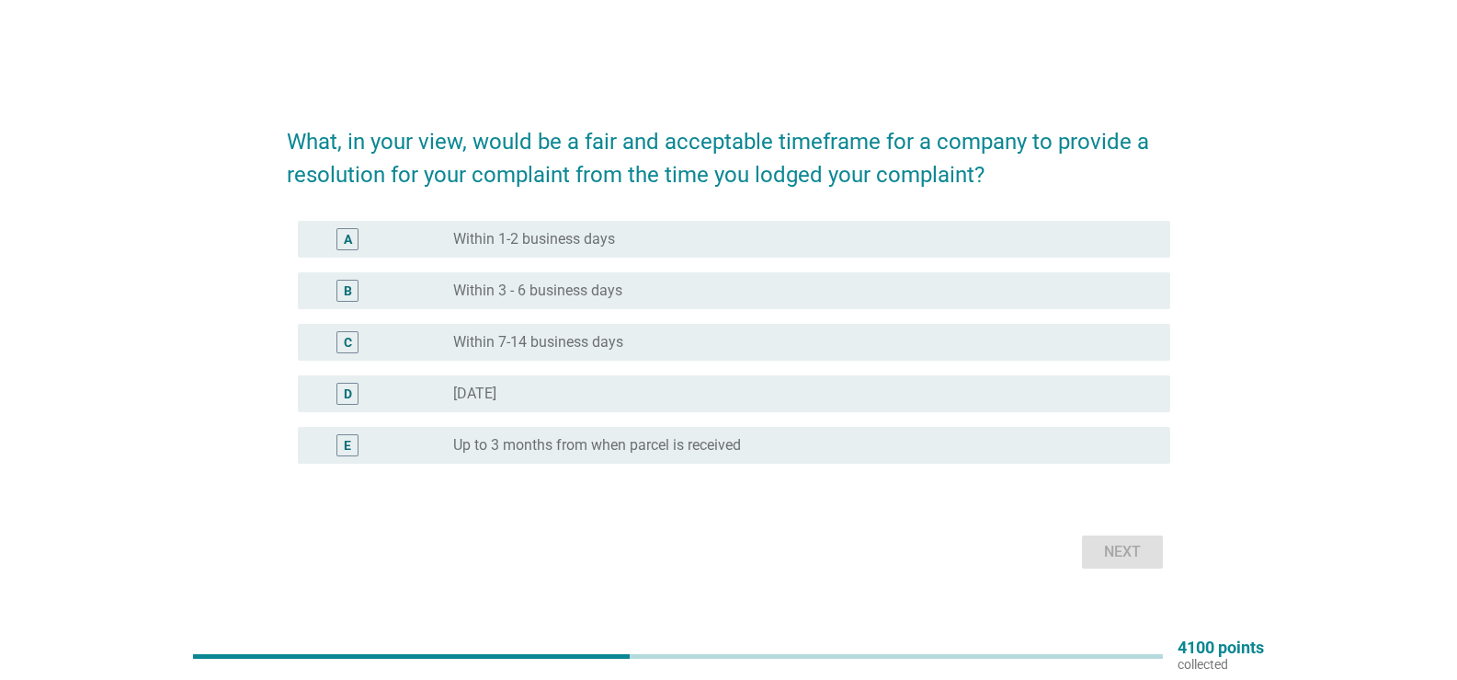
click at [605, 234] on label "Within 1-2 business days" at bounding box center [534, 239] width 162 height 18
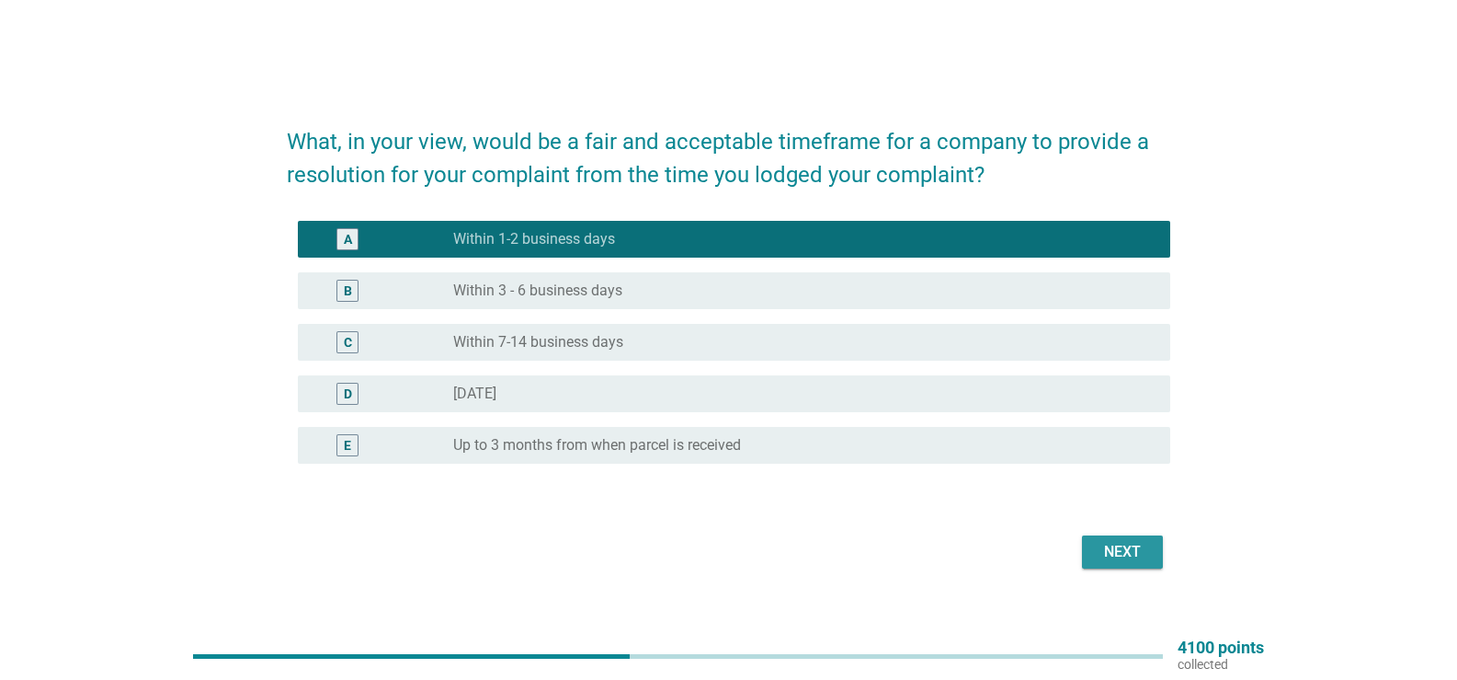
click at [1114, 537] on button "Next" at bounding box center [1122, 551] width 81 height 33
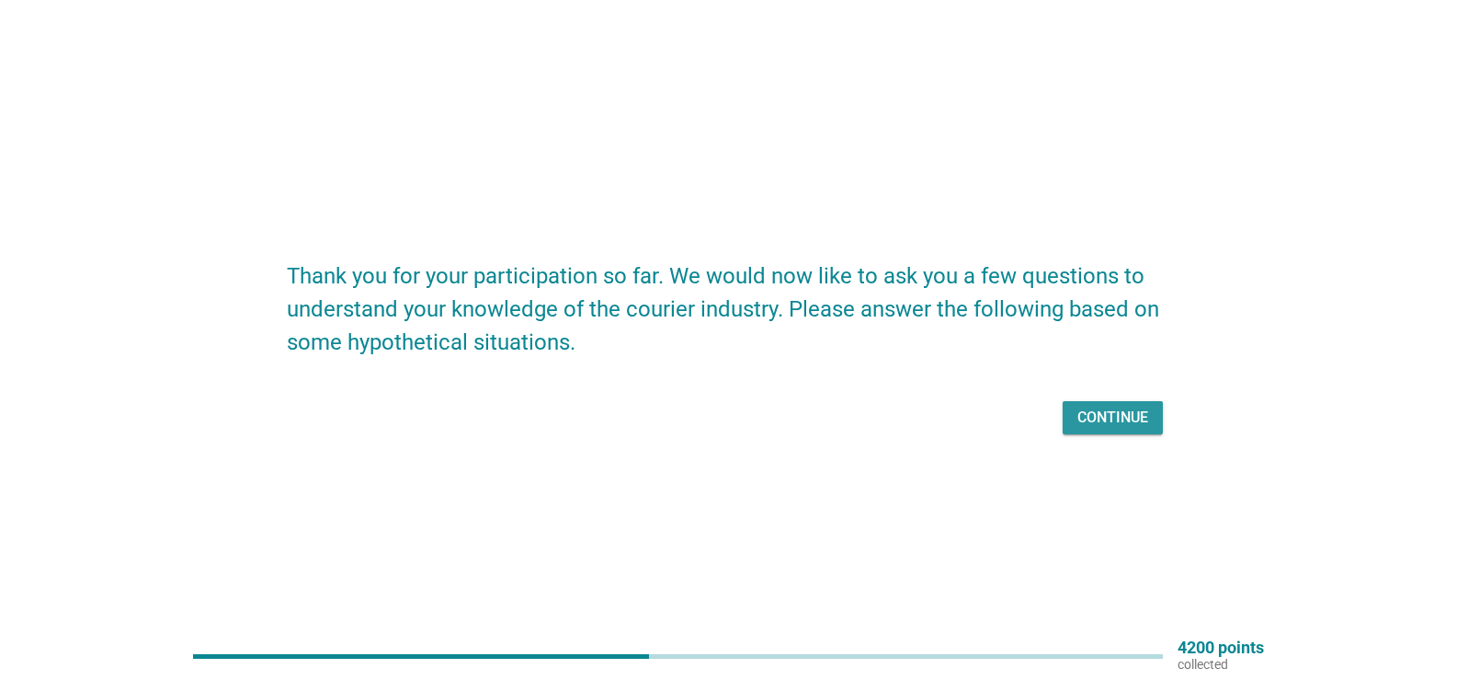
drag, startPoint x: 1114, startPoint y: 429, endPoint x: 1114, endPoint y: 487, distance: 58.9
click at [1114, 487] on div "Thank you for your participation so far. We would now like to ask you a few que…" at bounding box center [728, 340] width 1457 height 680
click at [1112, 407] on div "Continue" at bounding box center [1113, 417] width 71 height 22
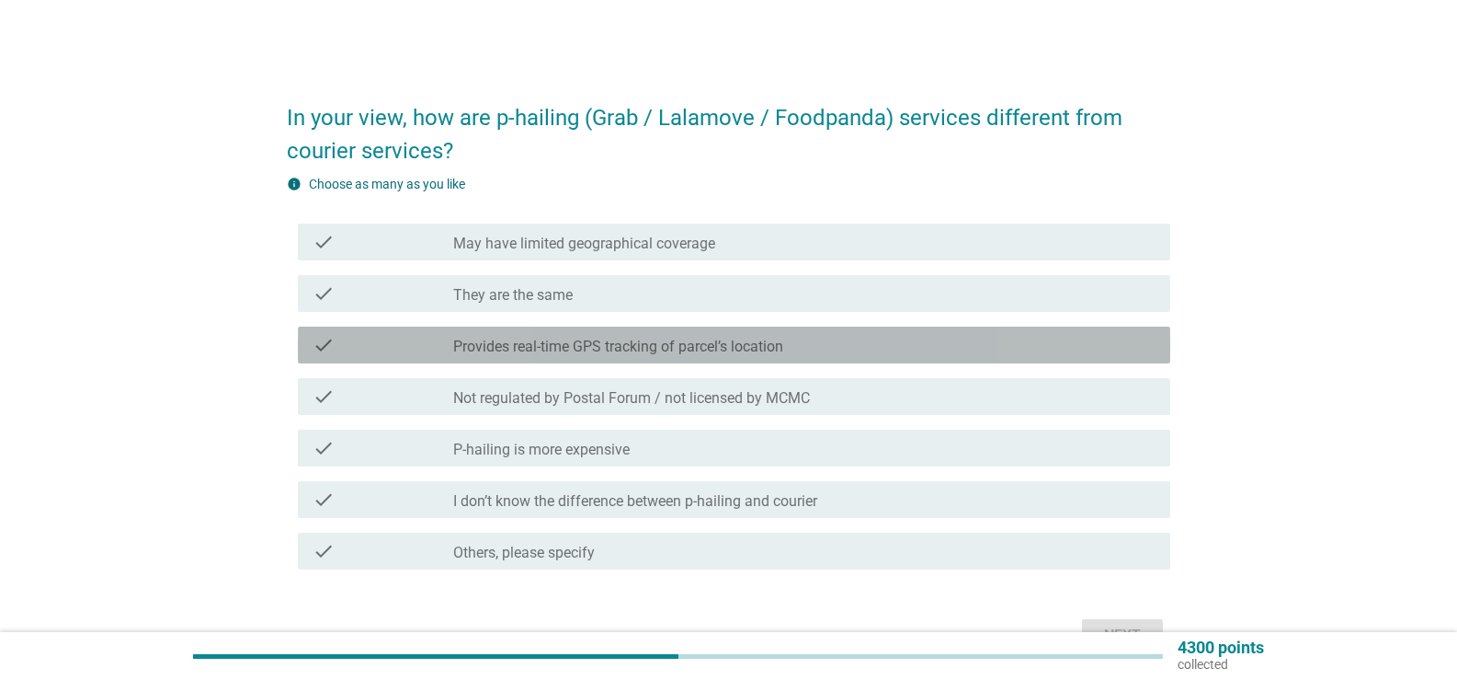
click at [651, 357] on div "check check_box_outline_blank Provides real-time GPS tracking of parcel’s locat…" at bounding box center [734, 344] width 873 height 37
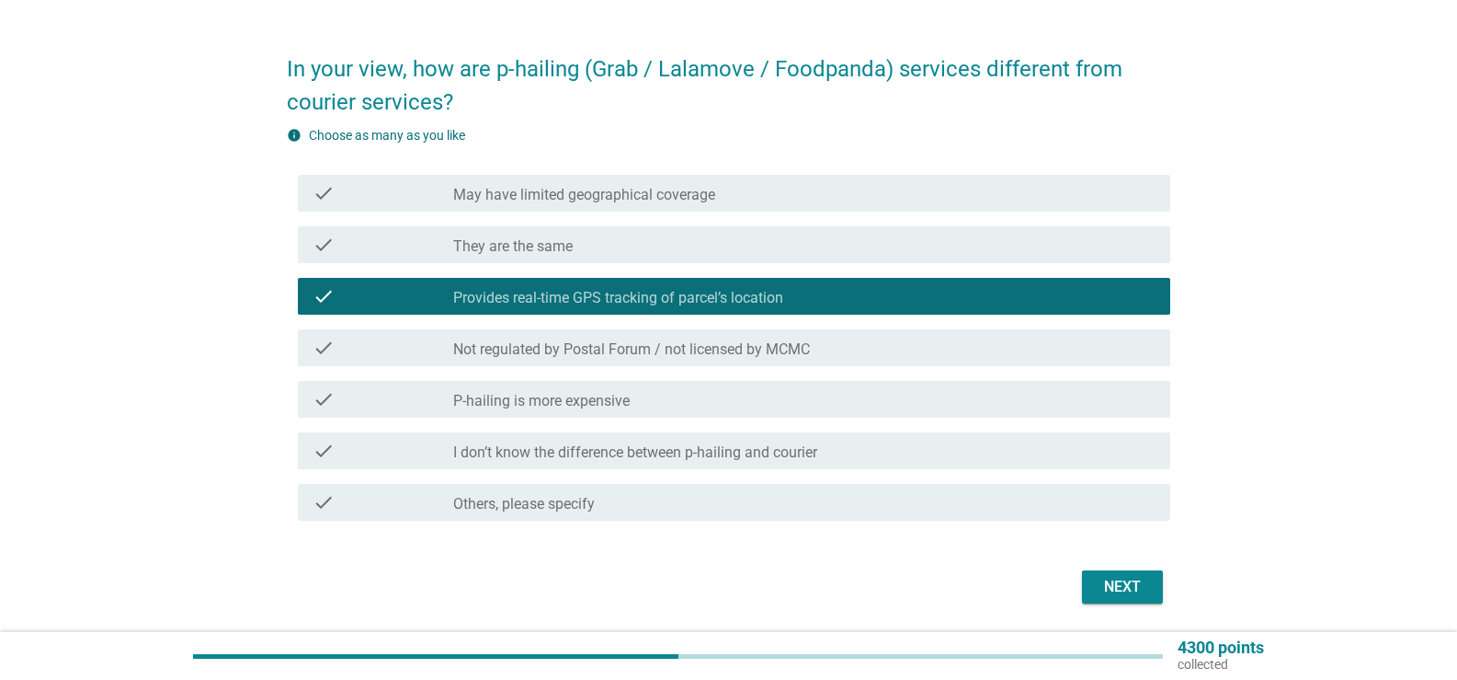
scroll to position [92, 0]
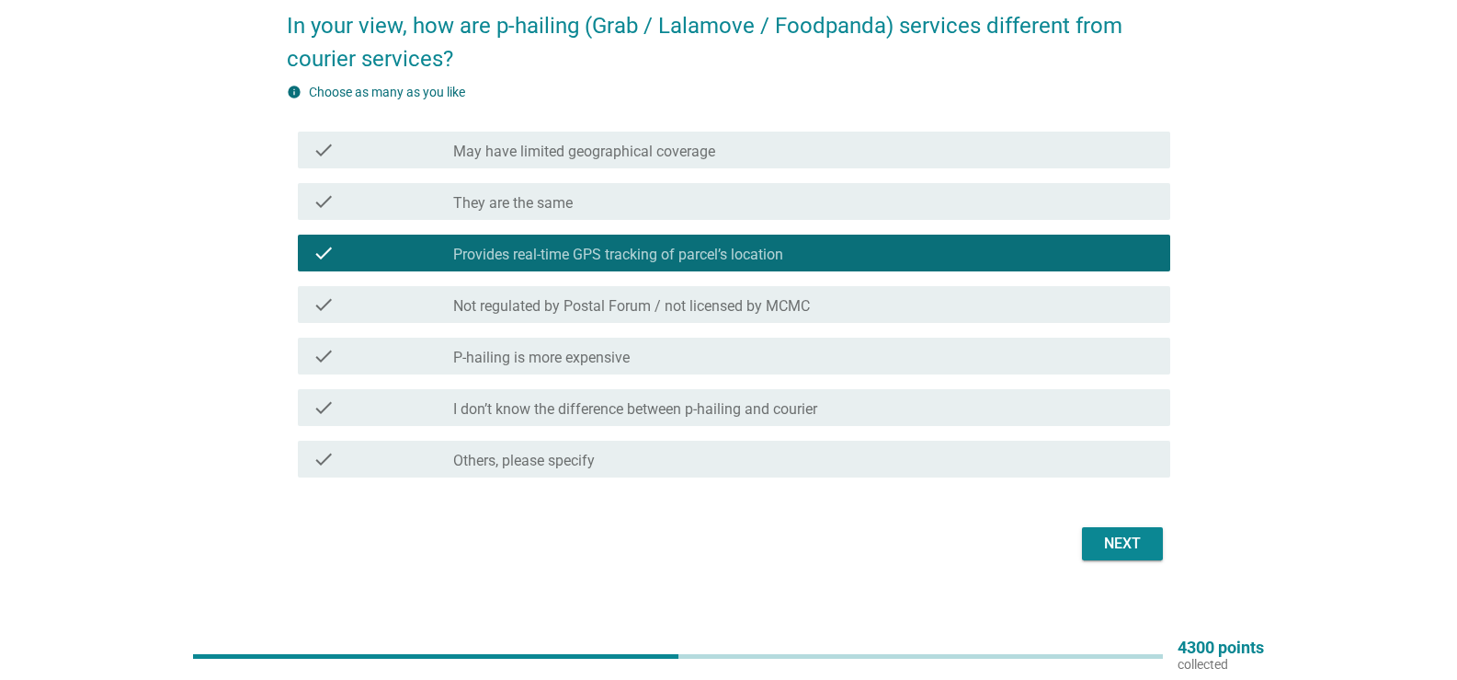
click at [661, 366] on div "check_box_outline_blank P-hailing is more expensive" at bounding box center [804, 356] width 703 height 22
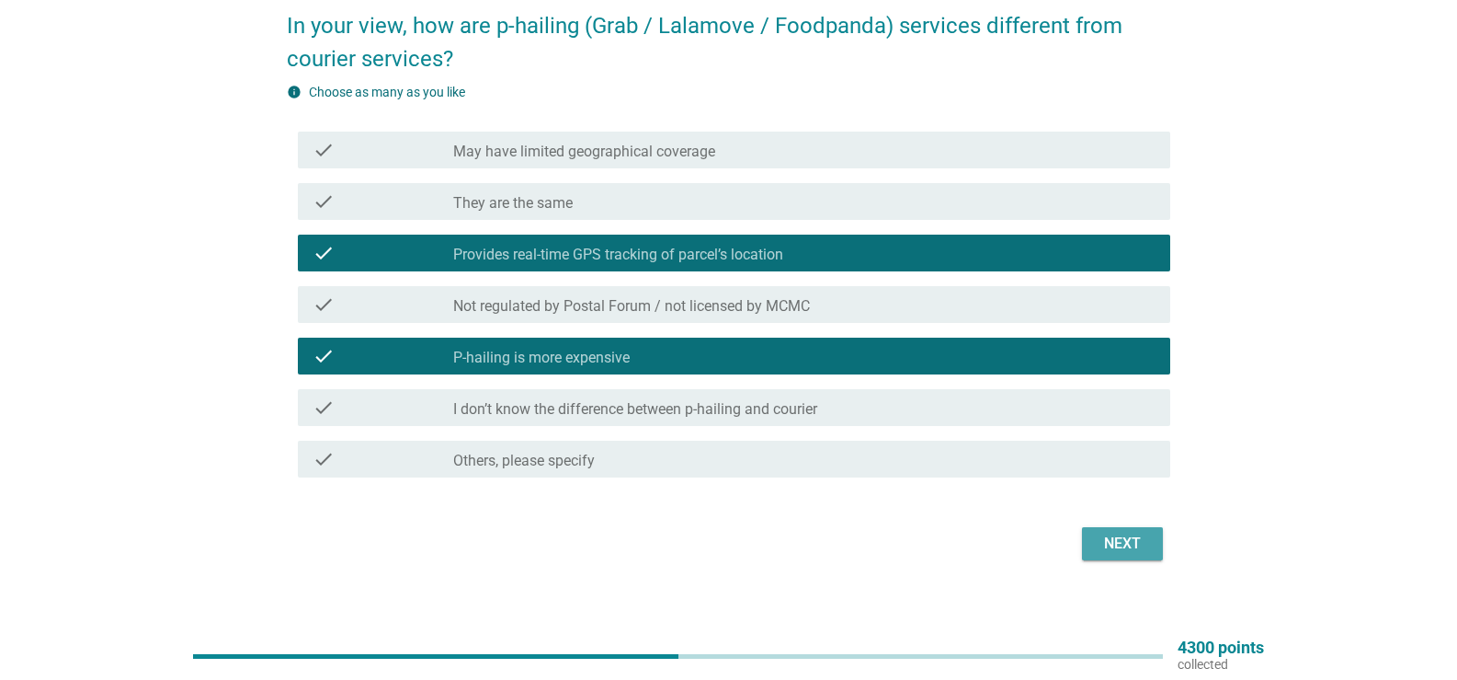
click at [1115, 544] on div "Next" at bounding box center [1122, 543] width 51 height 22
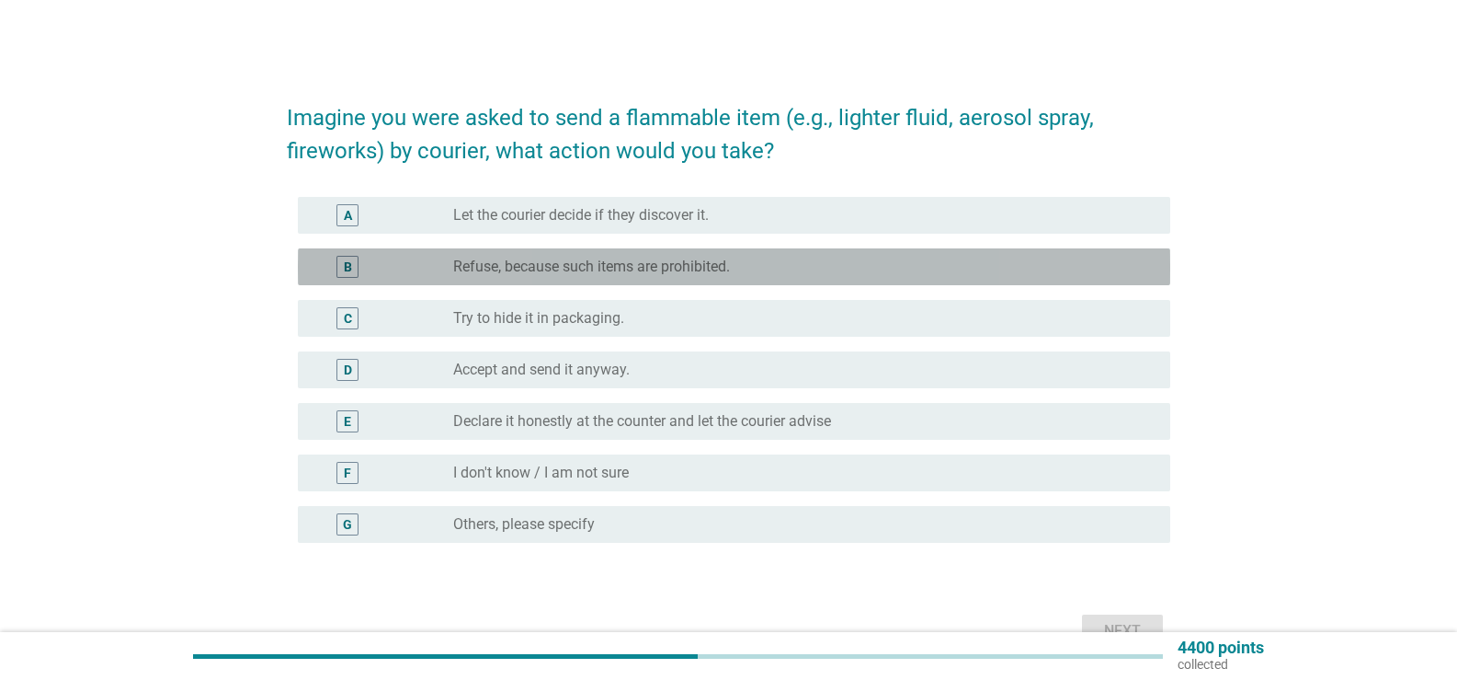
click at [744, 277] on div "radio_button_unchecked Refuse, because such items are prohibited." at bounding box center [804, 267] width 703 height 22
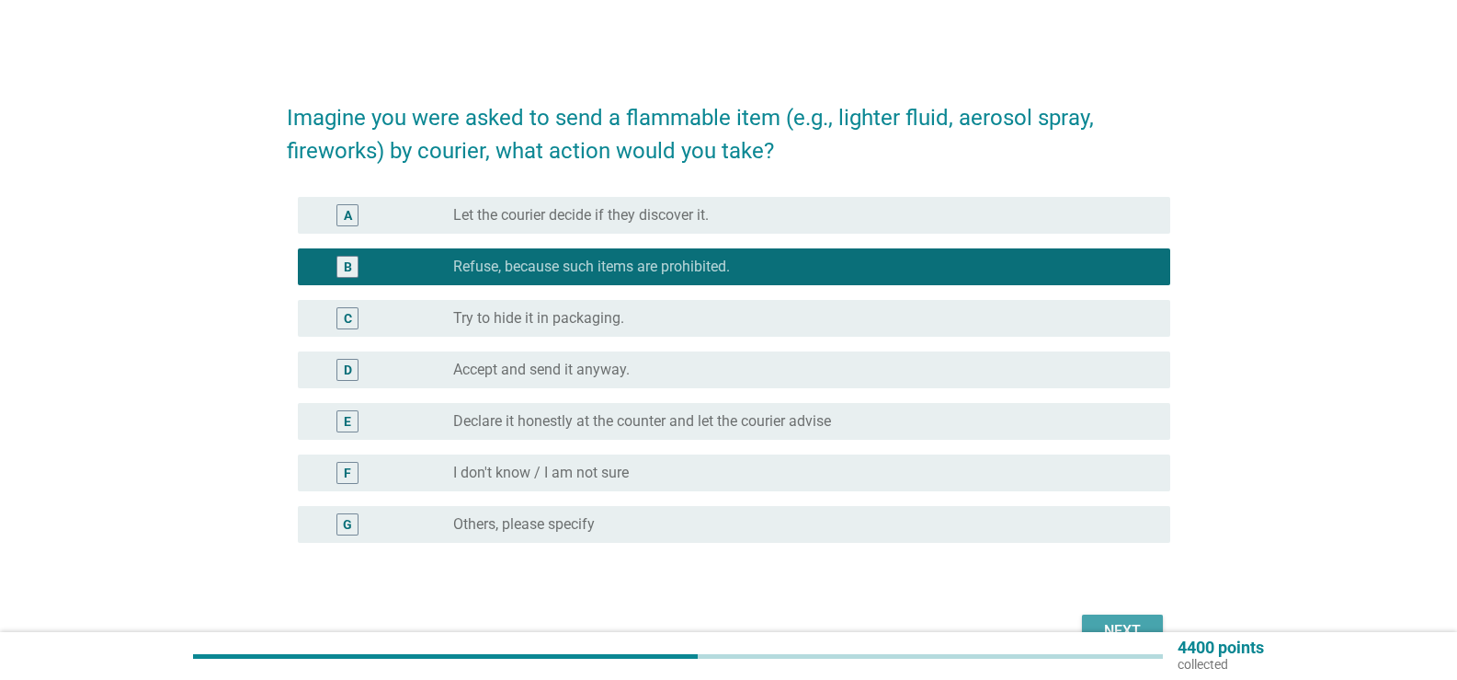
click at [1114, 617] on button "Next" at bounding box center [1122, 630] width 81 height 33
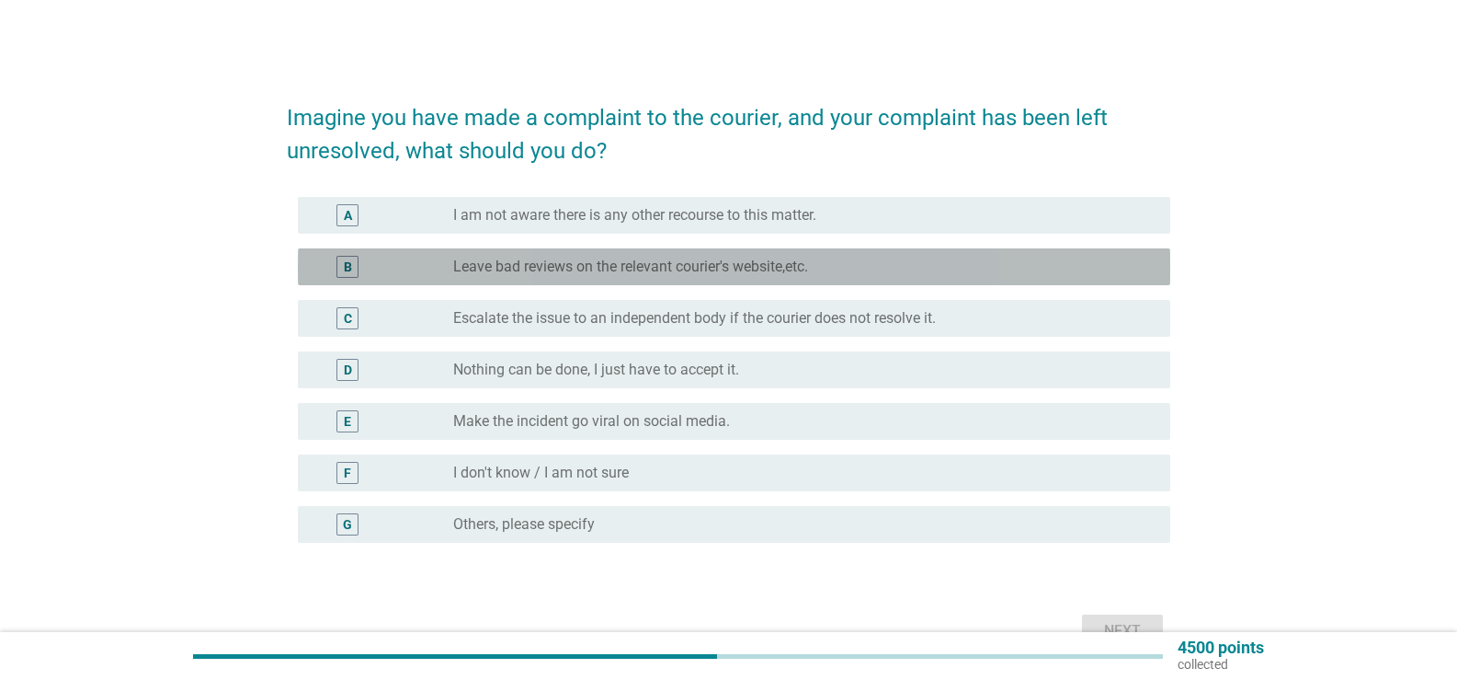
click at [649, 265] on label "Leave bad reviews on the relevant courier's website,etc." at bounding box center [630, 266] width 355 height 18
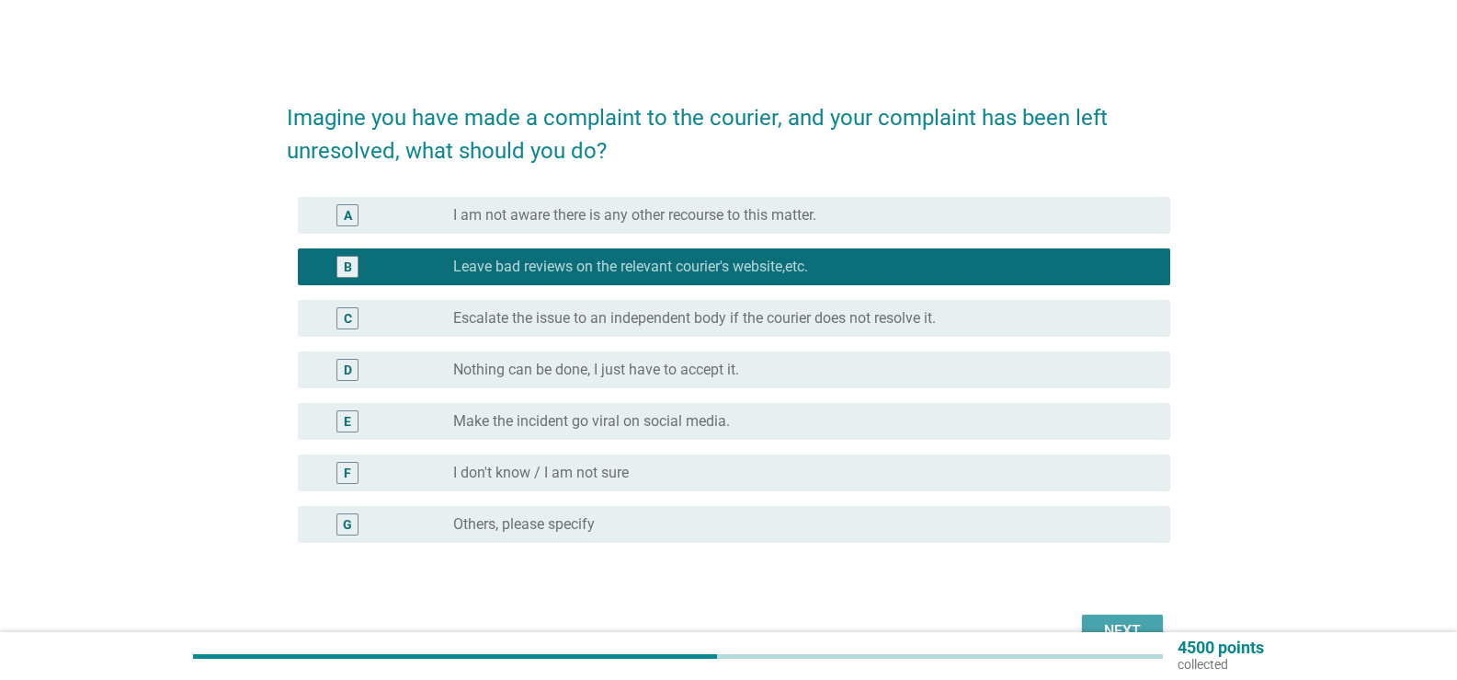
click at [1103, 617] on button "Next" at bounding box center [1122, 630] width 81 height 33
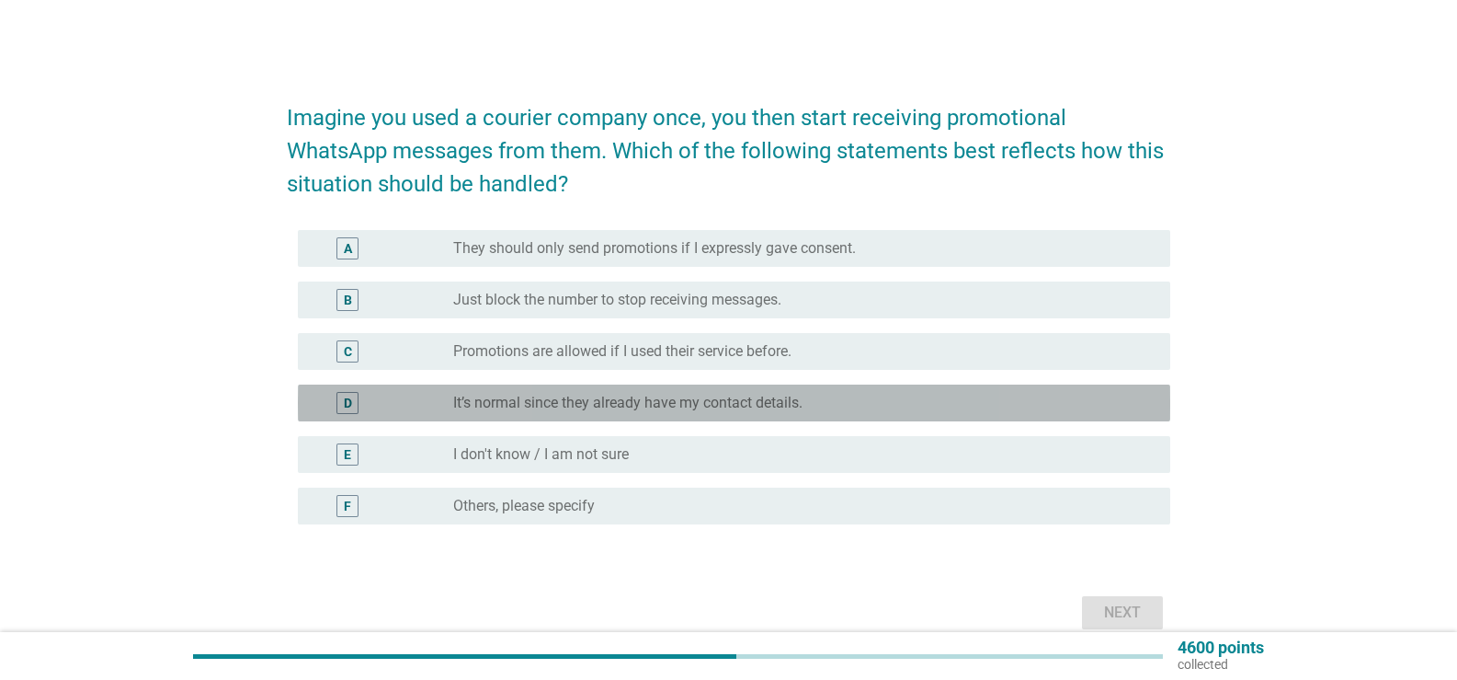
click at [679, 415] on div "D radio_button_unchecked It’s normal since they already have my contact details." at bounding box center [734, 402] width 873 height 37
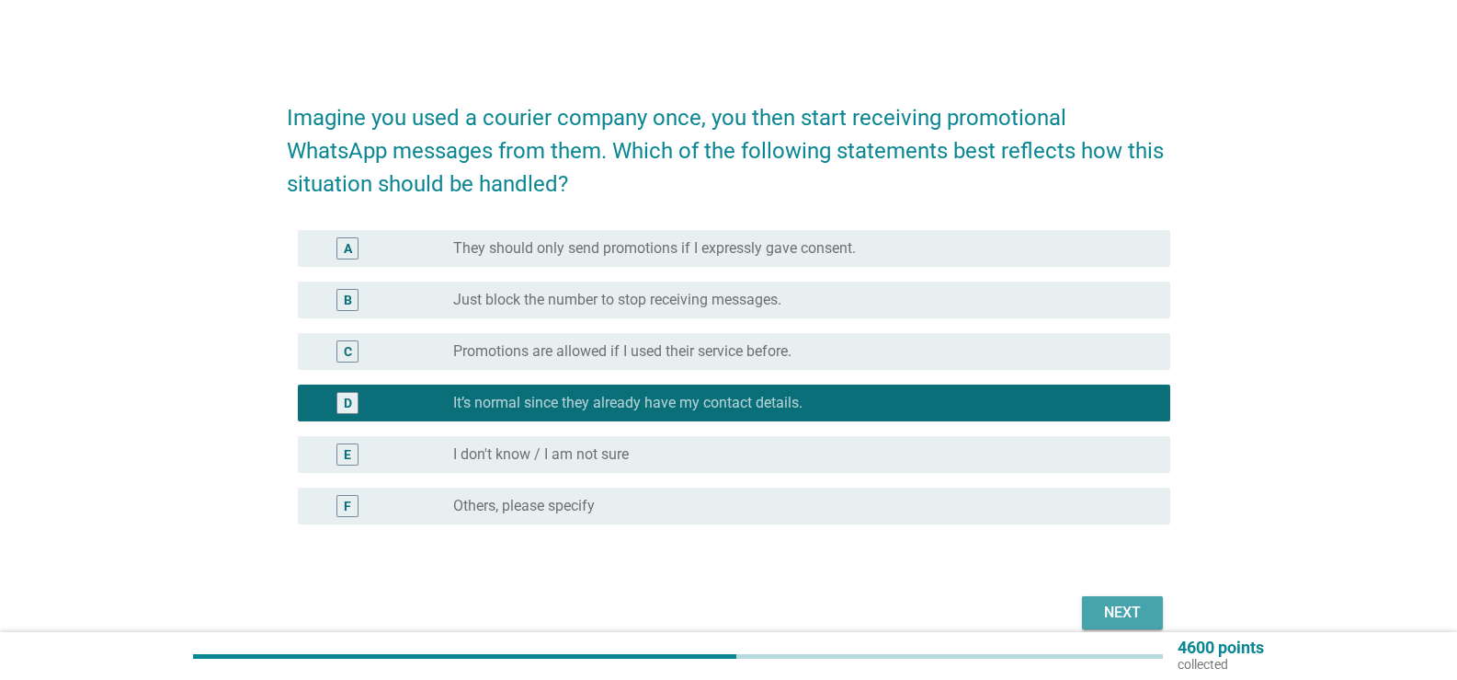
click at [1135, 619] on div "Next" at bounding box center [1122, 612] width 51 height 22
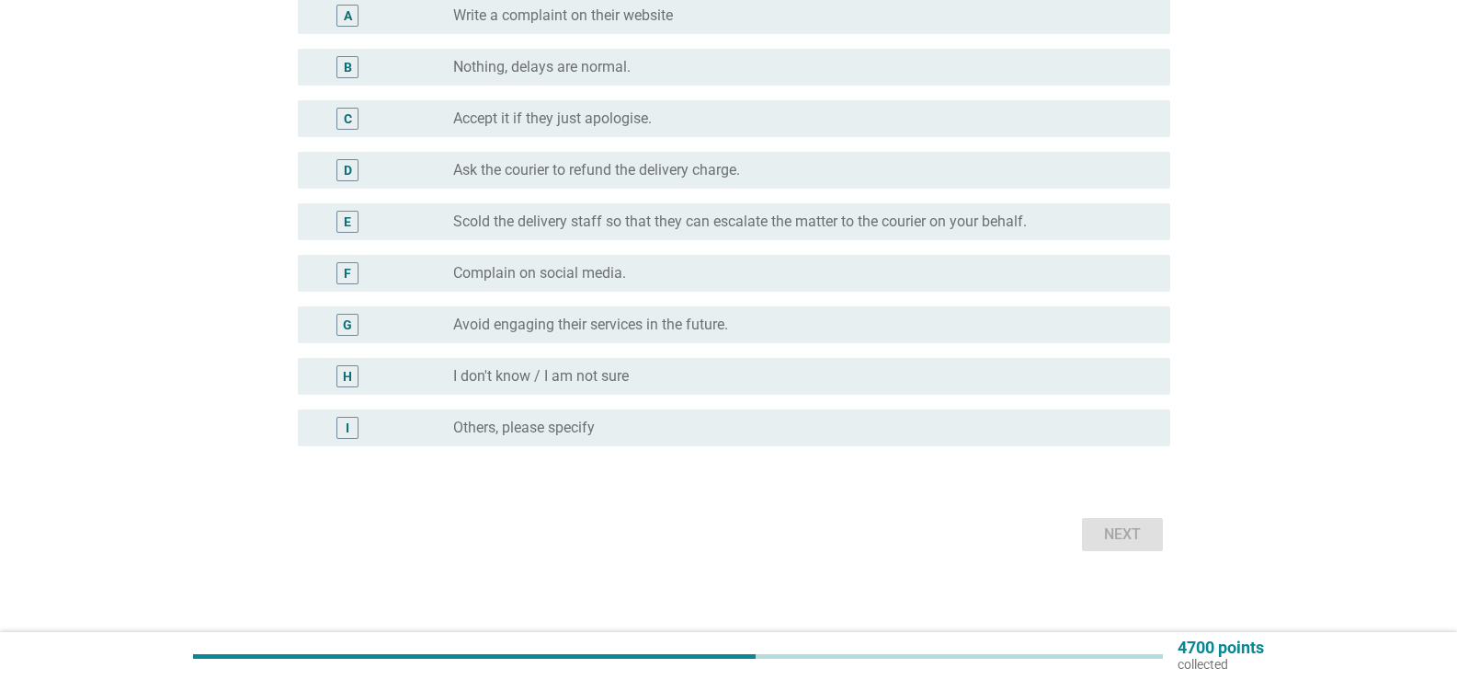
scroll to position [207, 0]
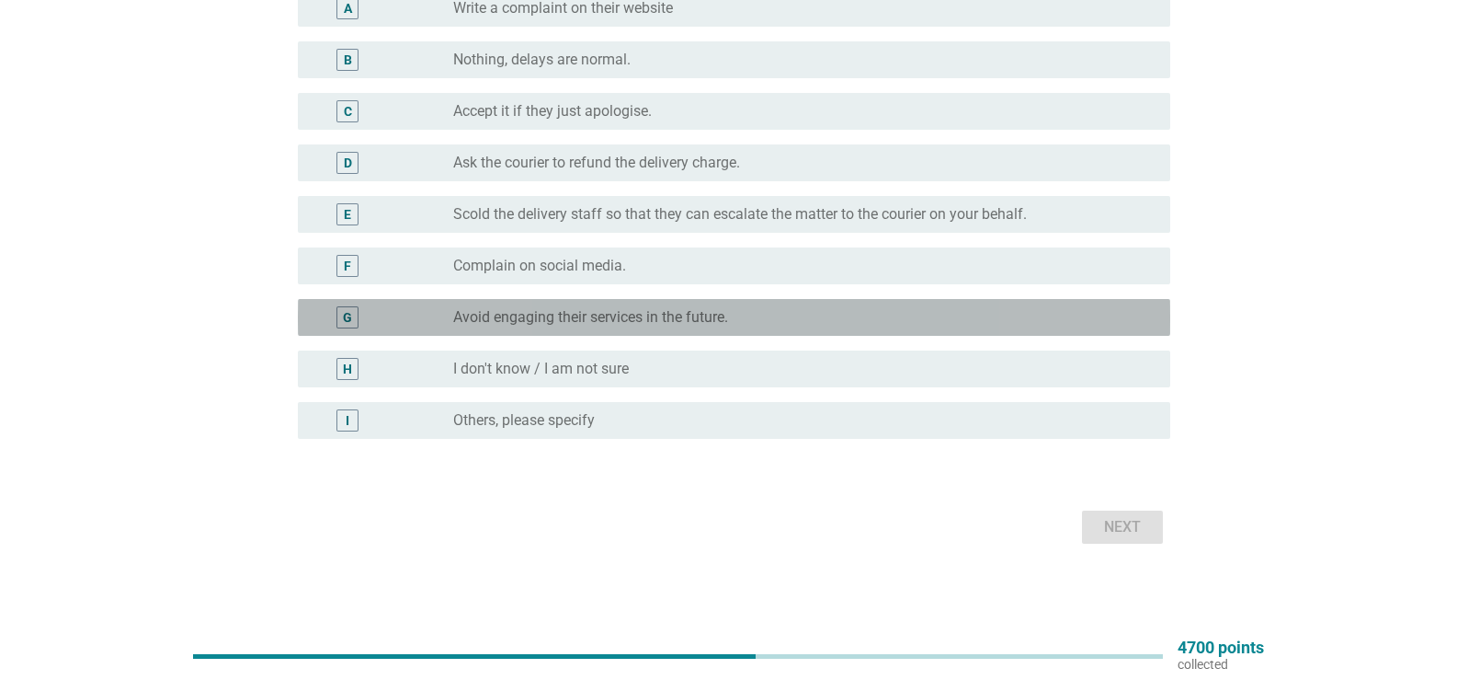
click at [700, 314] on label "Avoid engaging their services in the future." at bounding box center [590, 317] width 275 height 18
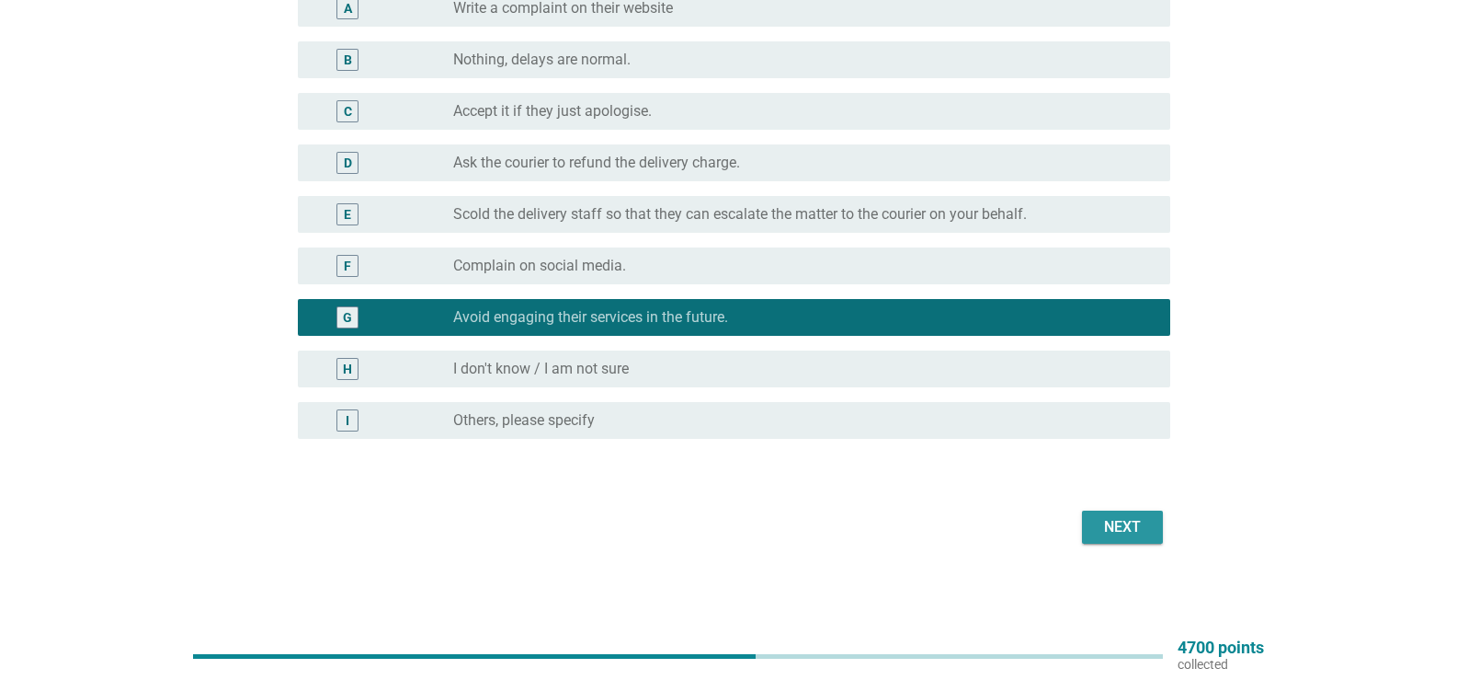
click at [1086, 515] on button "Next" at bounding box center [1122, 526] width 81 height 33
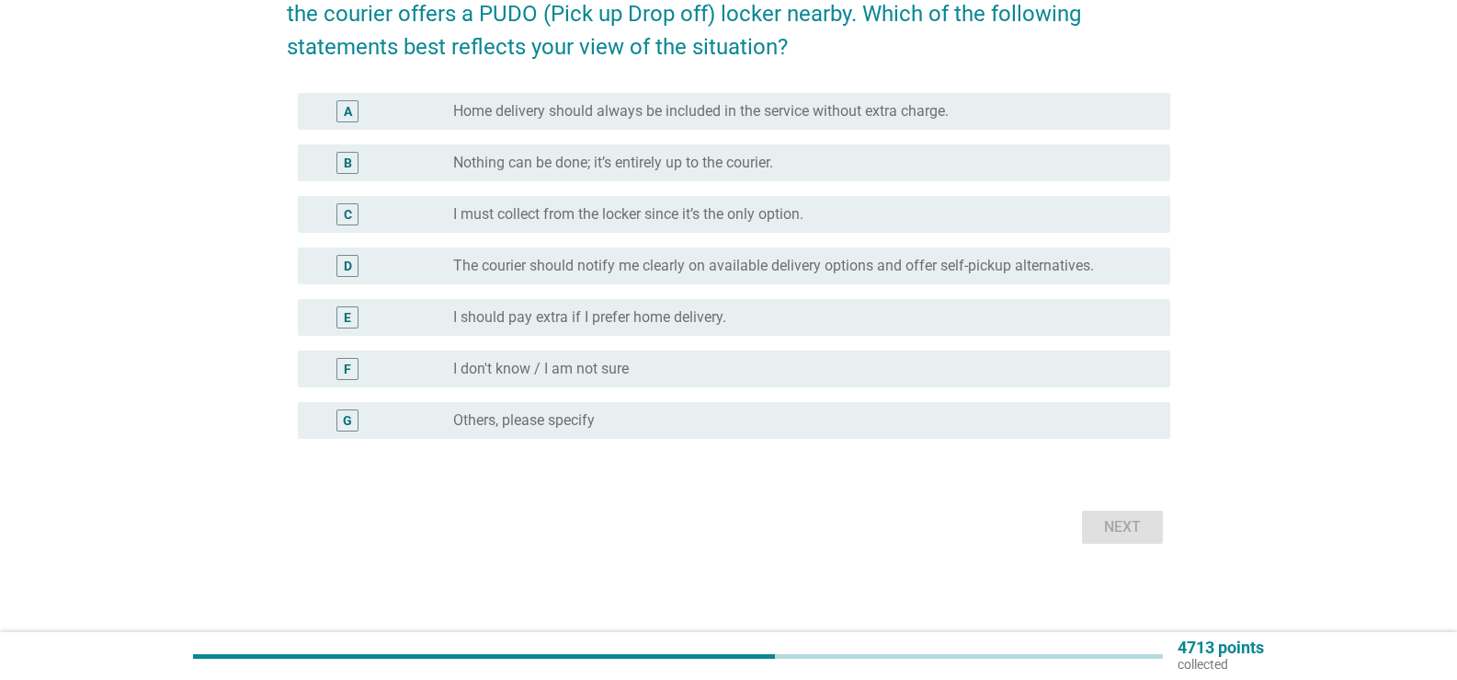
scroll to position [0, 0]
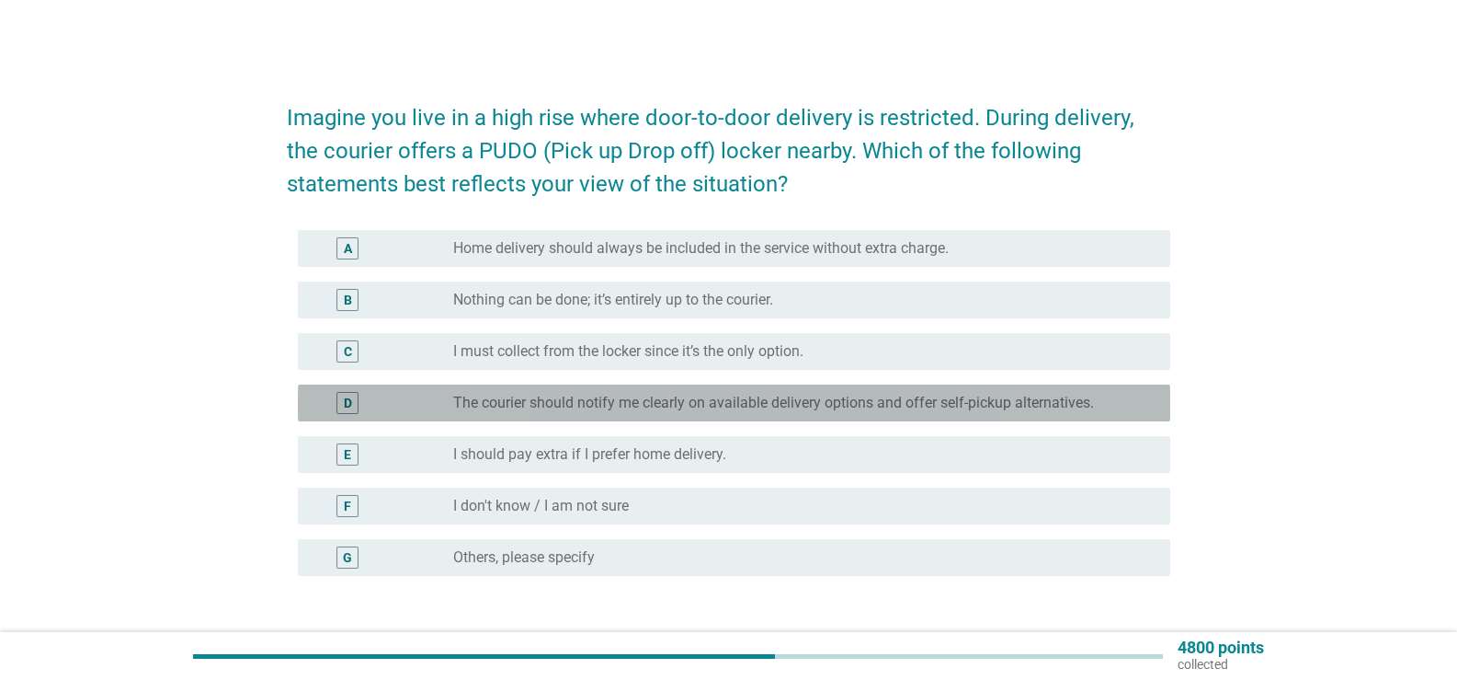
click at [974, 411] on label "The courier should notify me clearly on available delivery options and offer se…" at bounding box center [773, 403] width 641 height 18
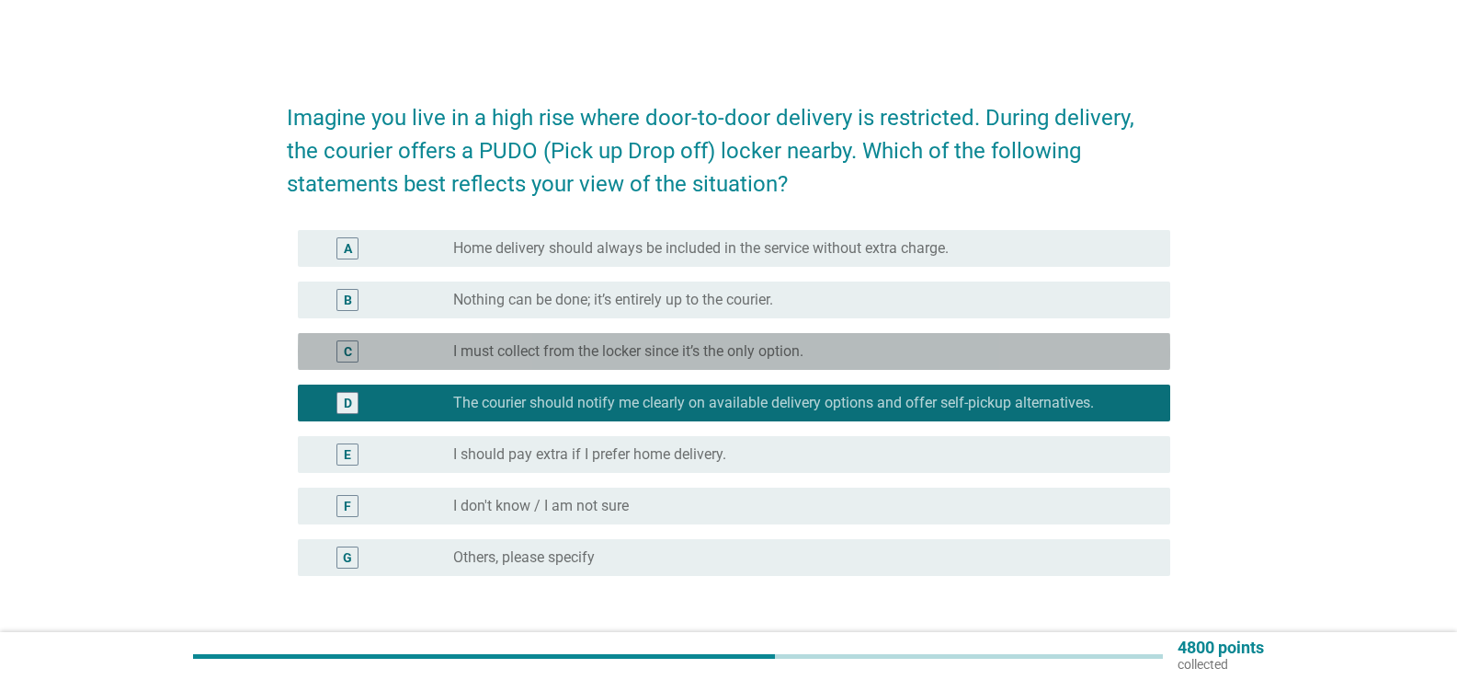
click at [723, 347] on label "I must collect from the locker since it’s the only option." at bounding box center [628, 351] width 350 height 18
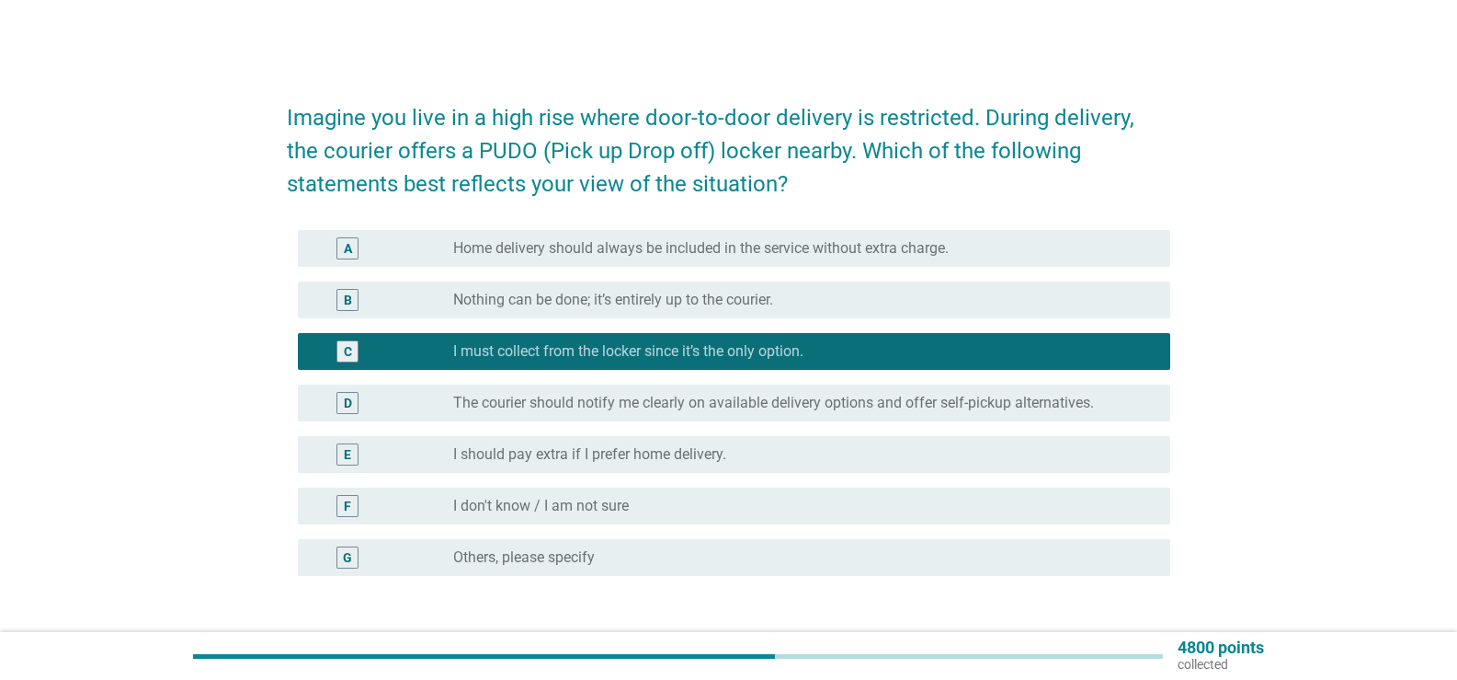
click at [719, 392] on div "radio_button_unchecked The courier should notify me clearly on available delive…" at bounding box center [804, 403] width 703 height 22
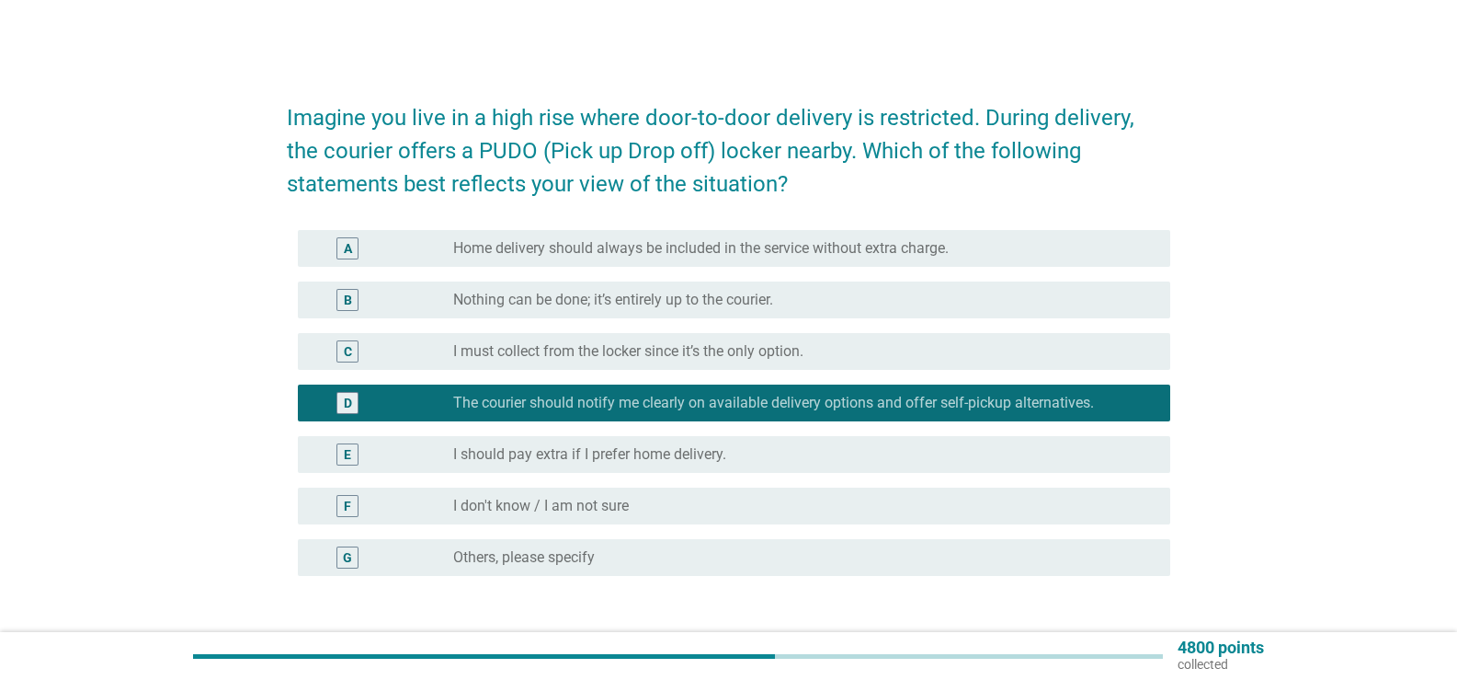
click at [734, 365] on div "C radio_button_unchecked I must collect from the locker since it’s the only opt…" at bounding box center [734, 351] width 873 height 37
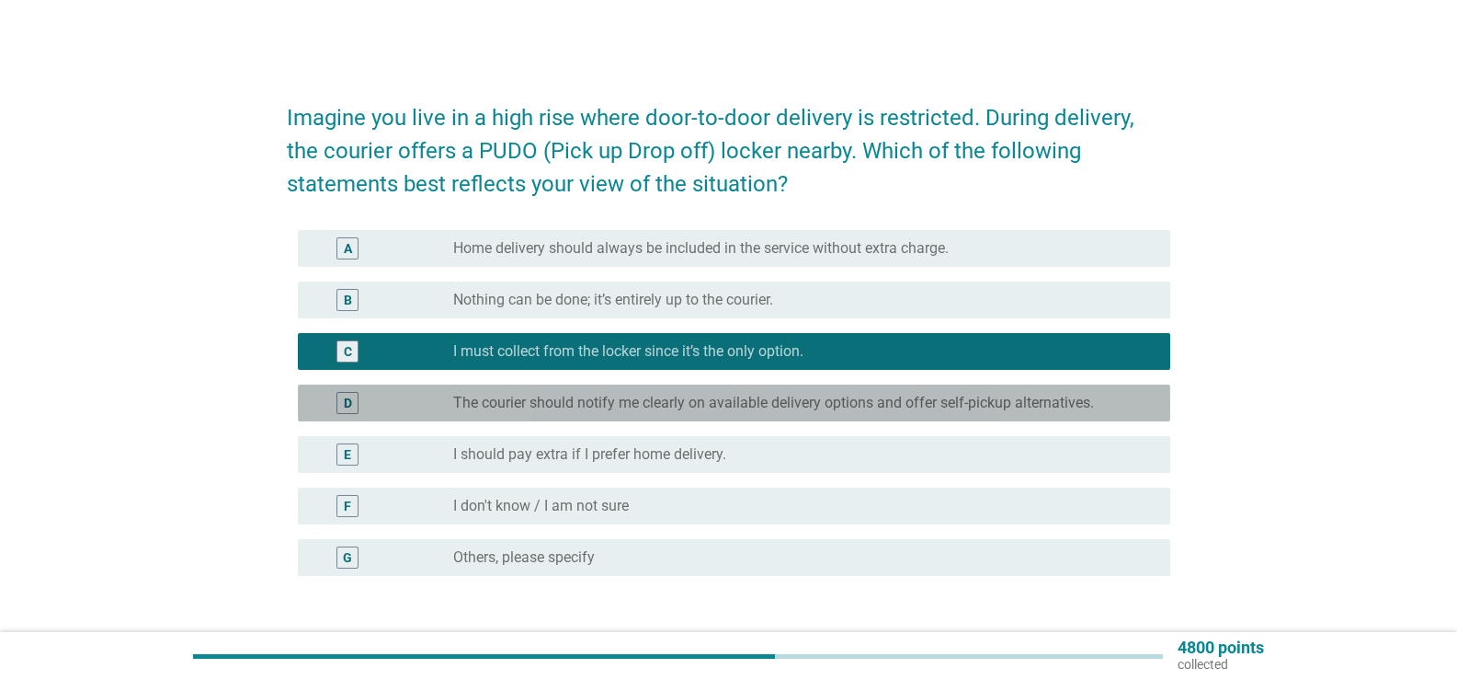
click at [728, 393] on div "radio_button_unchecked The courier should notify me clearly on available delive…" at bounding box center [804, 403] width 703 height 22
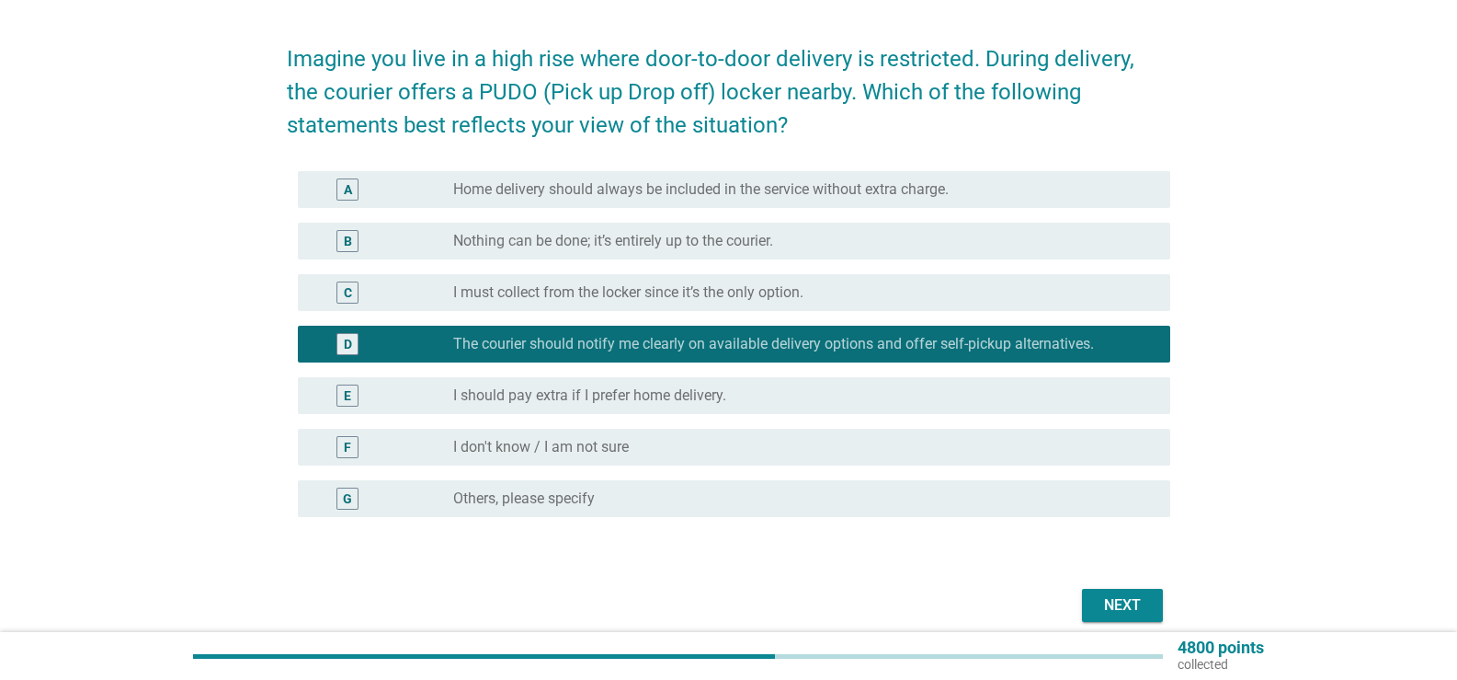
scroll to position [137, 0]
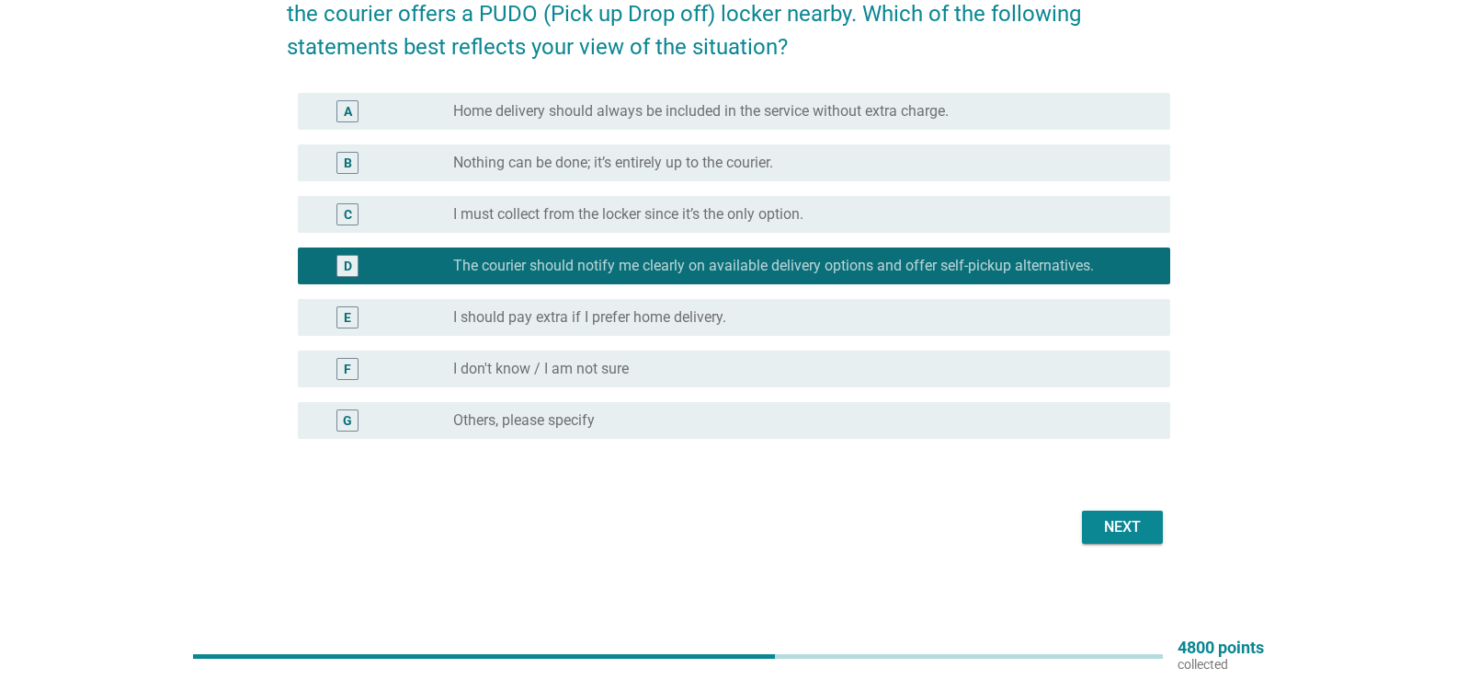
click at [1167, 523] on div "Next" at bounding box center [729, 527] width 884 height 44
click at [1149, 525] on button "Next" at bounding box center [1122, 526] width 81 height 33
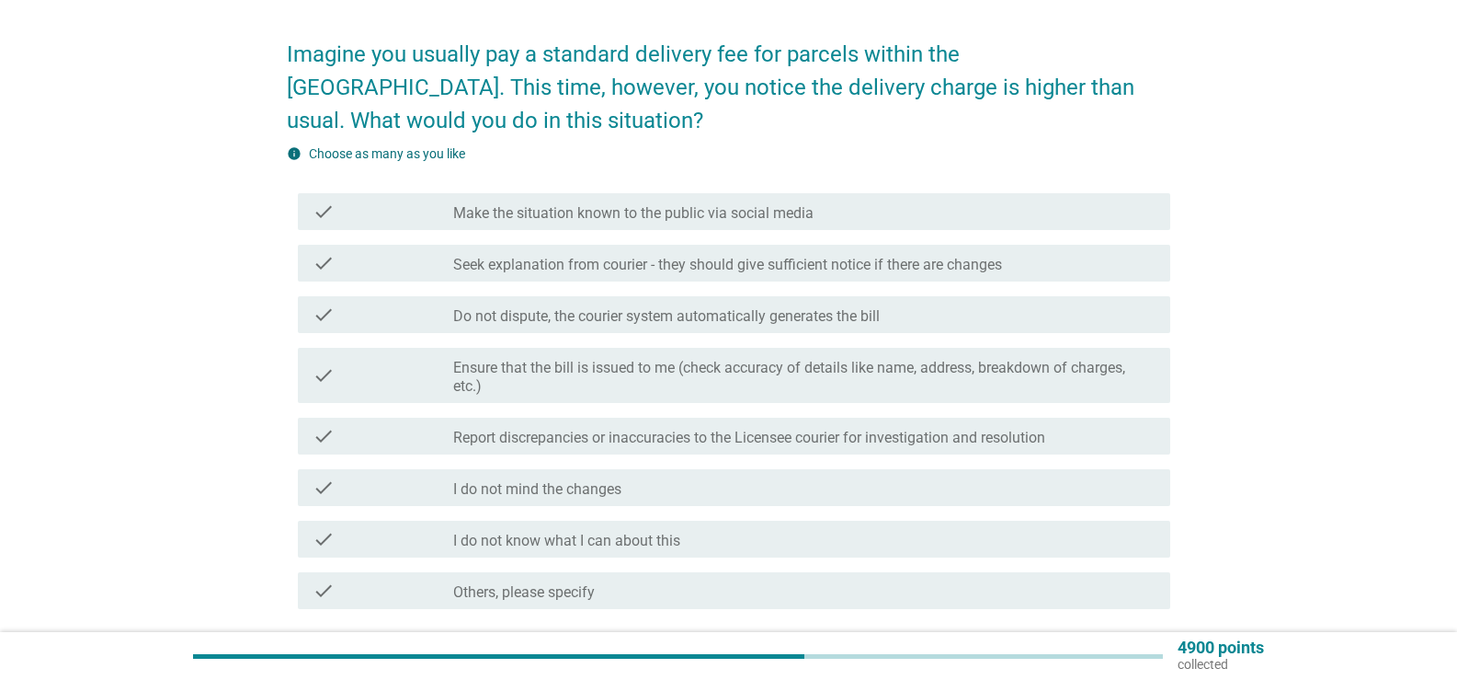
scroll to position [184, 0]
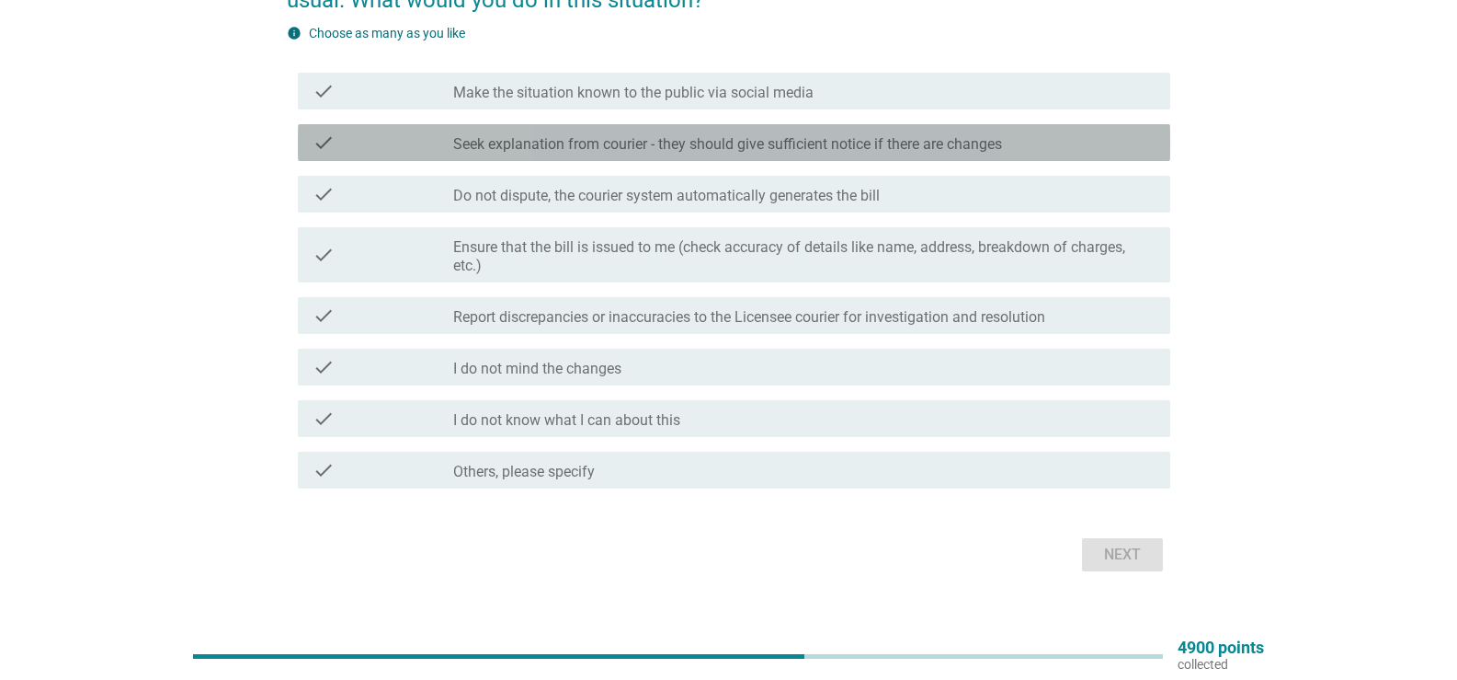
click at [781, 154] on div "check check_box_outline_blank Seek explanation from courier - they should give …" at bounding box center [734, 142] width 873 height 37
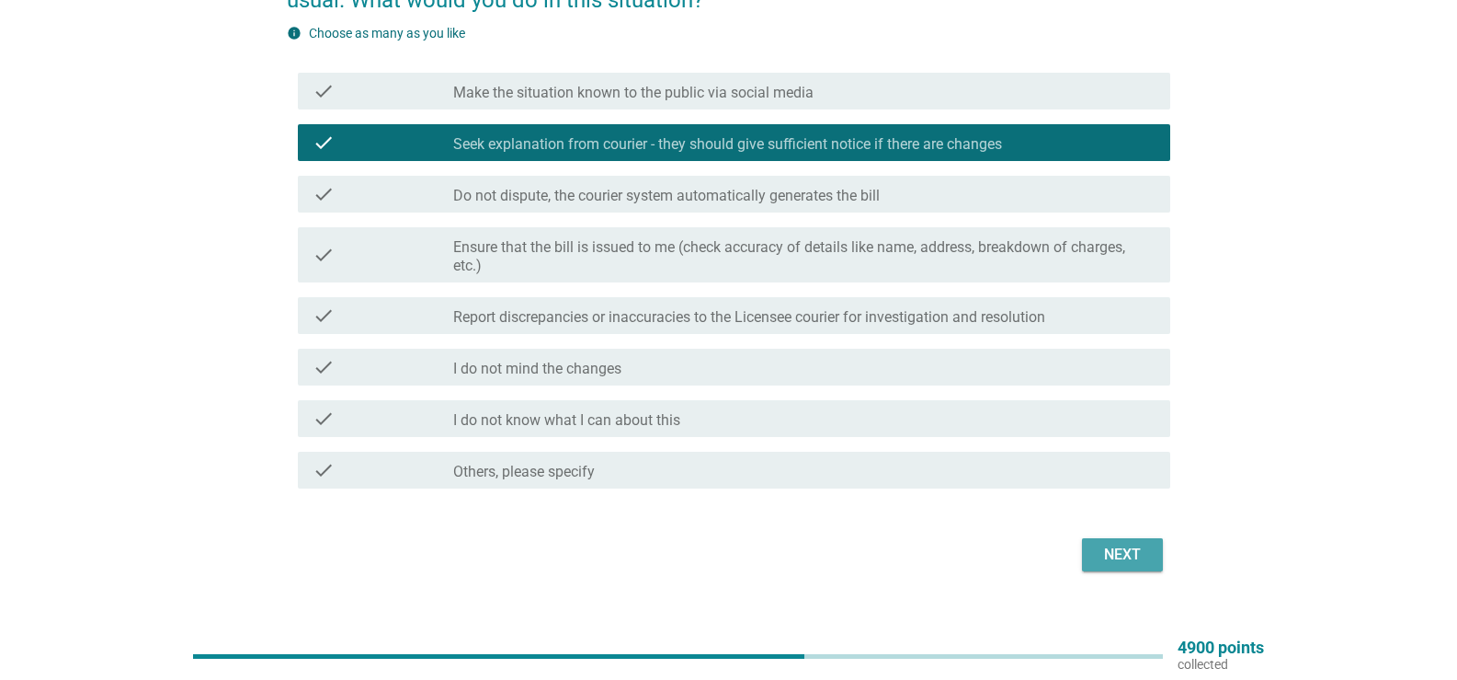
click at [1117, 543] on div "Next" at bounding box center [1122, 554] width 51 height 22
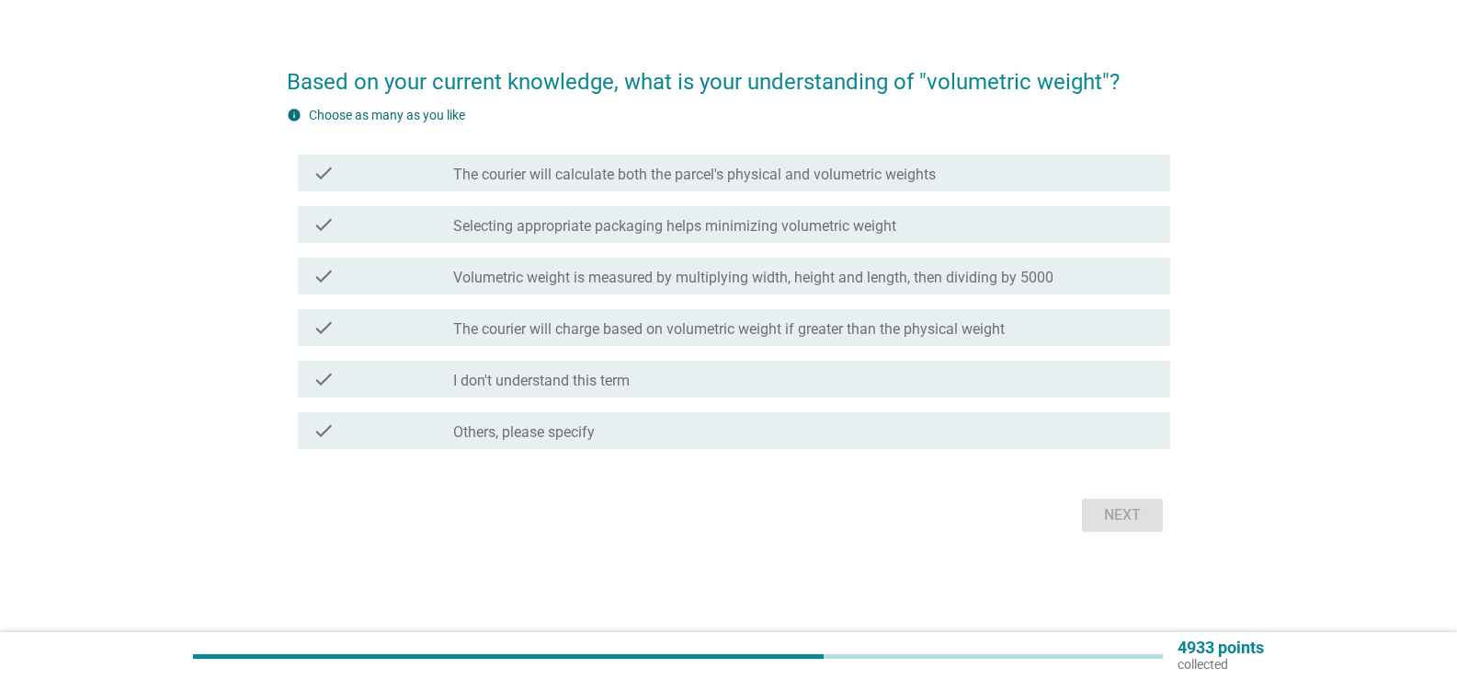
scroll to position [0, 0]
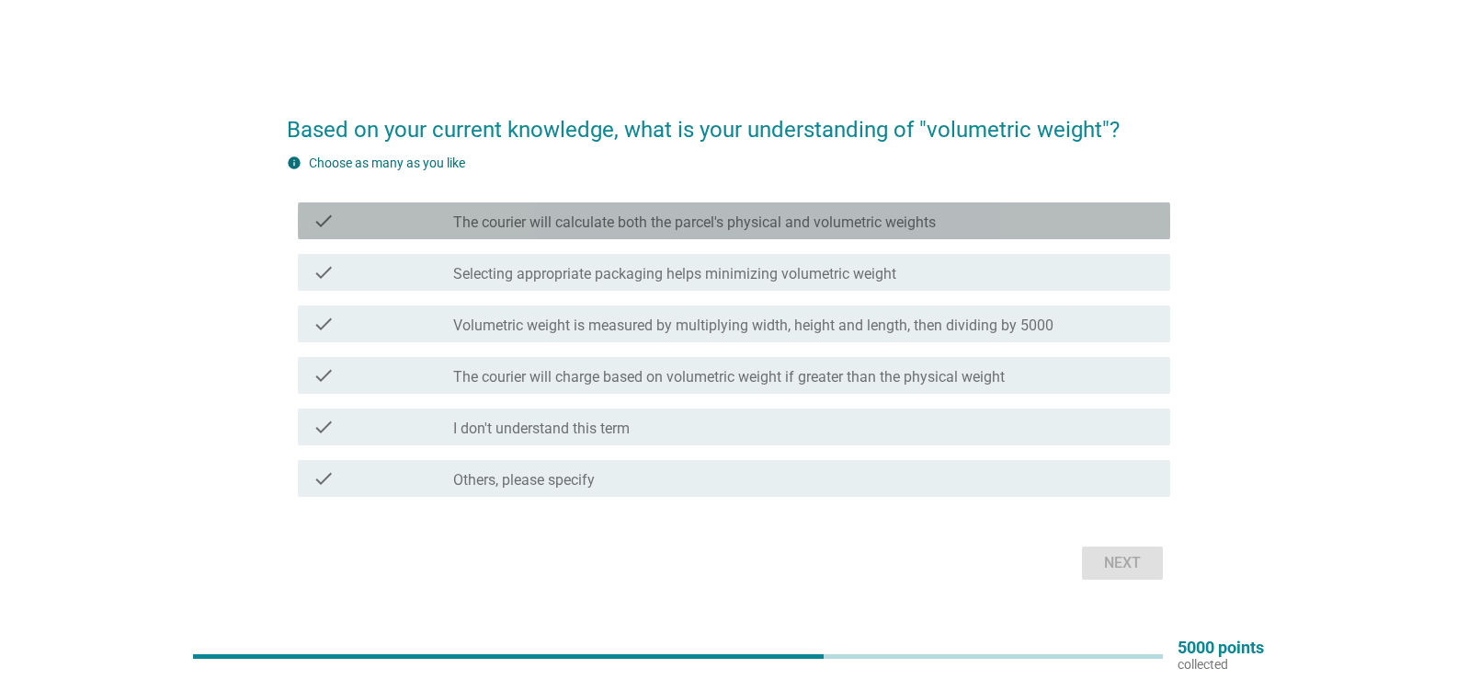
click at [765, 219] on label "The courier will calculate both the parcel's physical and volumetric weights" at bounding box center [694, 222] width 483 height 18
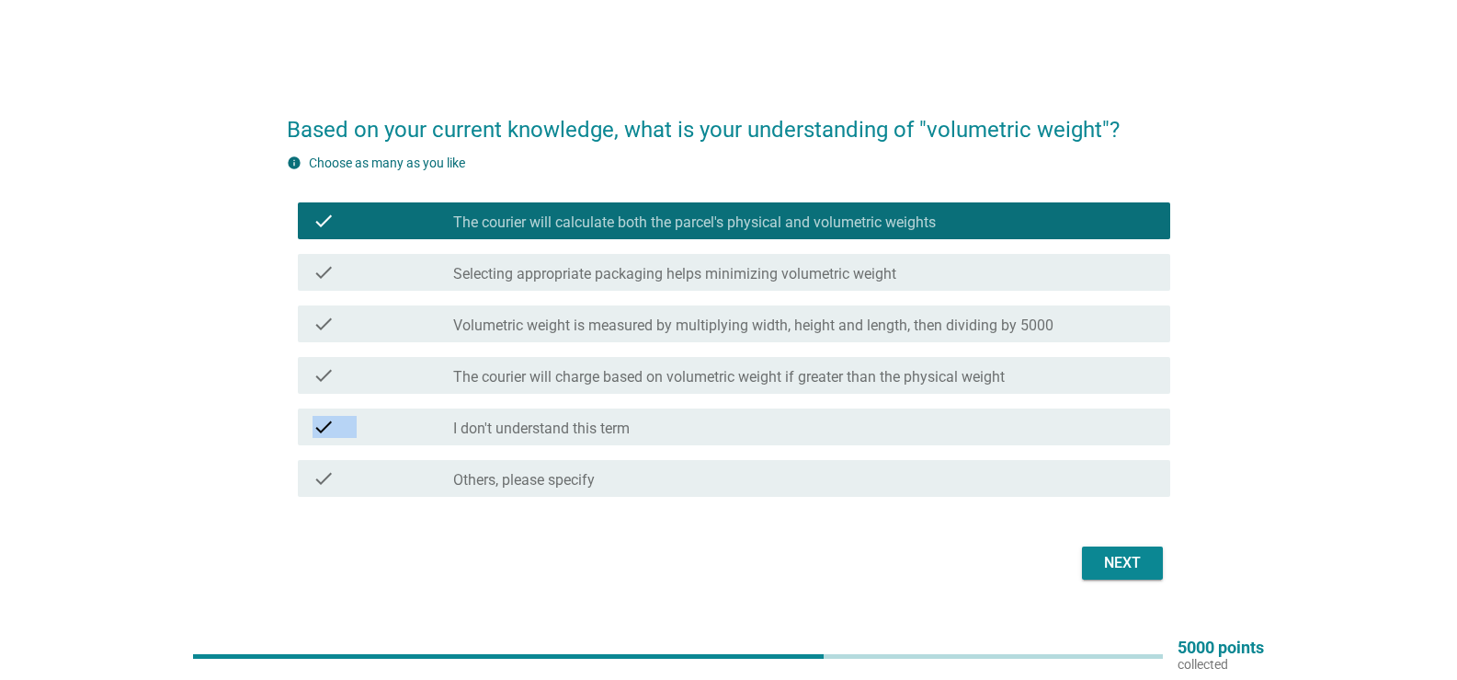
click at [795, 406] on div "check check_box The courier will calculate both the parcel's physical and volum…" at bounding box center [729, 349] width 884 height 309
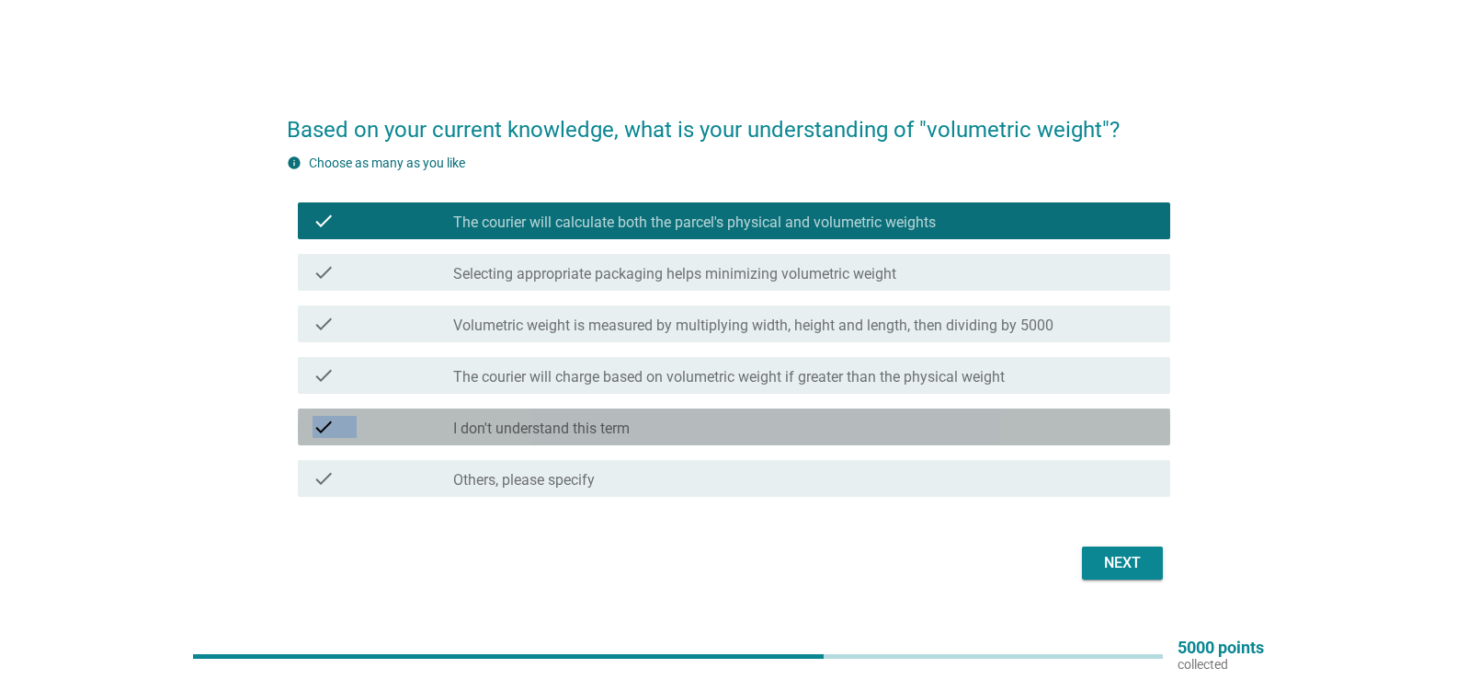
click at [788, 413] on div "check check_box_outline_blank I don't understand this term" at bounding box center [734, 426] width 873 height 37
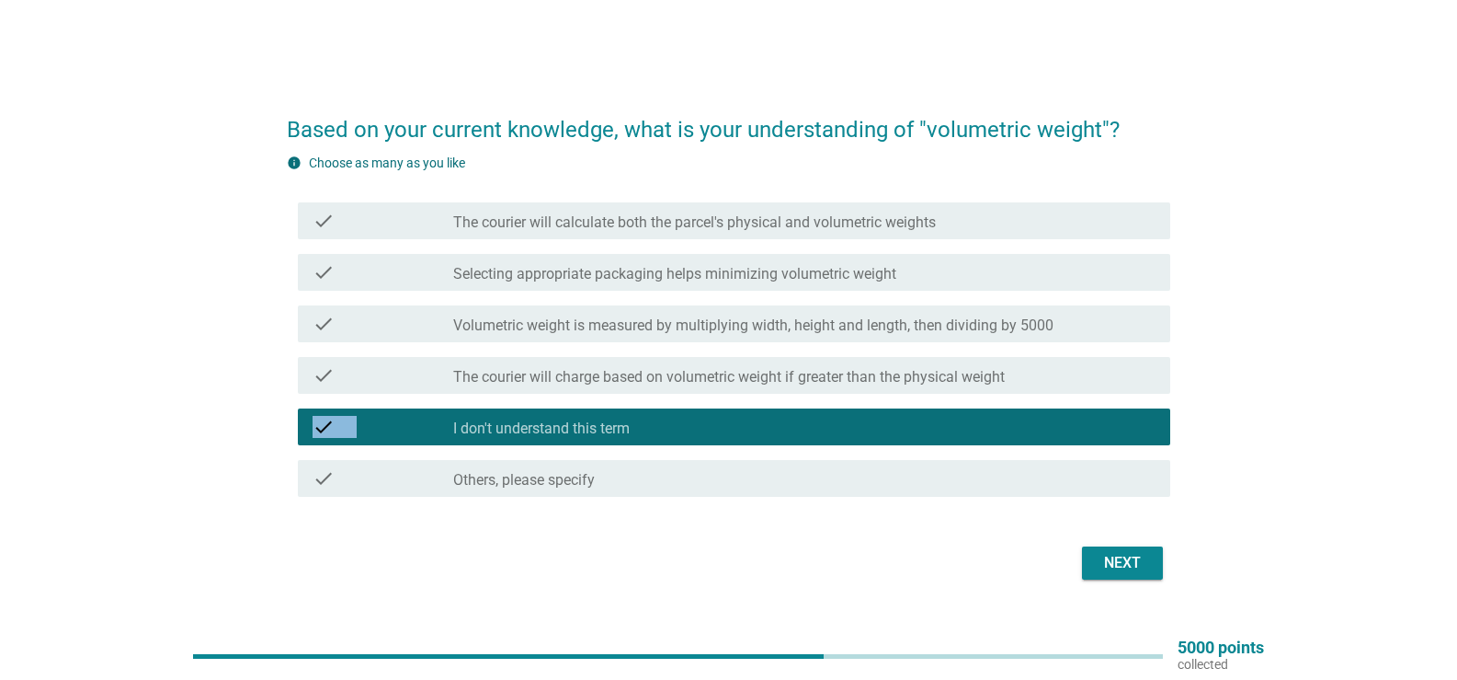
click at [1099, 548] on button "Next" at bounding box center [1122, 562] width 81 height 33
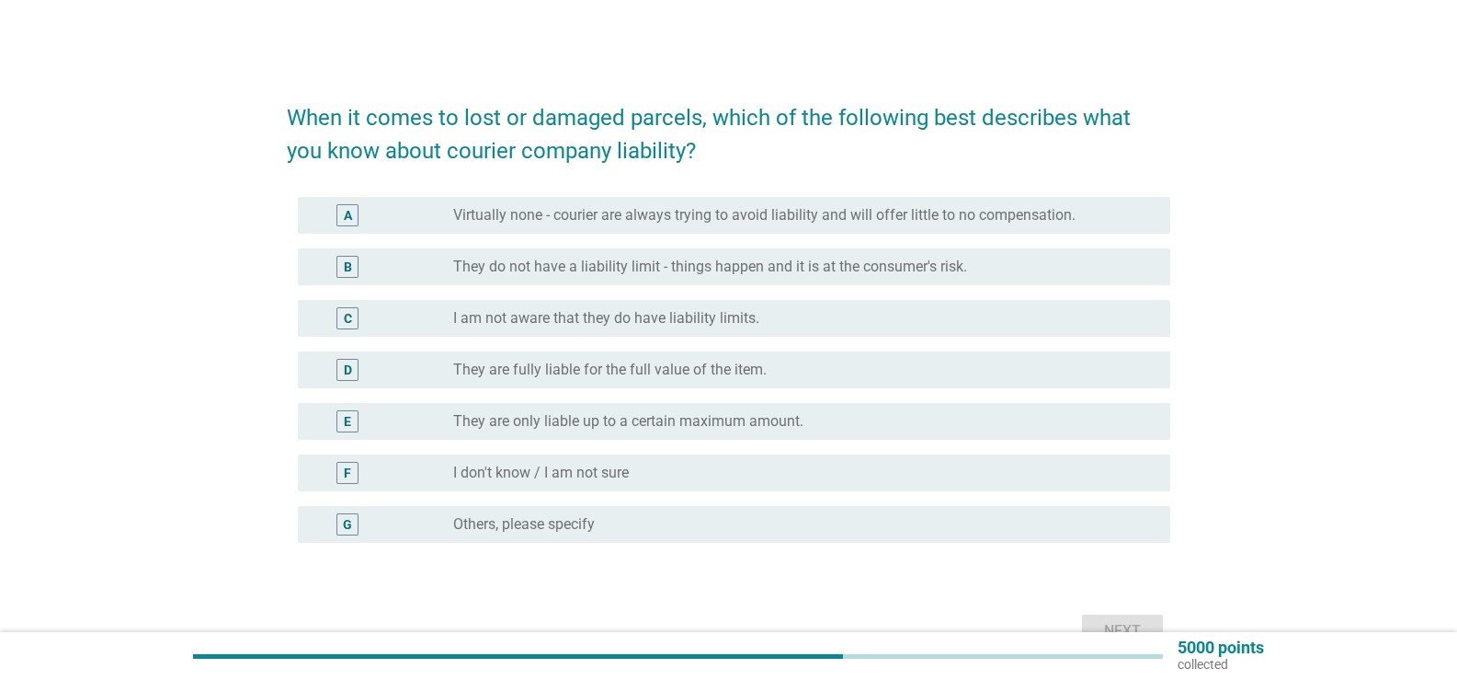
click at [708, 487] on div "F radio_button_unchecked I don't know / I am not sure" at bounding box center [734, 472] width 873 height 37
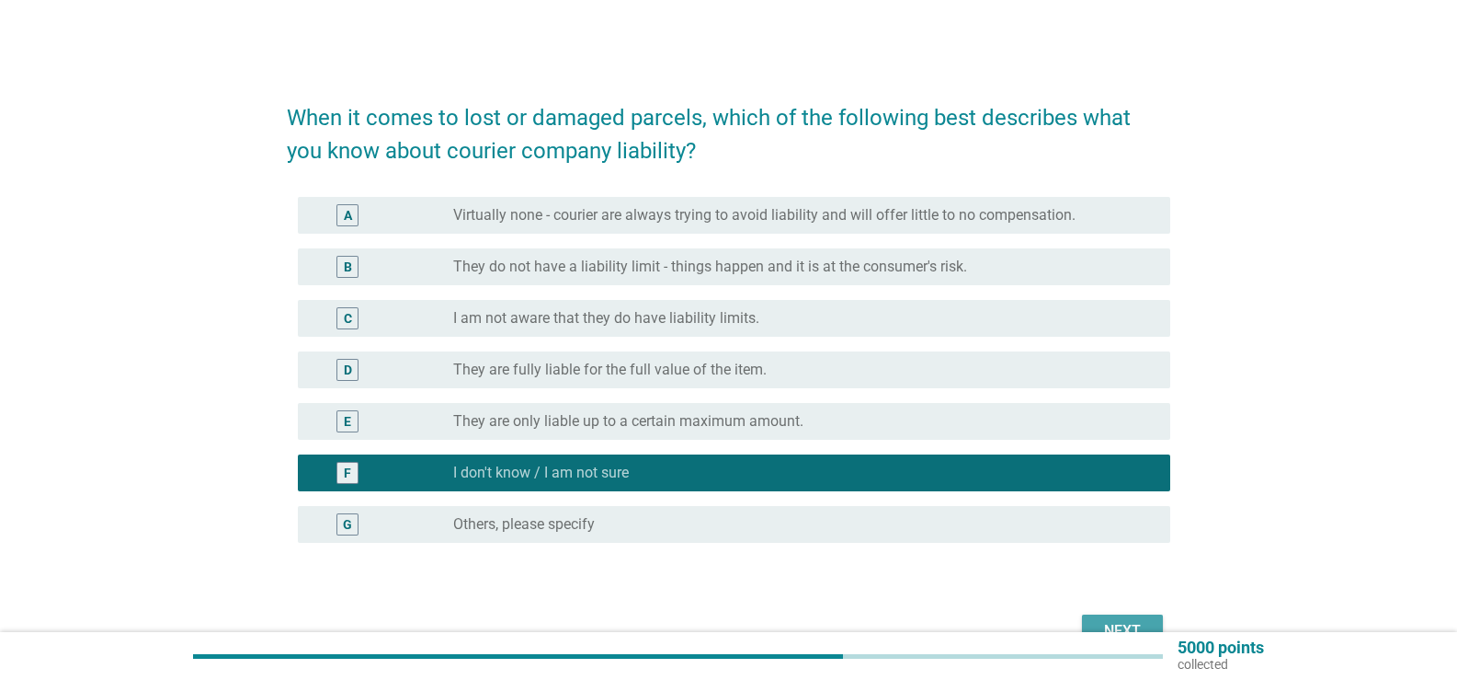
click at [1097, 628] on div "Next" at bounding box center [1122, 631] width 51 height 22
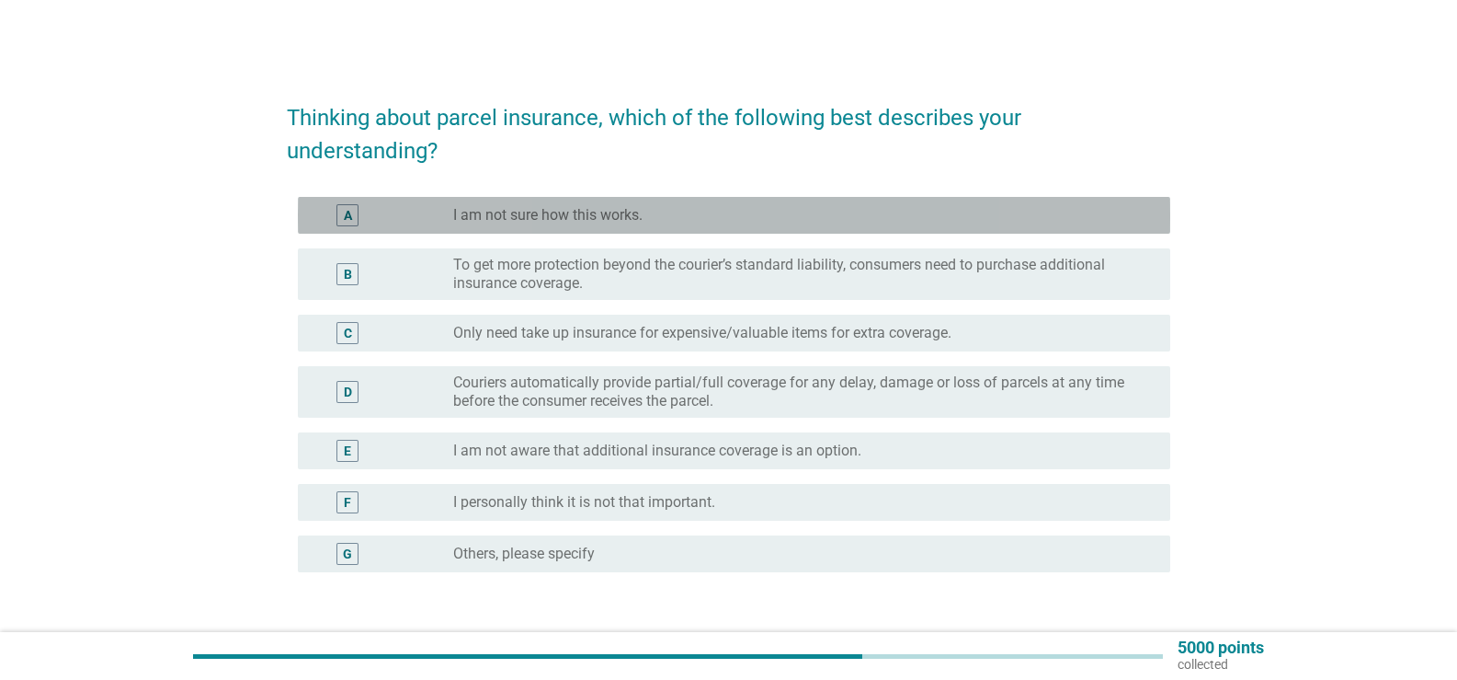
click at [848, 211] on div "radio_button_unchecked I am not sure how this works." at bounding box center [797, 215] width 688 height 18
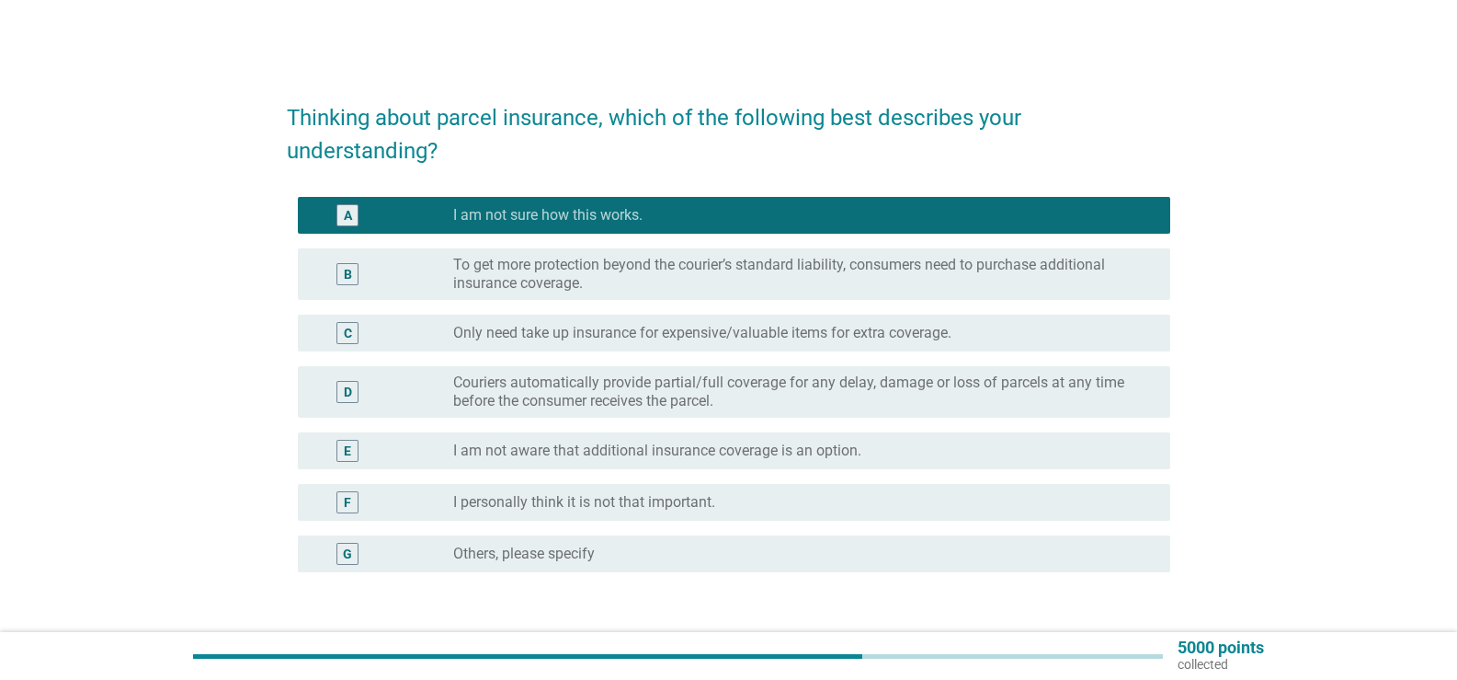
click at [923, 265] on label "To get more protection beyond the courier’s standard liability, consumers need …" at bounding box center [797, 274] width 688 height 37
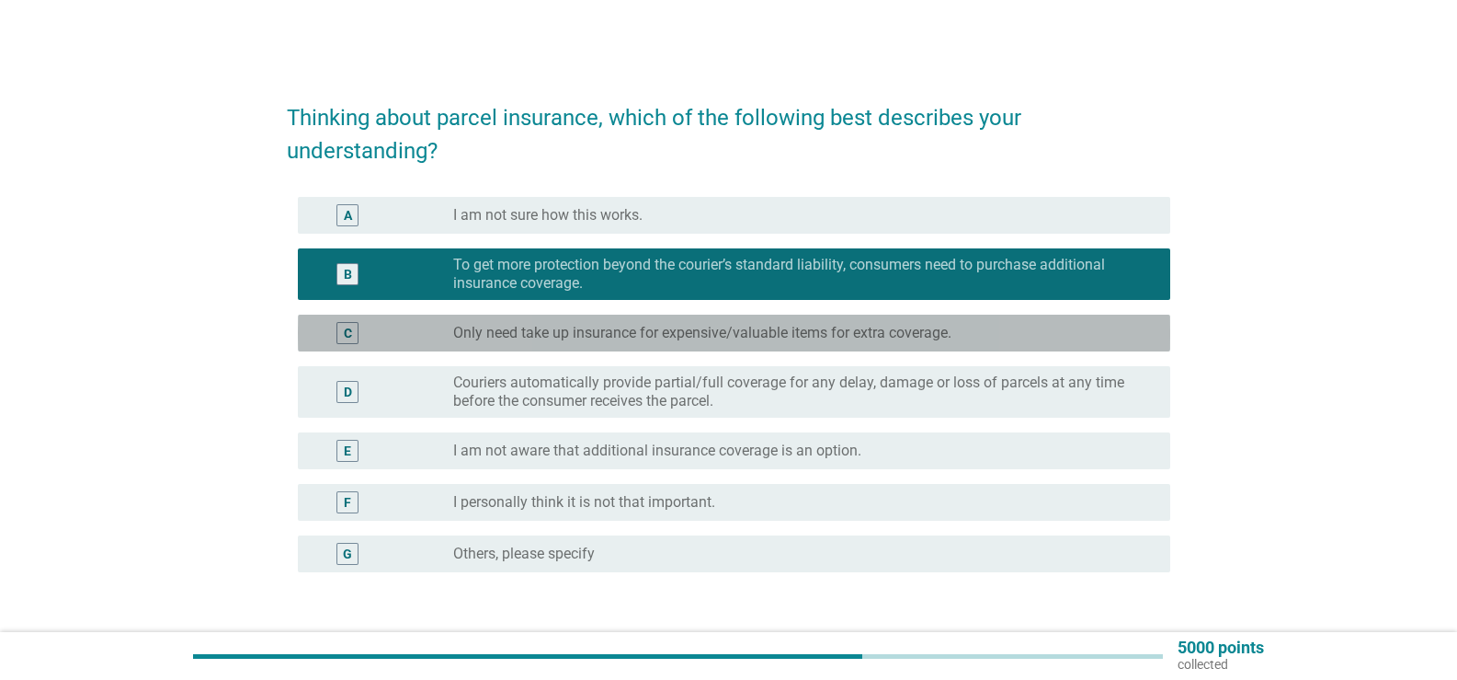
click at [798, 337] on label "Only need take up insurance for expensive/valuable items for extra coverage." at bounding box center [702, 333] width 498 height 18
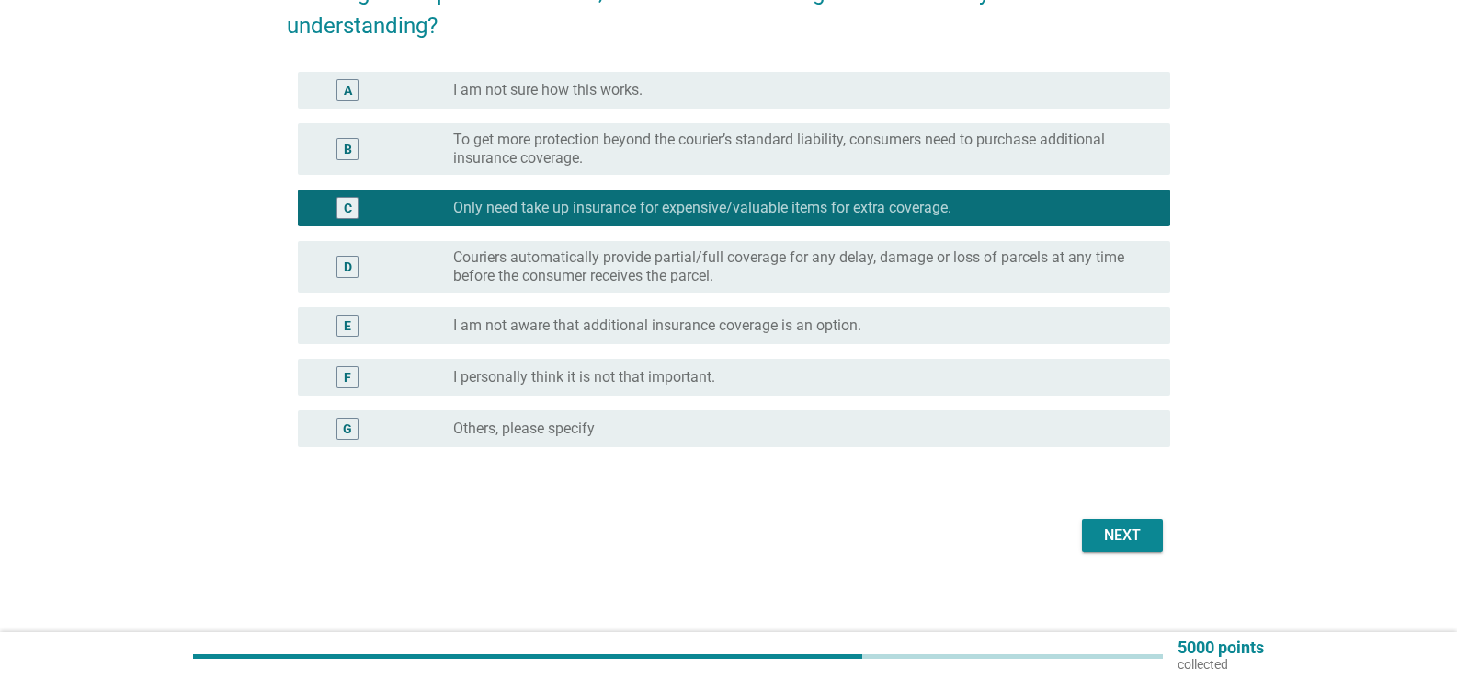
scroll to position [133, 0]
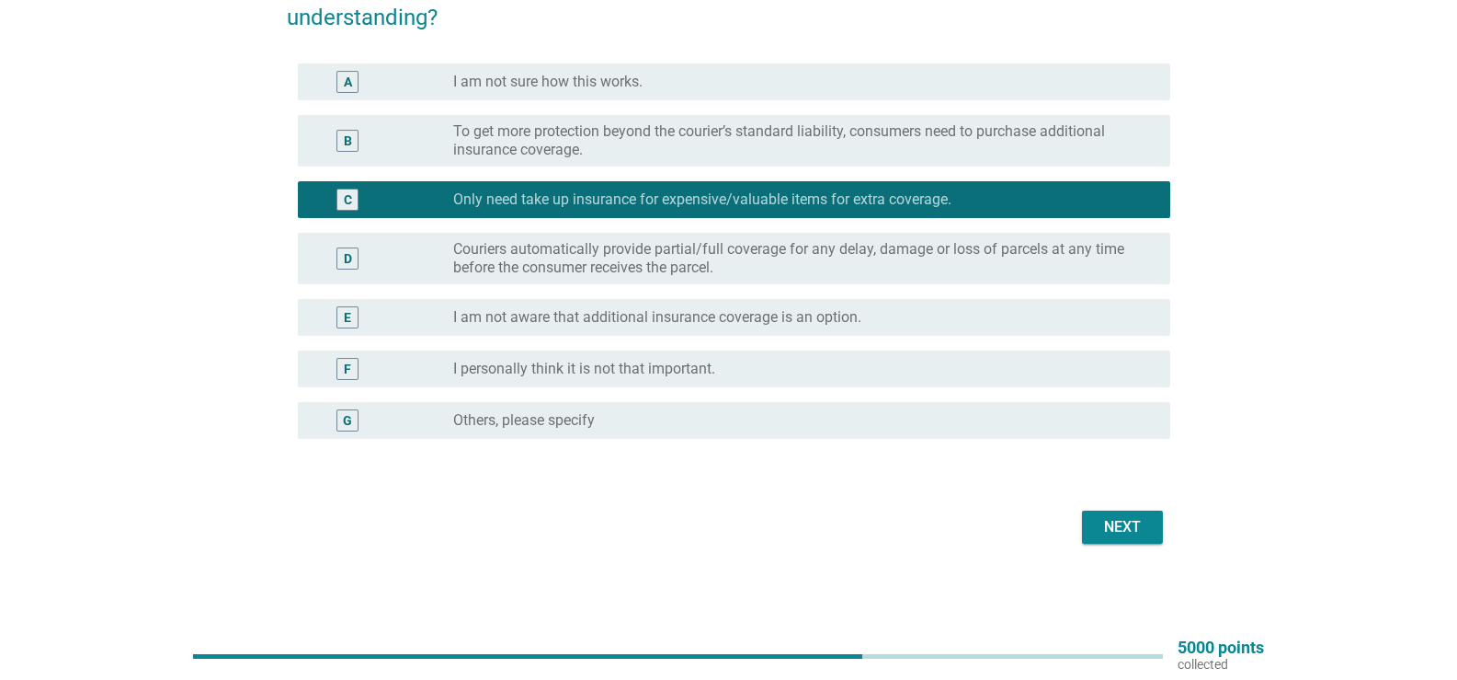
click at [1106, 509] on div "Next" at bounding box center [729, 527] width 884 height 44
click at [1104, 512] on button "Next" at bounding box center [1122, 526] width 81 height 33
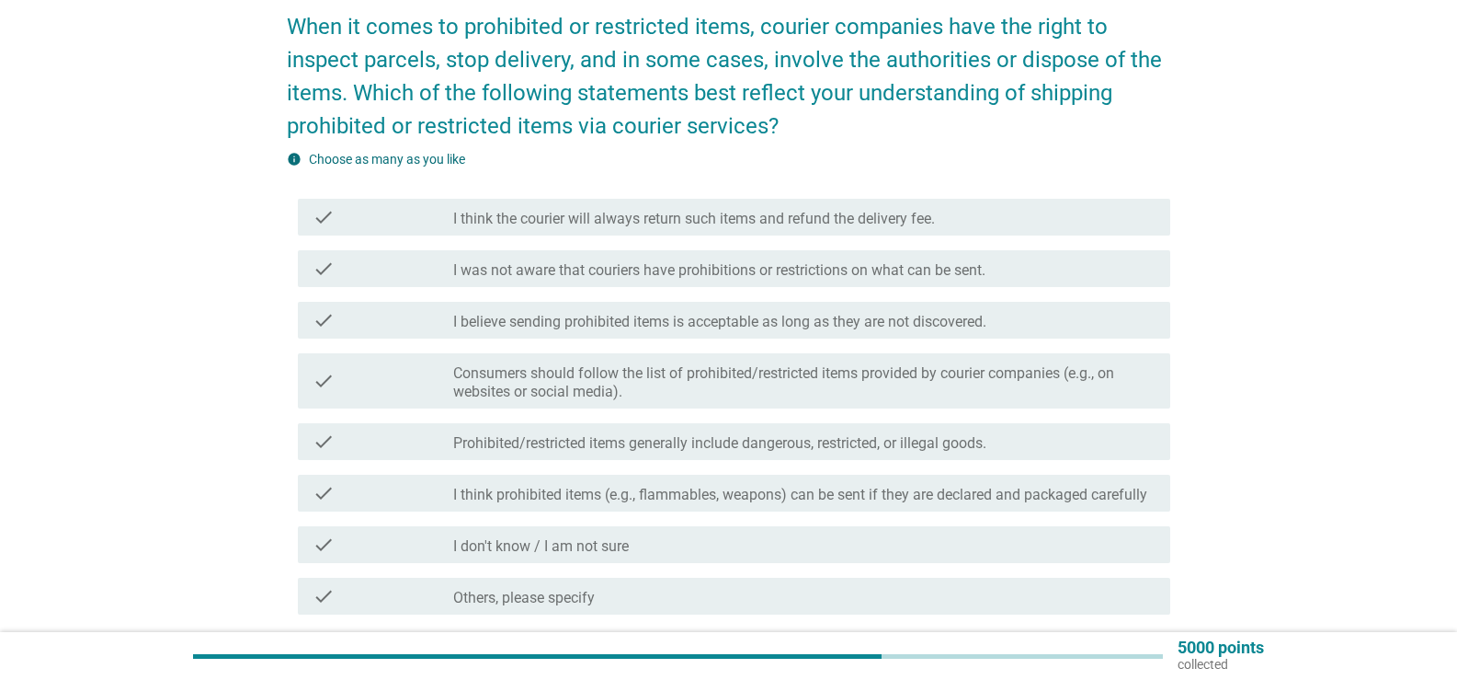
scroll to position [92, 0]
click at [883, 381] on label "Consumers should follow the list of prohibited/restricted items provided by cou…" at bounding box center [804, 381] width 703 height 37
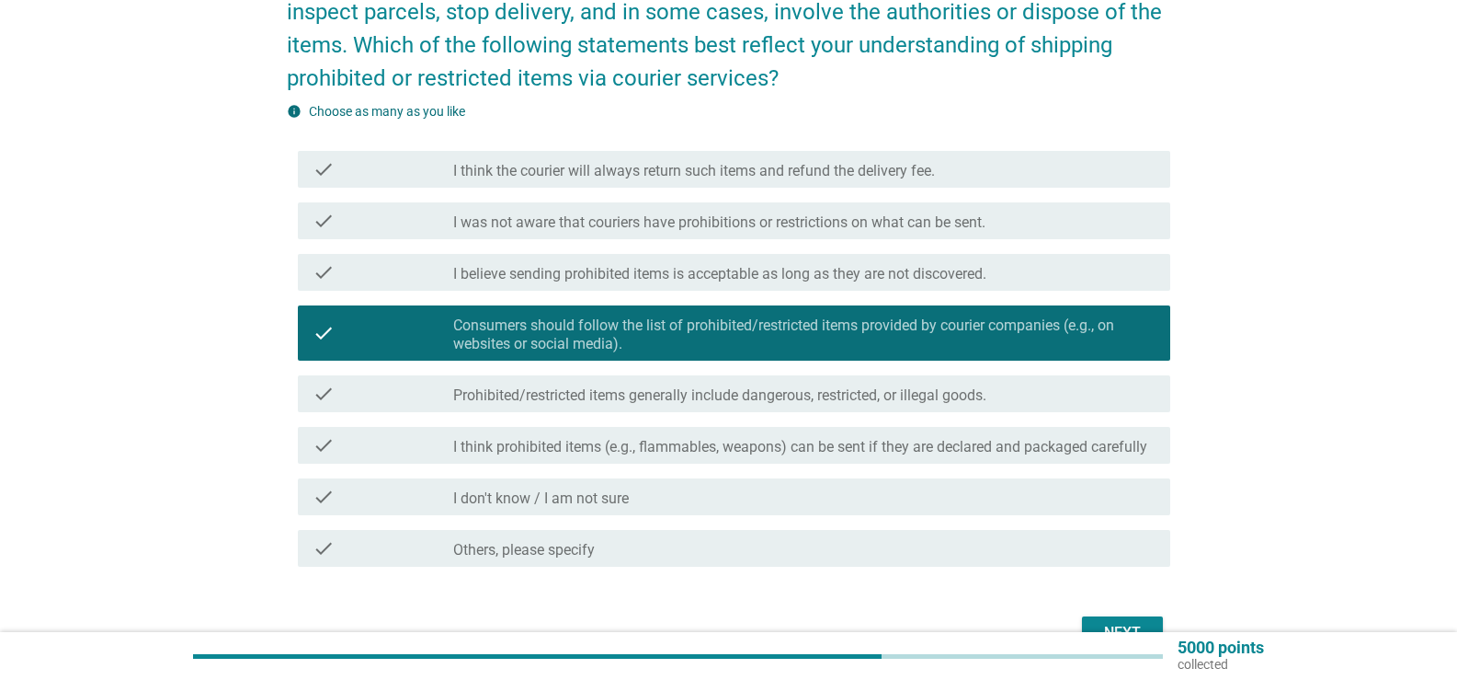
scroll to position [184, 0]
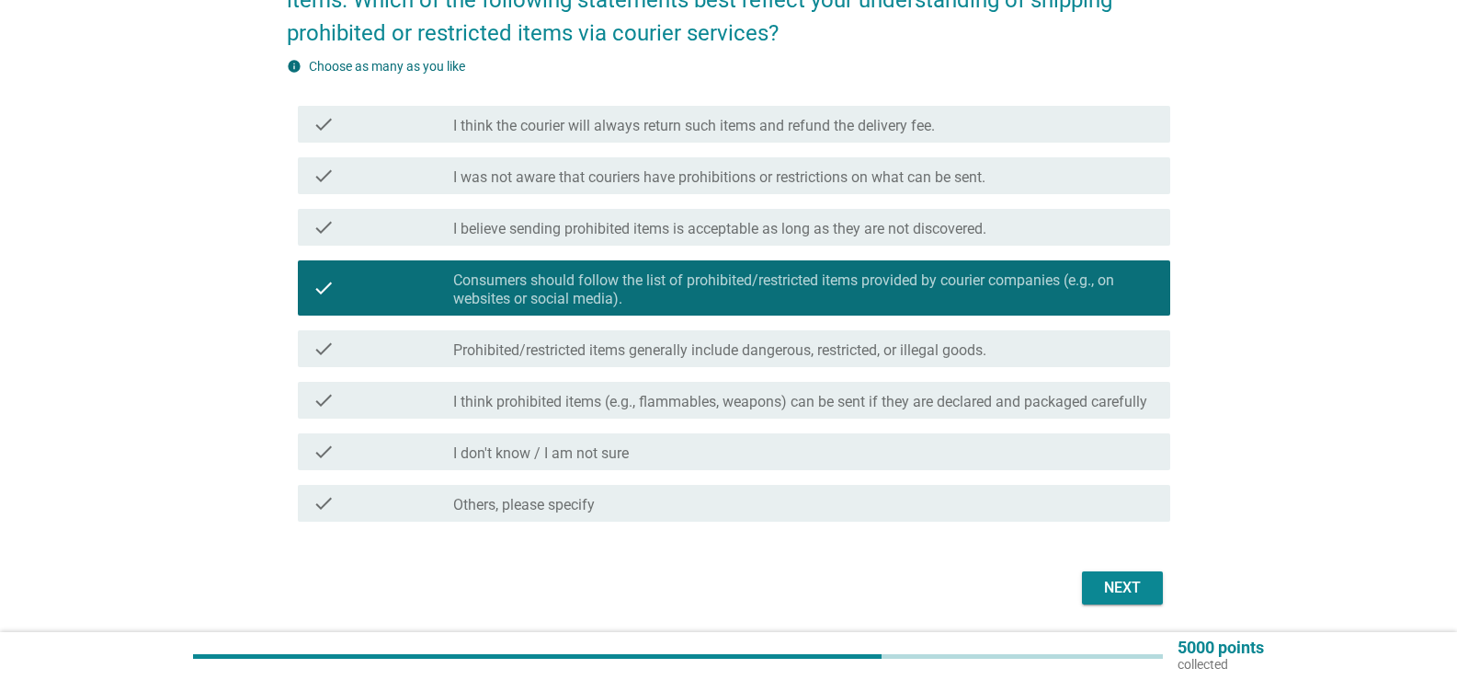
click at [1129, 595] on div "Next" at bounding box center [1122, 588] width 51 height 22
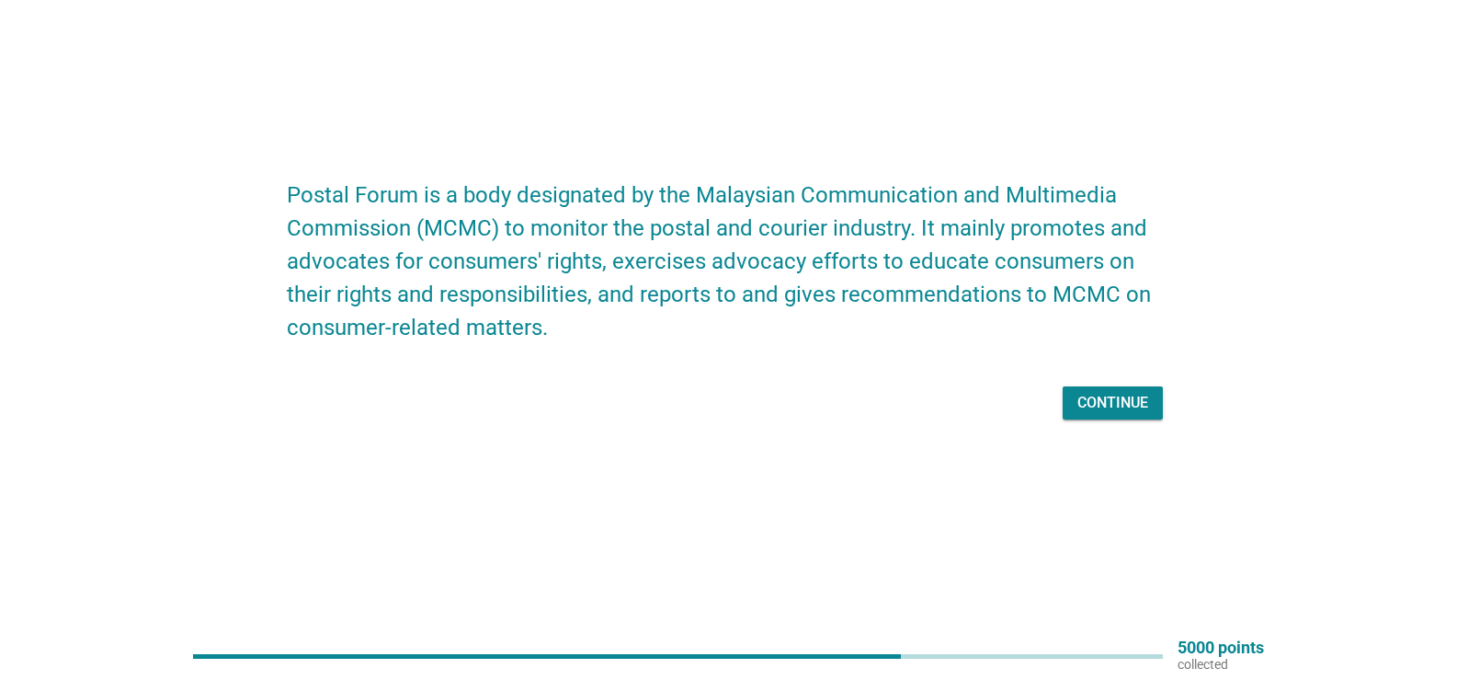
scroll to position [0, 0]
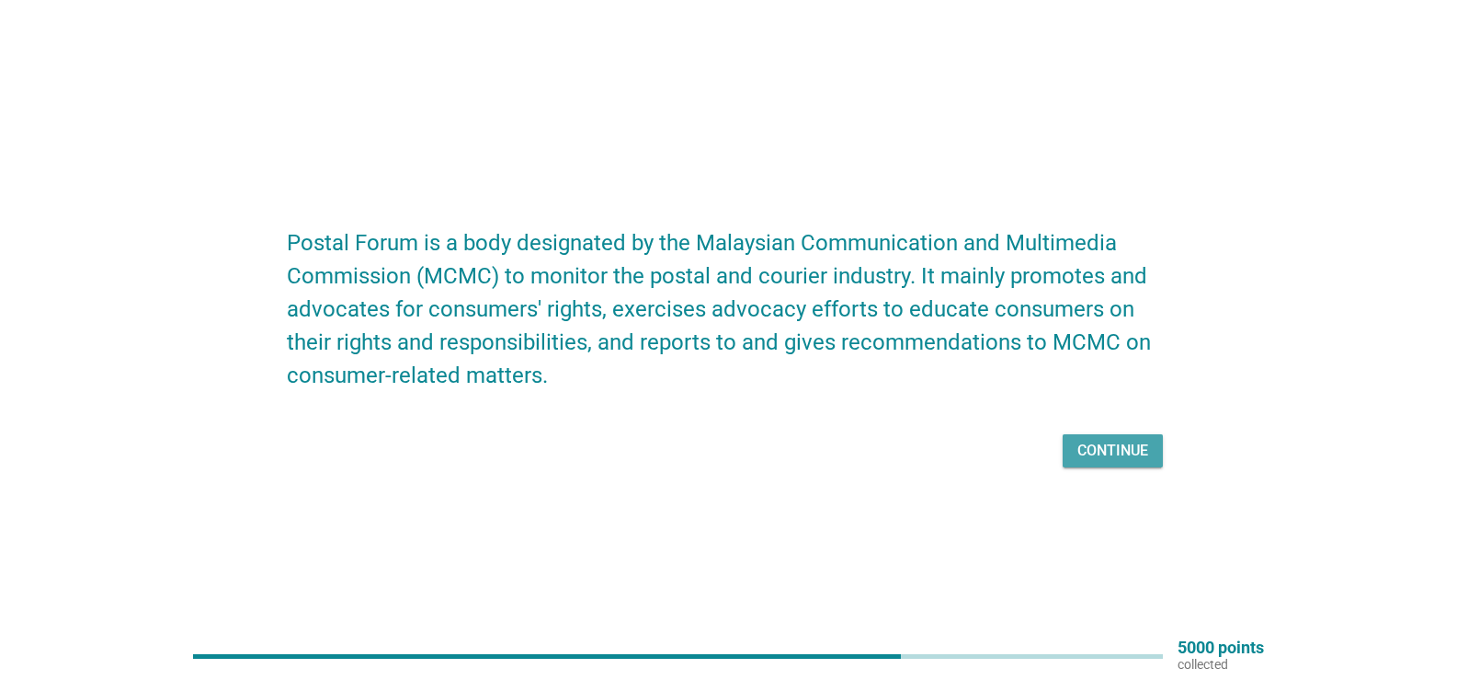
click at [1133, 451] on div "Continue" at bounding box center [1113, 451] width 71 height 22
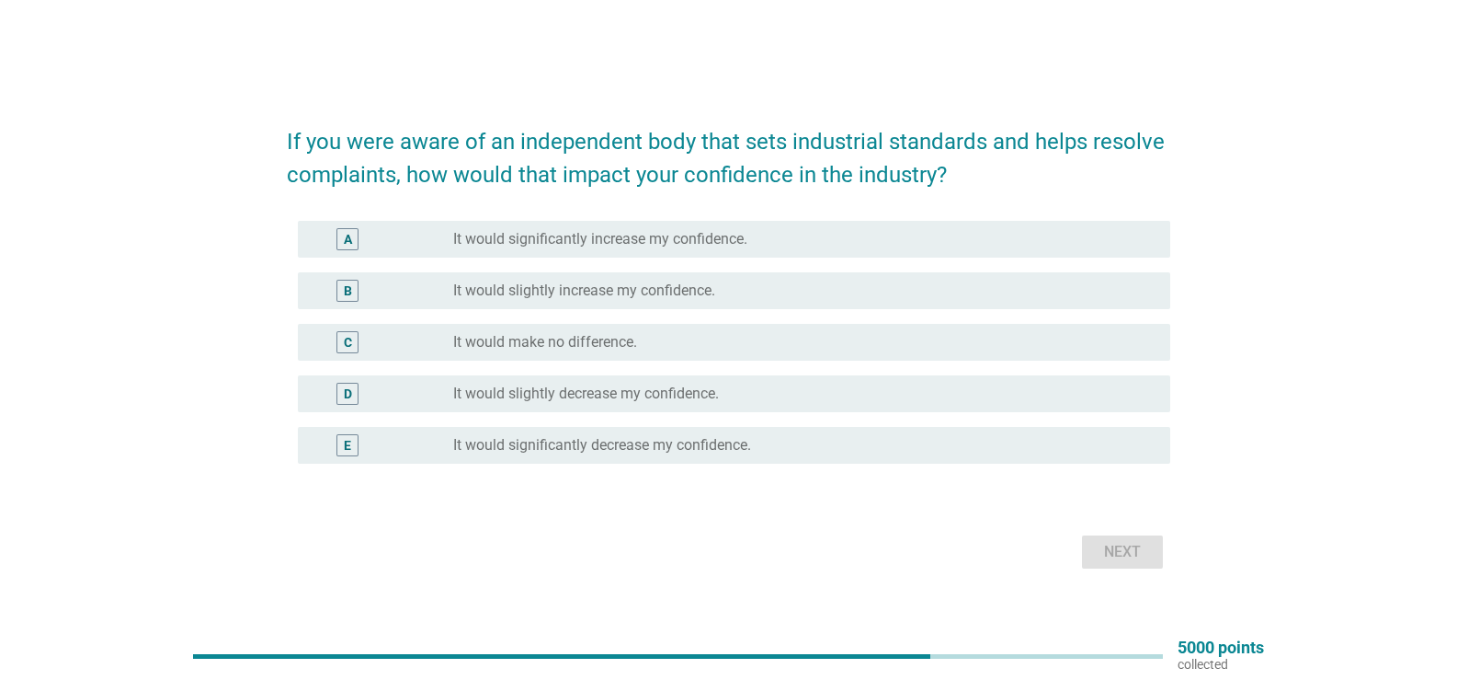
click at [783, 257] on div "A radio_button_unchecked It would significantly increase my confidence." at bounding box center [729, 238] width 884 height 51
click at [784, 245] on div "radio_button_unchecked It would significantly increase my confidence." at bounding box center [797, 239] width 688 height 18
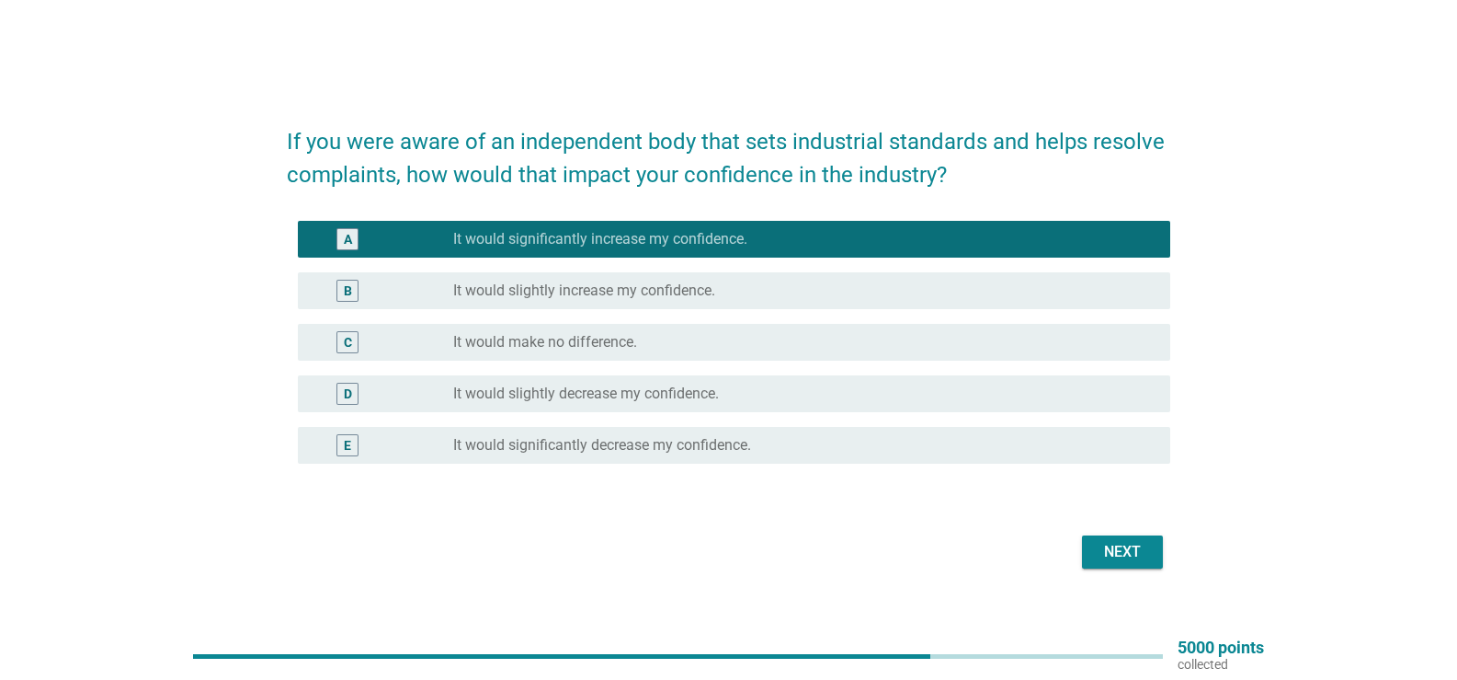
click at [831, 420] on div "A radio_button_checked It would significantly increase my confidence. B radio_b…" at bounding box center [729, 341] width 884 height 257
click at [1124, 544] on div "Next" at bounding box center [1122, 552] width 51 height 22
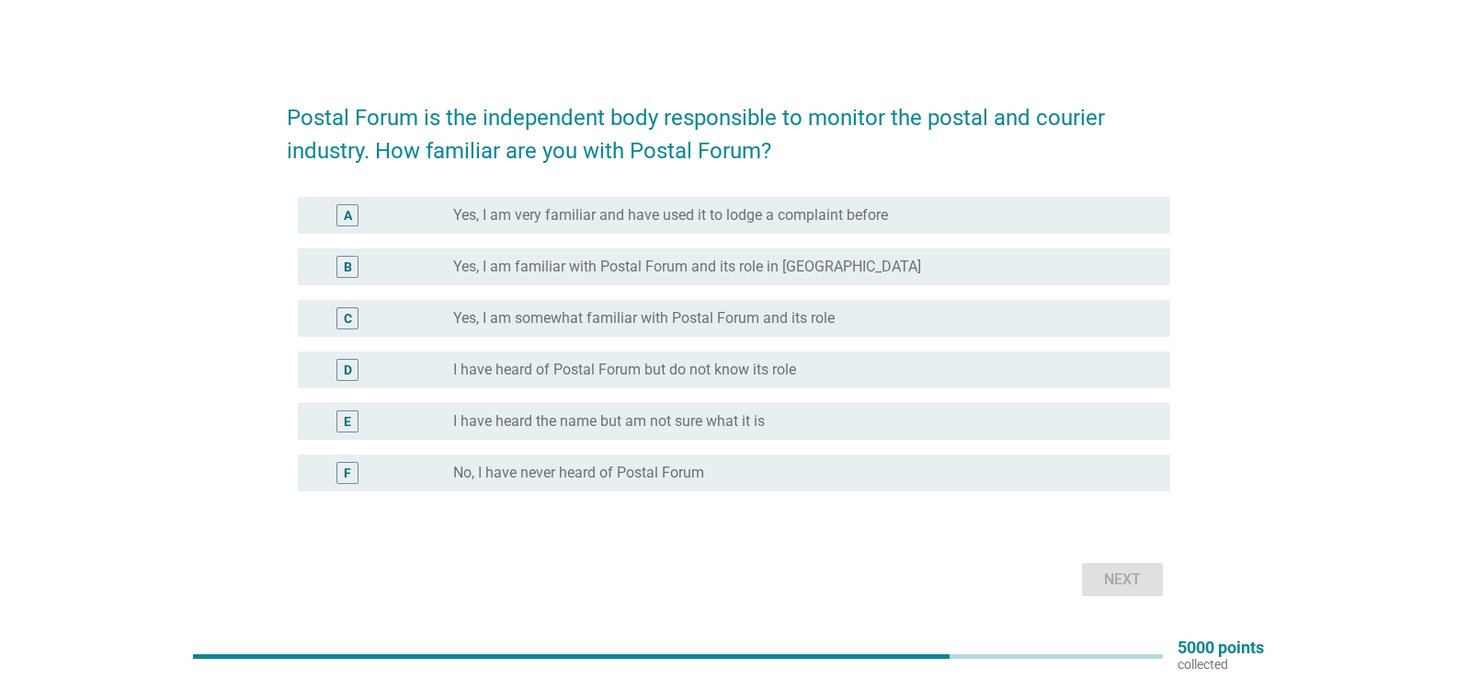
click at [1303, 277] on div "Postal Forum is the independent body responsible to monitor the postal and cour…" at bounding box center [728, 342] width 1369 height 548
click at [1453, 121] on div "Postal Forum is the independent body responsible to monitor the postal and cour…" at bounding box center [728, 342] width 1457 height 684
click at [1426, 134] on div "Postal Forum is the independent body responsible to monitor the postal and cour…" at bounding box center [728, 342] width 1413 height 592
click at [1430, 126] on div "Postal Forum is the independent body responsible to monitor the postal and cour…" at bounding box center [728, 342] width 1413 height 592
click at [678, 465] on label "No, I have never heard of Postal Forum" at bounding box center [578, 472] width 251 height 18
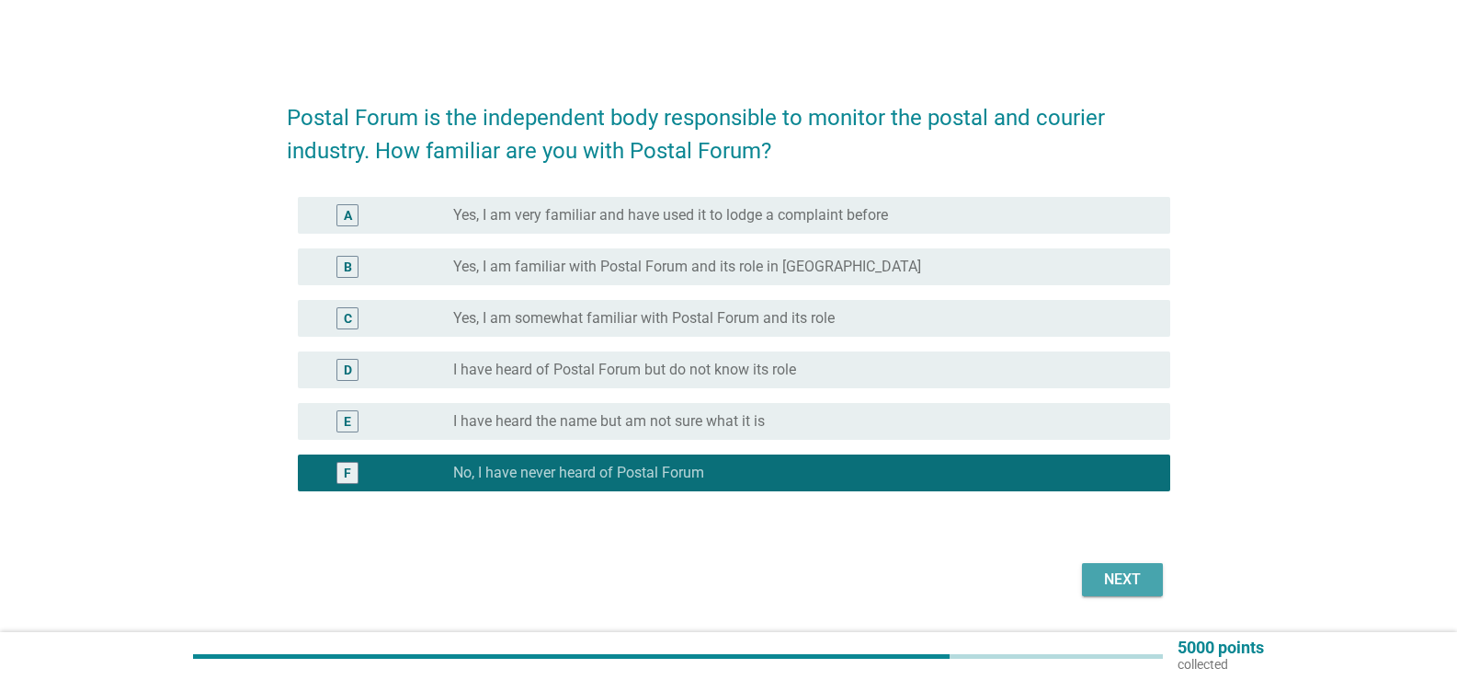
click at [1138, 574] on div "Next" at bounding box center [1122, 579] width 51 height 22
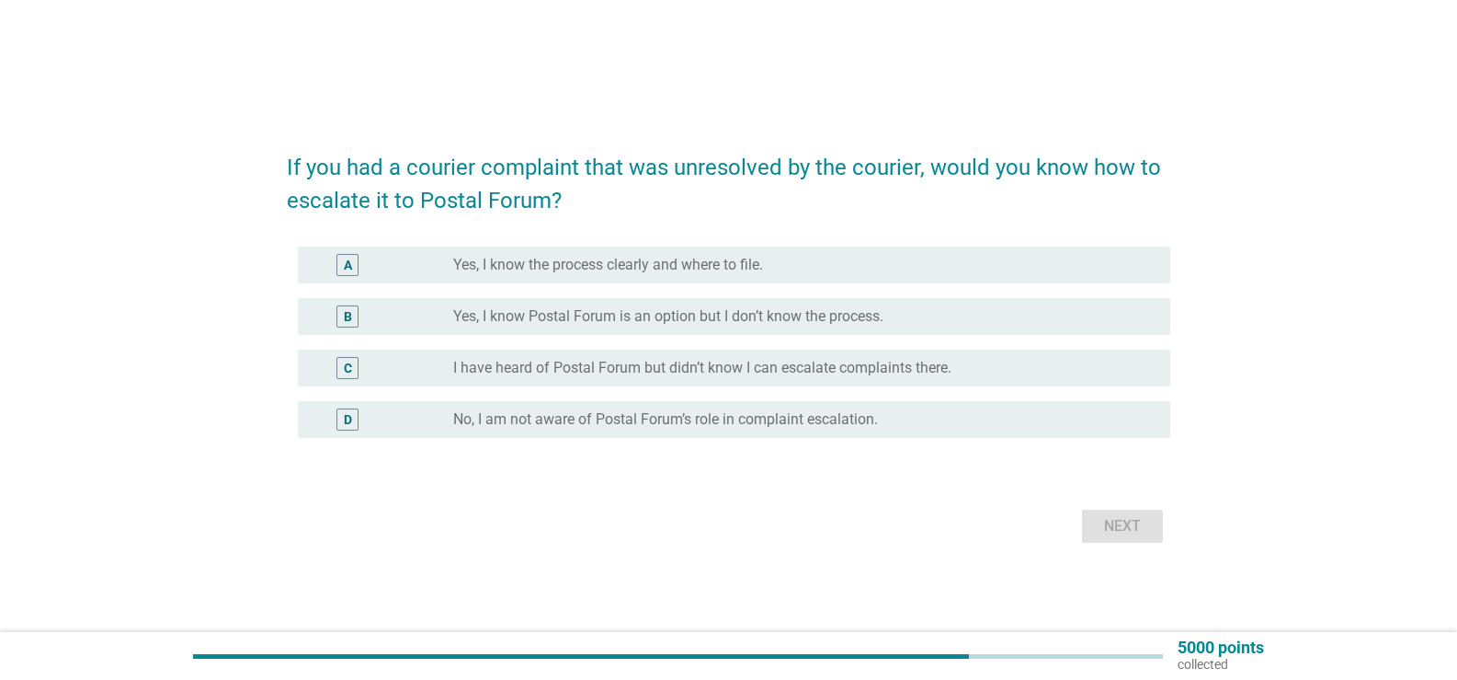
click at [673, 427] on label "No, I am not aware of Postal Forum’s role in complaint escalation." at bounding box center [665, 419] width 425 height 18
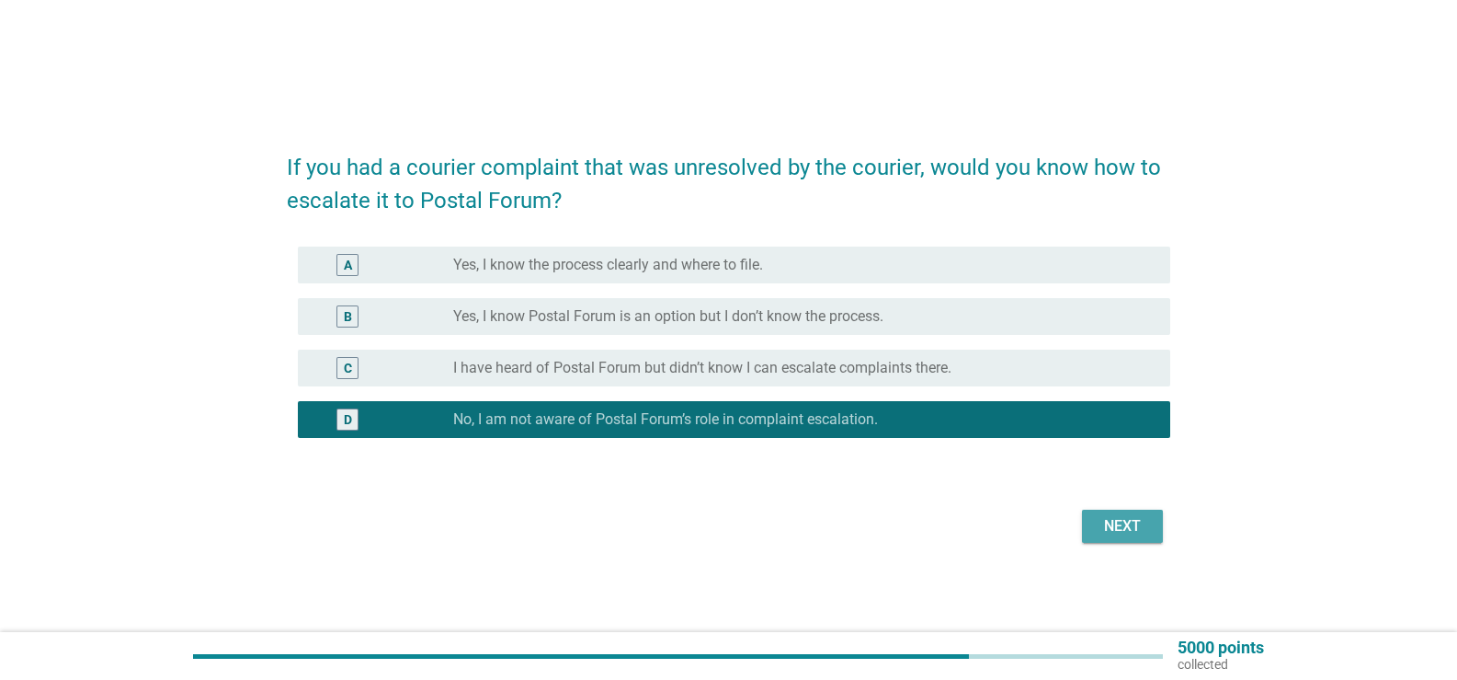
click at [1111, 532] on div "Next" at bounding box center [1122, 526] width 51 height 22
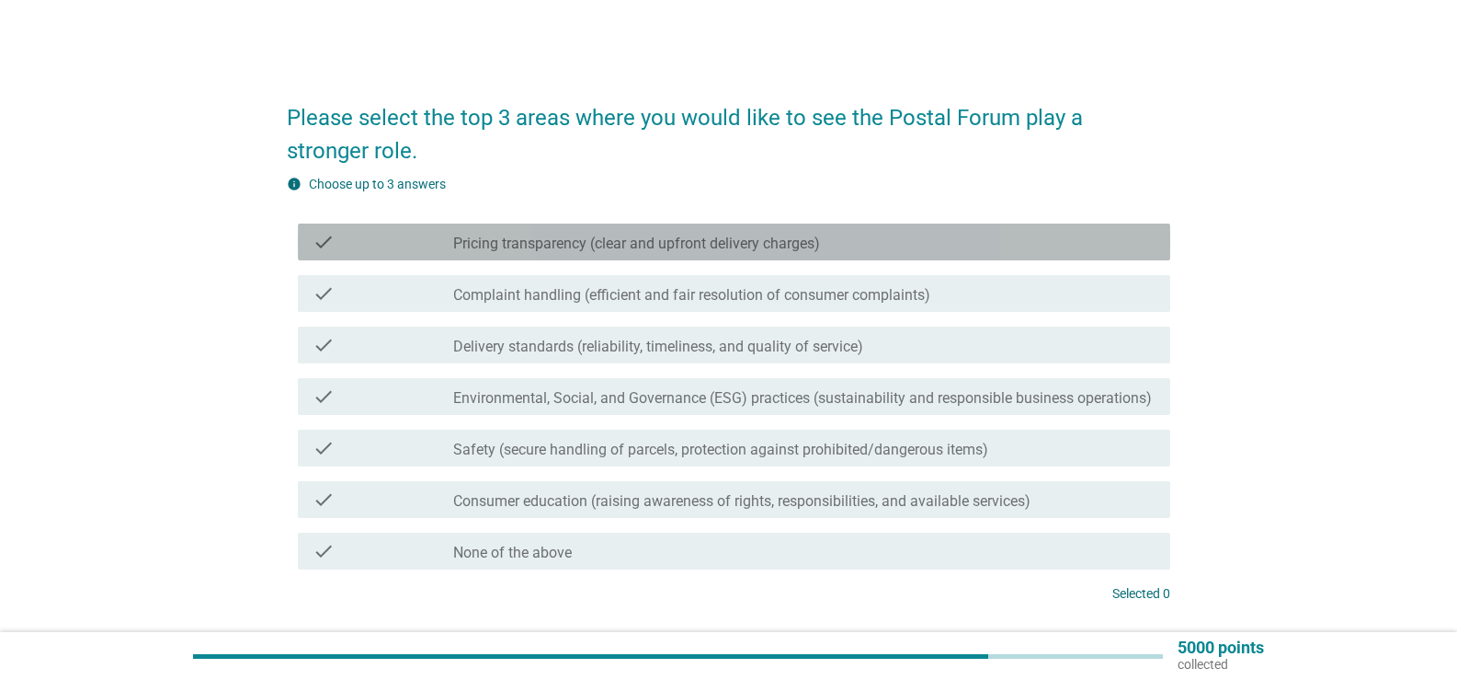
click at [722, 245] on label "Pricing transparency (clear and upfront delivery charges)" at bounding box center [636, 243] width 367 height 18
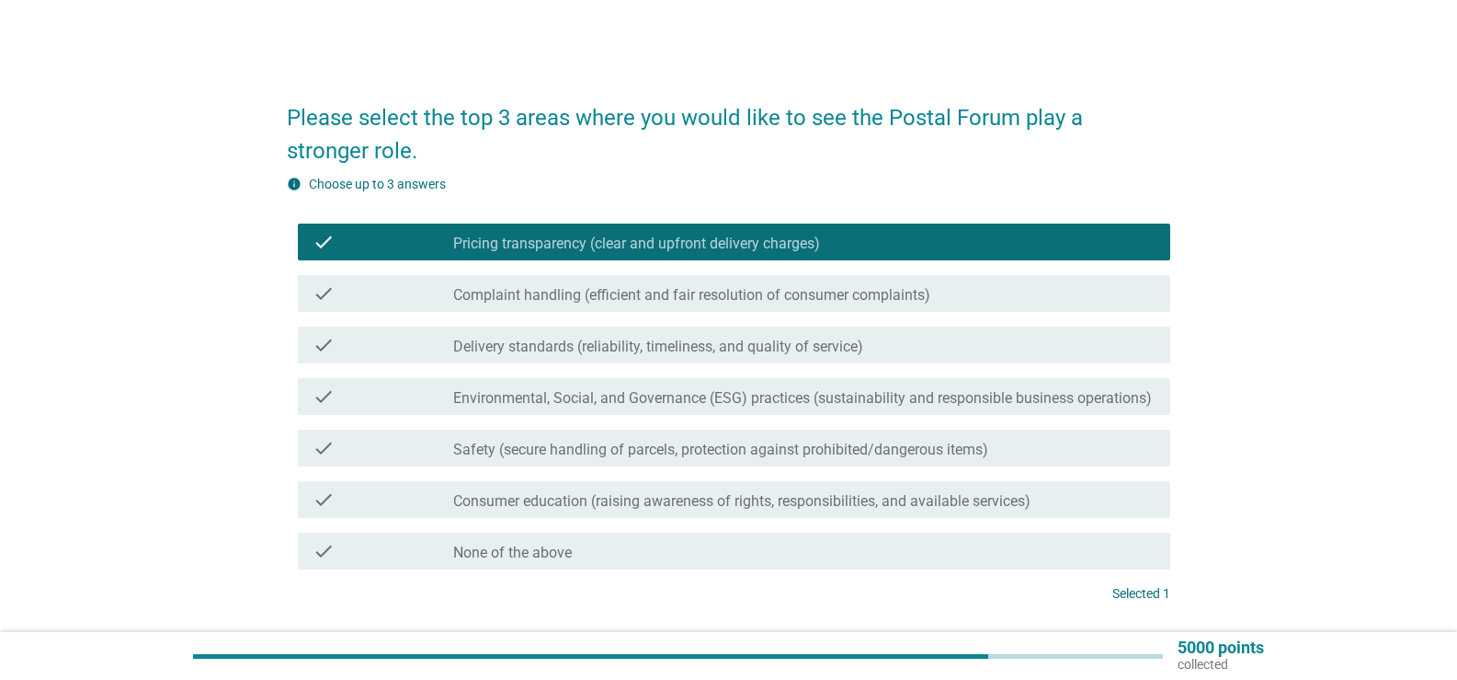
click at [725, 349] on label "Delivery standards (reliability, timeliness, and quality of service)" at bounding box center [658, 346] width 410 height 18
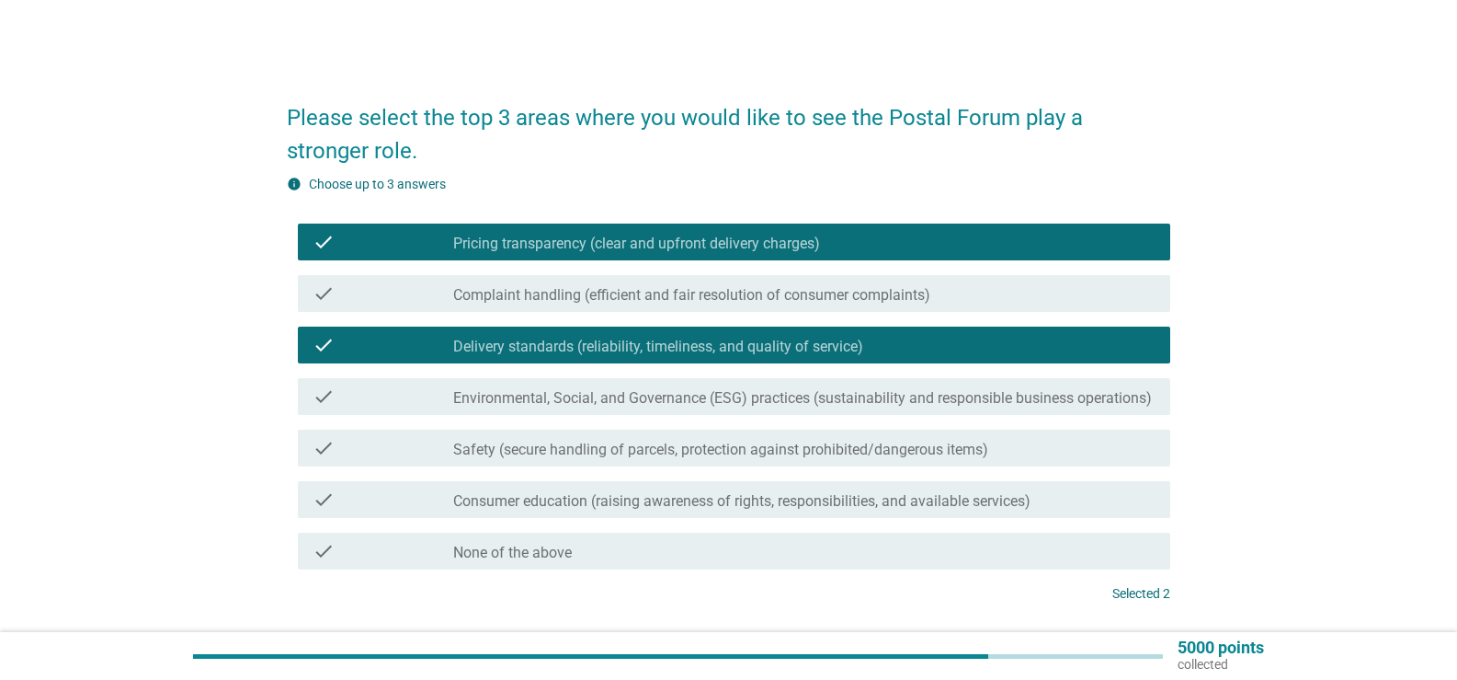
click at [712, 405] on label "Environmental, Social, and Governance (ESG) practices (sustainability and respo…" at bounding box center [802, 398] width 699 height 18
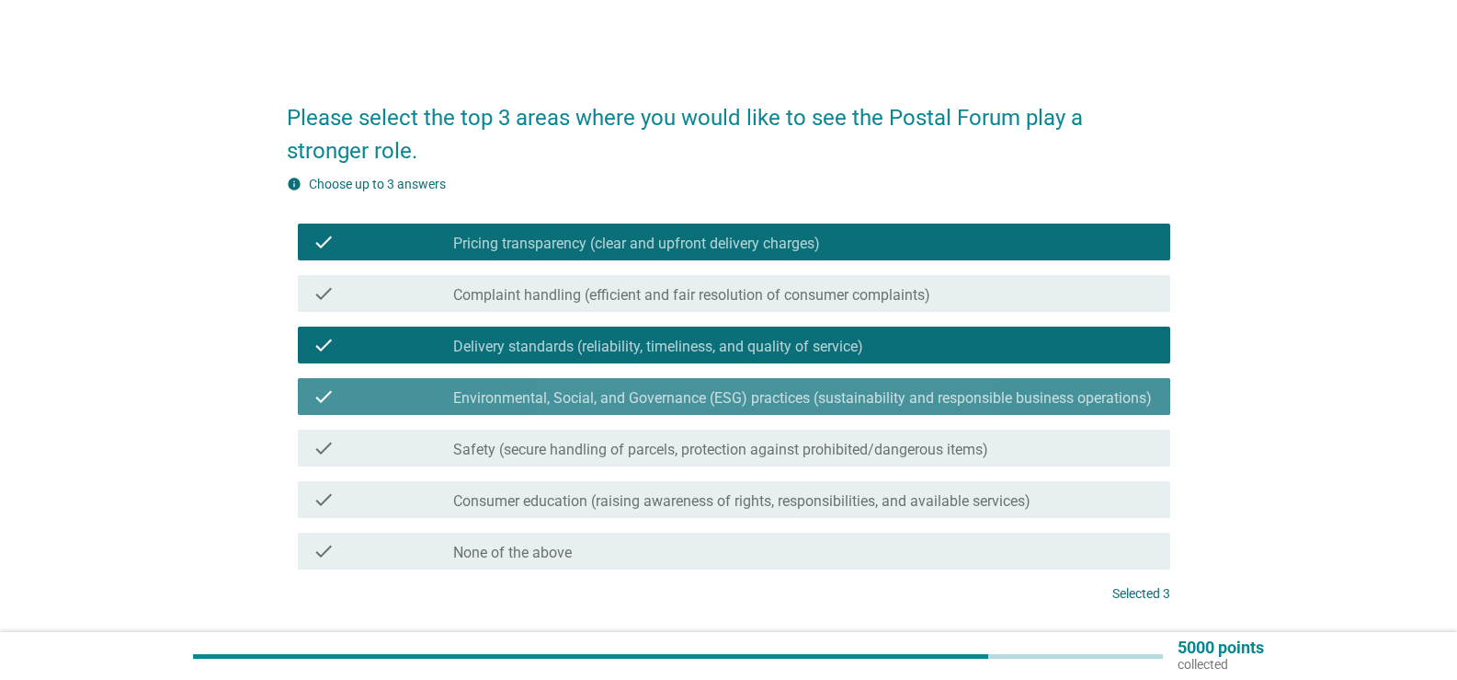
click at [703, 398] on label "Environmental, Social, and Governance (ESG) practices (sustainability and respo…" at bounding box center [802, 398] width 699 height 18
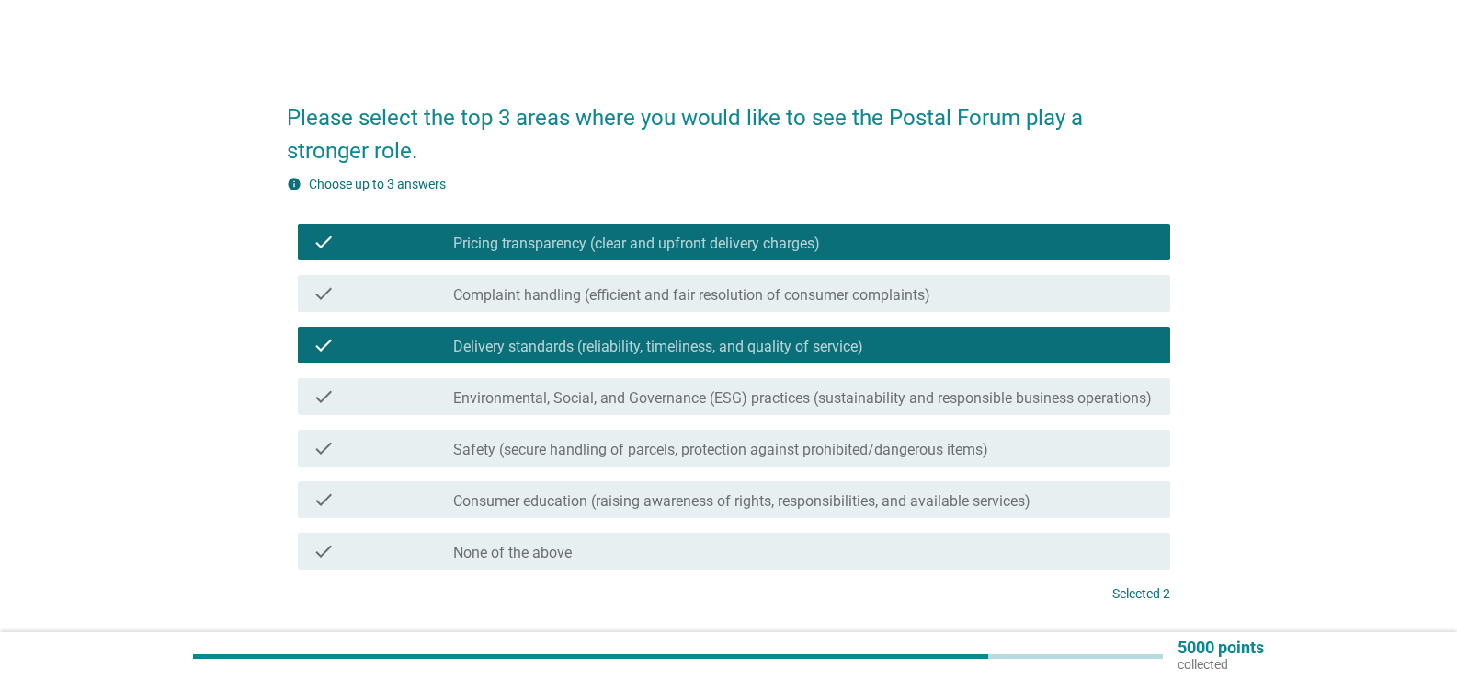
click at [696, 414] on div "check check_box_outline_blank Environmental, Social, and Governance (ESG) pract…" at bounding box center [729, 396] width 884 height 51
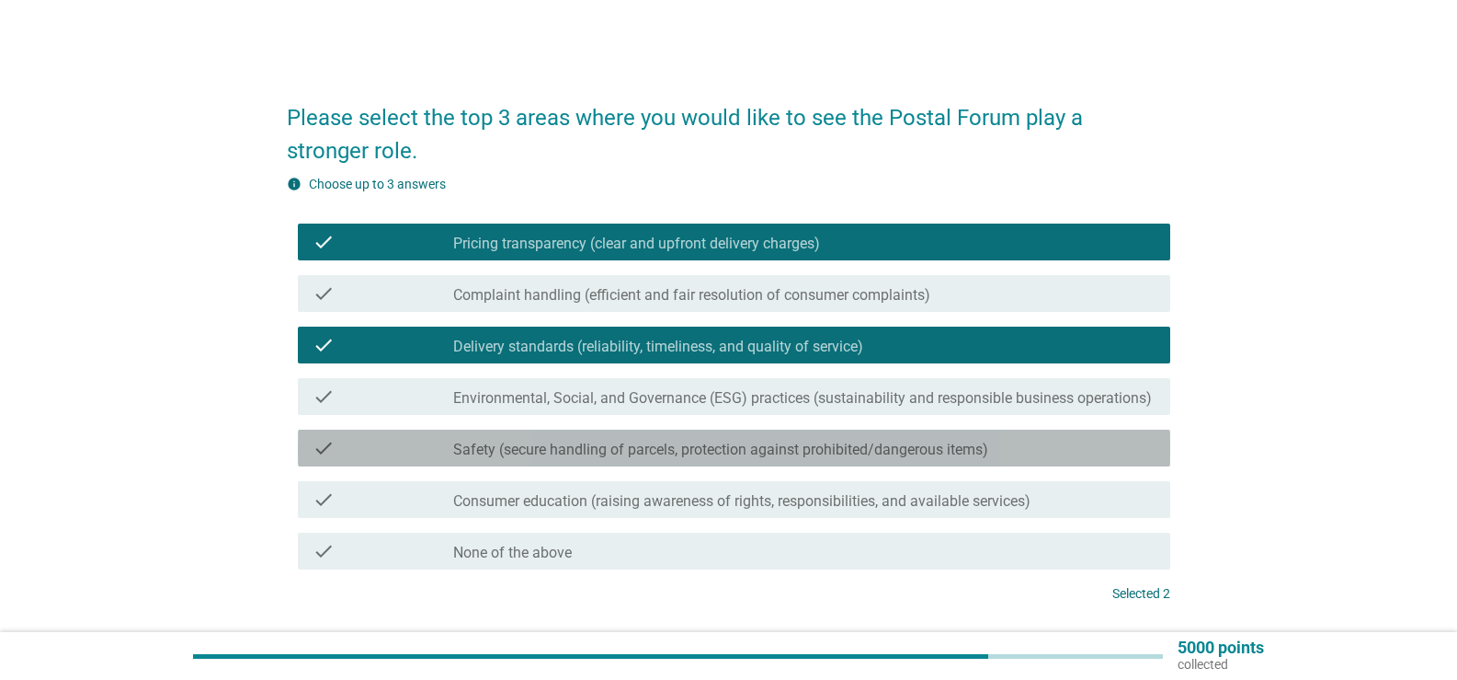
click at [687, 436] on div "check check_box_outline_blank Safety (secure handling of parcels, protection ag…" at bounding box center [734, 447] width 873 height 37
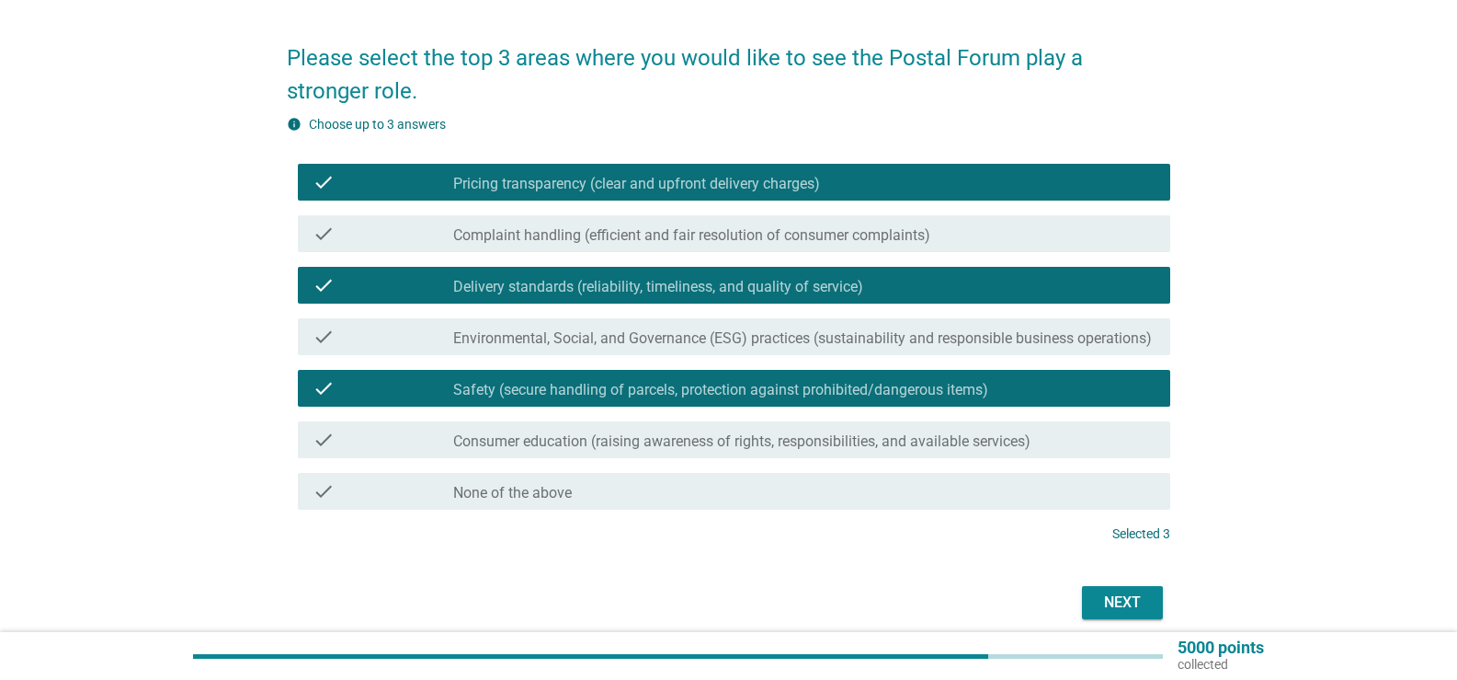
scroll to position [92, 0]
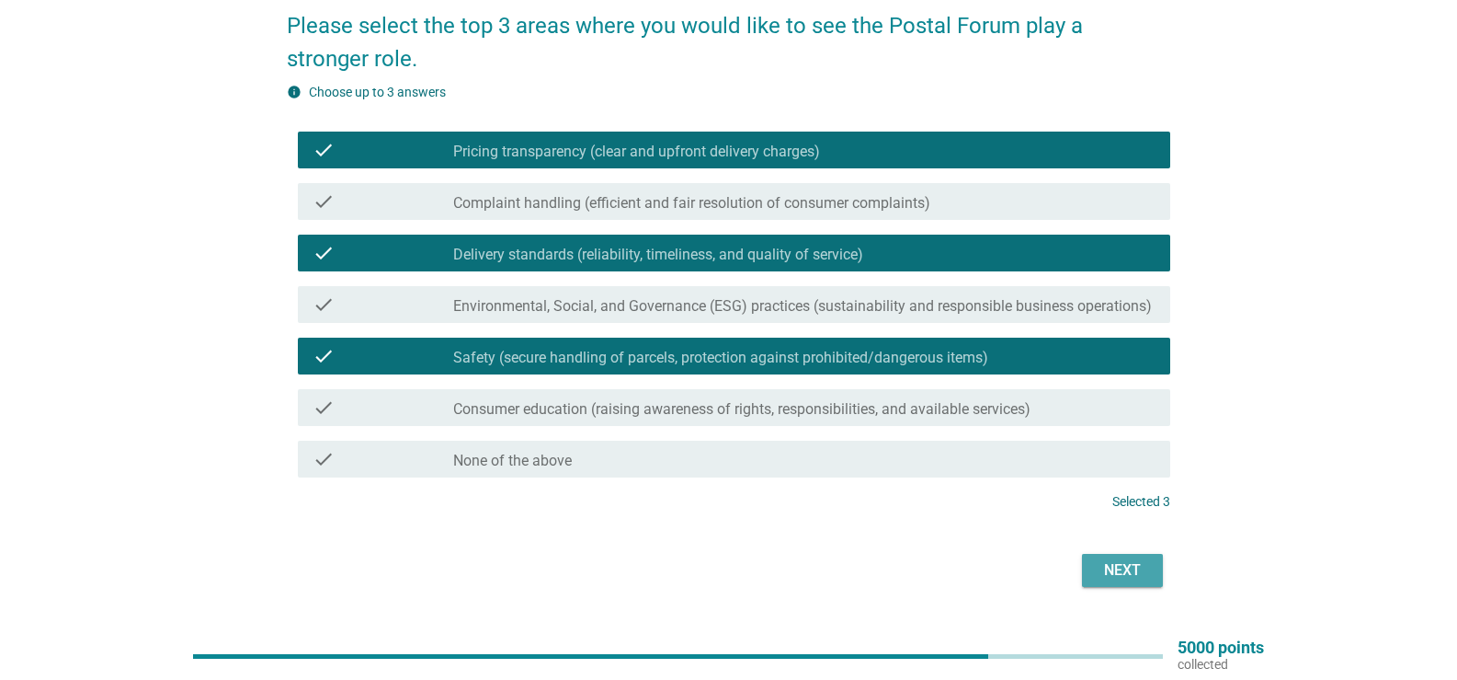
click at [1091, 561] on button "Next" at bounding box center [1122, 570] width 81 height 33
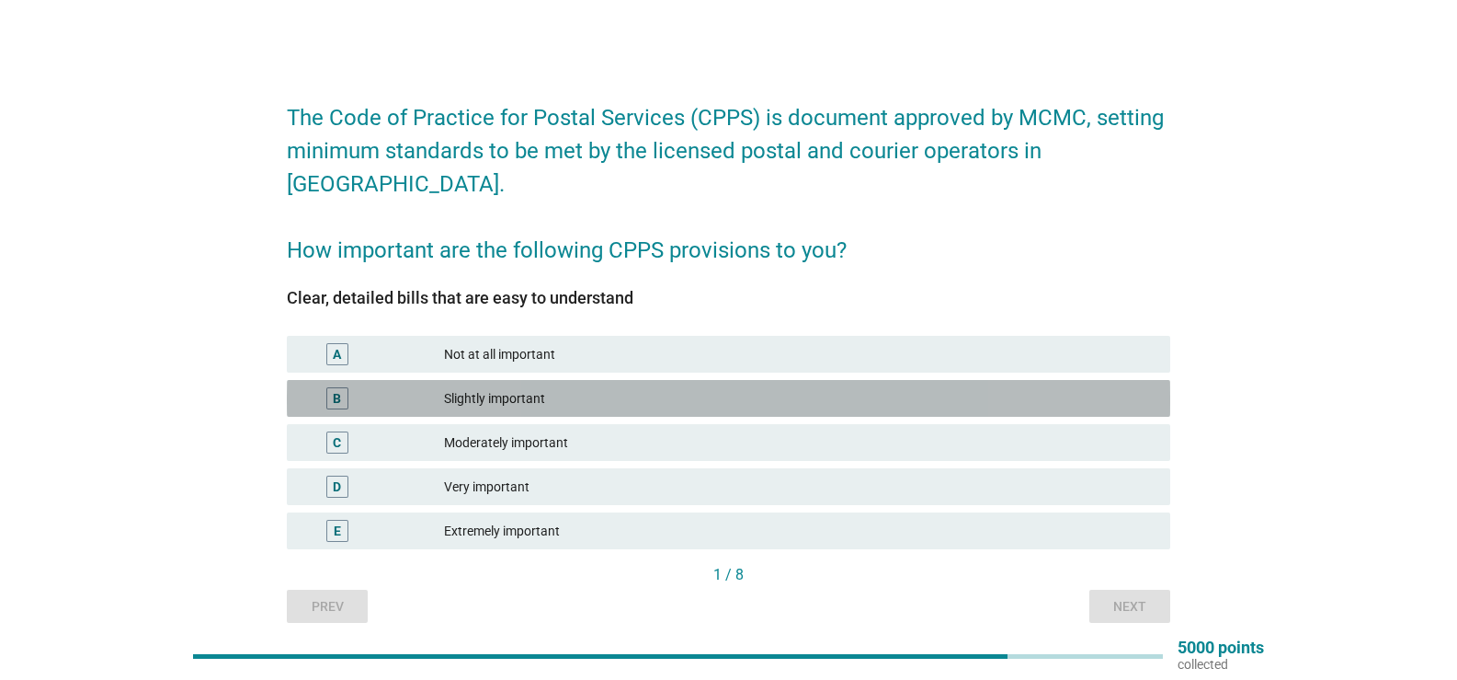
click at [531, 387] on div "Slightly important" at bounding box center [800, 398] width 712 height 22
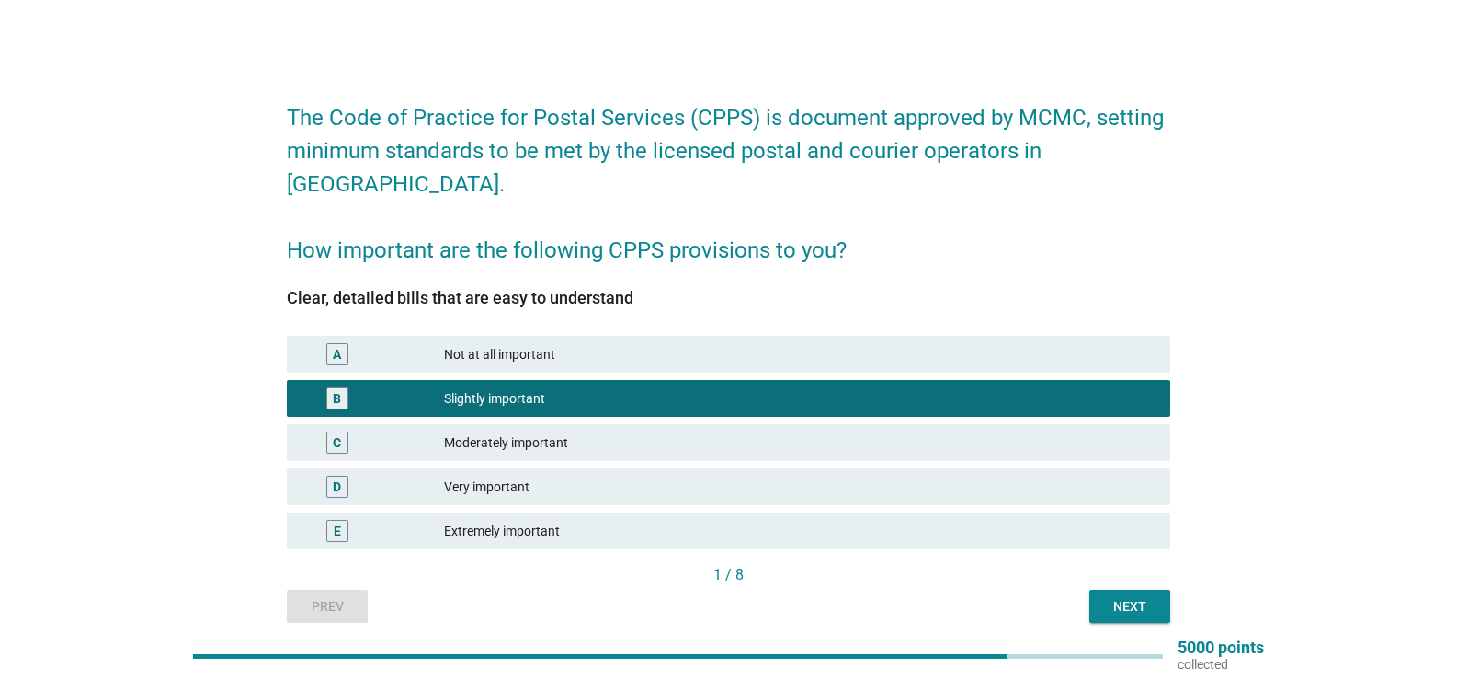
click at [1104, 597] on div "Next" at bounding box center [1129, 606] width 51 height 19
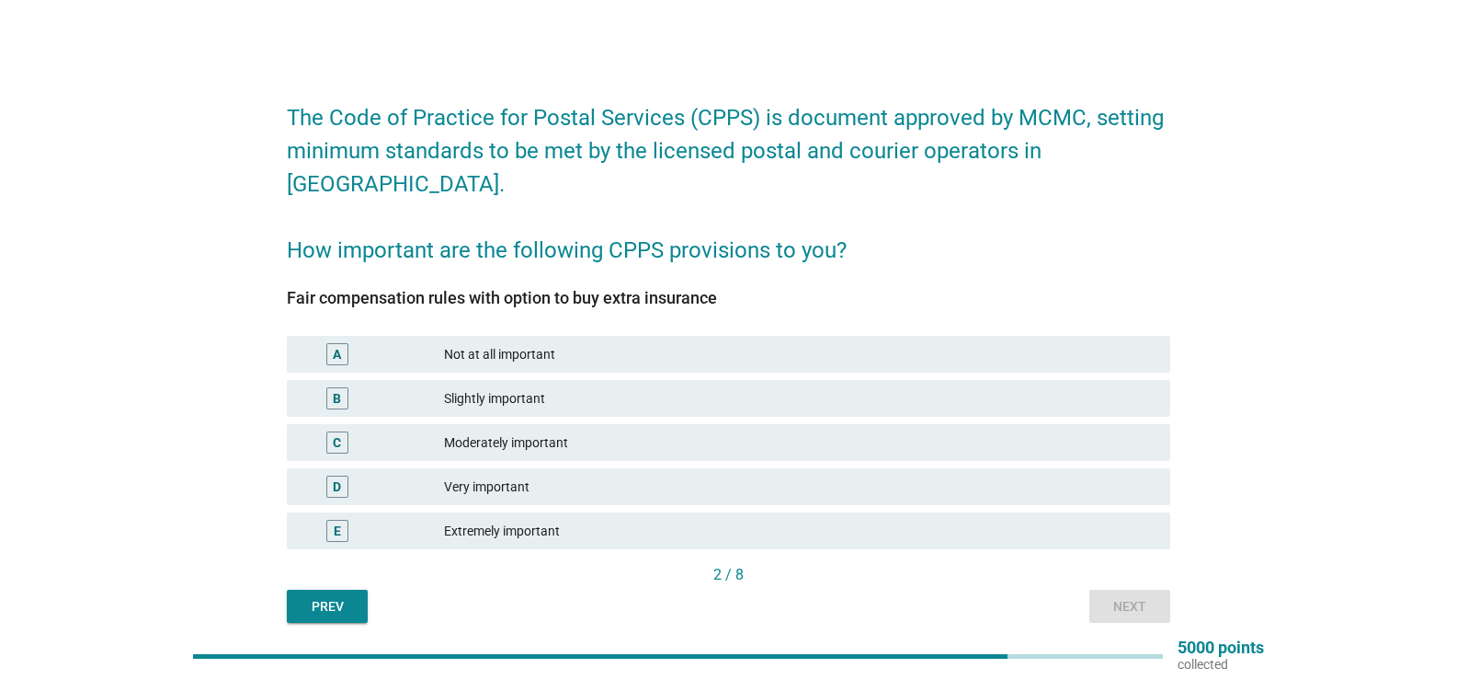
click at [530, 343] on div "Not at all important" at bounding box center [800, 354] width 712 height 22
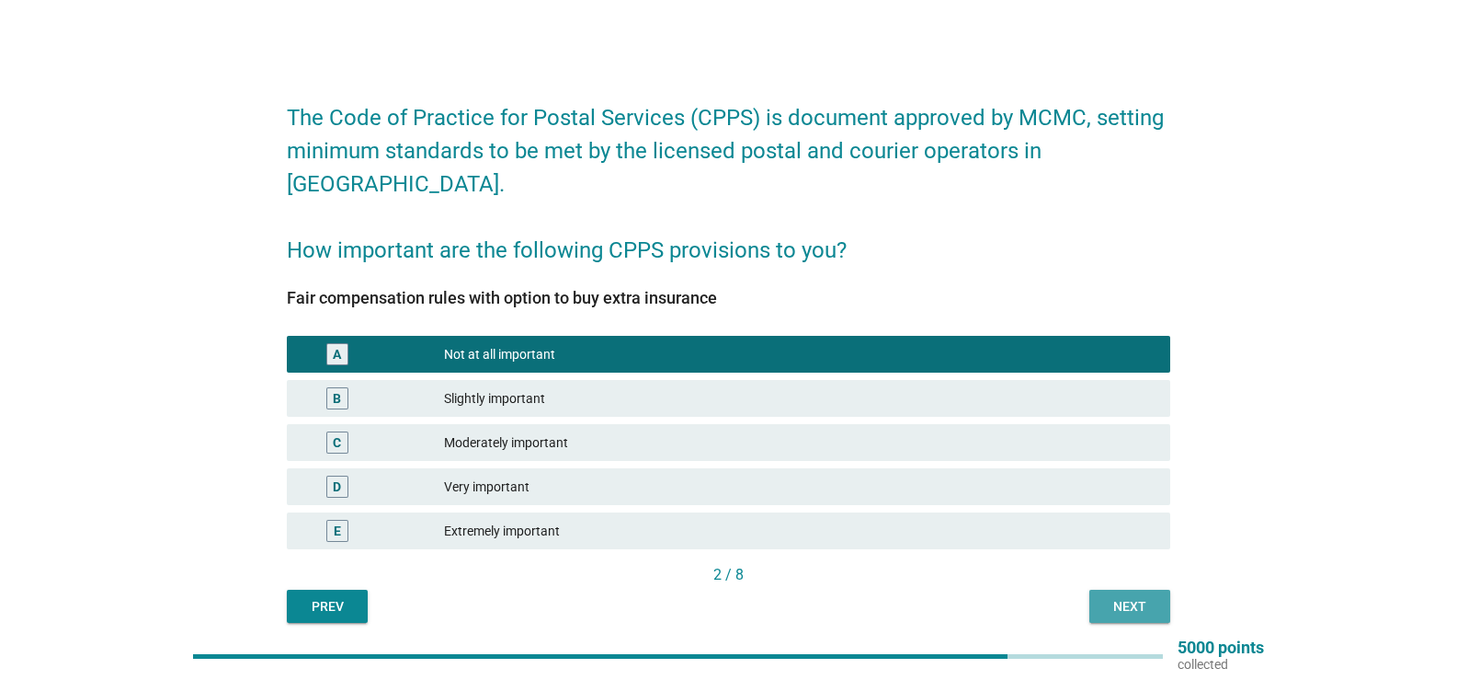
click at [1140, 589] on button "Next" at bounding box center [1130, 605] width 81 height 33
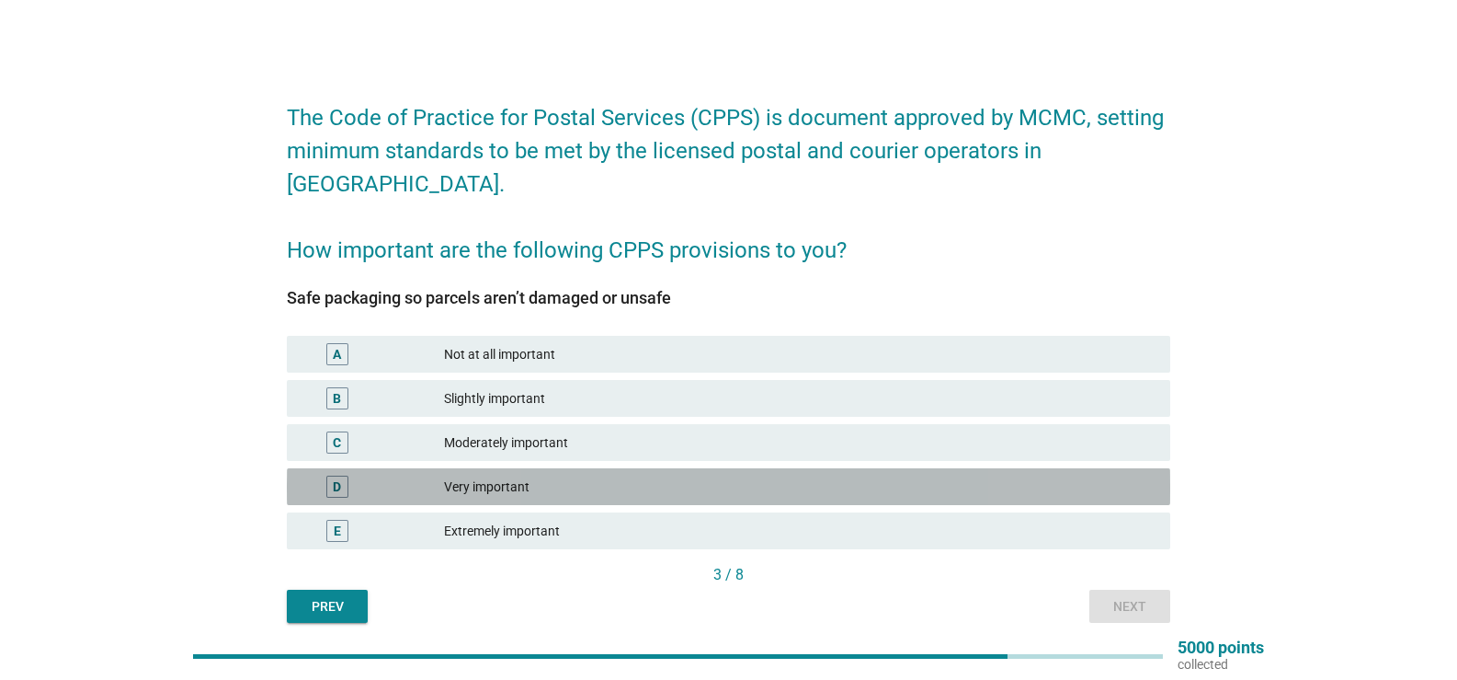
click at [544, 475] on div "Very important" at bounding box center [800, 486] width 712 height 22
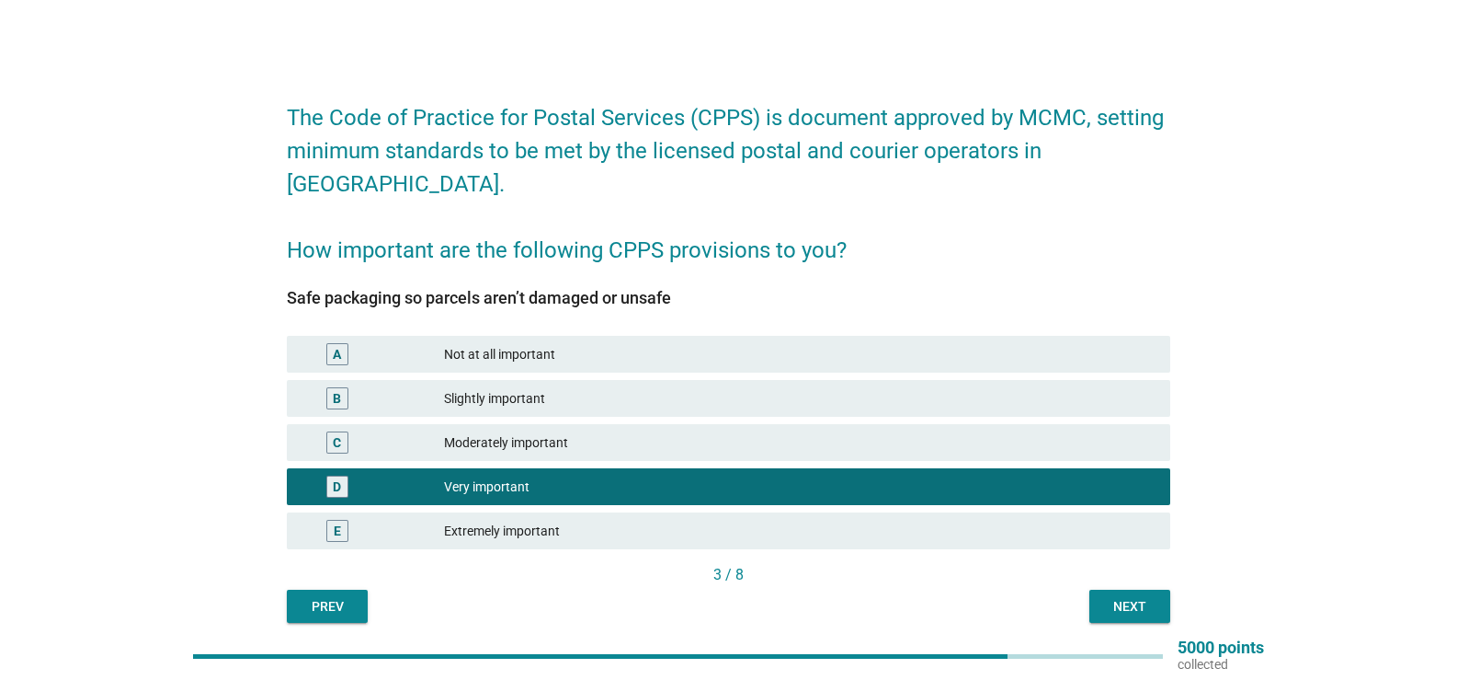
click at [1114, 597] on div "Next" at bounding box center [1129, 606] width 51 height 19
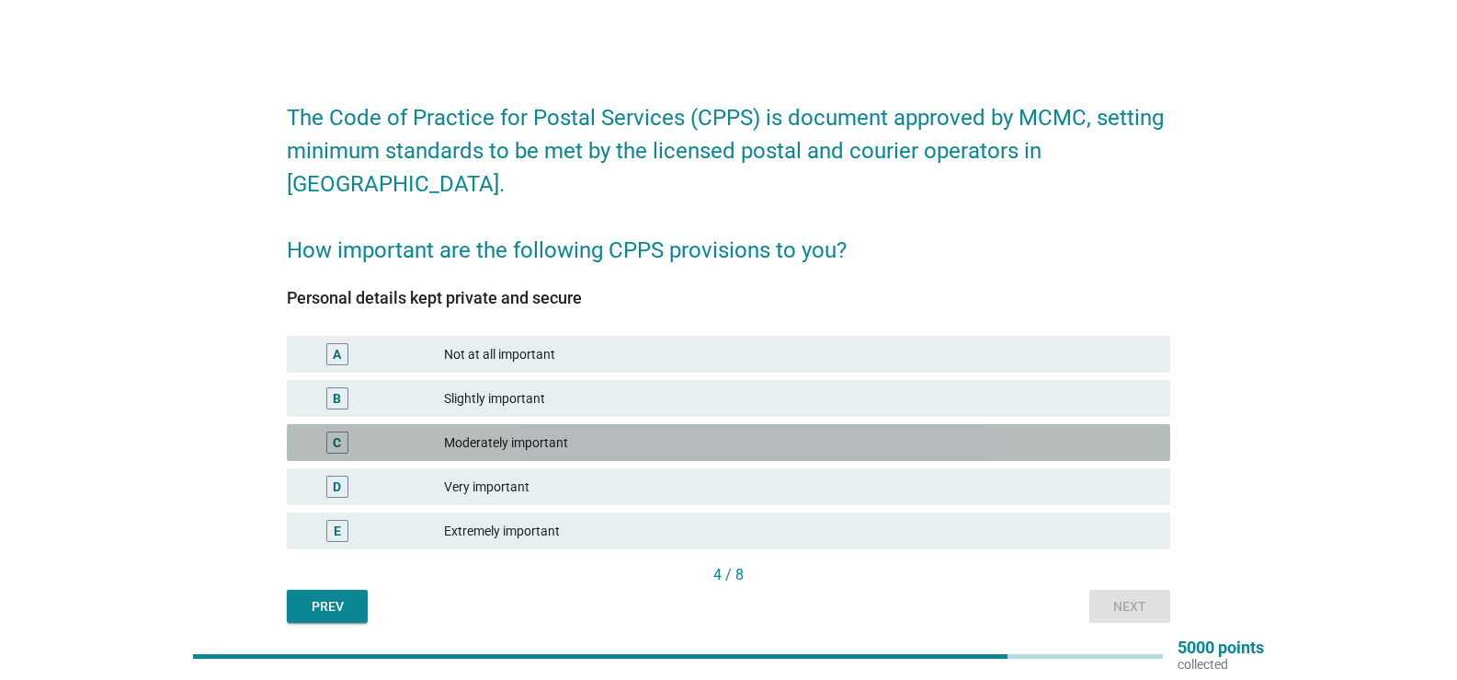
click at [520, 431] on div "Moderately important" at bounding box center [800, 442] width 712 height 22
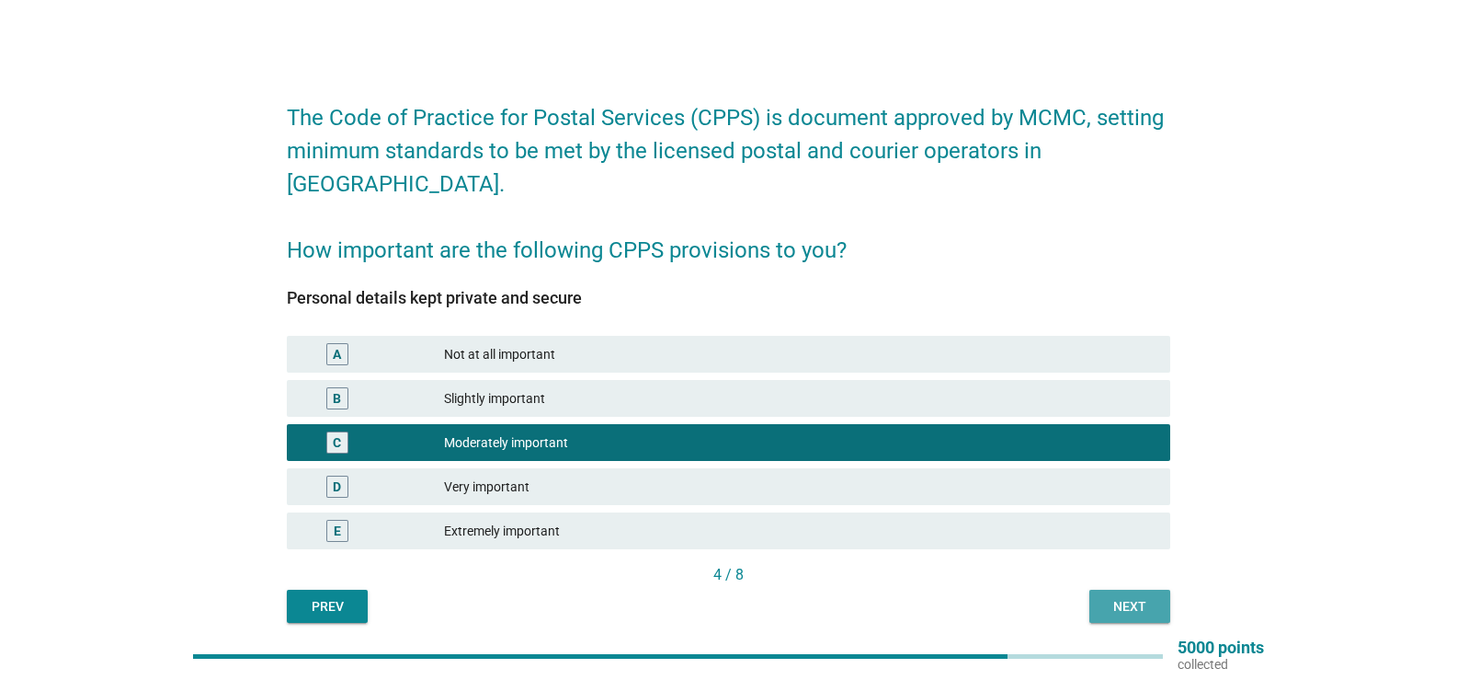
click at [1127, 597] on div "Next" at bounding box center [1129, 606] width 51 height 19
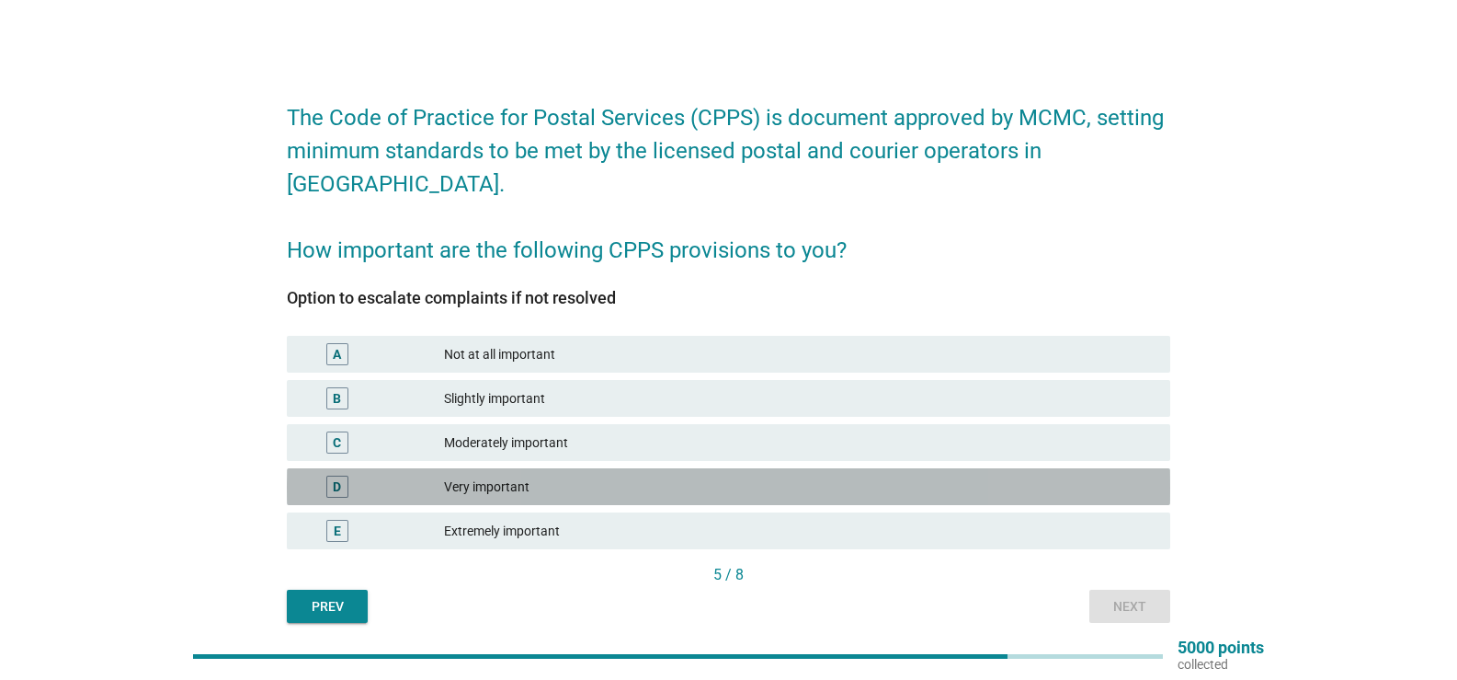
click at [502, 475] on div "Very important" at bounding box center [800, 486] width 712 height 22
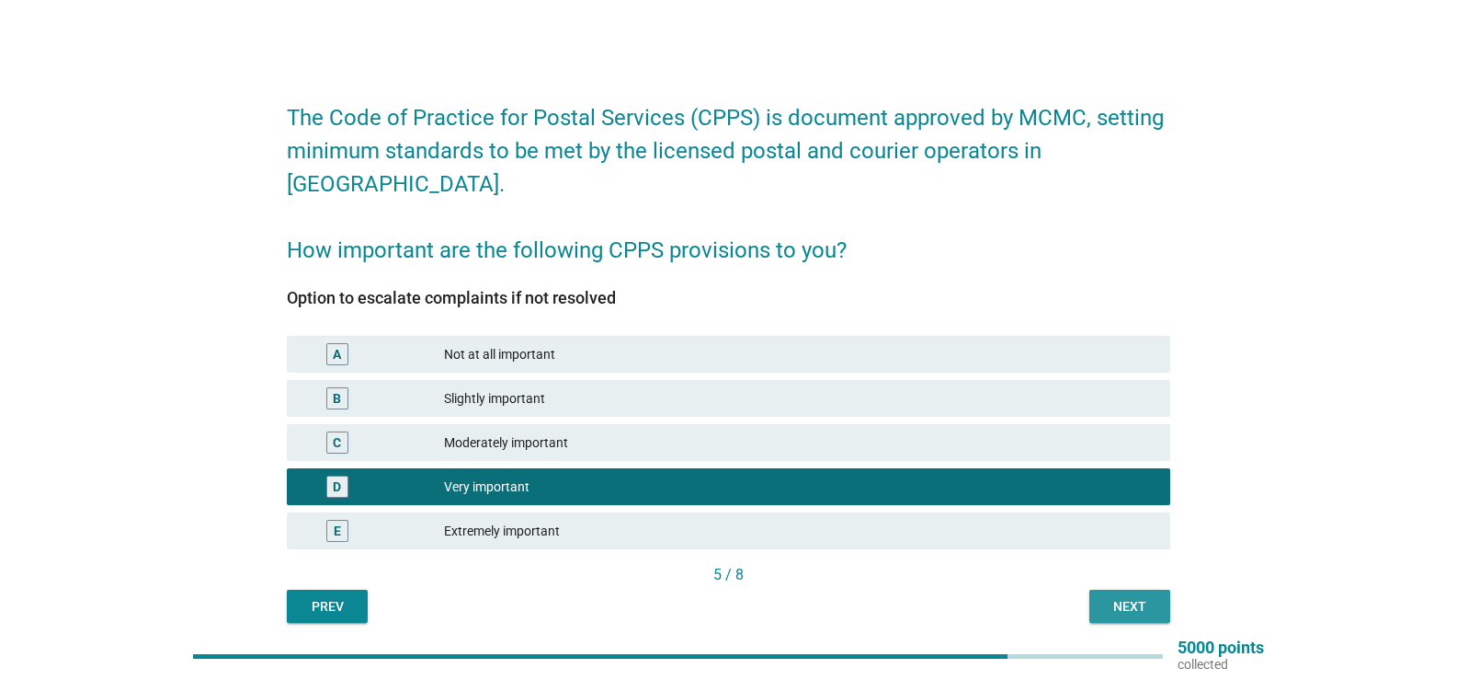
drag, startPoint x: 1090, startPoint y: 567, endPoint x: 1104, endPoint y: 567, distance: 14.7
click at [1101, 589] on button "Next" at bounding box center [1130, 605] width 81 height 33
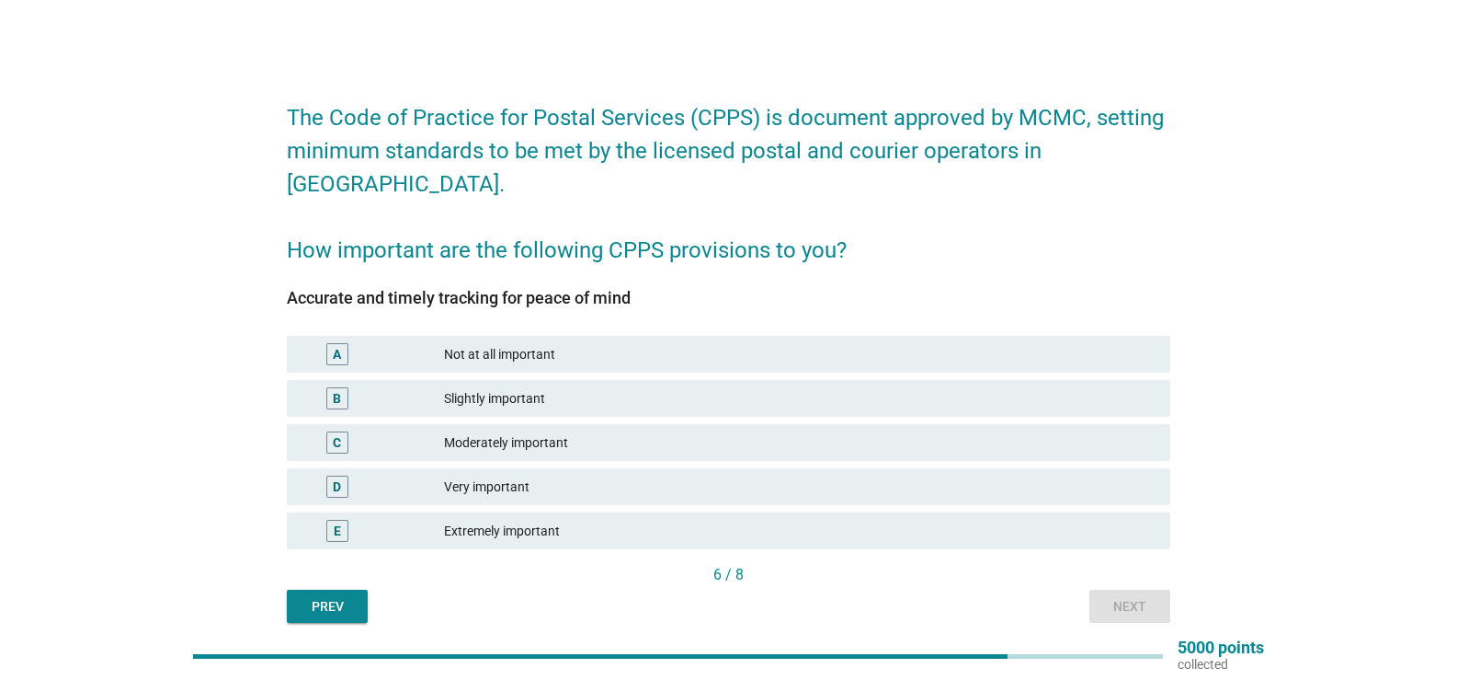
click at [517, 431] on div "Moderately important" at bounding box center [800, 442] width 712 height 22
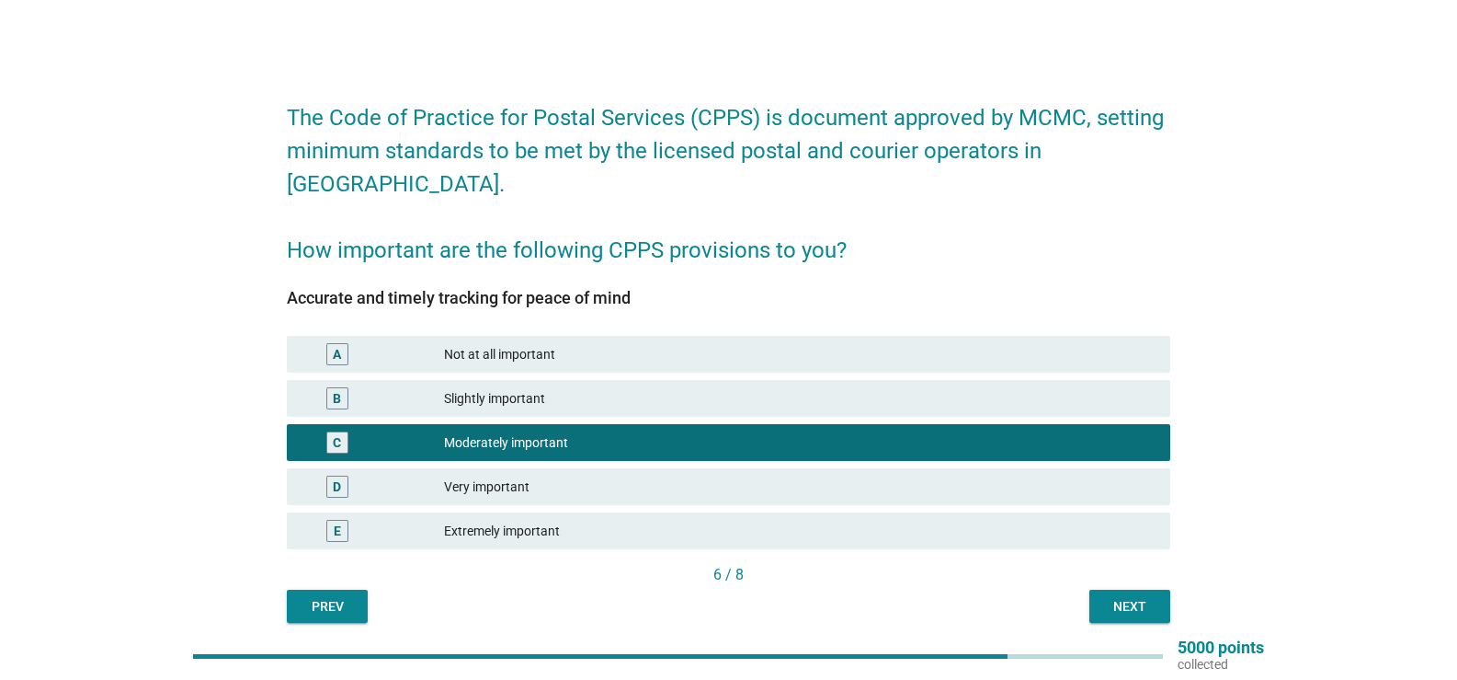
click at [1107, 589] on button "Next" at bounding box center [1130, 605] width 81 height 33
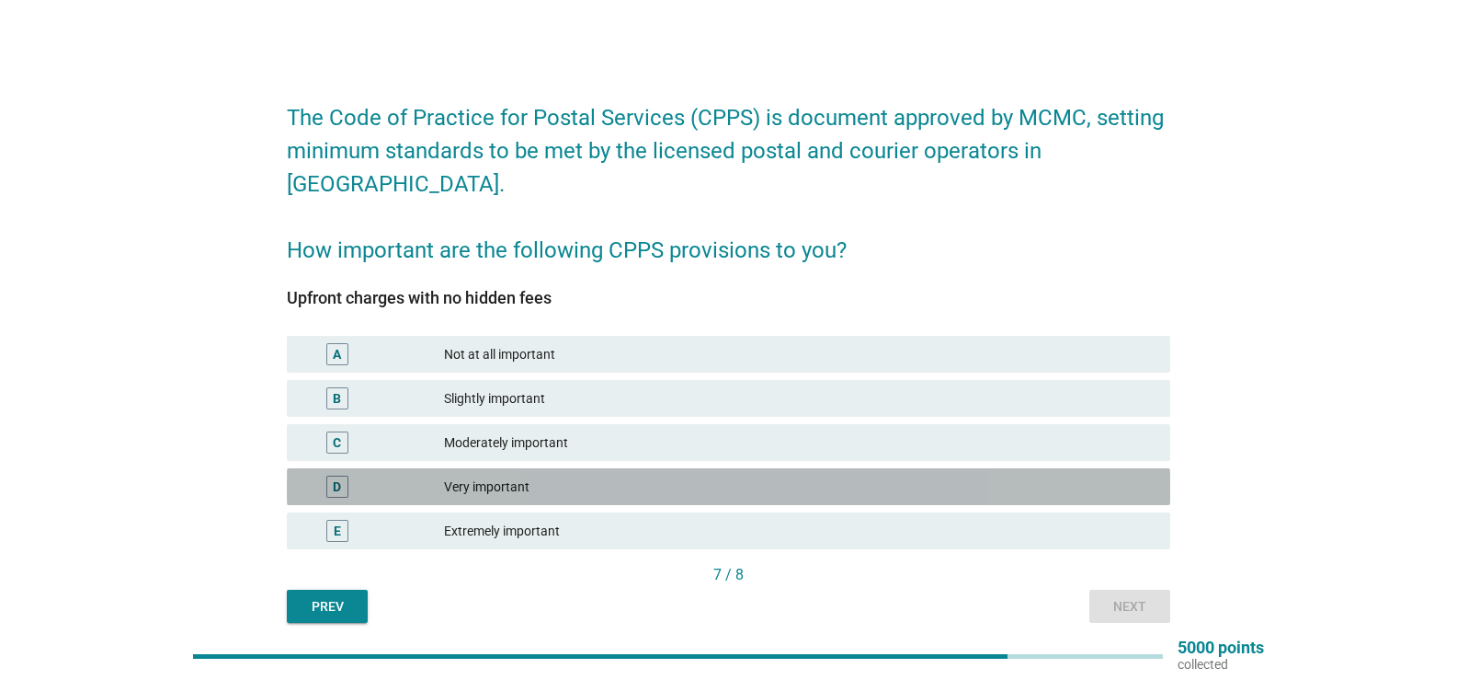
drag, startPoint x: 526, startPoint y: 451, endPoint x: 554, endPoint y: 452, distance: 27.6
click at [526, 475] on div "Very important" at bounding box center [800, 486] width 712 height 22
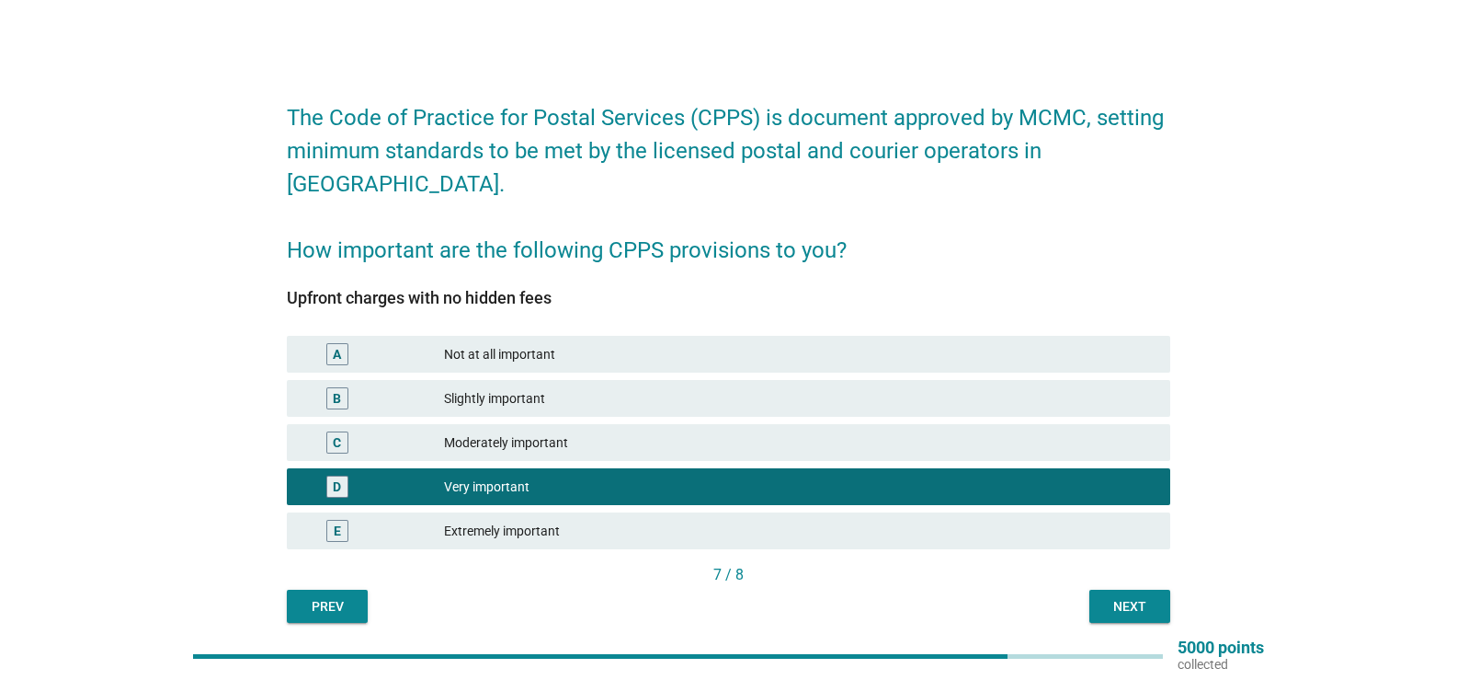
click at [1181, 577] on div "The Code of Practice for Postal Services (CPPS) is document approved by MCMC, s…" at bounding box center [728, 352] width 913 height 569
click at [1157, 589] on button "Next" at bounding box center [1130, 605] width 81 height 33
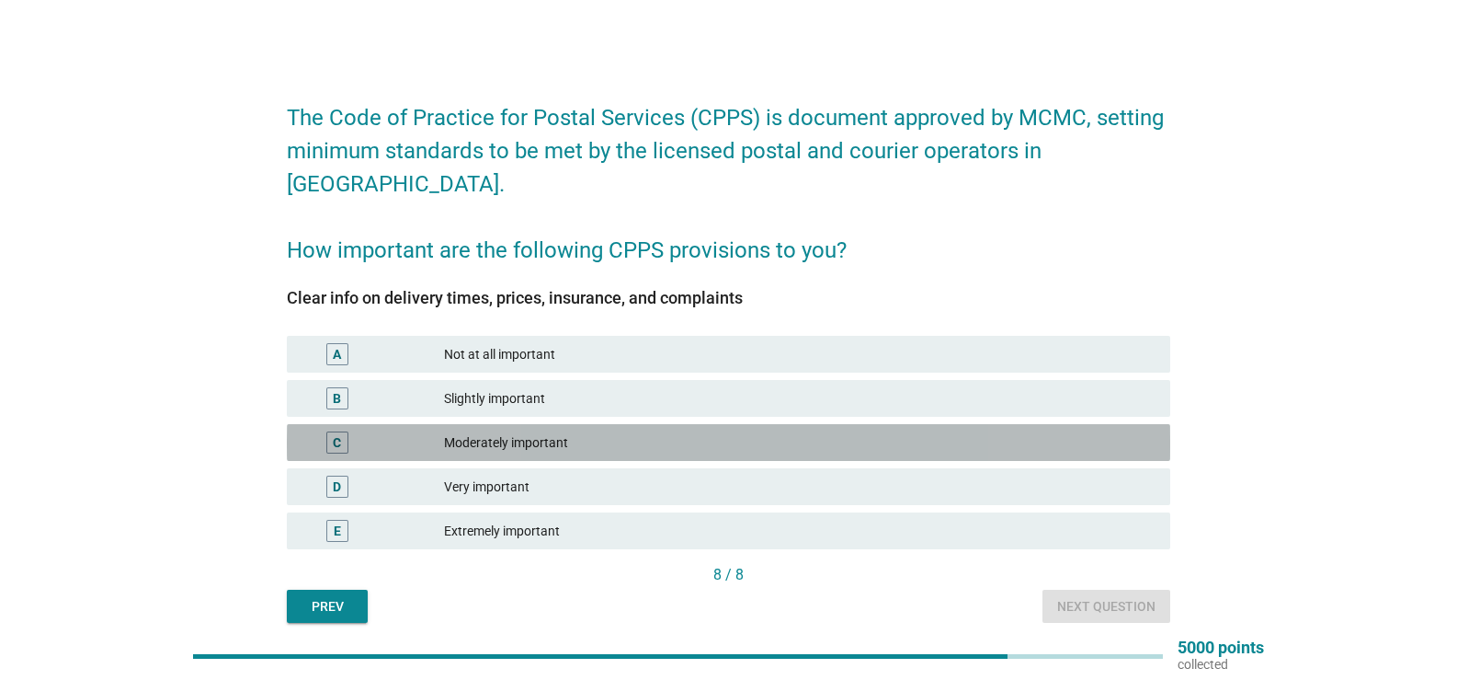
click at [491, 431] on div "Moderately important" at bounding box center [800, 442] width 712 height 22
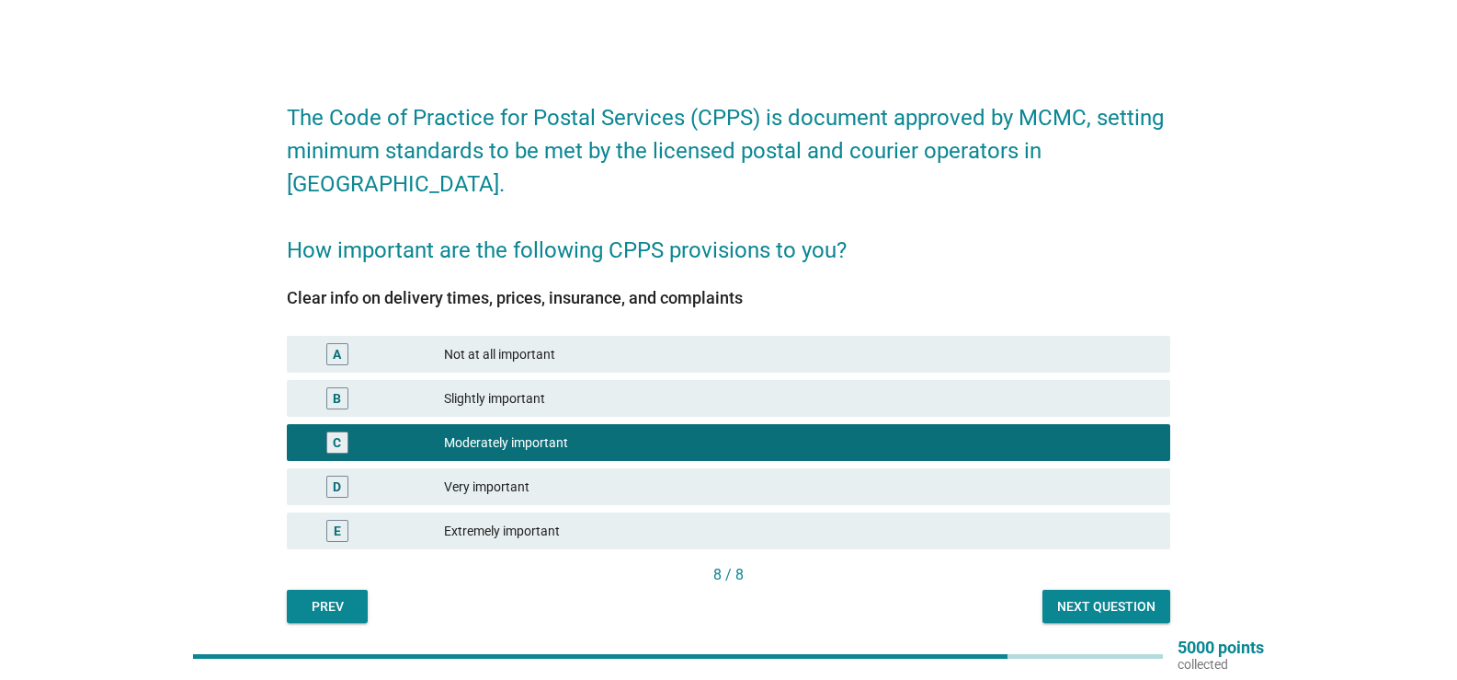
click at [526, 383] on div "B Slightly important" at bounding box center [729, 398] width 884 height 37
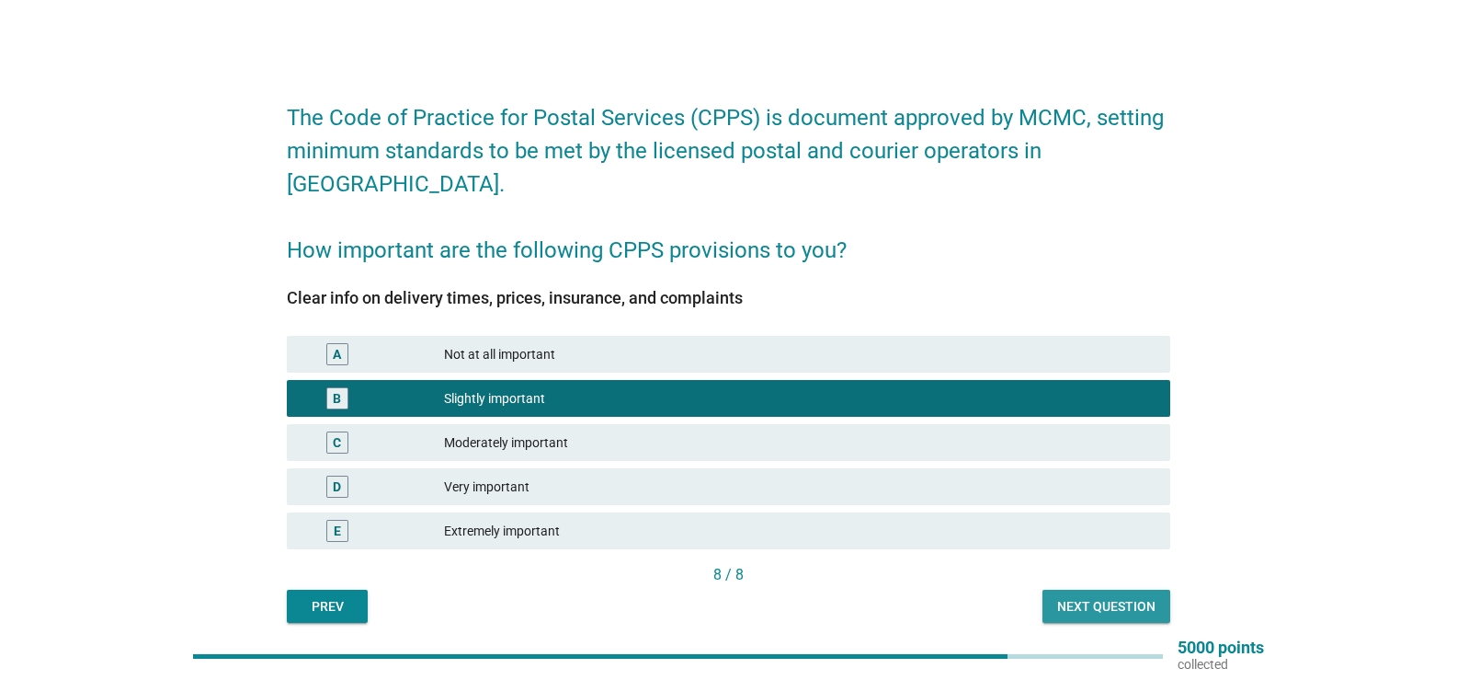
click at [1120, 597] on div "Next question" at bounding box center [1106, 606] width 98 height 19
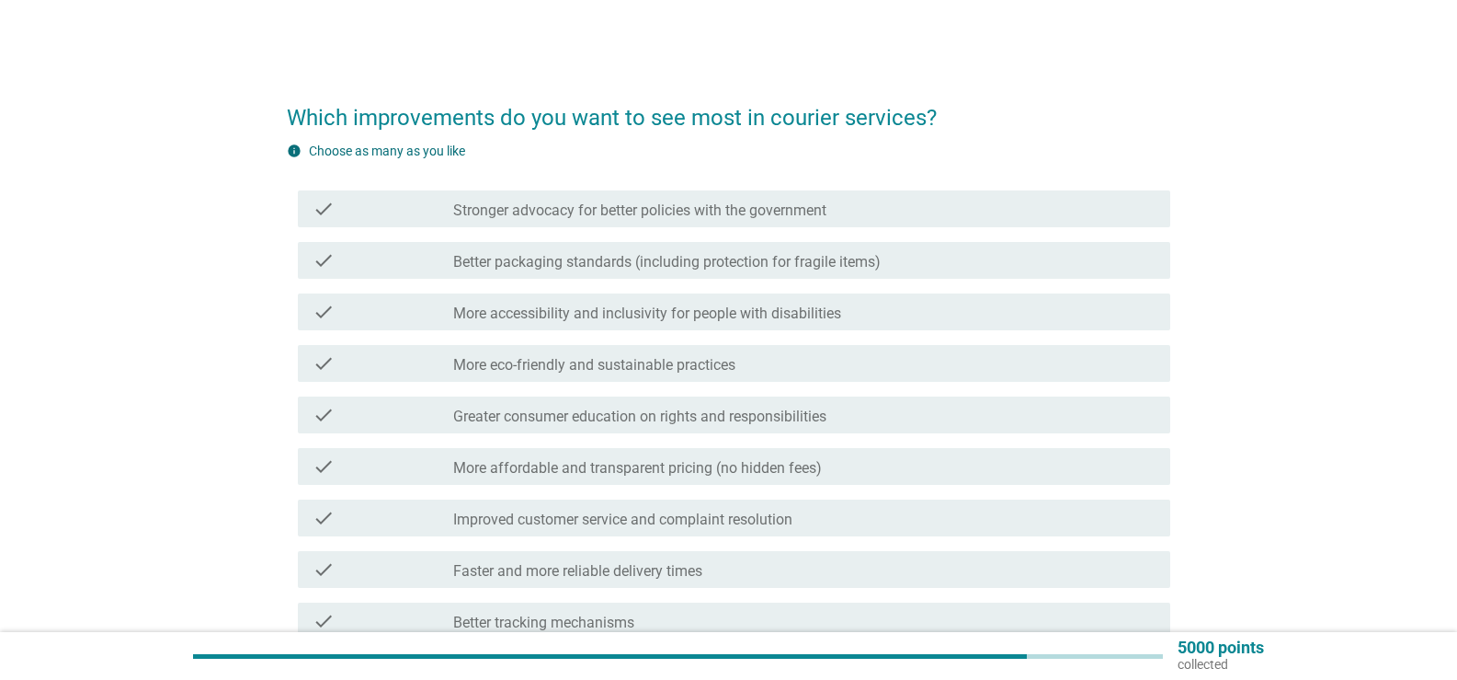
click at [676, 230] on div "check check_box_outline_blank Stronger advocacy for better policies with the go…" at bounding box center [729, 208] width 884 height 51
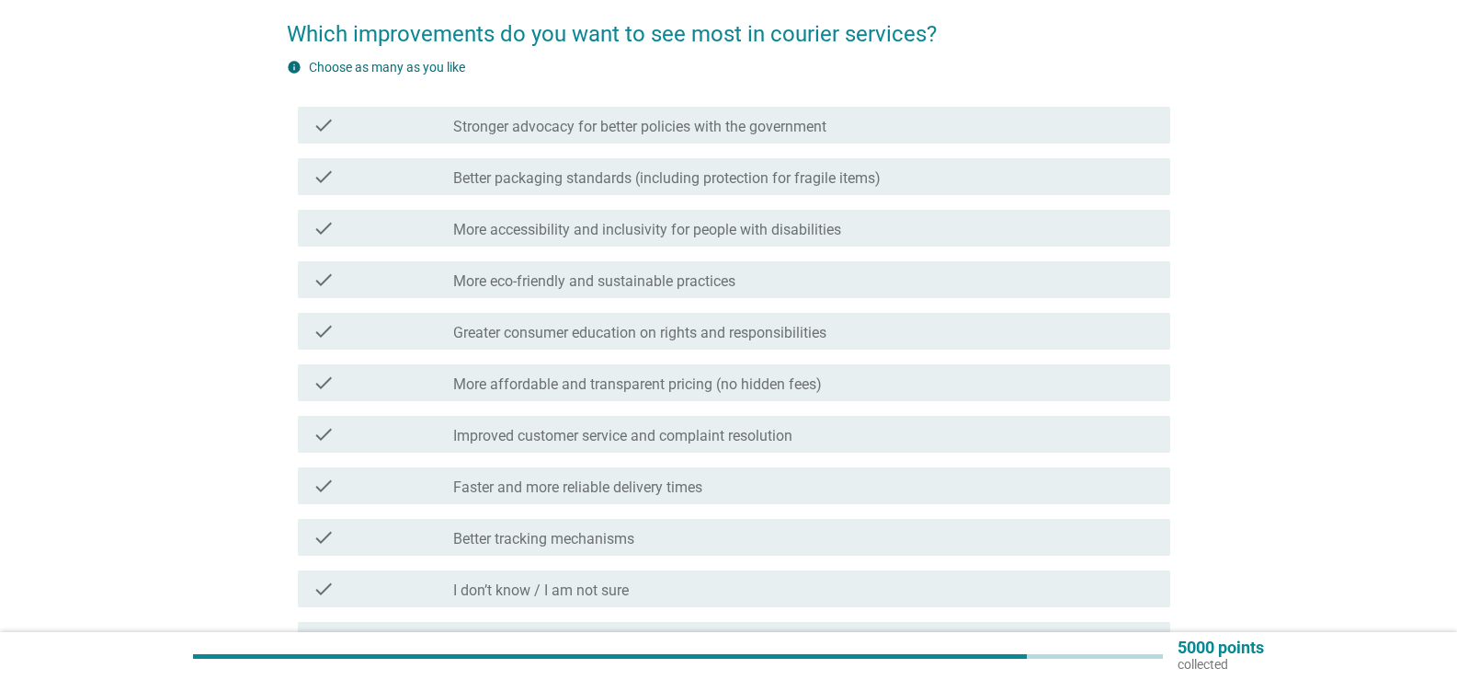
scroll to position [276, 0]
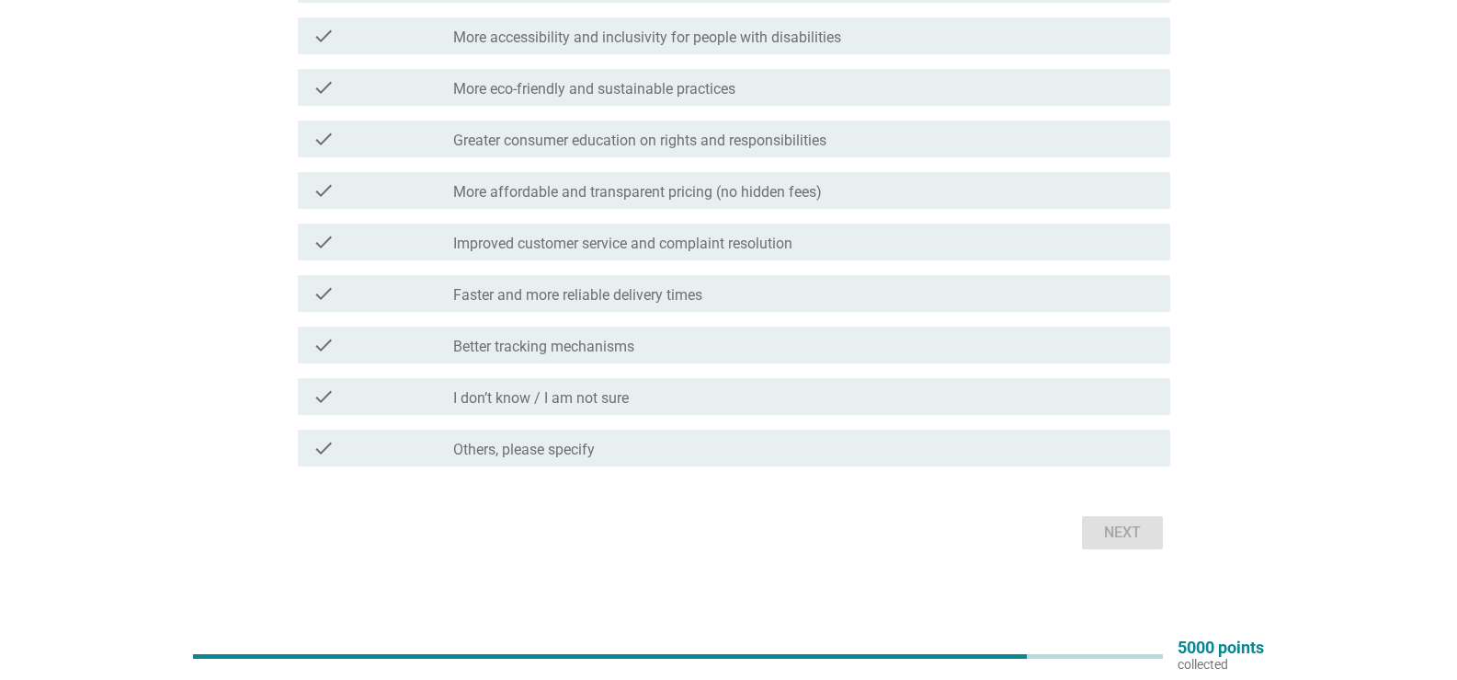
click at [664, 324] on div "check check_box_outline_blank Better tracking mechanisms" at bounding box center [729, 344] width 884 height 51
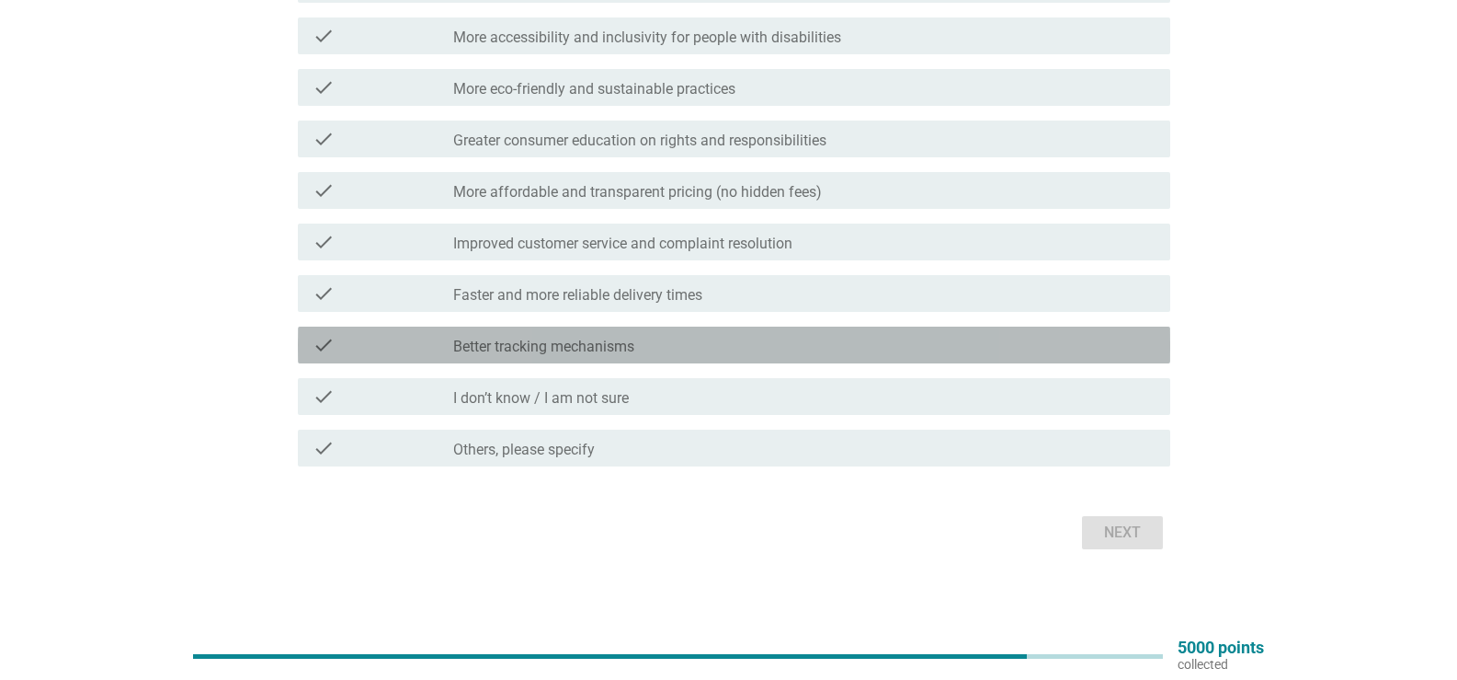
click at [601, 348] on label "Better tracking mechanisms" at bounding box center [543, 346] width 181 height 18
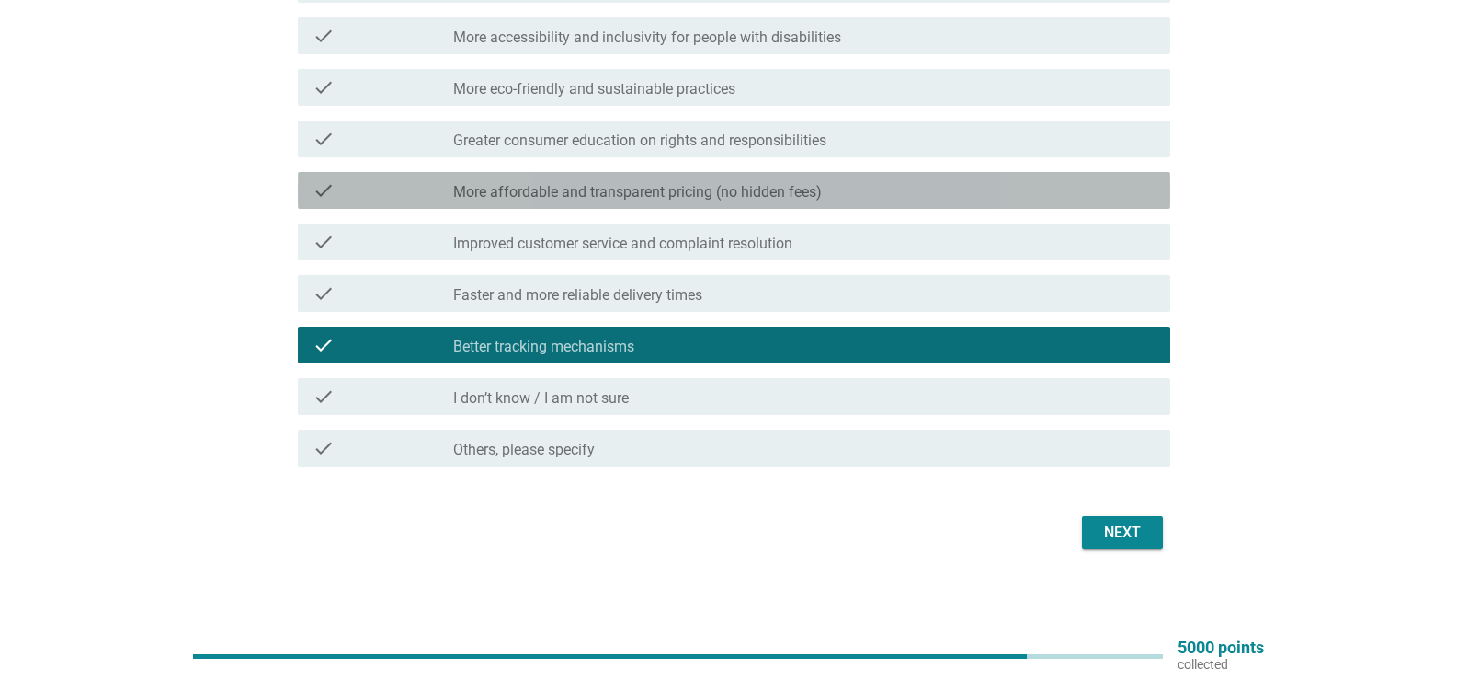
click at [632, 202] on div "check check_box_outline_blank More affordable and transparent pricing (no hidde…" at bounding box center [734, 190] width 873 height 37
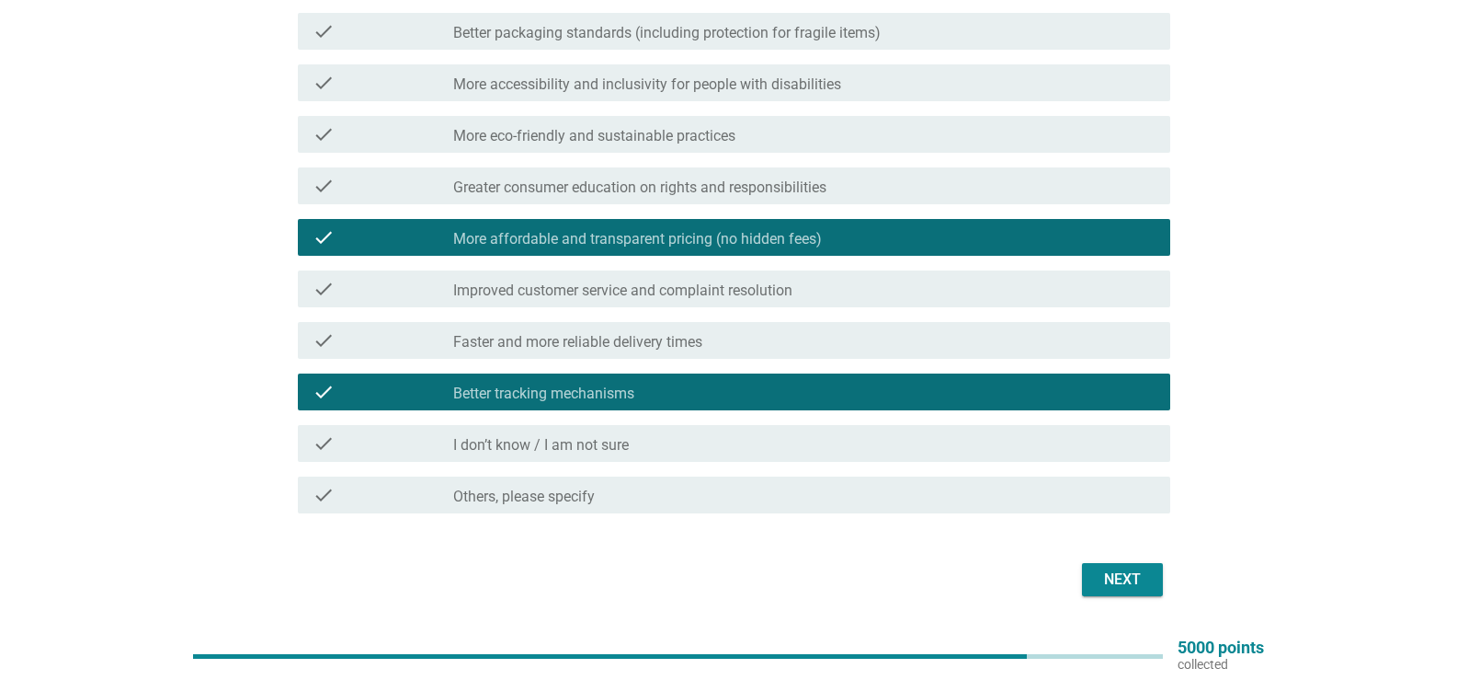
scroll to position [184, 0]
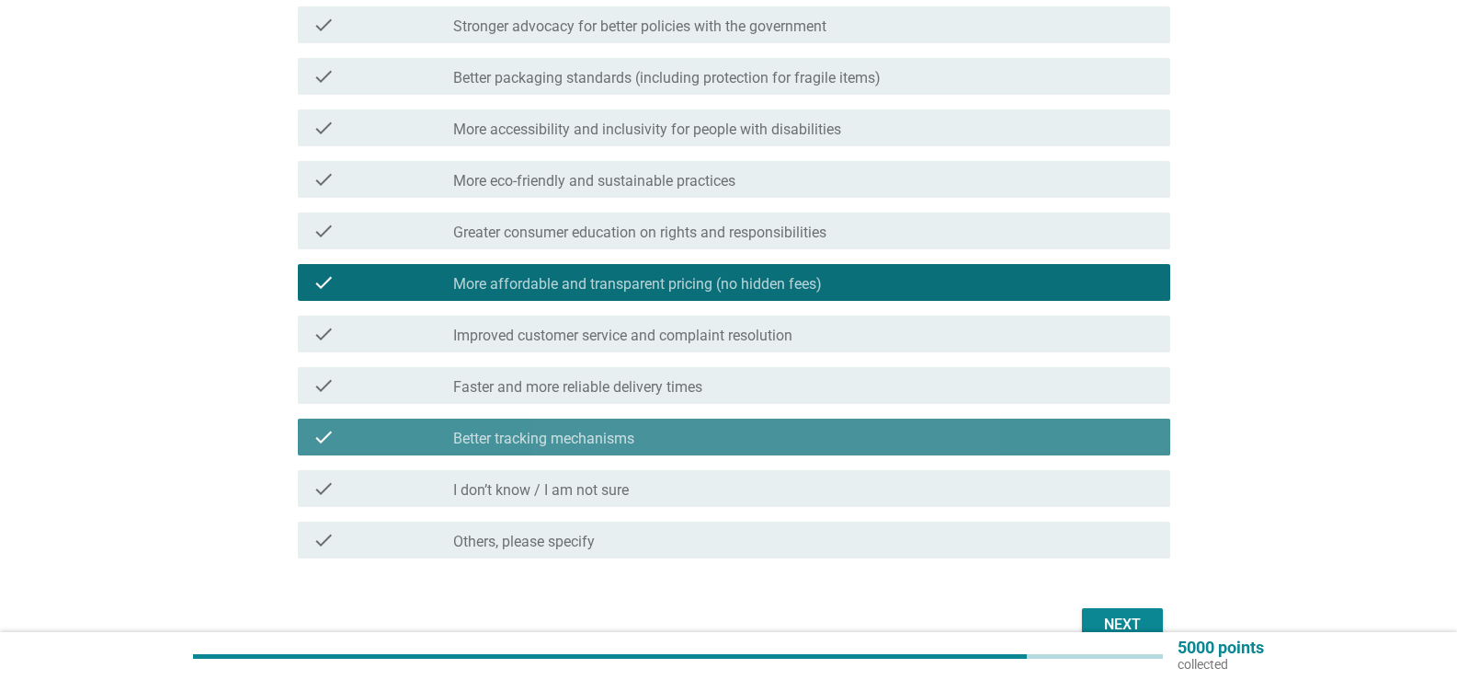
click at [666, 442] on div "check_box Better tracking mechanisms" at bounding box center [804, 437] width 703 height 22
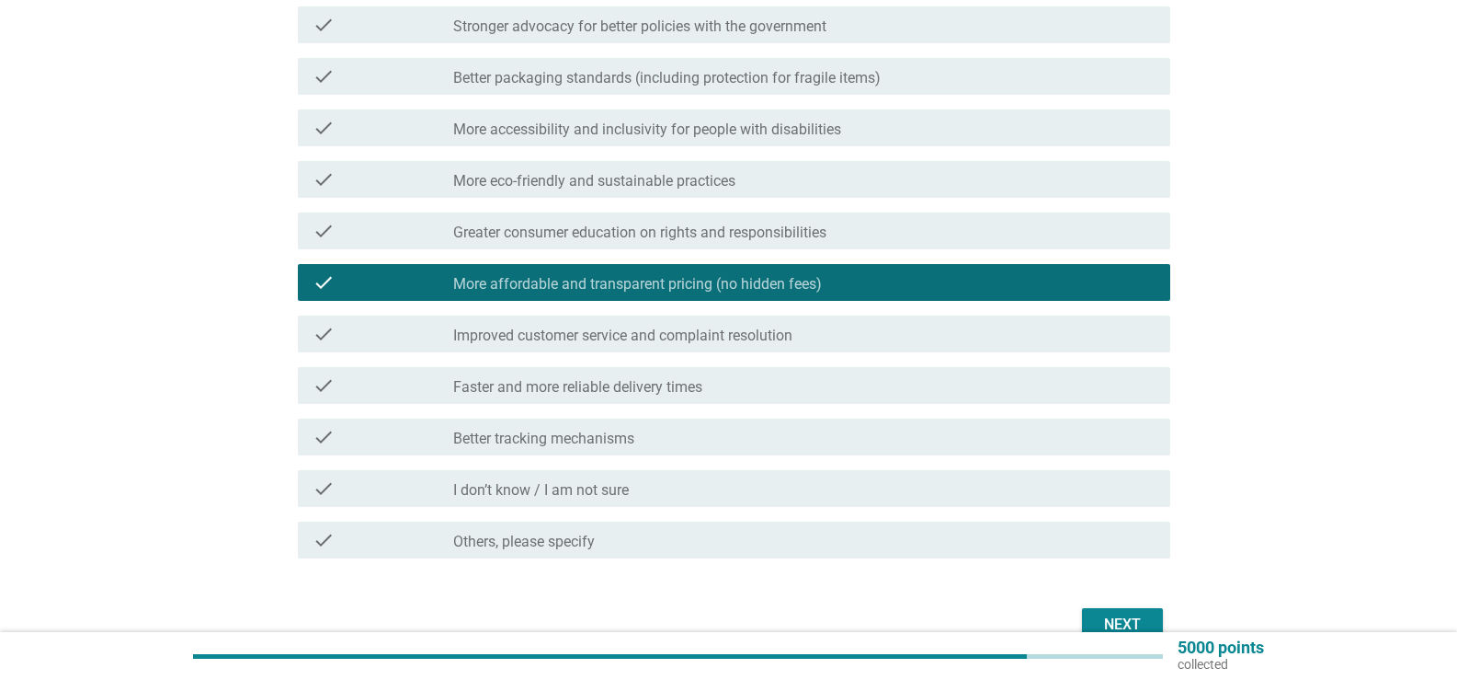
scroll to position [0, 0]
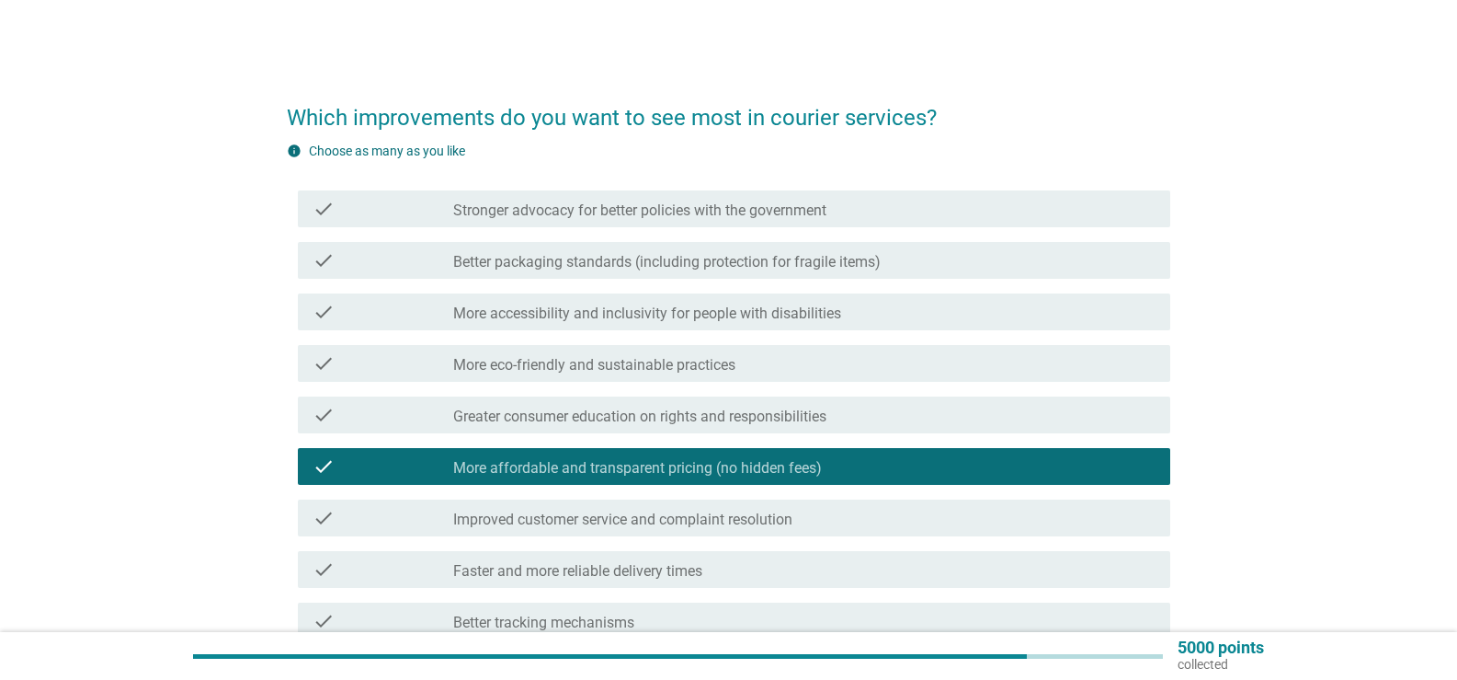
click at [632, 276] on div "check check_box_outline_blank Better packaging standards (including protection …" at bounding box center [734, 260] width 873 height 37
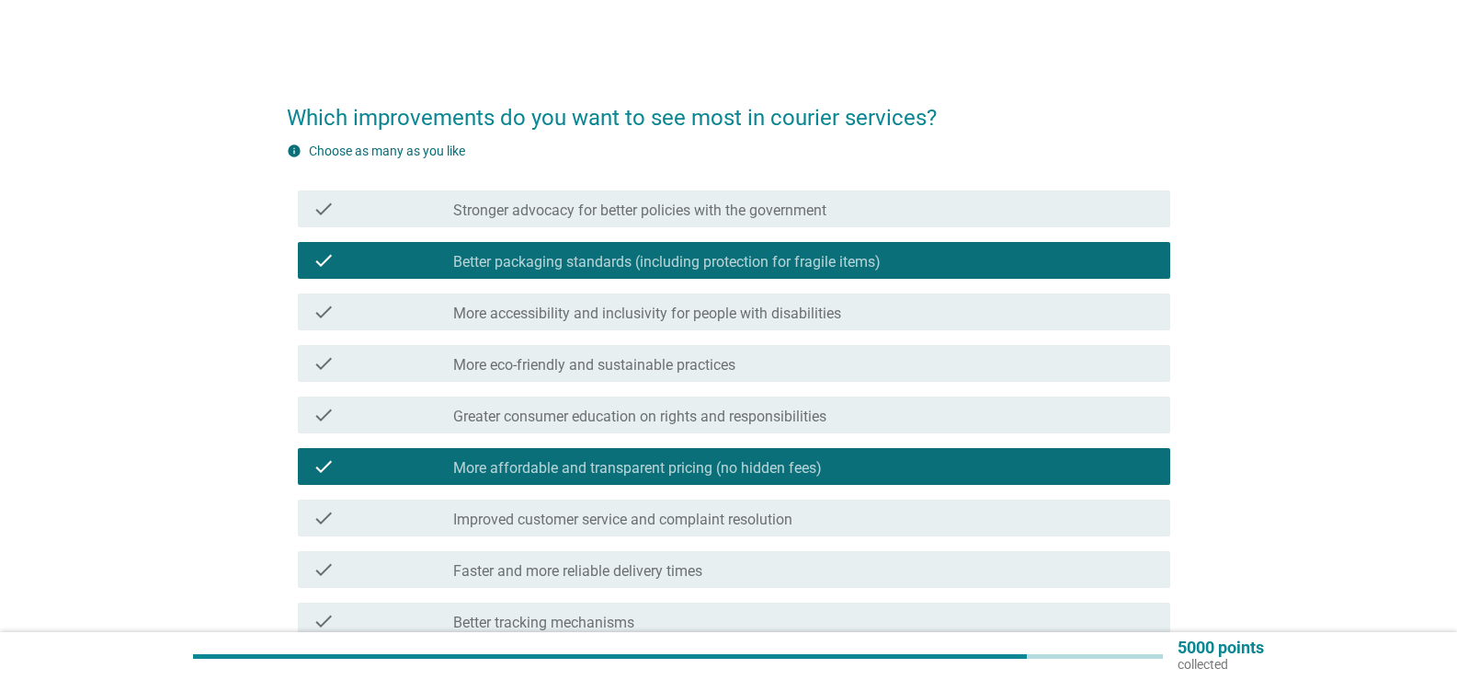
click at [669, 324] on div "check check_box_outline_blank More accessibility and inclusivity for people wit…" at bounding box center [734, 311] width 873 height 37
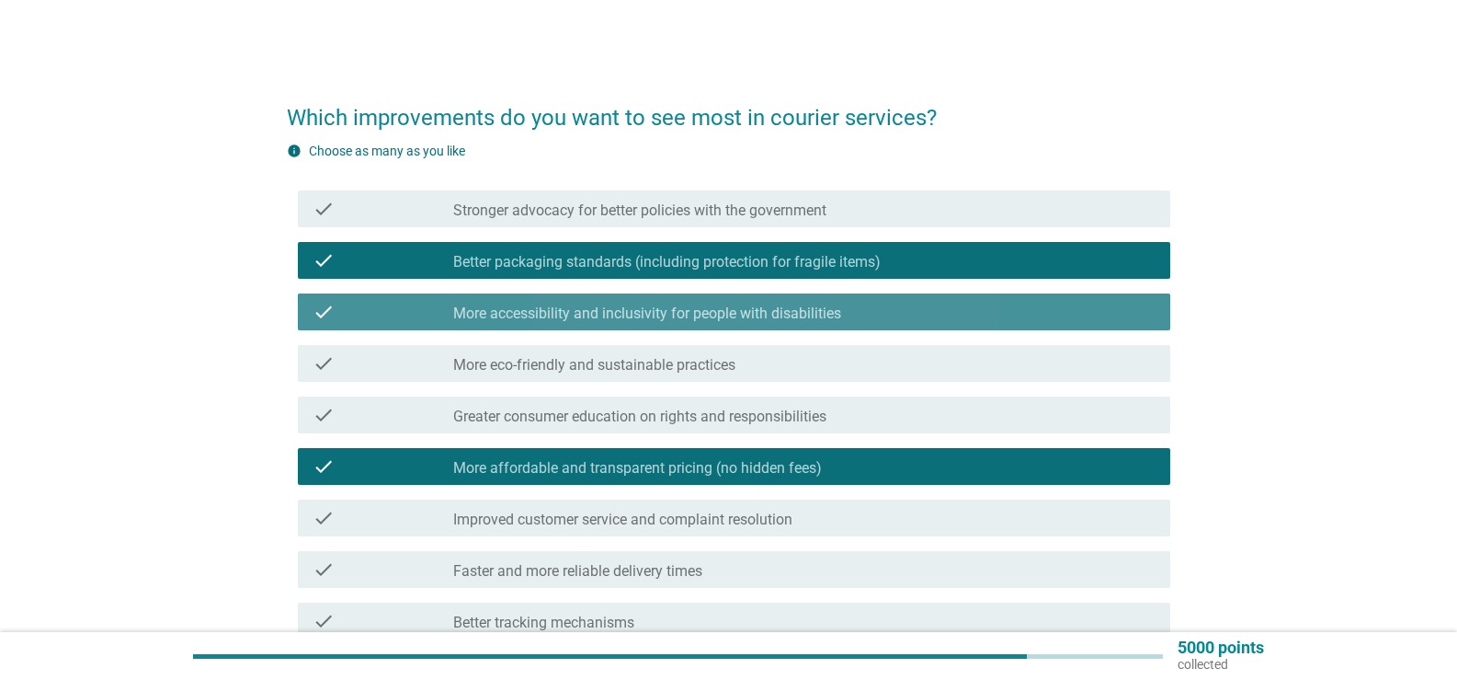
click at [770, 327] on div "check check_box_outline_blank More accessibility and inclusivity for people wit…" at bounding box center [734, 311] width 873 height 37
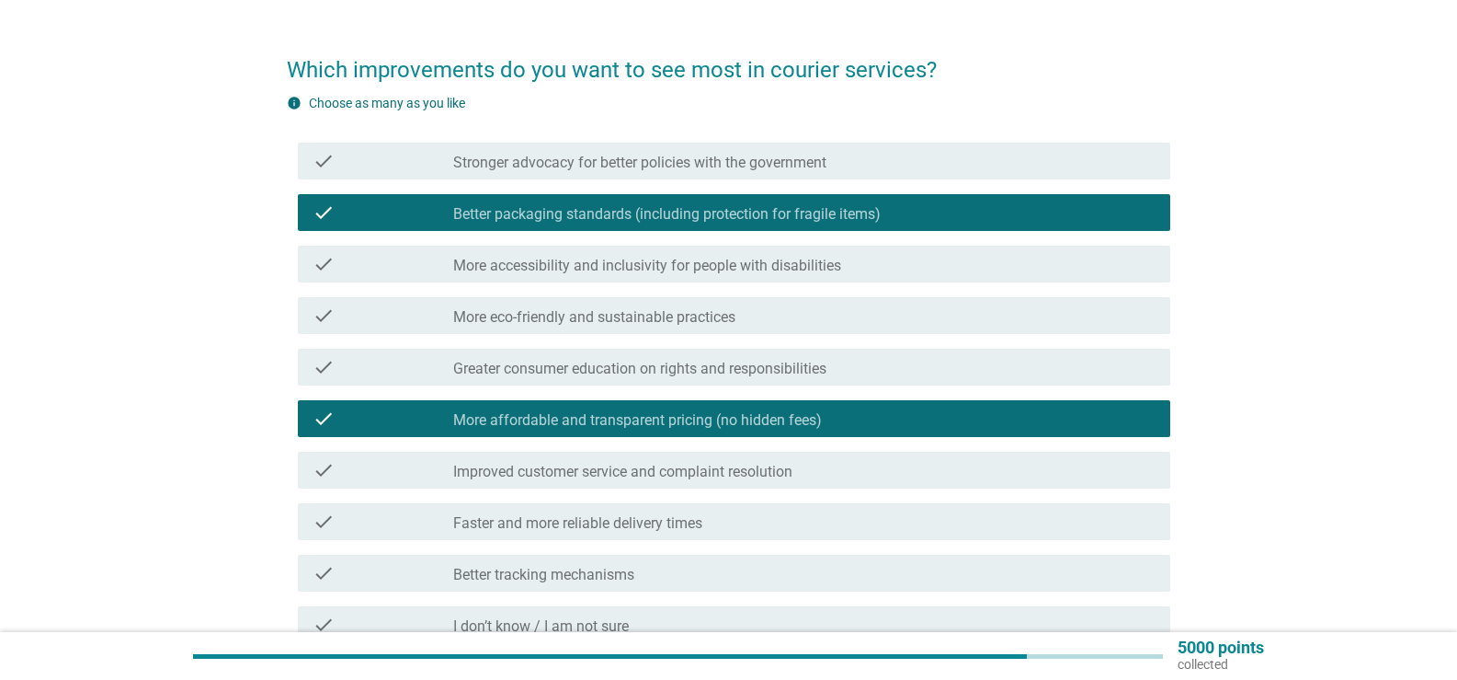
scroll to position [92, 0]
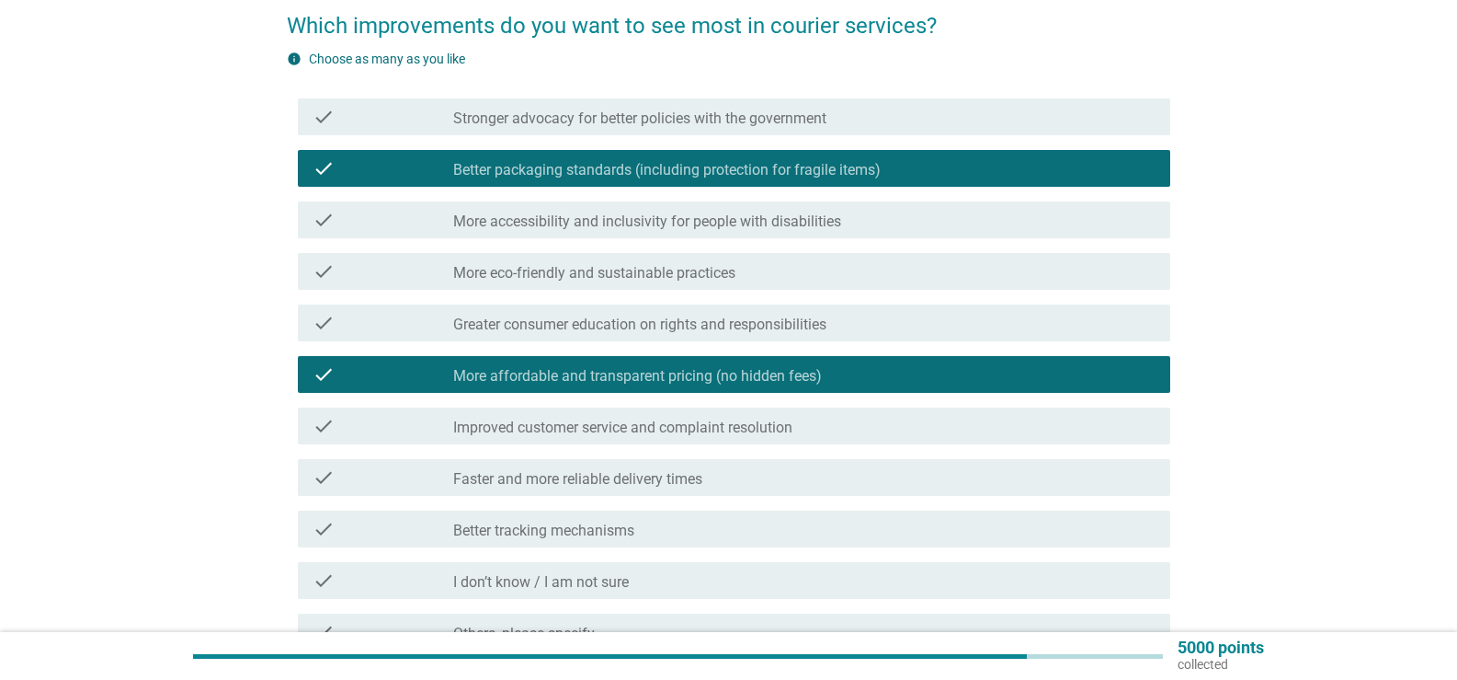
click at [680, 438] on div "check check_box_outline_blank Improved customer service and complaint resolution" at bounding box center [734, 425] width 873 height 37
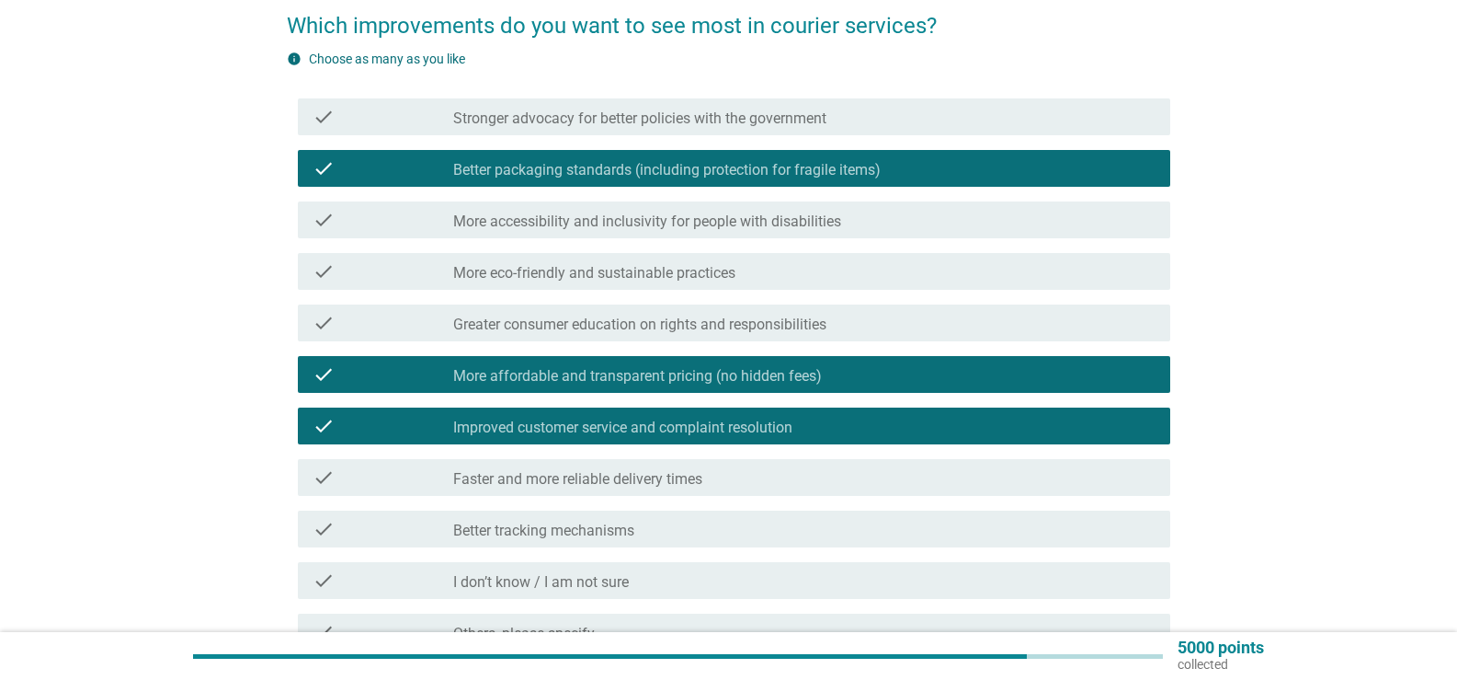
scroll to position [276, 0]
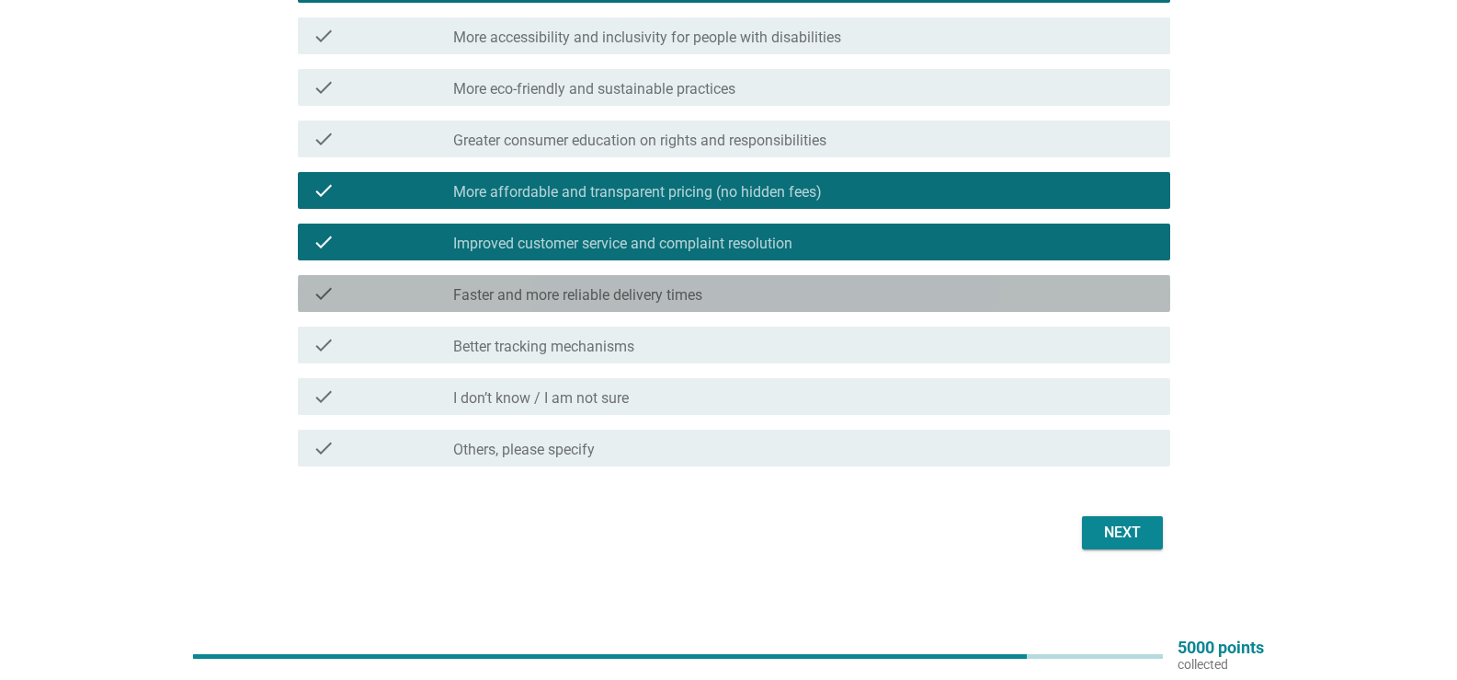
click at [666, 297] on label "Faster and more reliable delivery times" at bounding box center [577, 295] width 249 height 18
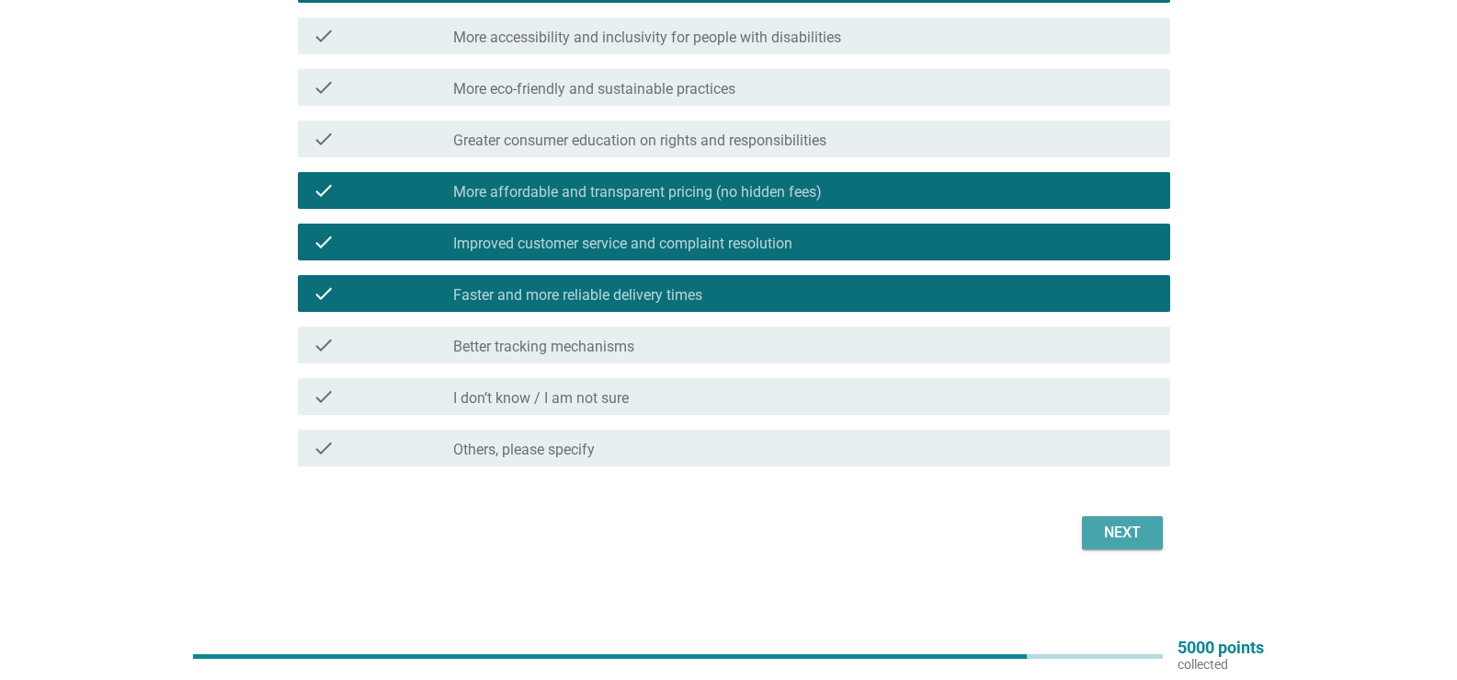
click at [1110, 520] on button "Next" at bounding box center [1122, 532] width 81 height 33
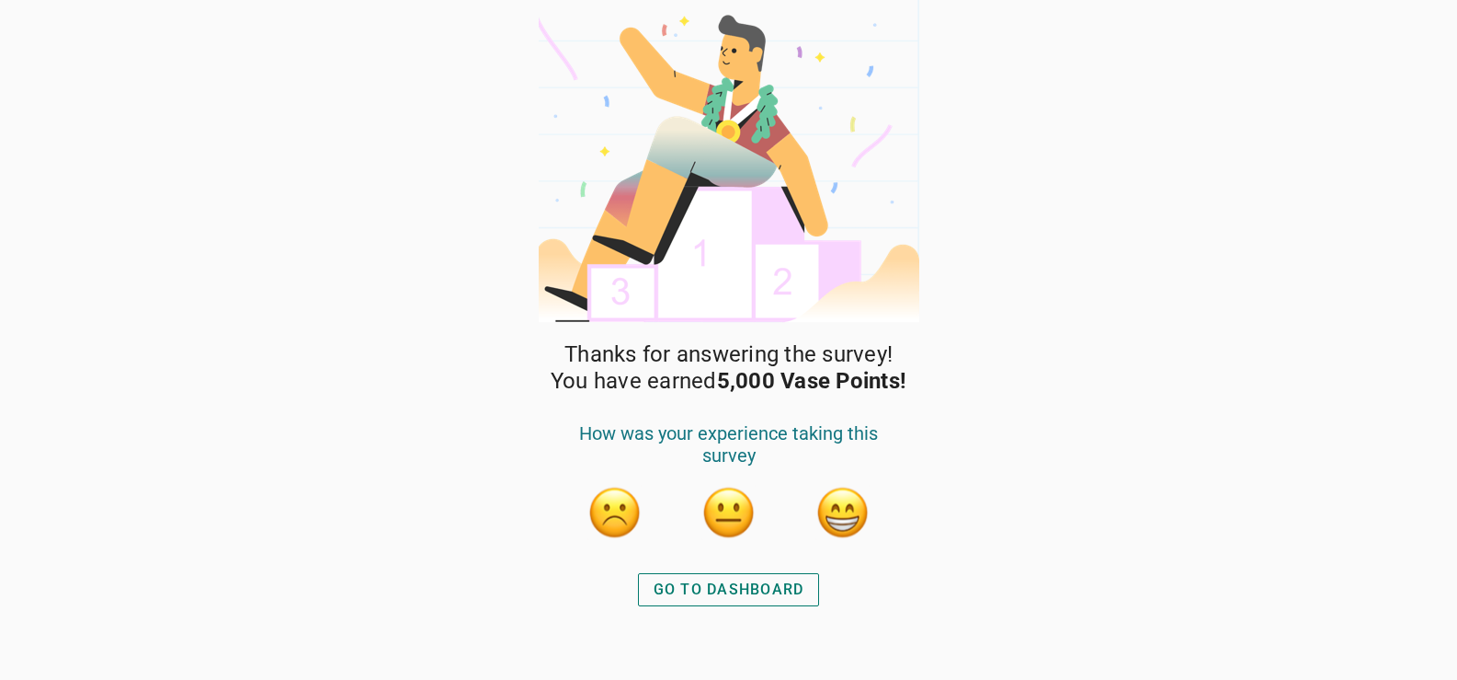
click at [765, 580] on div "GO TO DASHBOARD" at bounding box center [729, 589] width 151 height 22
